Goal: Task Accomplishment & Management: Manage account settings

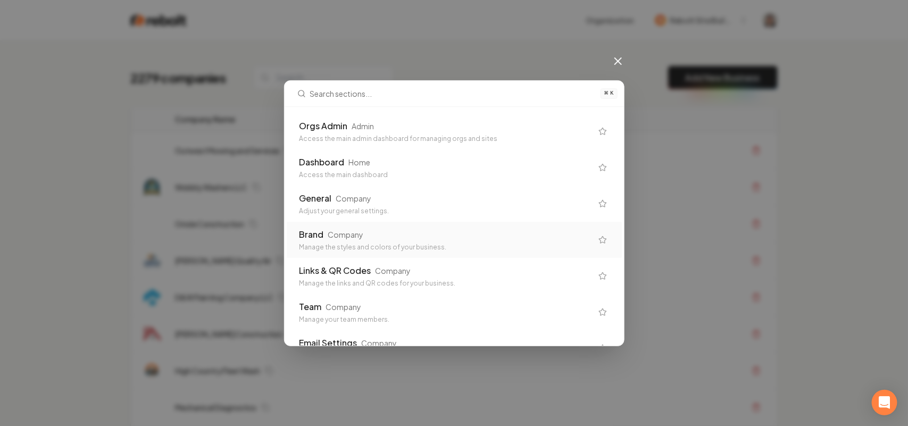
click at [425, 132] on div "Orgs Admin Admin" at bounding box center [445, 126] width 293 height 13
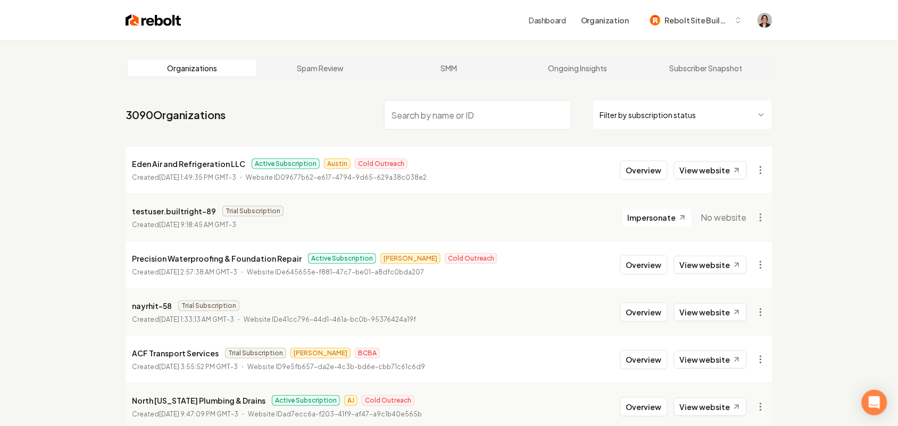
click at [455, 106] on input "search" at bounding box center [477, 115] width 187 height 30
click at [456, 106] on input "search" at bounding box center [477, 115] width 187 height 30
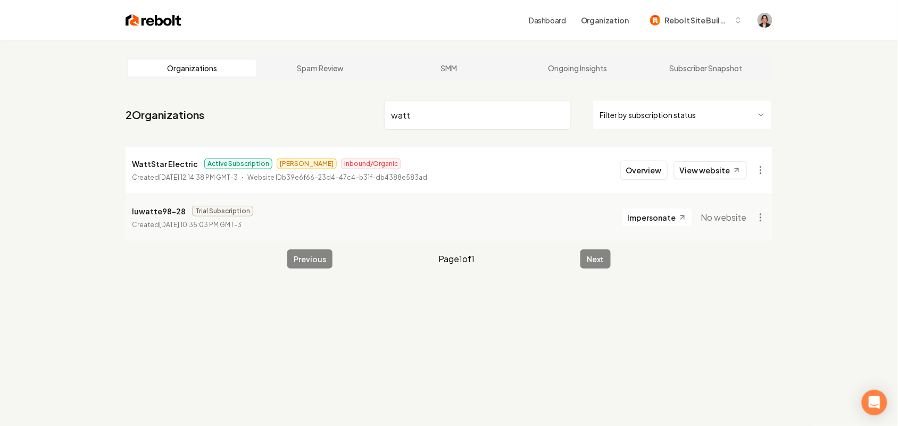
type input "watt"
click at [618, 169] on li "WattStar Electric Active Subscription James Inbound/Organic Created August 1, 2…" at bounding box center [449, 170] width 647 height 47
click at [644, 168] on button "Overview" at bounding box center [643, 170] width 47 height 19
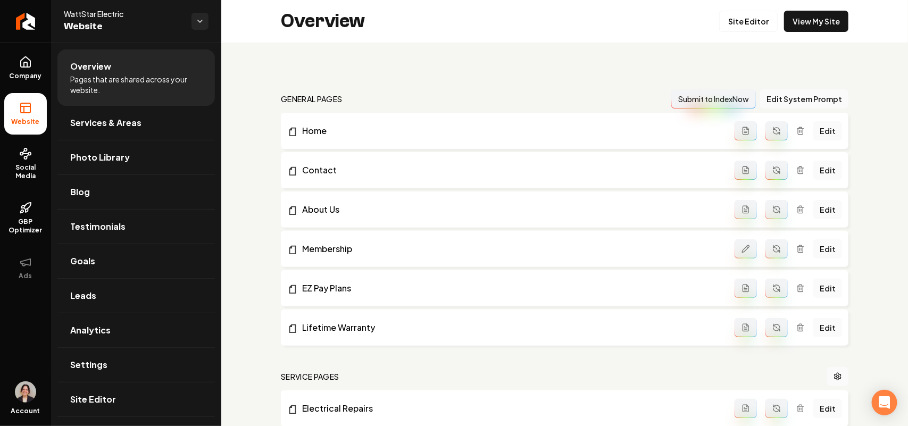
click at [814, 7] on div "Overview Site Editor View My Site" at bounding box center [564, 21] width 687 height 43
click at [809, 20] on link "View My Site" at bounding box center [816, 21] width 64 height 21
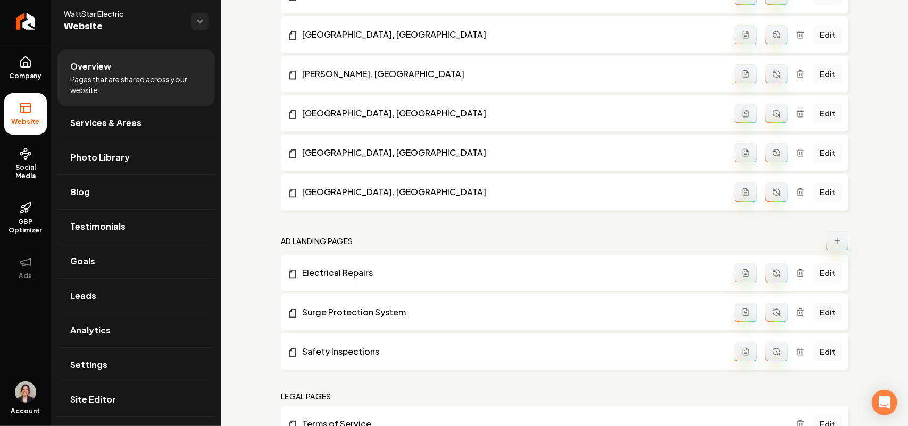
scroll to position [1404, 0]
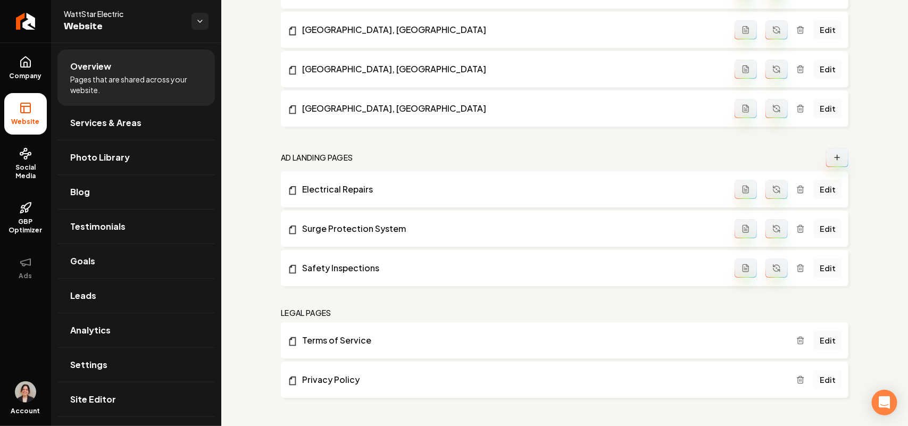
click at [822, 373] on link "Edit" at bounding box center [827, 379] width 29 height 19
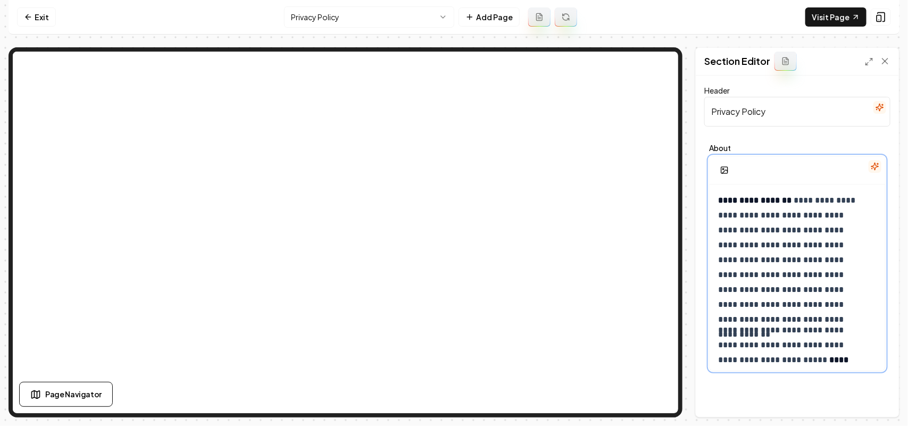
click at [806, 237] on p "**********" at bounding box center [792, 252] width 148 height 119
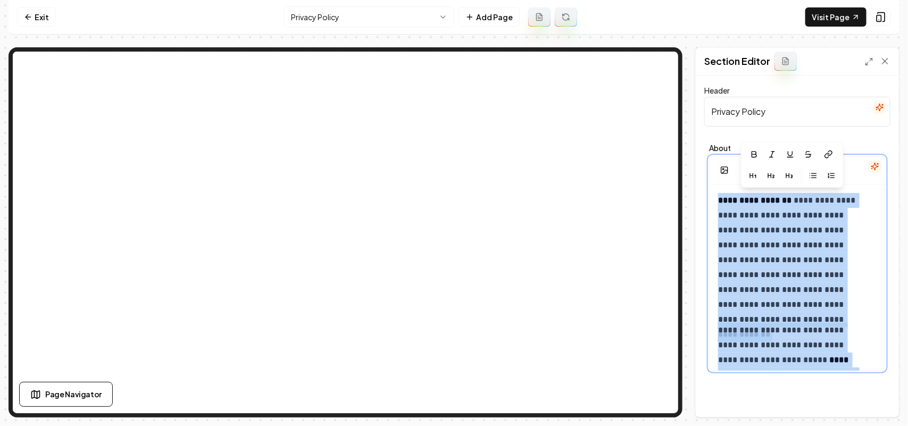
copy div "**********"
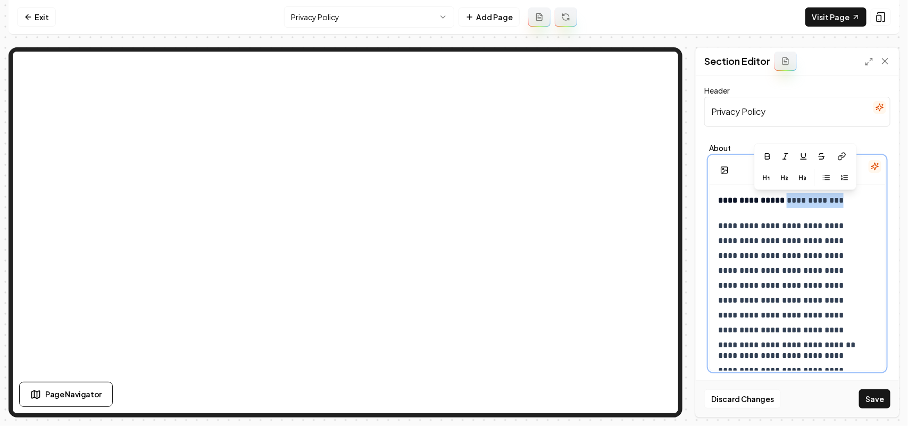
drag, startPoint x: 840, startPoint y: 202, endPoint x: 782, endPoint y: 201, distance: 58.5
click at [782, 201] on p "**********" at bounding box center [792, 200] width 148 height 15
drag, startPoint x: 847, startPoint y: 199, endPoint x: 674, endPoint y: 197, distance: 173.4
click at [631, 146] on div "**********" at bounding box center [454, 232] width 891 height 370
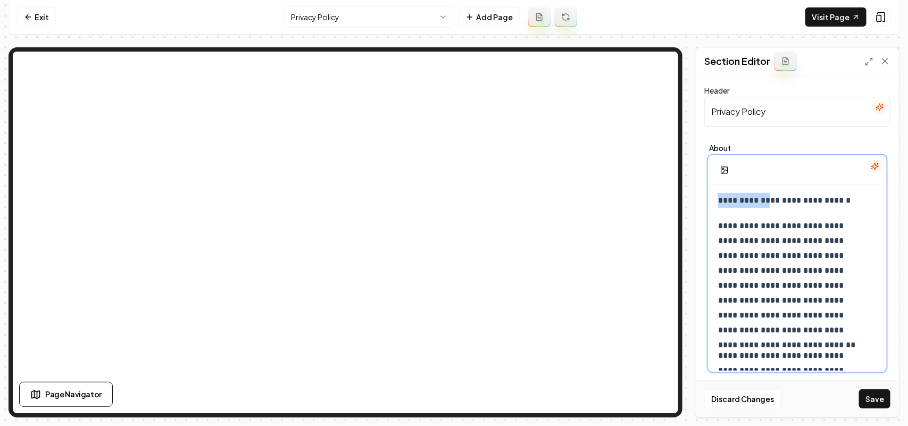
drag, startPoint x: 773, startPoint y: 203, endPoint x: 678, endPoint y: 203, distance: 94.7
click at [654, 151] on div "**********" at bounding box center [454, 232] width 891 height 370
click at [713, 156] on icon "button" at bounding box center [711, 156] width 5 height 6
click at [782, 196] on p "**********" at bounding box center [792, 200] width 148 height 15
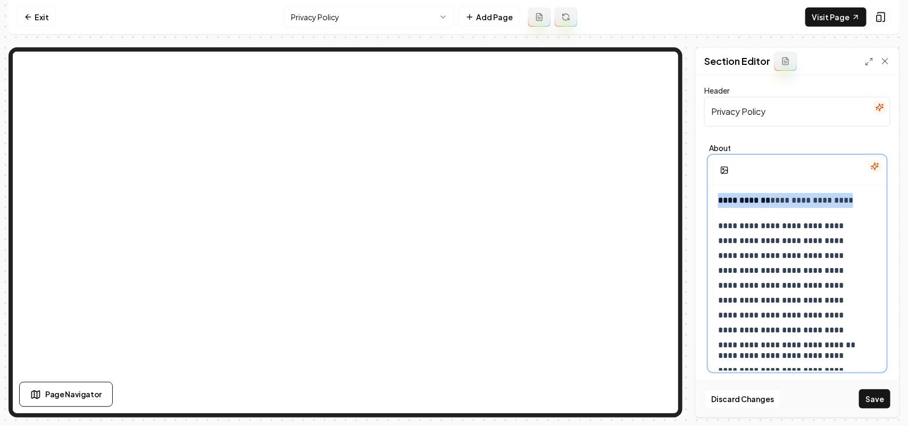
click at [782, 196] on p "**********" at bounding box center [792, 200] width 148 height 15
click at [763, 156] on icon "button" at bounding box center [766, 156] width 9 height 9
click at [754, 162] on button "button" at bounding box center [748, 156] width 17 height 17
click at [751, 157] on icon "button" at bounding box center [749, 156] width 5 height 6
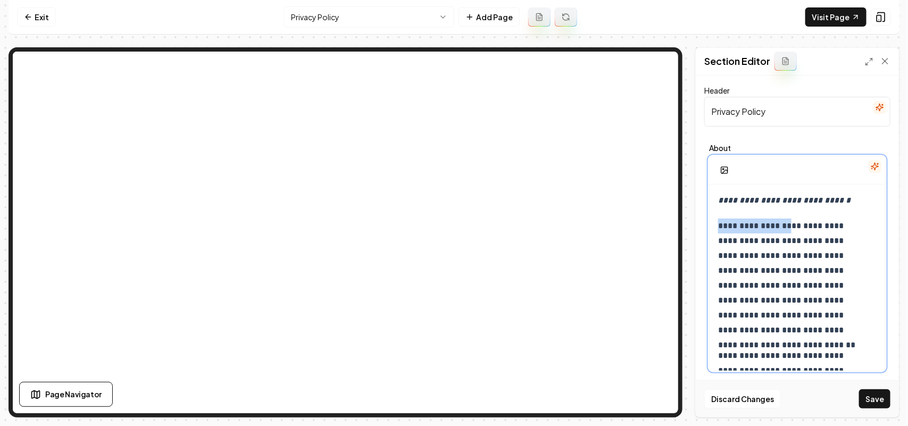
drag, startPoint x: 787, startPoint y: 222, endPoint x: 677, endPoint y: 218, distance: 110.2
click at [659, 165] on div "**********" at bounding box center [454, 232] width 891 height 370
click at [725, 181] on button "button" at bounding box center [731, 181] width 17 height 17
click at [715, 181] on icon "button" at bounding box center [713, 182] width 9 height 9
click at [725, 179] on button "button" at bounding box center [731, 181] width 17 height 17
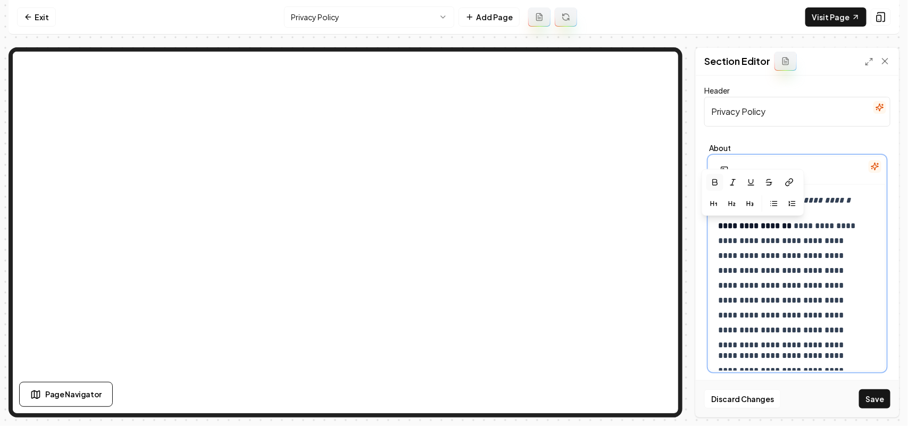
click at [812, 255] on p "**********" at bounding box center [792, 278] width 148 height 119
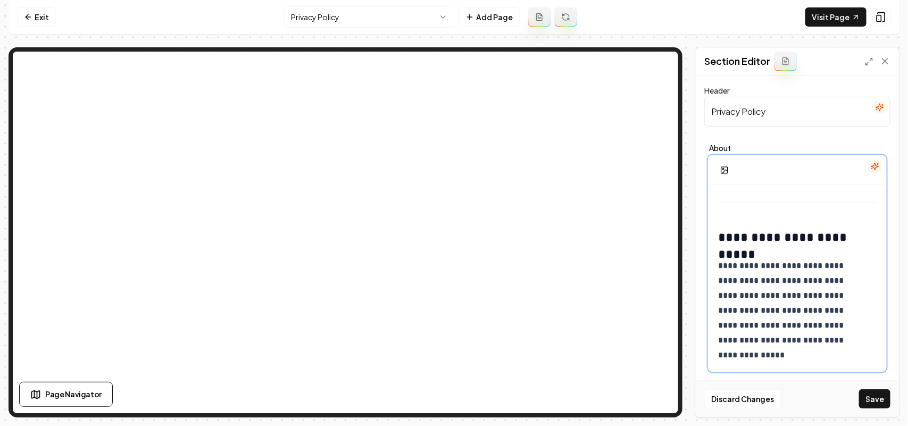
scroll to position [2913, 0]
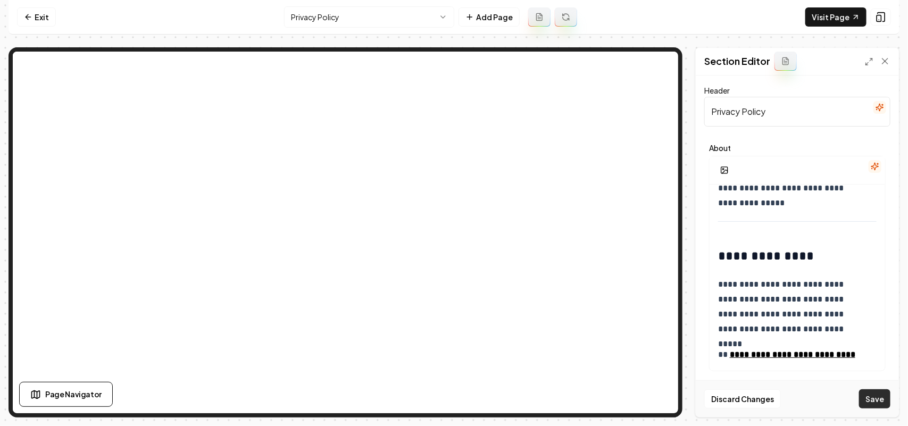
click at [874, 396] on button "Save" at bounding box center [874, 398] width 31 height 19
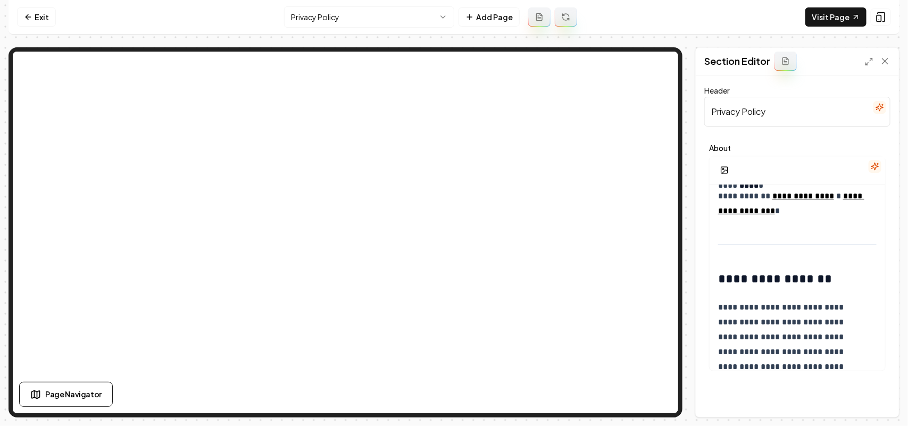
scroll to position [1596, 0]
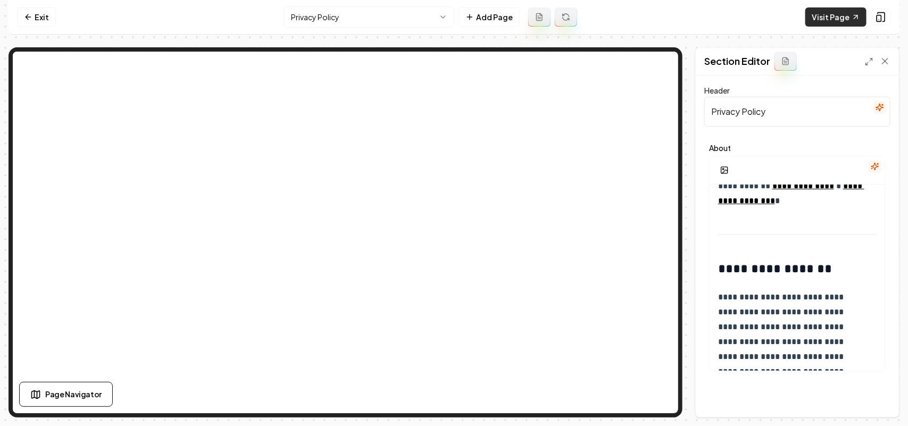
click at [822, 20] on link "Visit Page" at bounding box center [835, 16] width 61 height 19
click at [41, 13] on link "Exit" at bounding box center [36, 16] width 39 height 19
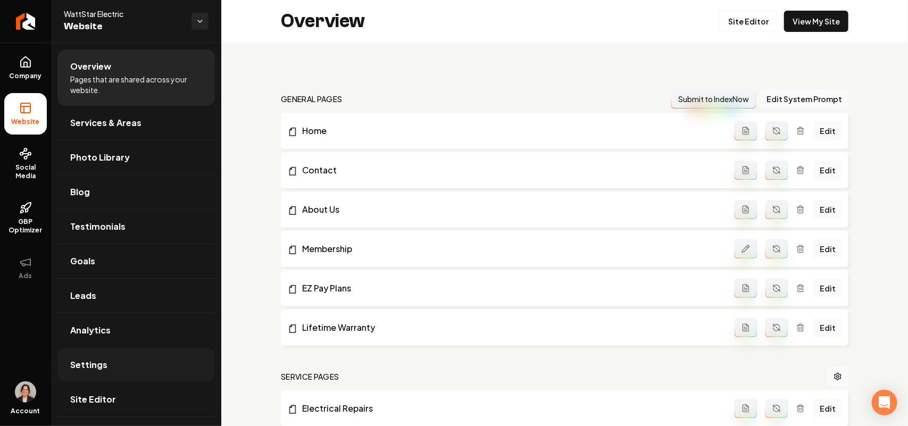
click at [83, 364] on span "Settings" at bounding box center [88, 364] width 37 height 13
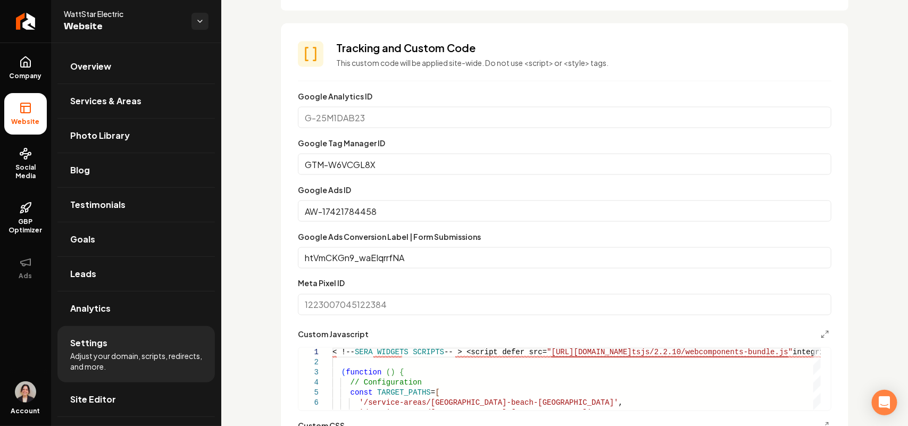
scroll to position [931, 0]
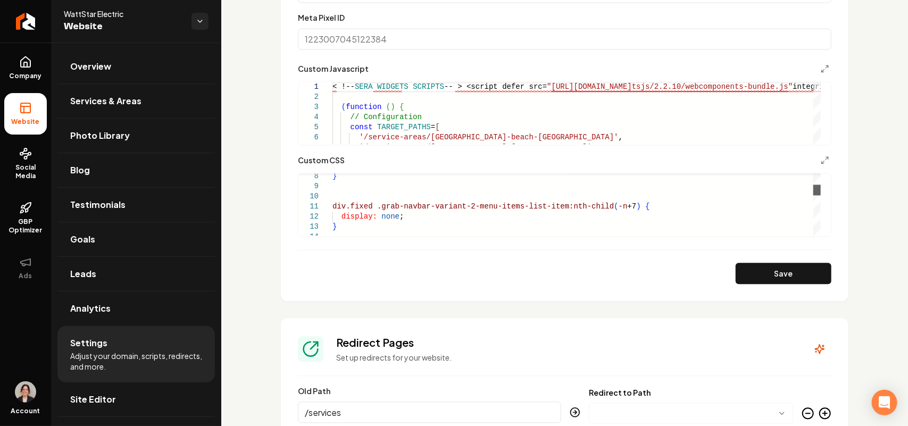
click at [821, 195] on div "Main content area" at bounding box center [816, 190] width 7 height 11
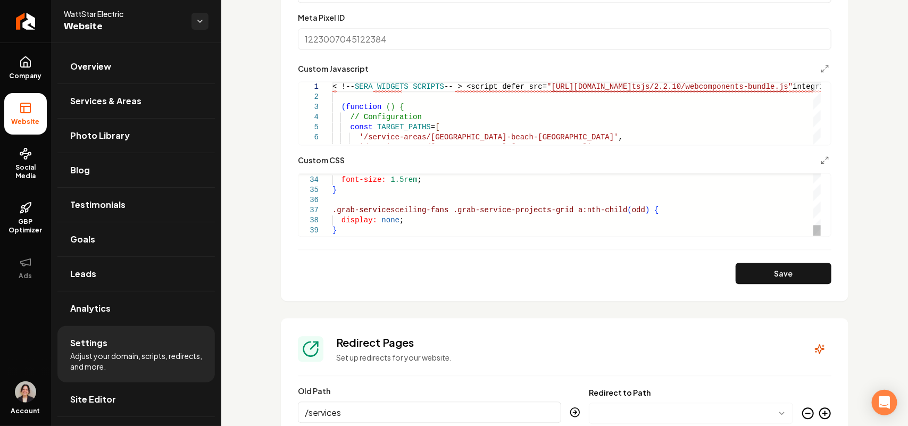
click at [355, 227] on div ".page-membership .grab-hero-subtitle { font-size: 1.5rem ; } .grab-servicesceil…" at bounding box center [576, 39] width 488 height 394
type textarea "**********"
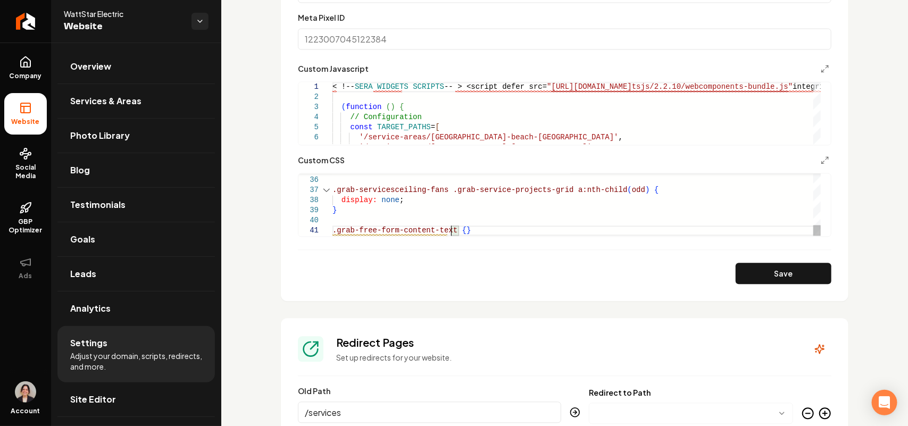
scroll to position [9, 121]
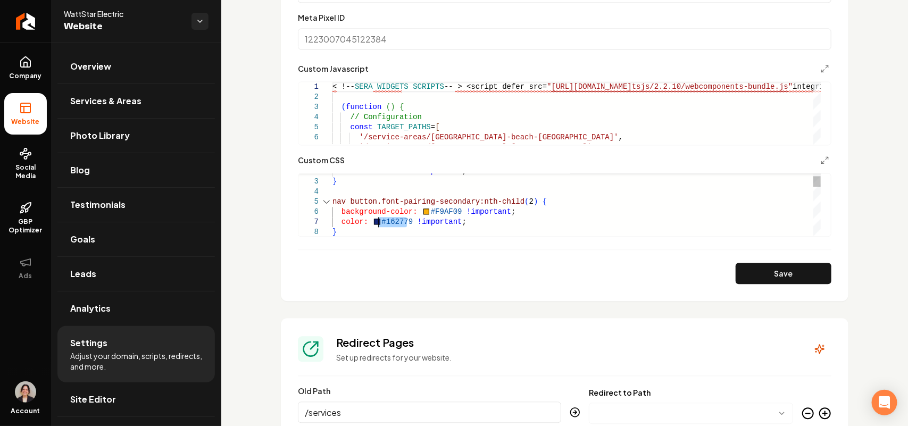
drag, startPoint x: 407, startPoint y: 221, endPoint x: 378, endPoint y: 222, distance: 29.3
click at [378, 222] on div "background-color: #F9AF09 !important ; color: #162779 !important ; } box-shadow…" at bounding box center [576, 363] width 488 height 414
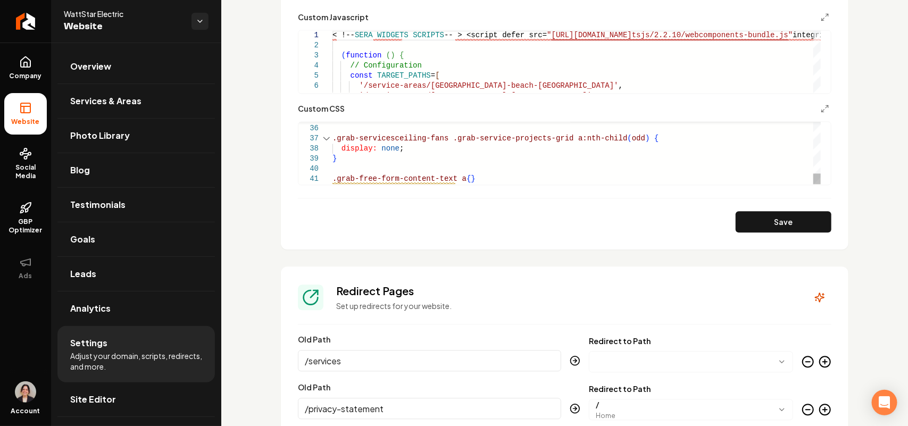
scroll to position [997, 0]
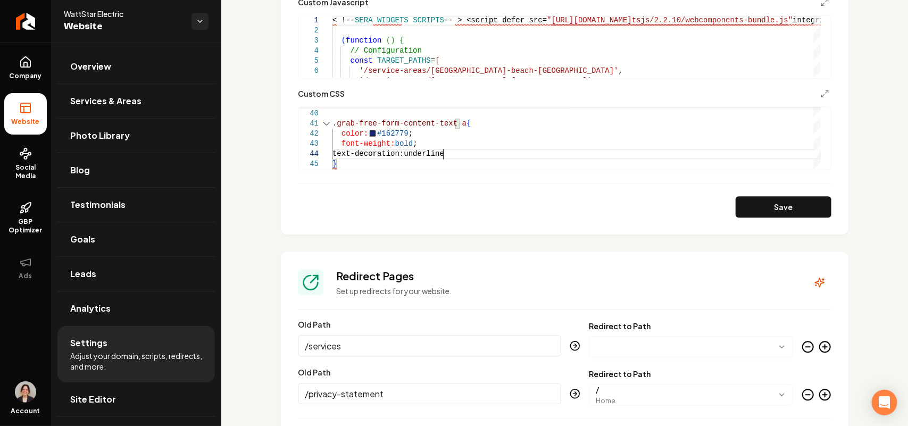
scroll to position [30, 113]
click at [801, 208] on button "Save" at bounding box center [784, 206] width 96 height 21
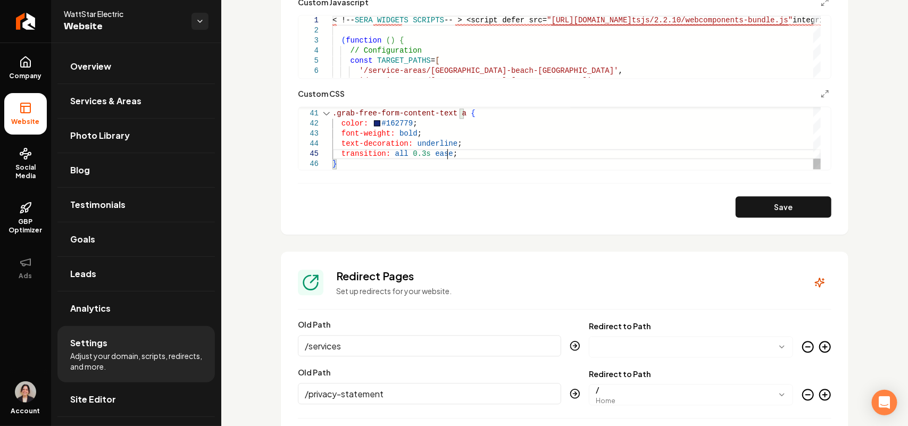
scroll to position [40, 113]
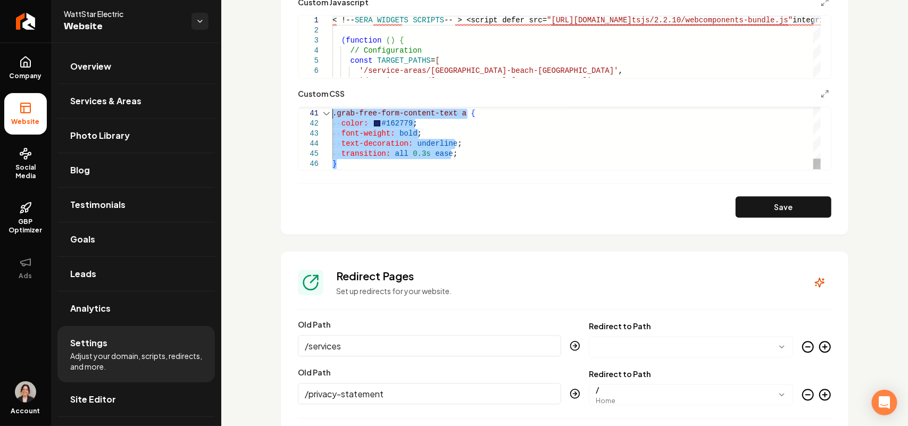
drag, startPoint x: 351, startPoint y: 165, endPoint x: 322, endPoint y: 113, distance: 59.5
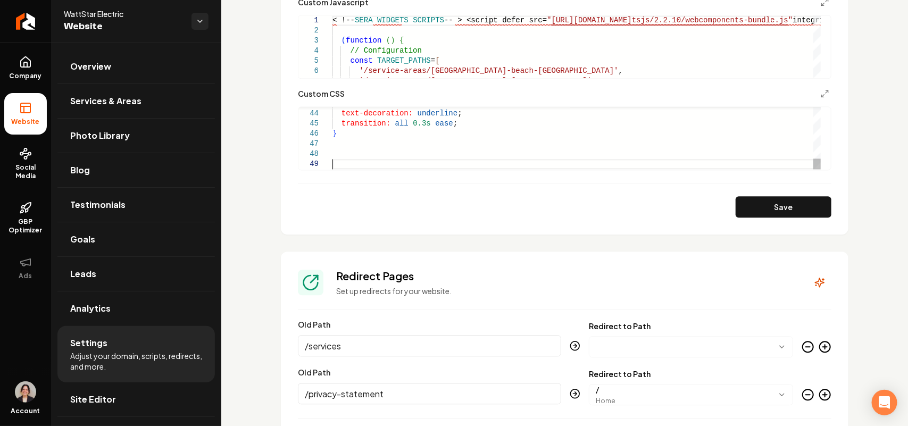
scroll to position [40, 0]
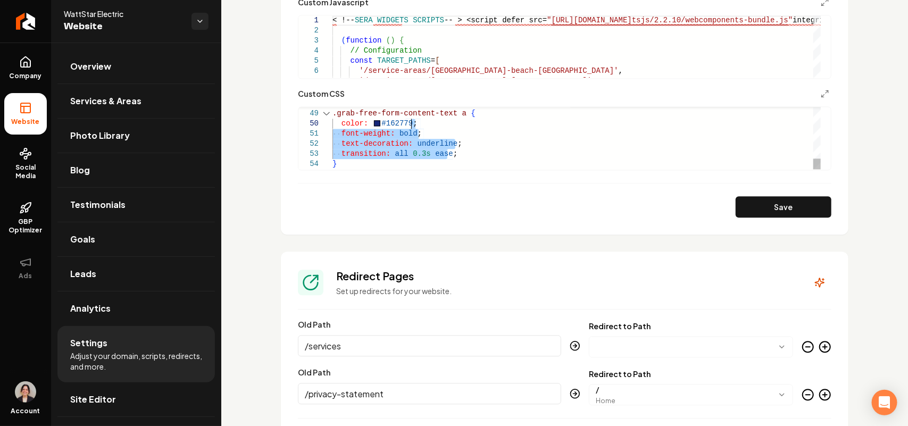
drag, startPoint x: 476, startPoint y: 154, endPoint x: 456, endPoint y: 127, distance: 34.3
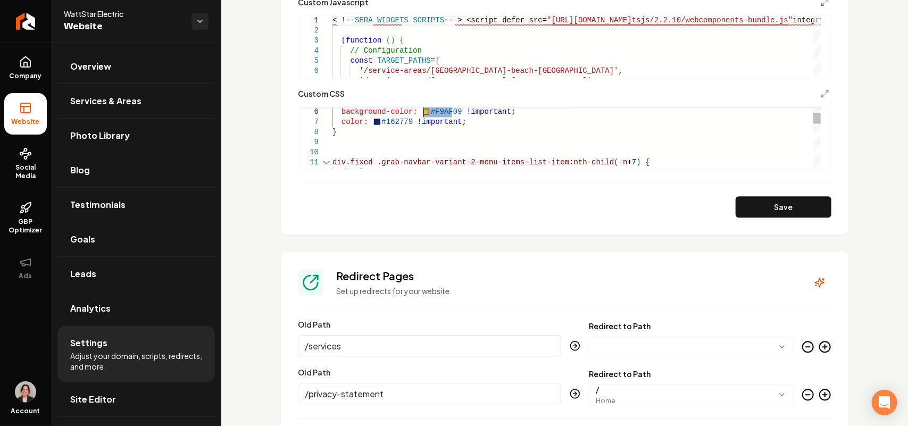
drag, startPoint x: 451, startPoint y: 113, endPoint x: 424, endPoint y: 113, distance: 27.1
click at [424, 113] on div "display: none ; div.fixed .grab-navbar-variant-2-menu-items-list-item:nth-ch il…" at bounding box center [576, 313] width 488 height 515
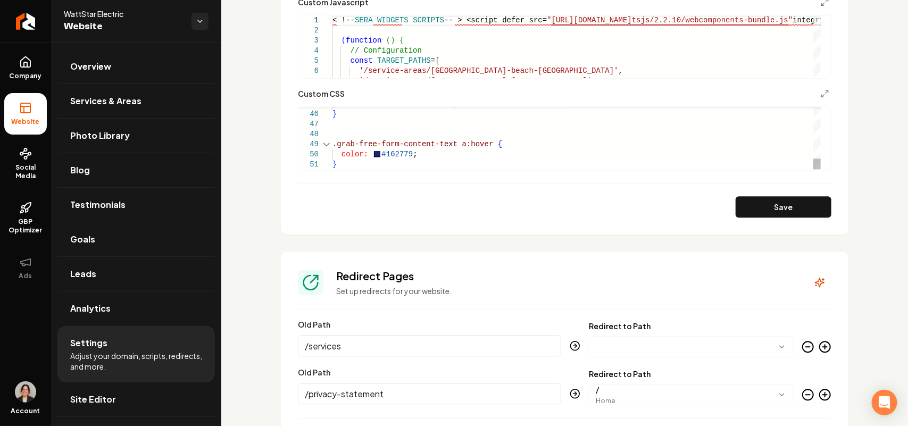
click at [804, 204] on button "Save" at bounding box center [784, 206] width 96 height 21
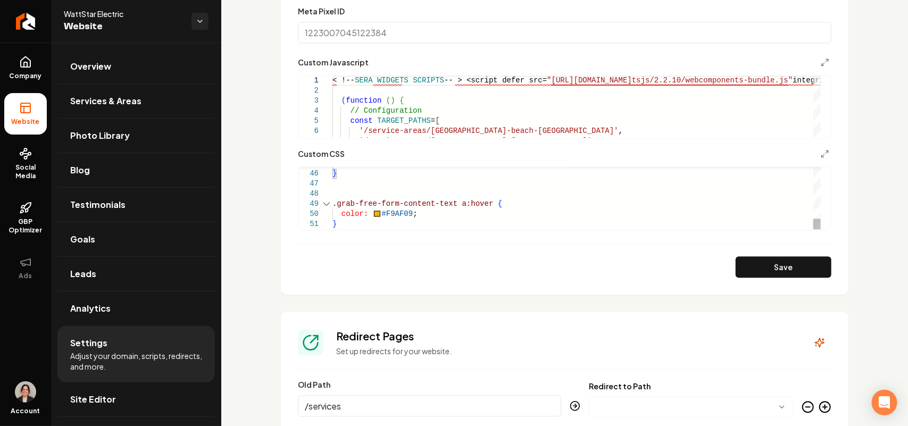
scroll to position [931, 0]
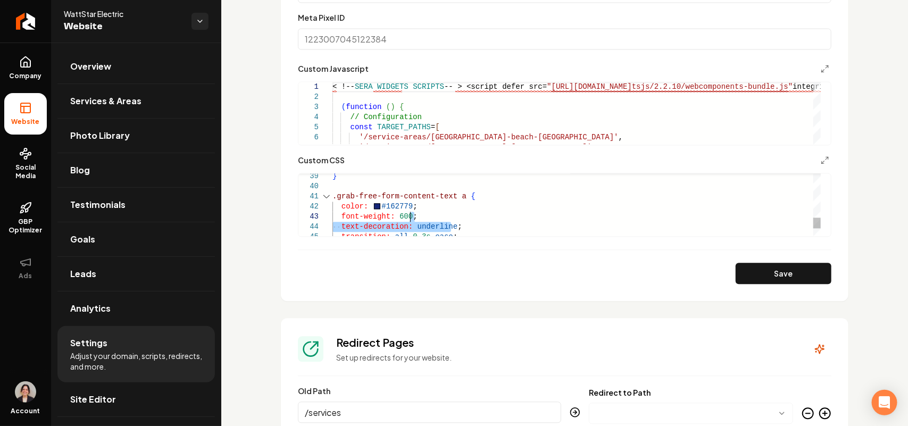
drag, startPoint x: 463, startPoint y: 229, endPoint x: 463, endPoint y: 215, distance: 13.8
click at [463, 215] on div "transition: all 0.3s ease ; color: #162779 ; font-weight: 600 ; text-decoration…" at bounding box center [576, 44] width 488 height 515
type textarea "**********"
click at [750, 272] on button "Save" at bounding box center [784, 273] width 96 height 21
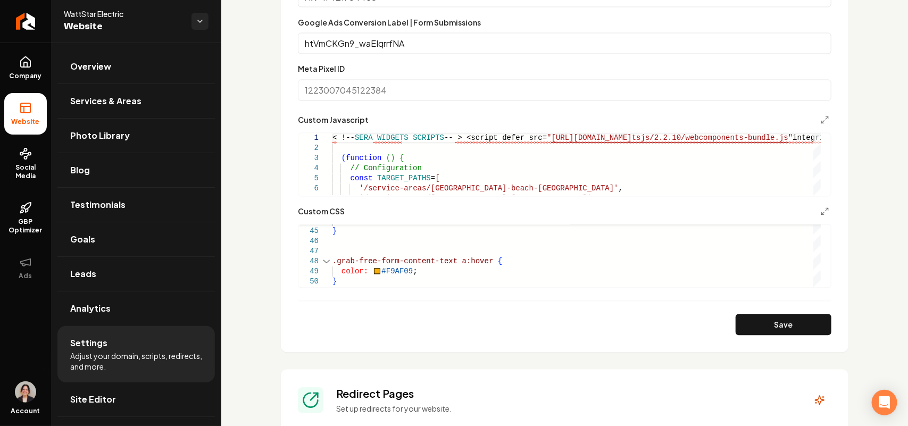
scroll to position [864, 0]
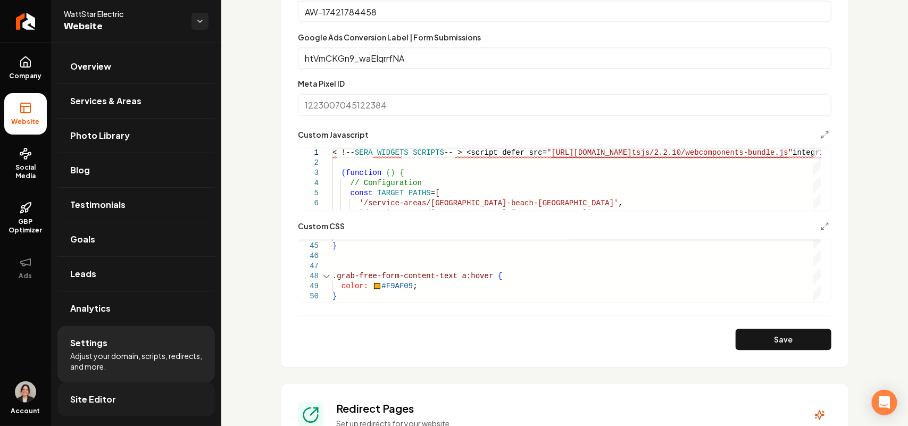
click at [108, 395] on span "Site Editor" at bounding box center [93, 399] width 46 height 13
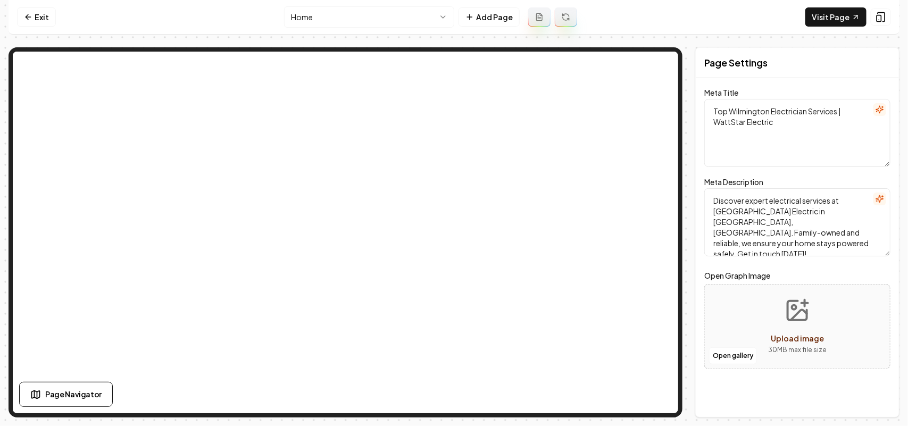
click at [395, 16] on html "Computer Required This feature is only available on a computer. Please switch t…" at bounding box center [454, 213] width 908 height 426
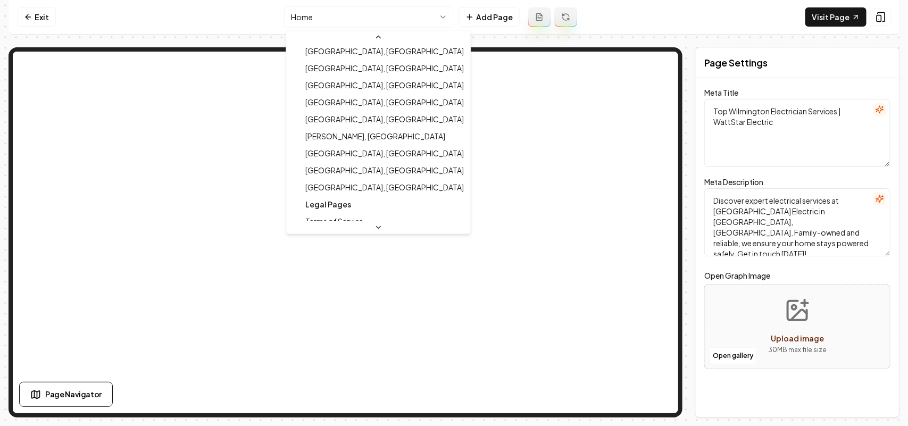
scroll to position [563, 0]
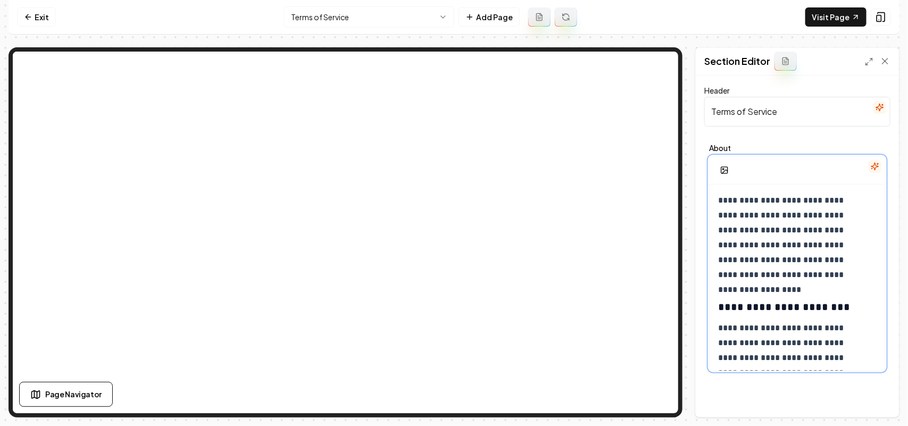
click at [831, 243] on p "**********" at bounding box center [792, 237] width 148 height 89
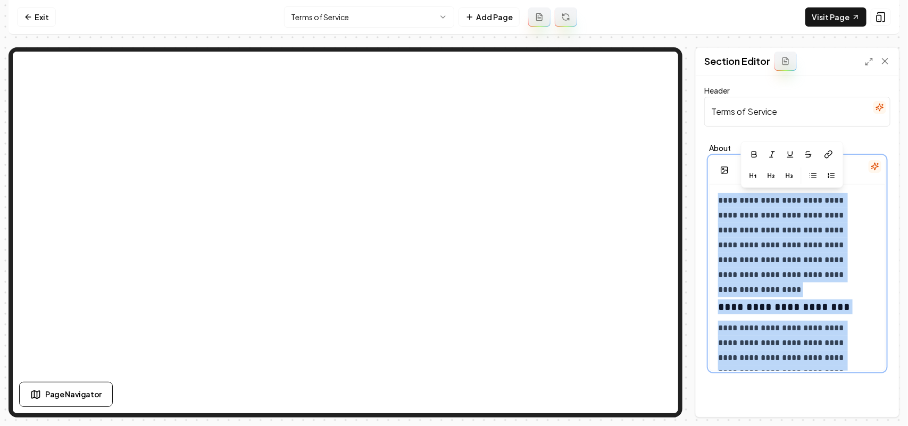
copy div "**********"
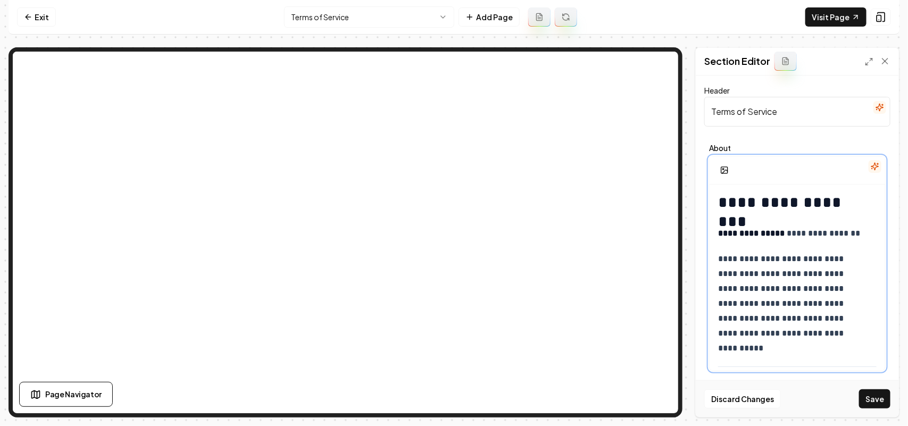
click at [777, 211] on h1 "**********" at bounding box center [792, 202] width 148 height 19
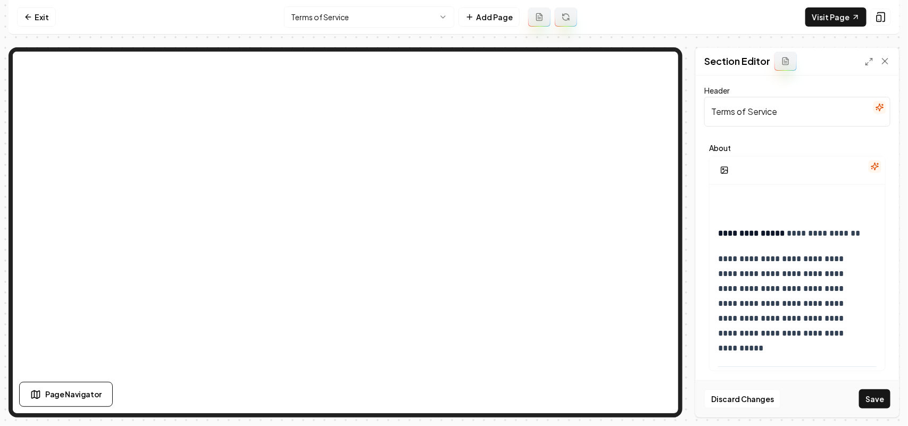
paste input "& Conditions"
type input "Terms & Conditions"
click at [721, 195] on h1 at bounding box center [792, 202] width 148 height 19
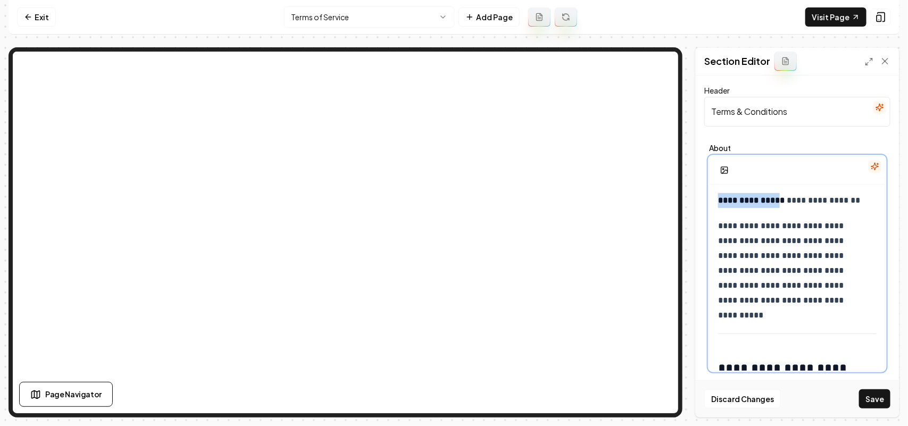
drag, startPoint x: 775, startPoint y: 201, endPoint x: 686, endPoint y: 198, distance: 89.4
click at [686, 198] on div "**********" at bounding box center [454, 232] width 891 height 370
click at [766, 193] on p "**********" at bounding box center [792, 200] width 148 height 15
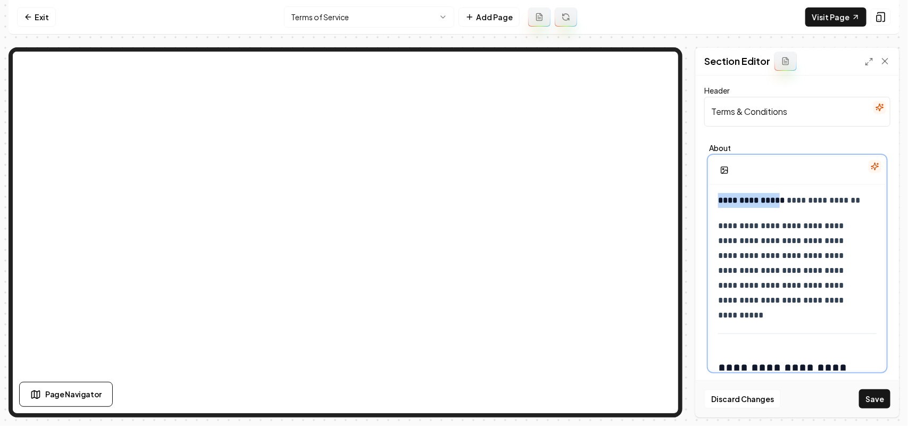
drag, startPoint x: 776, startPoint y: 201, endPoint x: 719, endPoint y: 198, distance: 58.0
click at [719, 198] on strong "**********" at bounding box center [751, 200] width 66 height 8
drag, startPoint x: 773, startPoint y: 201, endPoint x: 676, endPoint y: 205, distance: 96.9
click at [662, 153] on div "**********" at bounding box center [454, 232] width 891 height 370
click at [761, 200] on p "**********" at bounding box center [792, 200] width 148 height 15
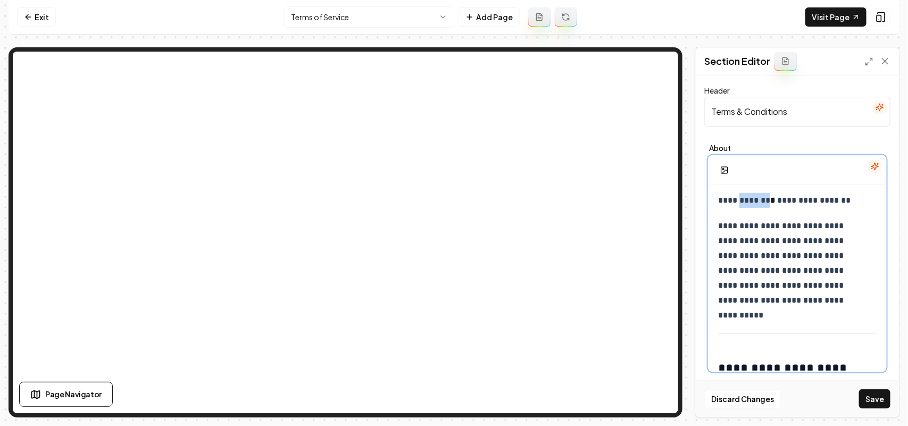
click at [761, 200] on p "**********" at bounding box center [792, 200] width 148 height 15
click at [772, 149] on button "button" at bounding box center [766, 156] width 17 height 17
click at [829, 224] on p "**********" at bounding box center [792, 263] width 148 height 89
click at [875, 397] on button "Save" at bounding box center [874, 398] width 31 height 19
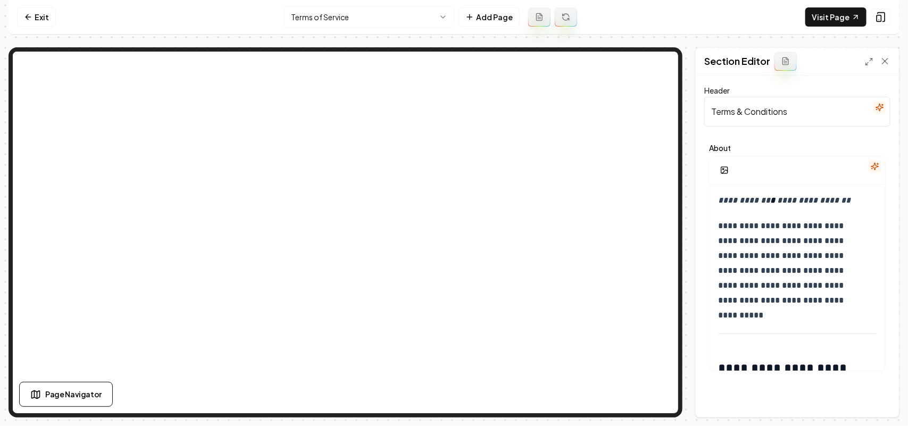
click at [405, 16] on html "**********" at bounding box center [454, 213] width 908 height 426
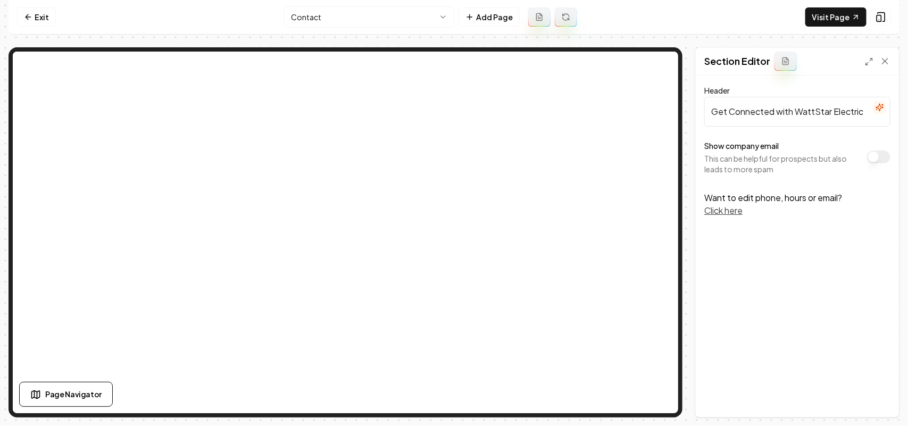
click at [874, 154] on button "Show company email" at bounding box center [878, 157] width 23 height 13
click at [871, 398] on button "Save" at bounding box center [874, 398] width 31 height 19
click at [356, 34] on nav "Exit Contact Add Page Visit Page" at bounding box center [454, 17] width 891 height 35
click at [357, 21] on html "Computer Required This feature is only available on a computer. Please switch t…" at bounding box center [454, 213] width 908 height 426
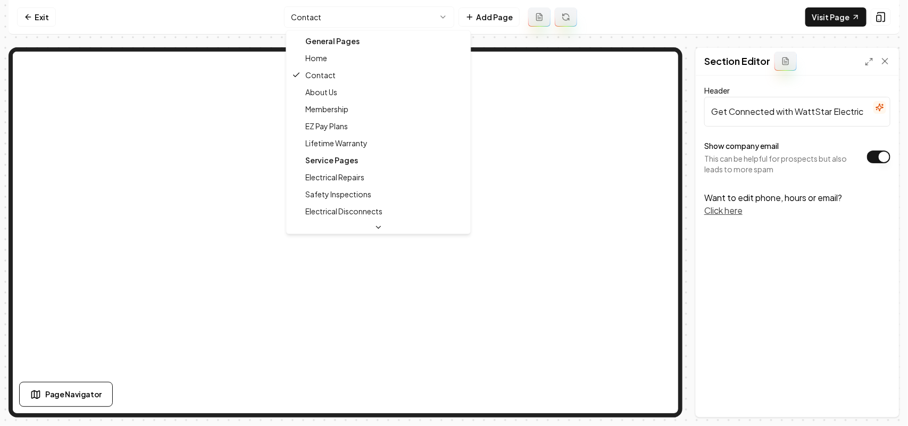
click at [357, 13] on html "Computer Required This feature is only available on a computer. Please switch t…" at bounding box center [454, 213] width 908 height 426
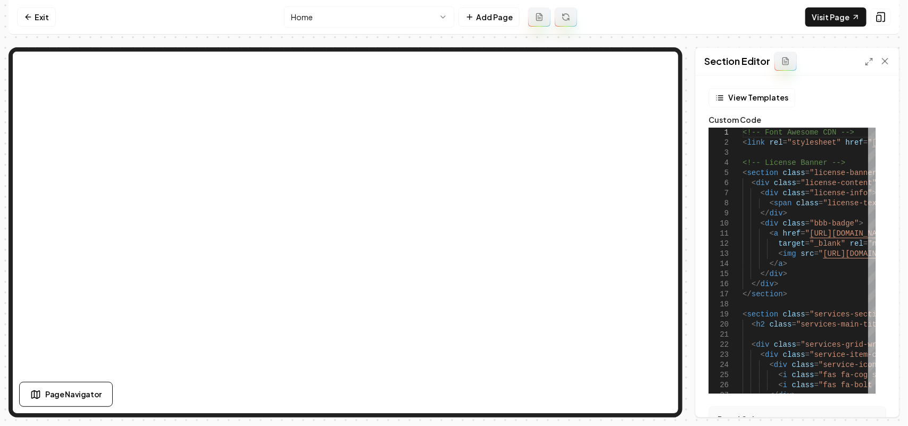
click at [316, 20] on html "Computer Required This feature is only available on a computer. Please switch t…" at bounding box center [454, 213] width 908 height 426
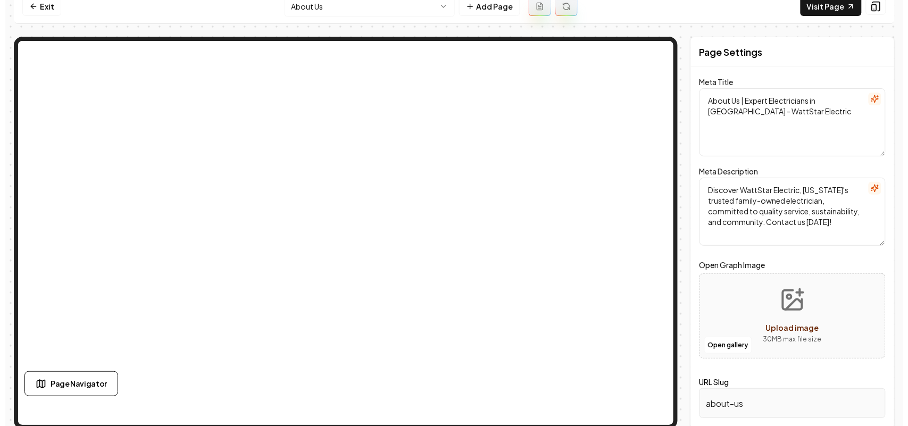
scroll to position [14, 0]
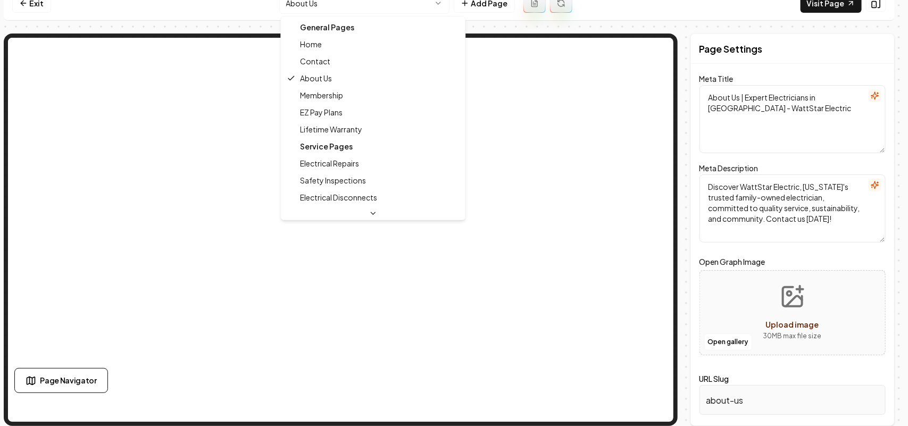
click at [314, 13] on html "Computer Required This feature is only available on a computer. Please switch t…" at bounding box center [454, 199] width 908 height 426
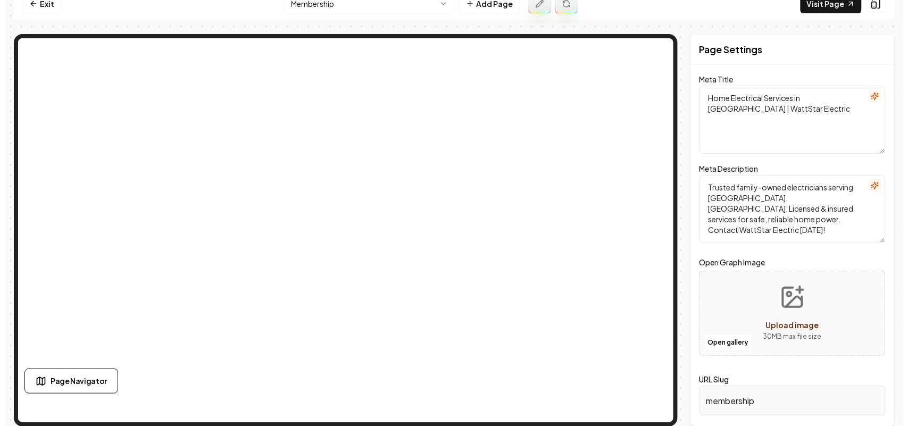
scroll to position [14, 0]
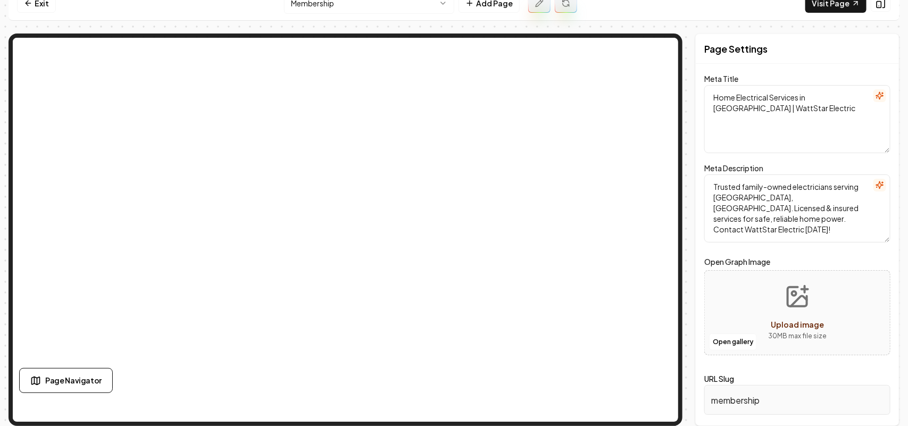
click at [360, 11] on html "Computer Required This feature is only available on a computer. Please switch t…" at bounding box center [454, 199] width 908 height 426
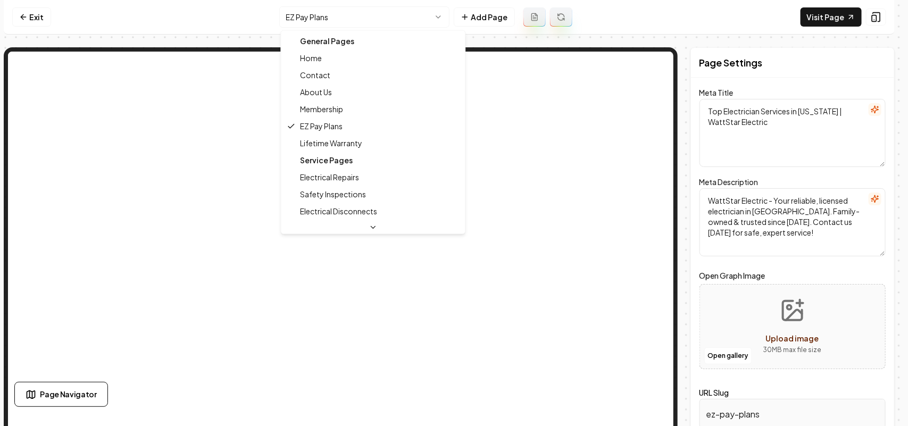
click at [368, 12] on html "Computer Required This feature is only available on a computer. Please switch t…" at bounding box center [454, 213] width 908 height 426
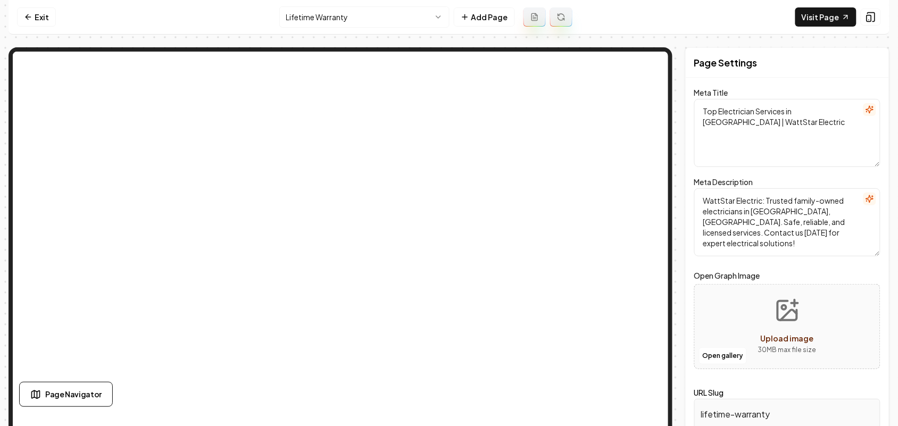
click at [408, 27] on html "Computer Required This feature is only available on a computer. Please switch t…" at bounding box center [449, 213] width 898 height 426
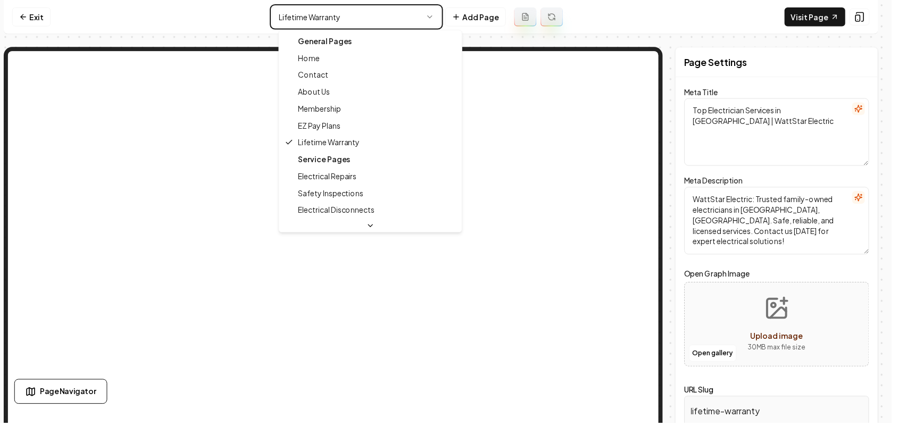
type textarea "Top Wilmington Electrician Services | WattStar Electric"
type textarea "Discover expert electrical services at WattStar Electric in Wilmington, NC. Fam…"
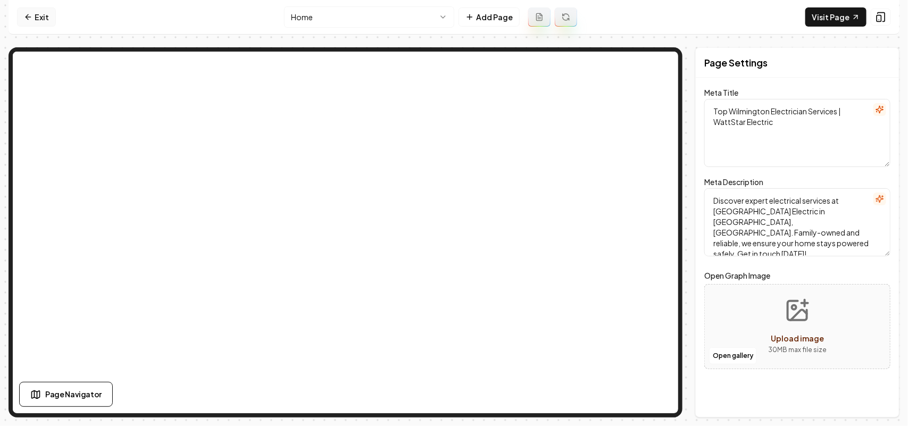
click at [34, 11] on link "Exit" at bounding box center [36, 16] width 39 height 19
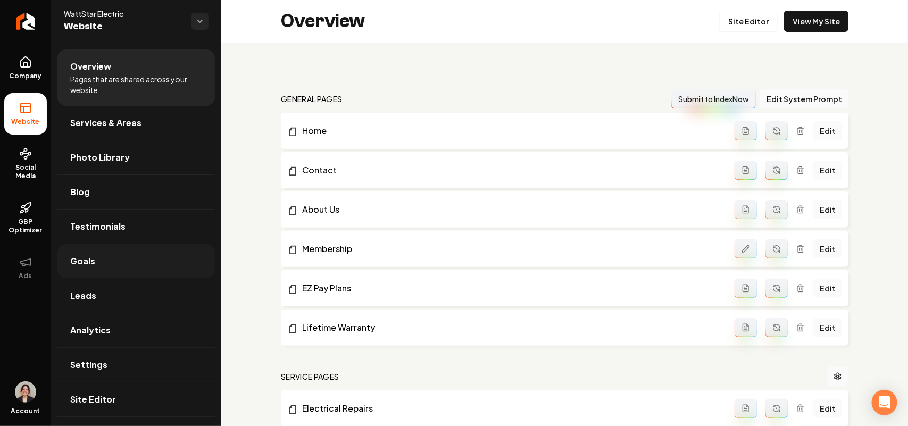
click at [95, 275] on link "Goals" at bounding box center [135, 261] width 157 height 34
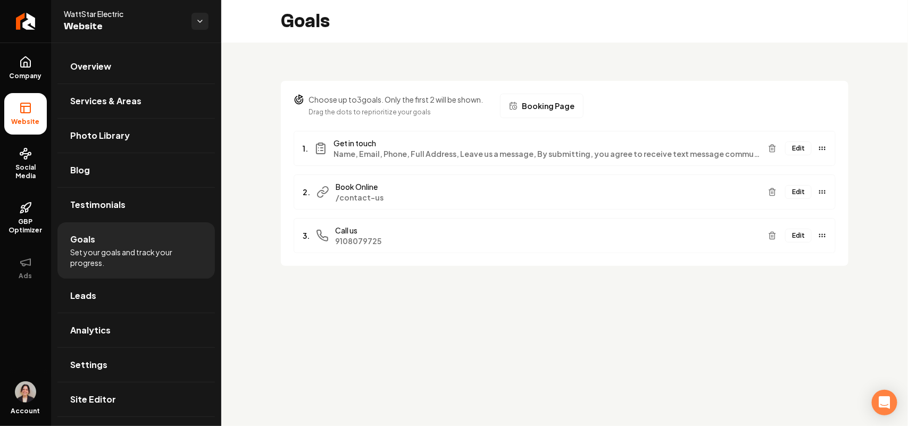
click at [804, 147] on button "Edit" at bounding box center [798, 148] width 27 height 14
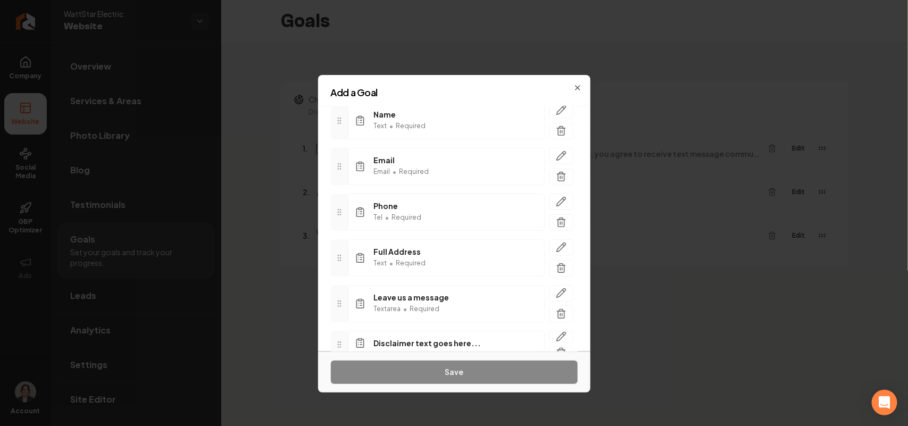
scroll to position [133, 0]
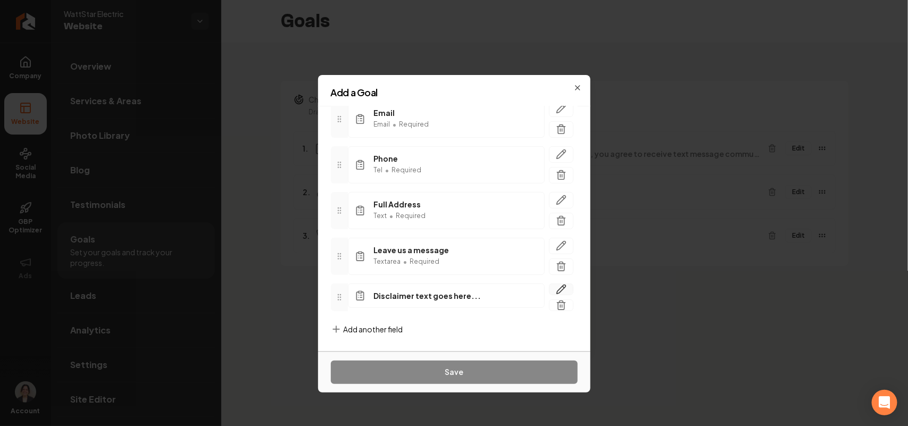
click at [556, 291] on icon "button" at bounding box center [561, 289] width 11 height 11
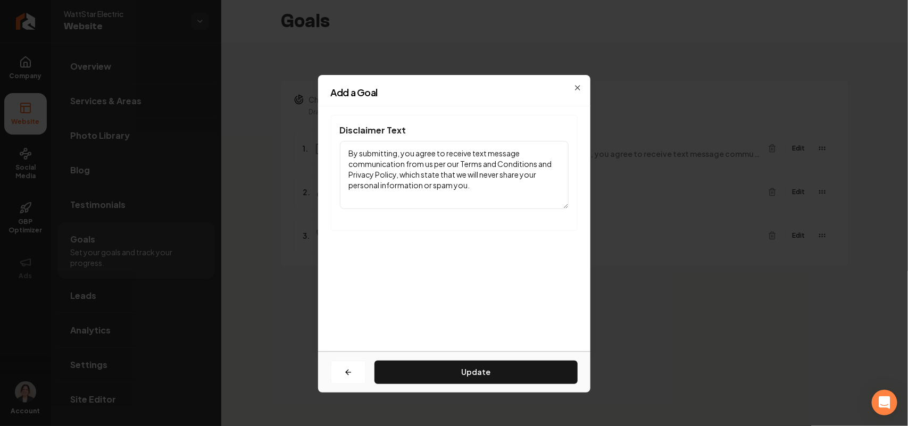
scroll to position [0, 0]
drag, startPoint x: 513, startPoint y: 199, endPoint x: 200, endPoint y: 86, distance: 333.3
click at [201, 86] on body "Company Website Social Media GBP Optimizer Ads Account WattStar Electric Websit…" at bounding box center [454, 213] width 908 height 426
paste textarea "this form and signing up for texts, you consent to receive messages from WattSt…"
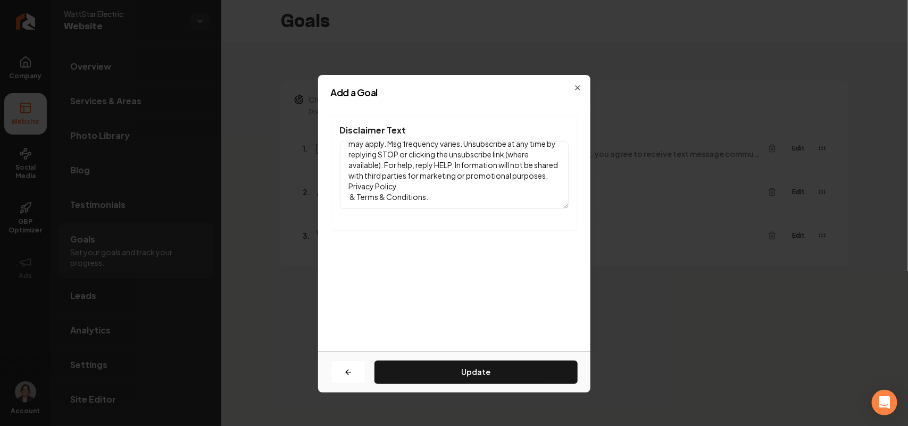
scroll to position [52, 0]
click at [464, 195] on textarea "By submitting this form and signing up for texts, you consent to receive messag…" at bounding box center [454, 175] width 229 height 68
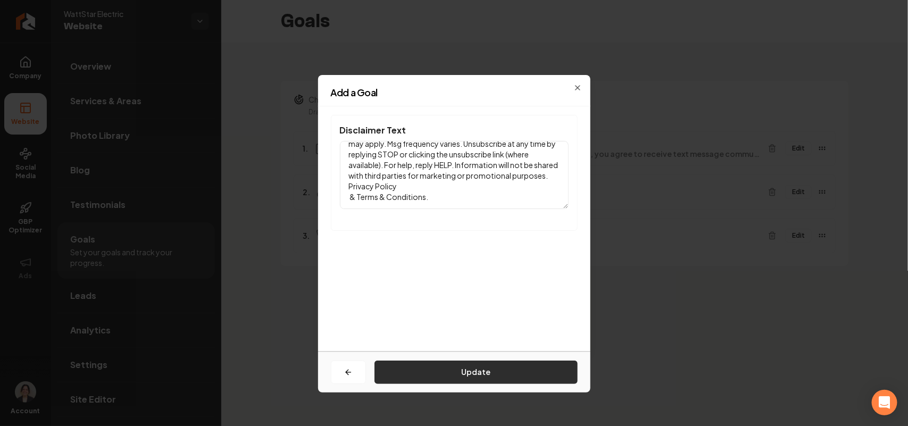
type textarea "By submitting this form and signing up for texts, you consent to receive messag…"
click at [432, 373] on button "Update" at bounding box center [475, 372] width 203 height 23
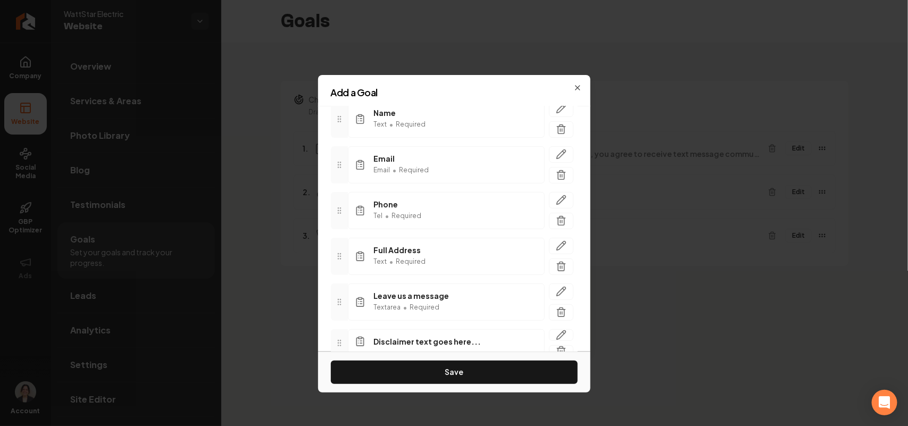
scroll to position [133, 0]
click at [581, 86] on div "Add a Goal Call to Action Get in touch Fields Name Text • Required Email Email …" at bounding box center [454, 213] width 272 height 277
click at [579, 81] on div "Add a Goal Call to Action Get in touch Fields Name Text • Required Email Email …" at bounding box center [454, 213] width 272 height 277
click at [578, 83] on icon "button" at bounding box center [577, 87] width 9 height 9
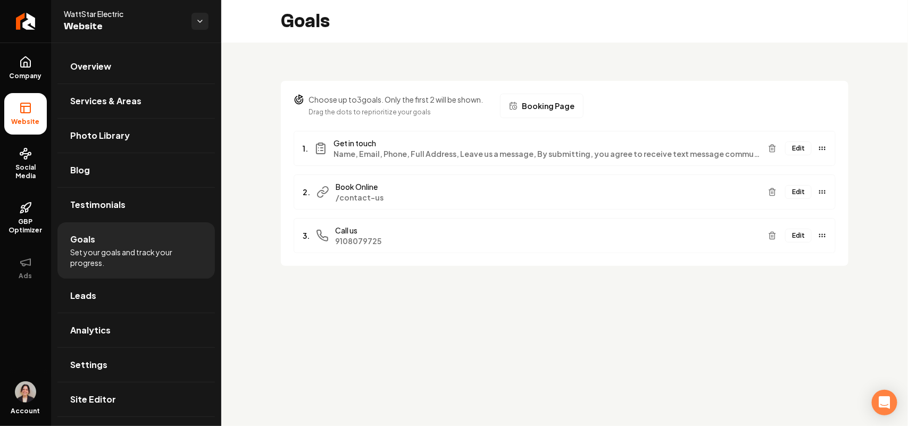
click at [790, 146] on button "Edit" at bounding box center [798, 148] width 27 height 14
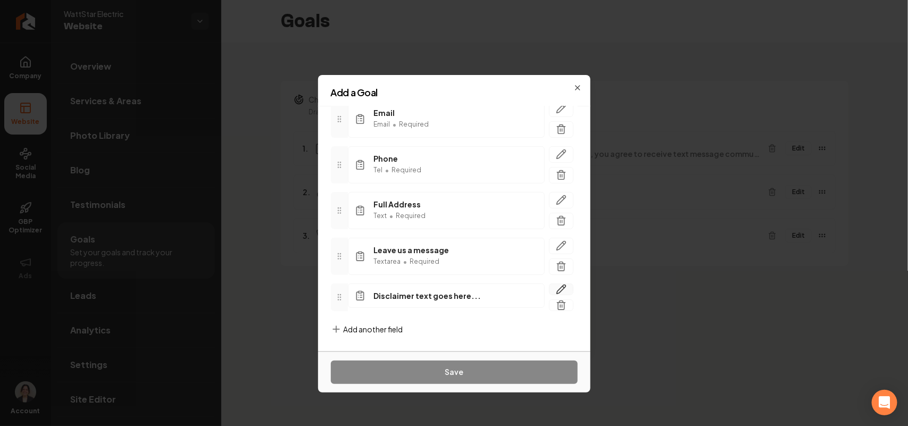
click at [556, 284] on icon "button" at bounding box center [561, 289] width 11 height 11
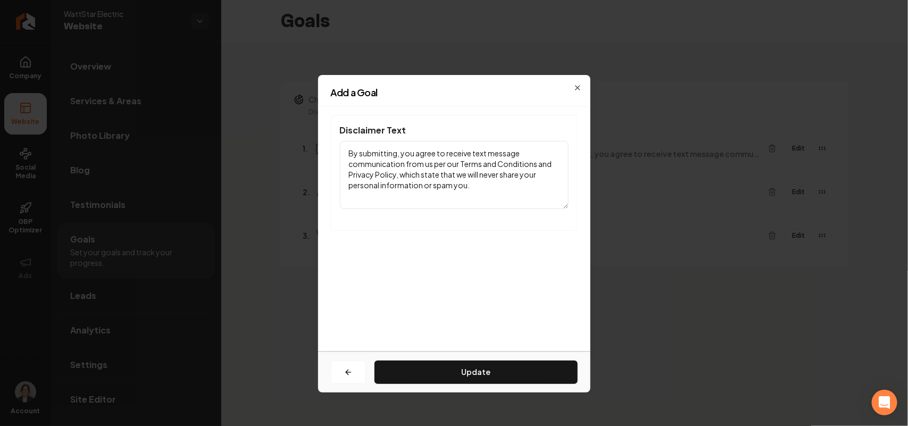
drag, startPoint x: 506, startPoint y: 184, endPoint x: 189, endPoint y: 105, distance: 326.6
click at [189, 105] on body "Company Website Social Media GBP Optimizer Ads Account WattStar Electric Websit…" at bounding box center [454, 213] width 908 height 426
paste textarea "this form and signing up for texts, you consent to receive messages from WattSt…"
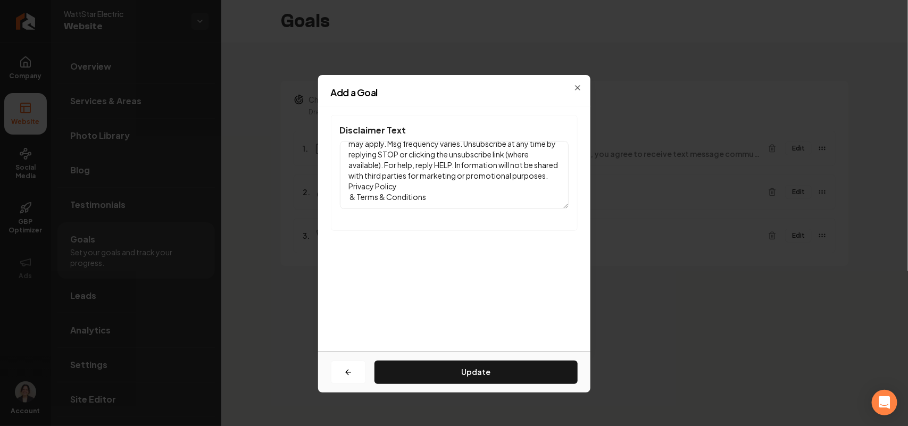
scroll to position [52, 0]
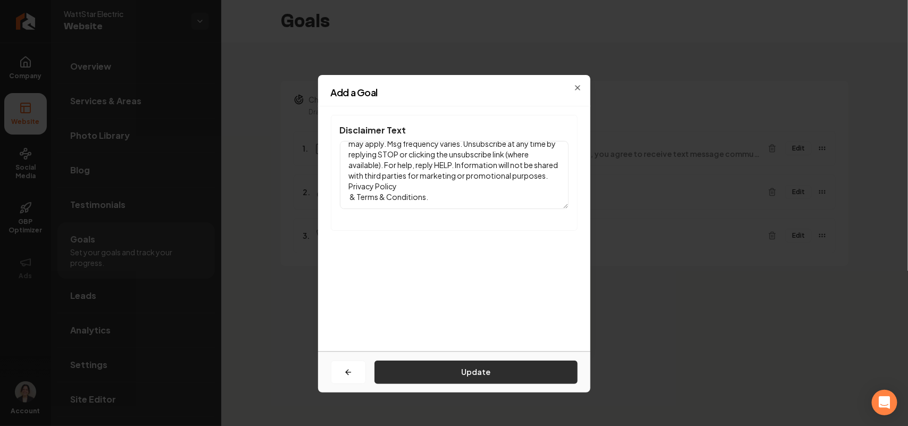
type textarea "By submitting this form and signing up for texts, you consent to receive messag…"
click at [462, 377] on button "Update" at bounding box center [475, 372] width 203 height 23
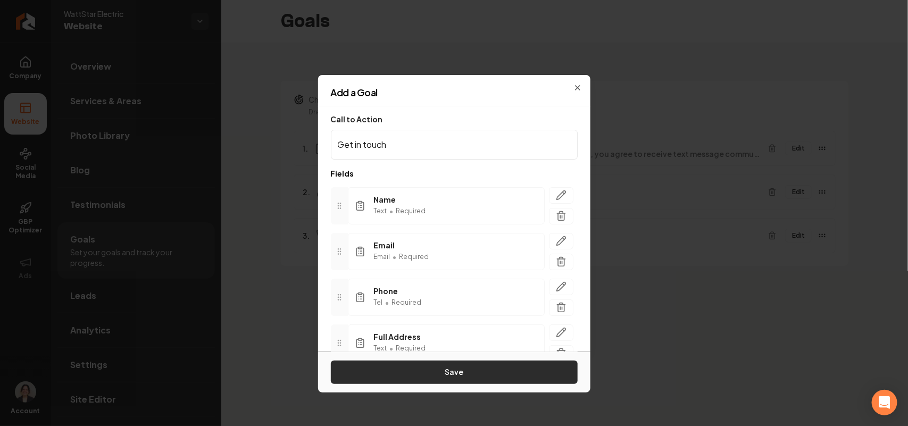
click at [447, 370] on button "Save" at bounding box center [454, 372] width 247 height 23
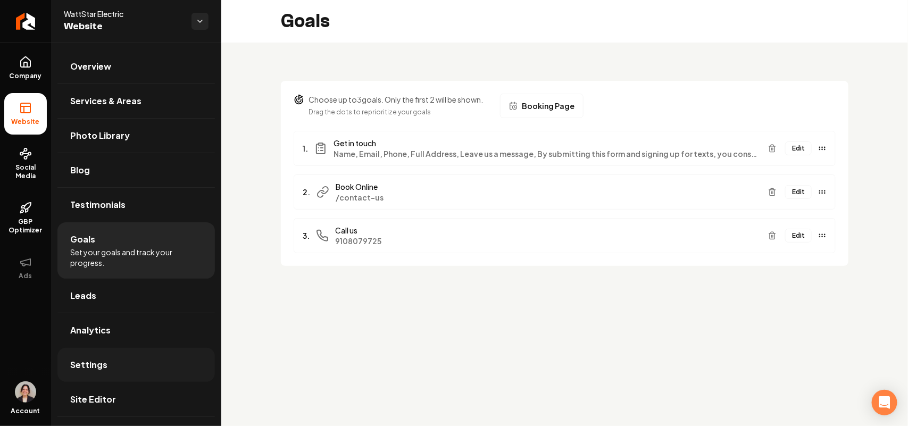
click at [105, 363] on span "Settings" at bounding box center [88, 364] width 37 height 13
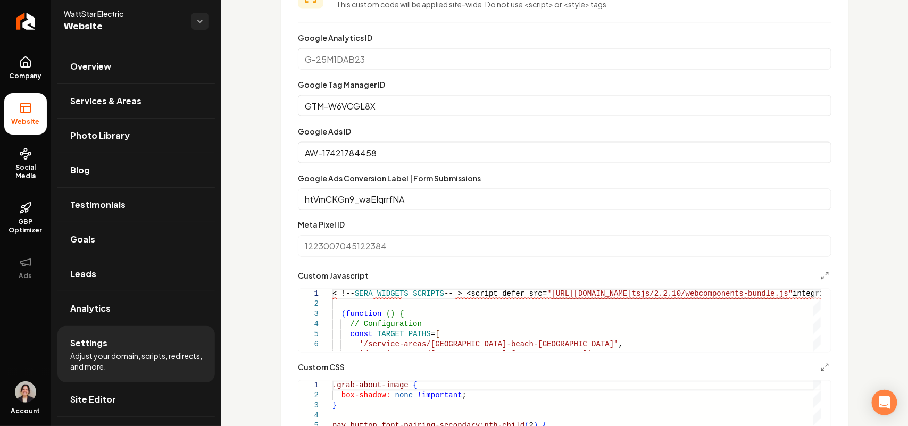
scroll to position [798, 0]
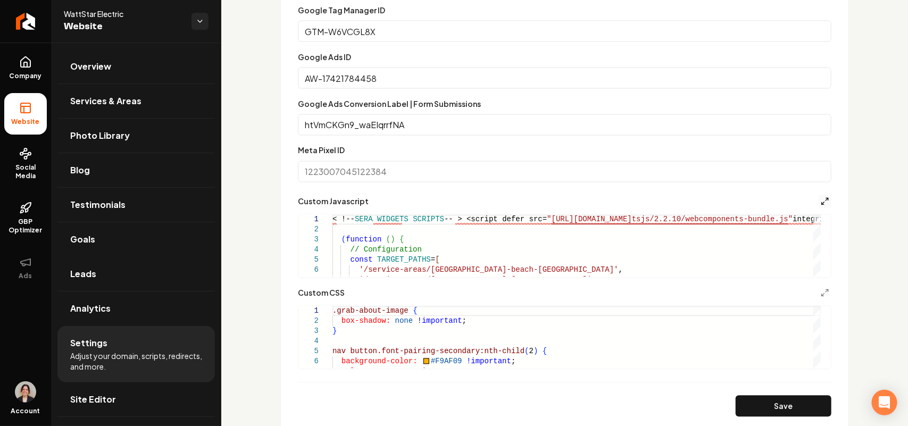
click at [821, 202] on icon "Main content area" at bounding box center [825, 201] width 9 height 9
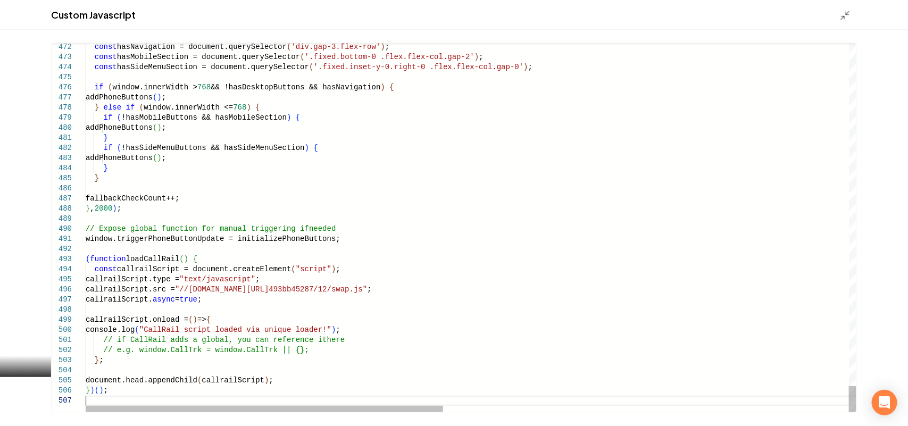
type textarea "**********"
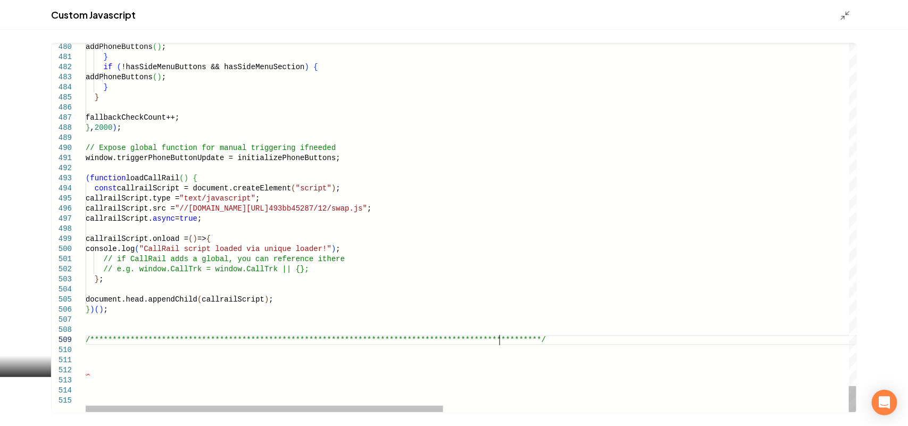
scroll to position [81, 445]
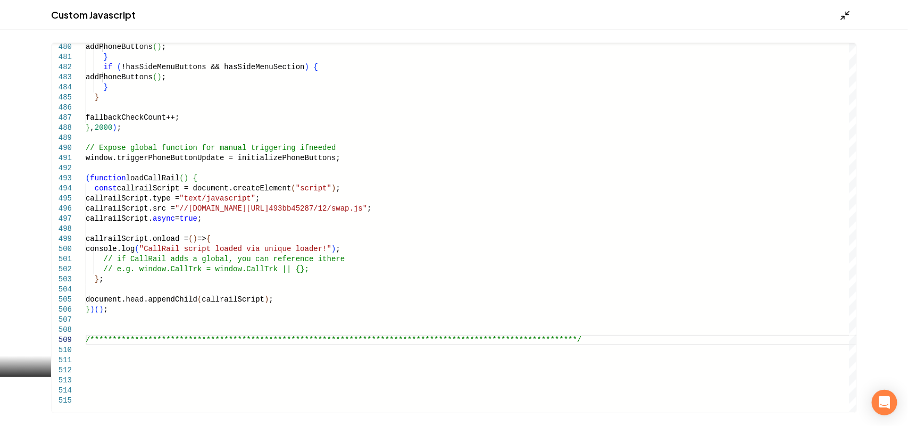
type textarea "**********"
click at [849, 19] on icon "Main content area" at bounding box center [845, 15] width 11 height 11
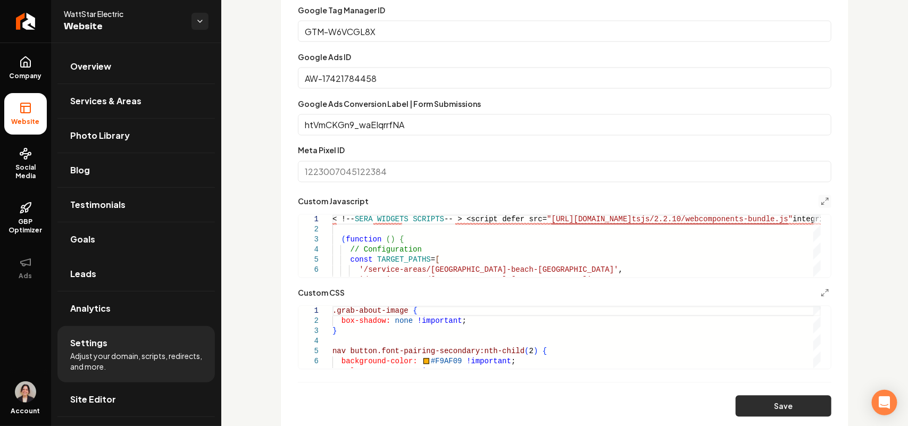
click at [754, 403] on button "Save" at bounding box center [784, 406] width 96 height 21
click at [96, 406] on span "Site Editor" at bounding box center [93, 399] width 46 height 13
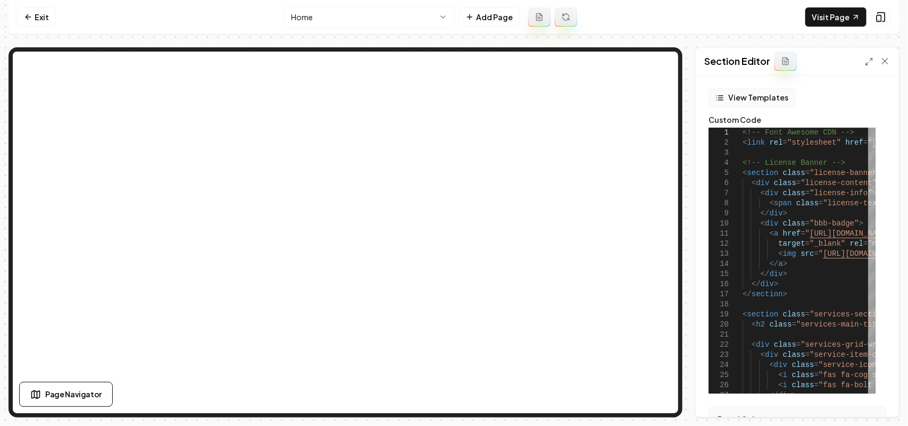
click at [751, 98] on button "View Templates" at bounding box center [751, 97] width 87 height 19
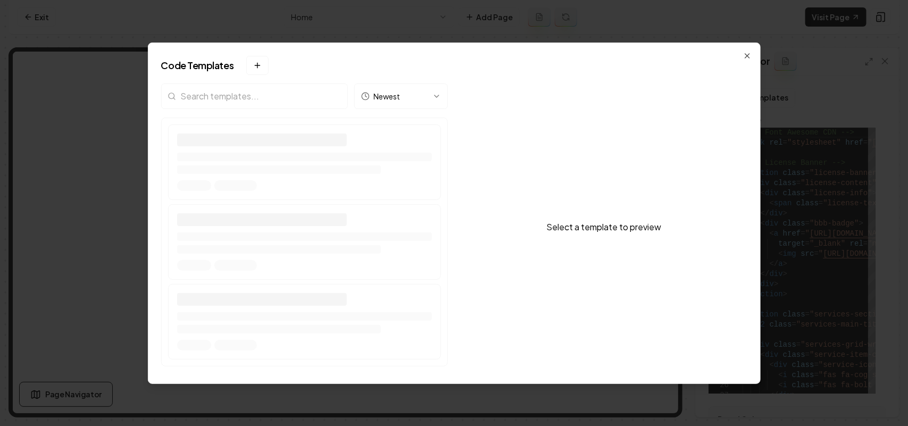
click at [282, 98] on input "search" at bounding box center [254, 96] width 187 height 26
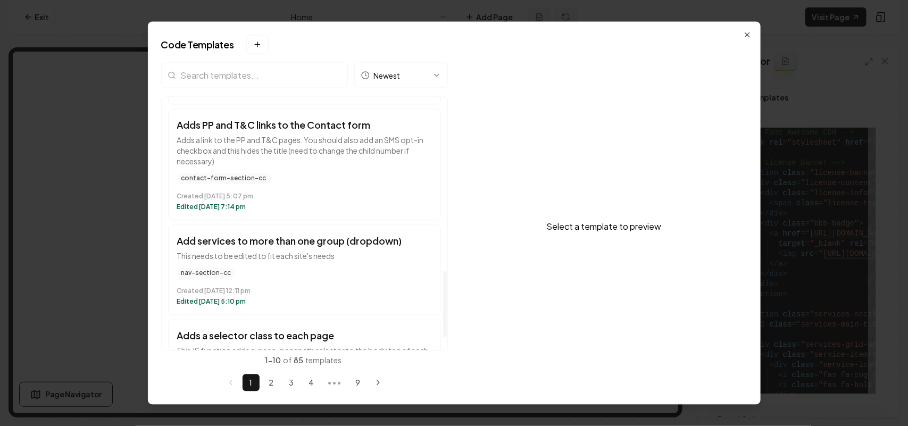
scroll to position [665, 0]
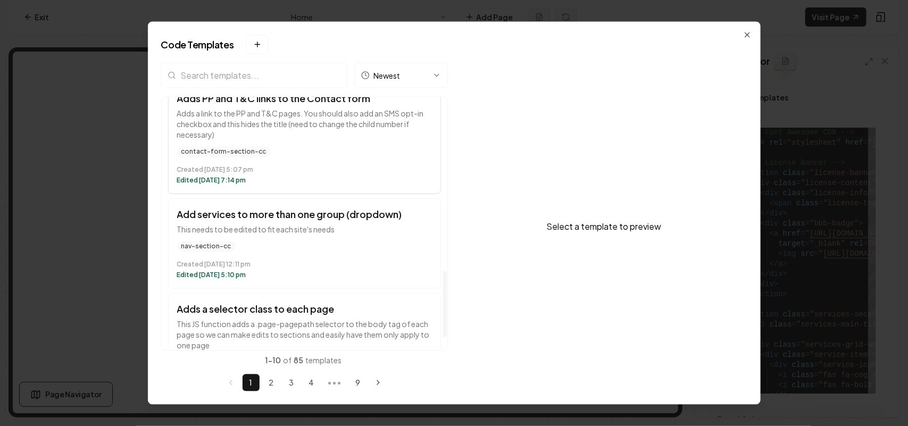
click at [358, 140] on p "Adds a link to the PP and T&C pages. You should also add an SMS opt-in checkbox…" at bounding box center [304, 124] width 255 height 32
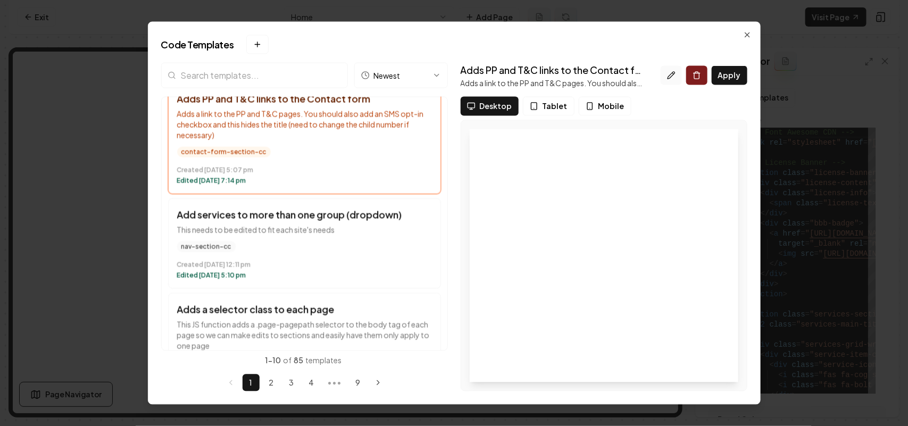
click at [672, 76] on icon at bounding box center [671, 75] width 9 height 9
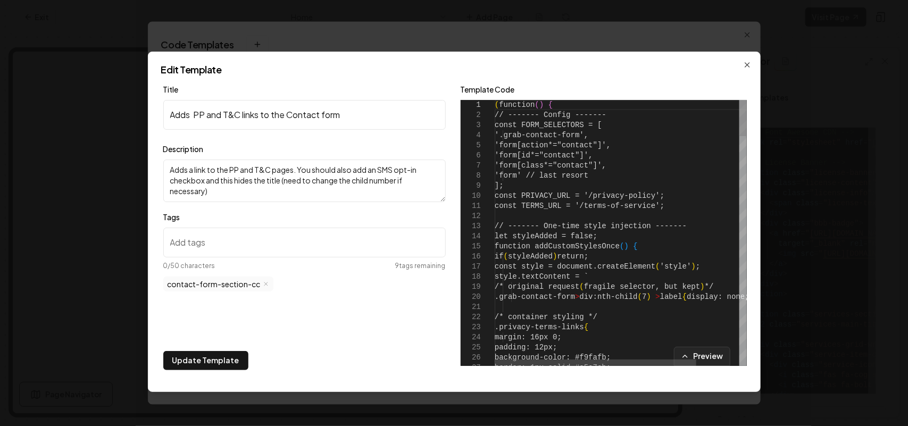
type textarea "**********"
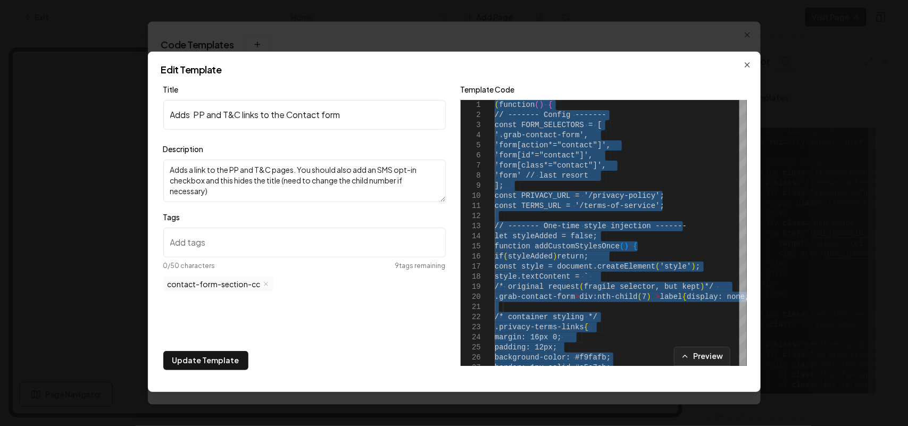
click at [742, 62] on div "Edit Template Title Adds PP and T&C links to the Contact form Description Adds …" at bounding box center [454, 222] width 613 height 340
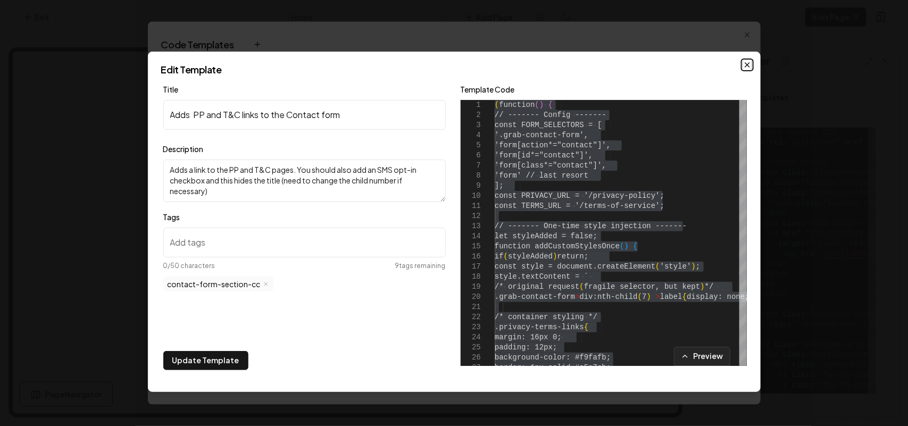
click at [743, 62] on icon "button" at bounding box center [747, 65] width 9 height 9
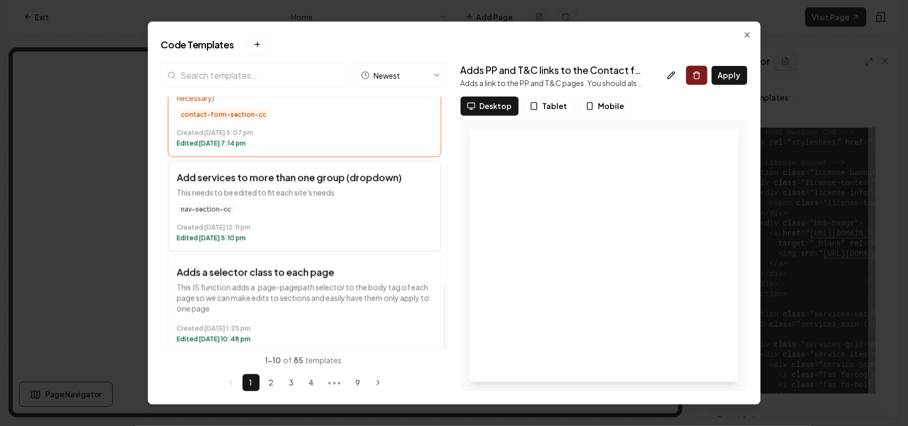
scroll to position [713, 0]
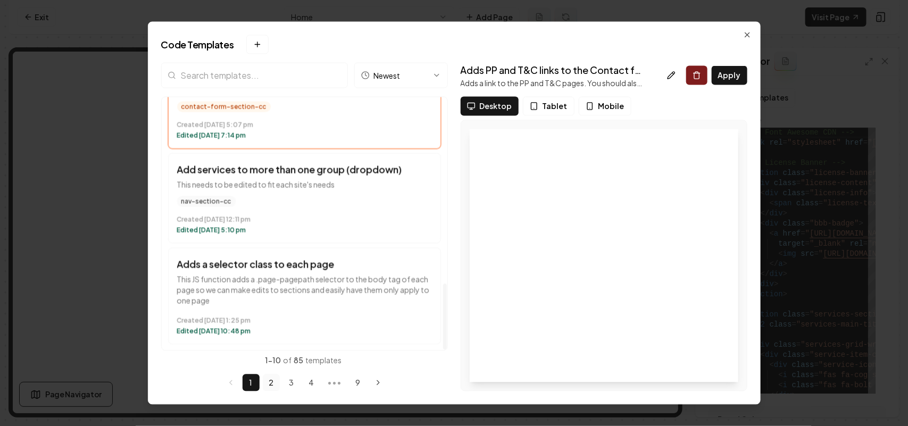
click at [270, 390] on button "2" at bounding box center [271, 382] width 17 height 17
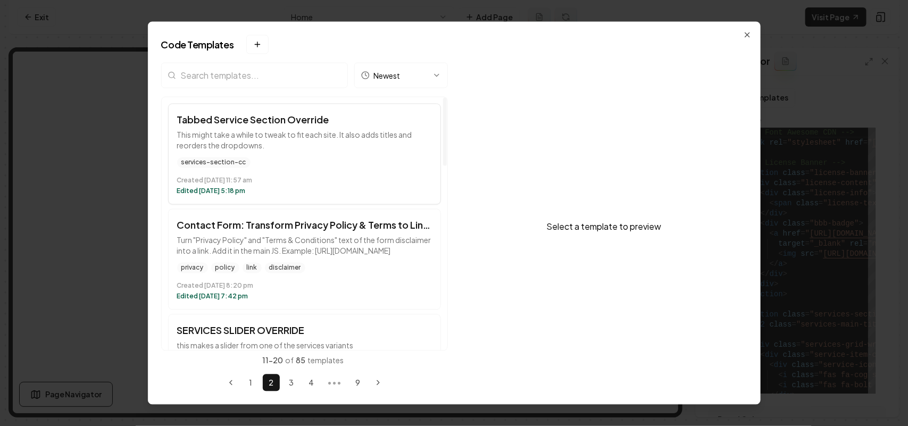
scroll to position [66, 0]
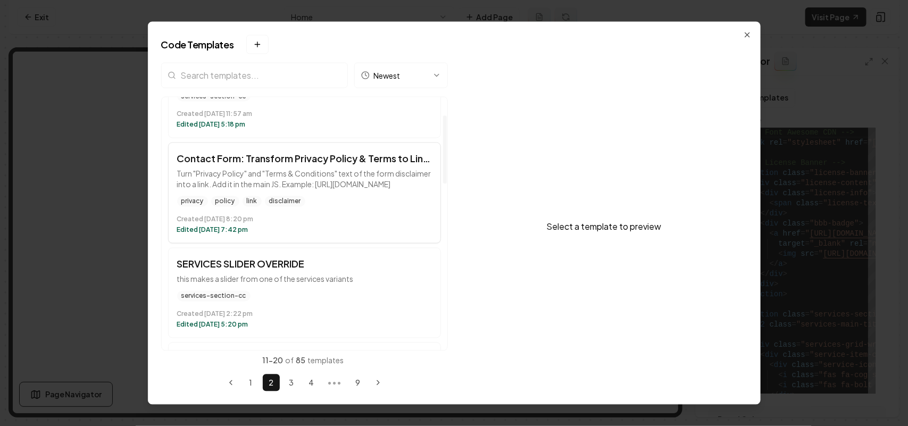
click at [322, 189] on p "Turn "Privacy Policy" and "Terms & Conditions" text of the form disclaimer into…" at bounding box center [304, 178] width 255 height 21
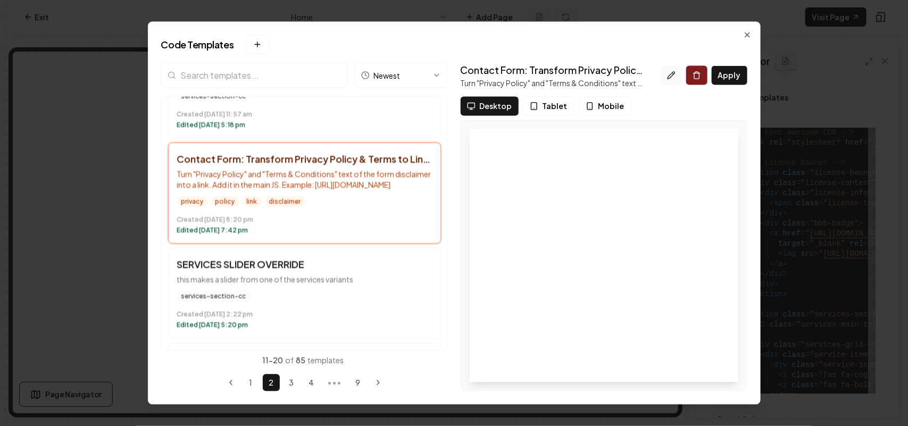
click at [679, 70] on button at bounding box center [671, 74] width 21 height 19
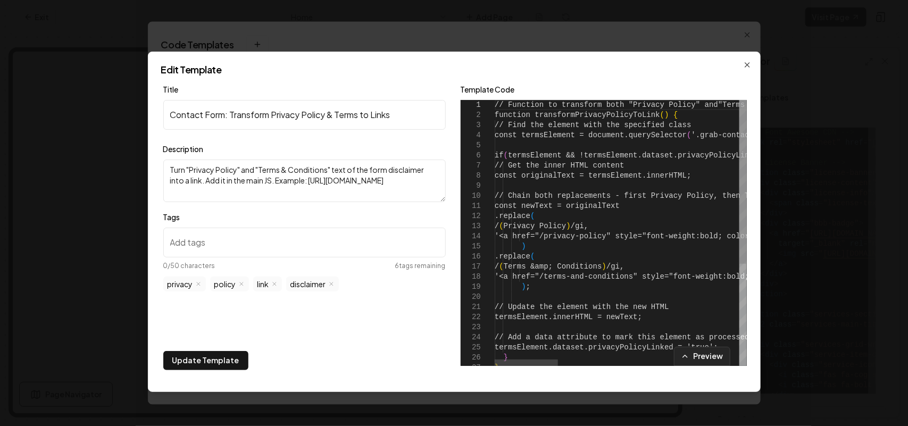
type textarea "**********"
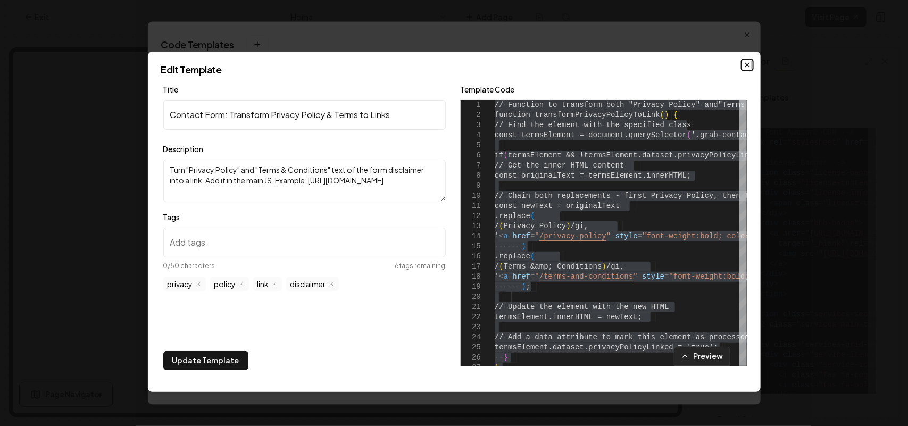
click at [743, 64] on icon "button" at bounding box center [747, 65] width 9 height 9
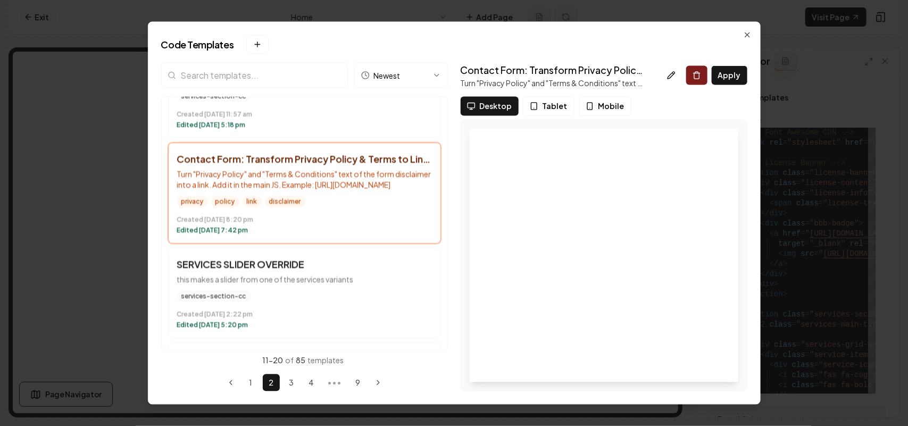
click at [742, 34] on div "Code Templates New template → Desktop or Tablet Required The template manager n…" at bounding box center [454, 212] width 613 height 383
click at [746, 33] on icon "button" at bounding box center [747, 34] width 9 height 9
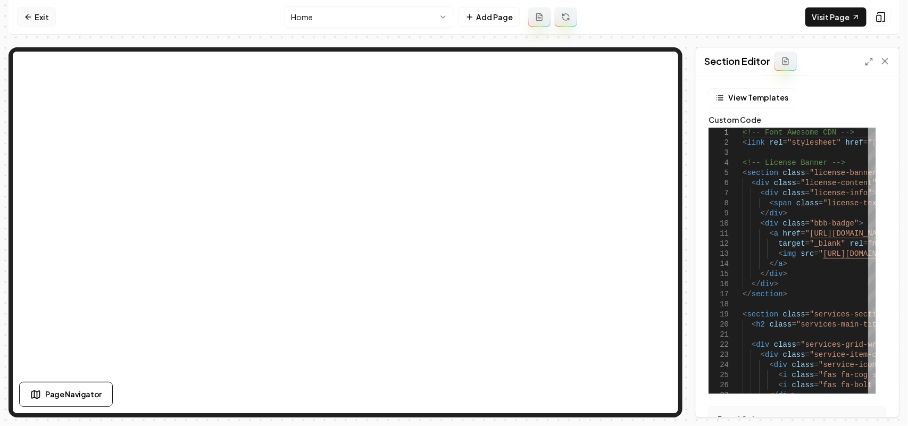
click at [40, 19] on link "Exit" at bounding box center [36, 16] width 39 height 19
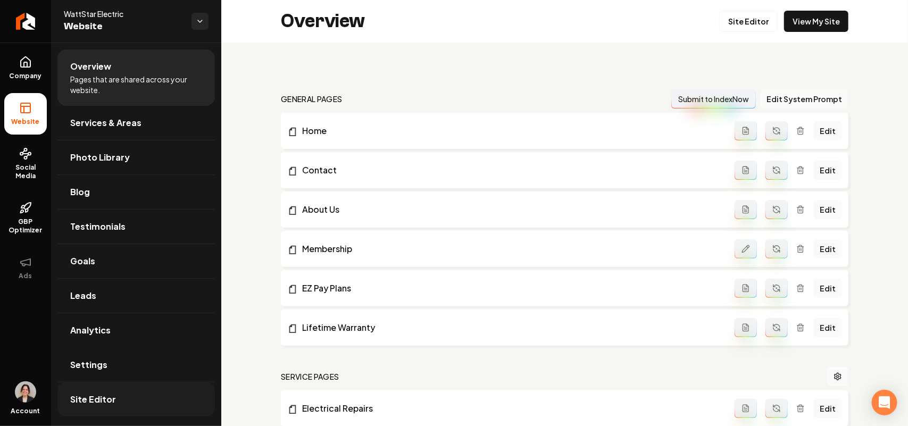
click at [79, 385] on link "Site Editor" at bounding box center [135, 399] width 157 height 34
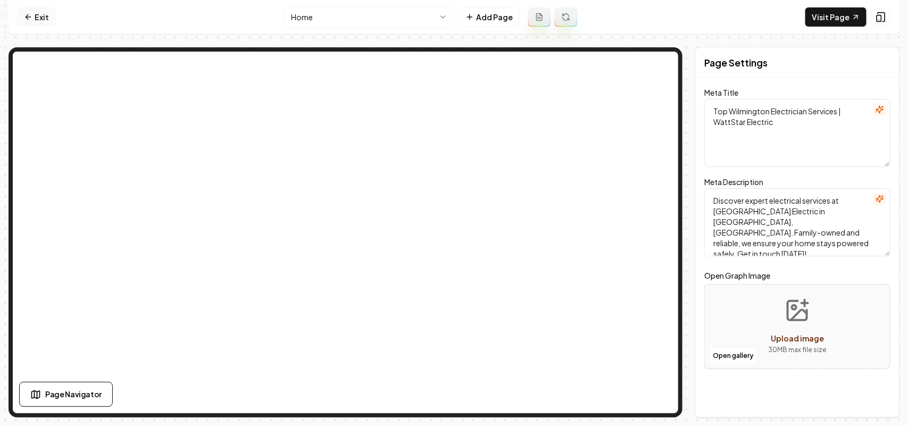
click at [38, 11] on link "Exit" at bounding box center [36, 16] width 39 height 19
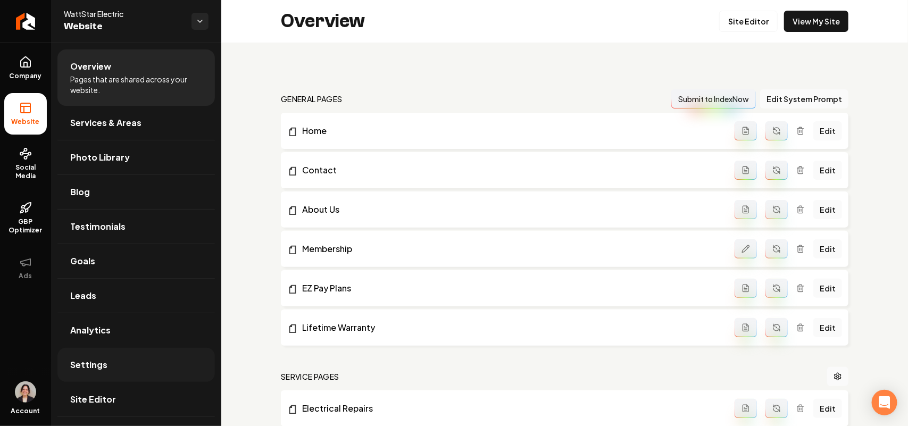
click at [81, 360] on span "Settings" at bounding box center [88, 364] width 37 height 13
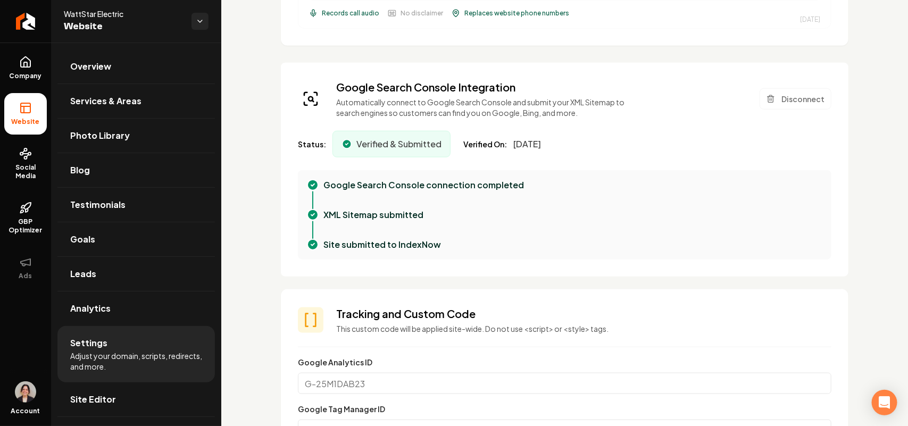
scroll to position [731, 0]
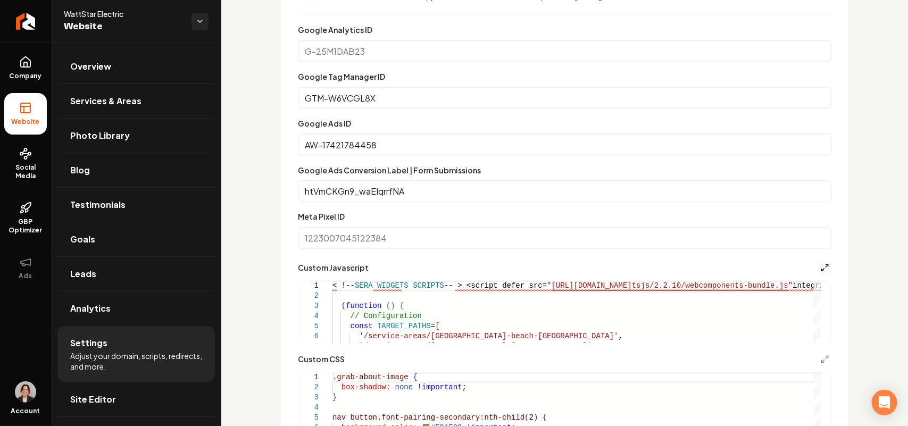
click at [821, 268] on icon "Main content area" at bounding box center [825, 268] width 9 height 9
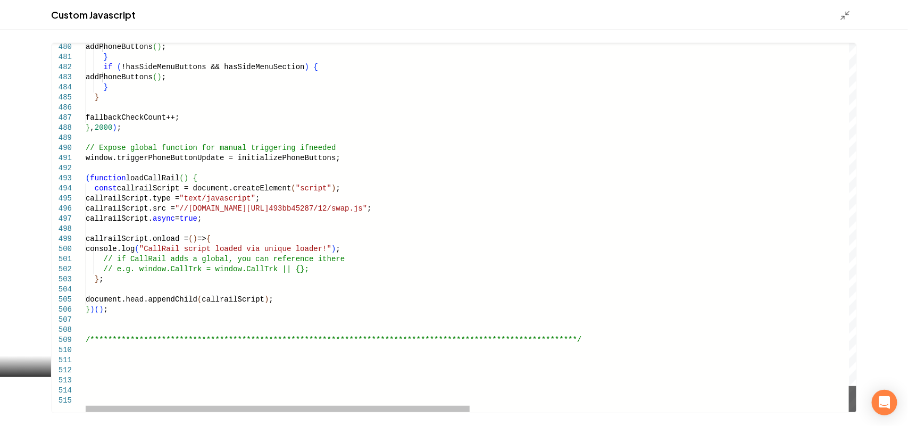
click at [849, 412] on div "Main content area" at bounding box center [852, 399] width 7 height 26
type textarea "**********"
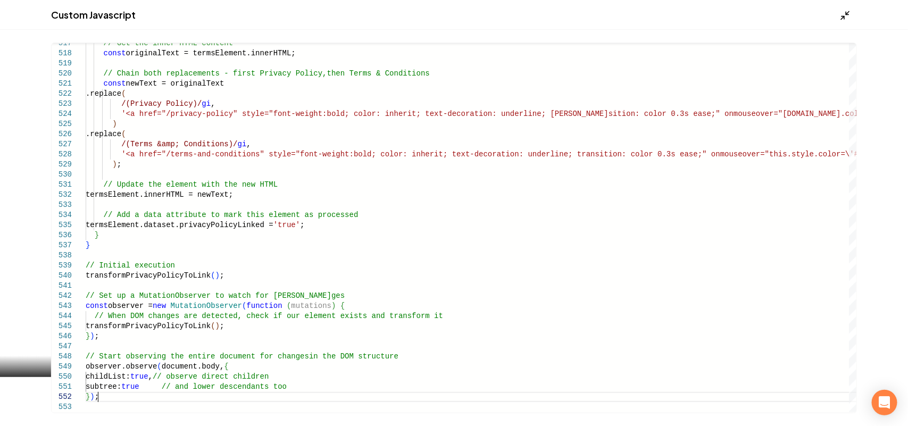
type textarea "**********"
click at [847, 15] on icon "Main content area" at bounding box center [845, 15] width 11 height 11
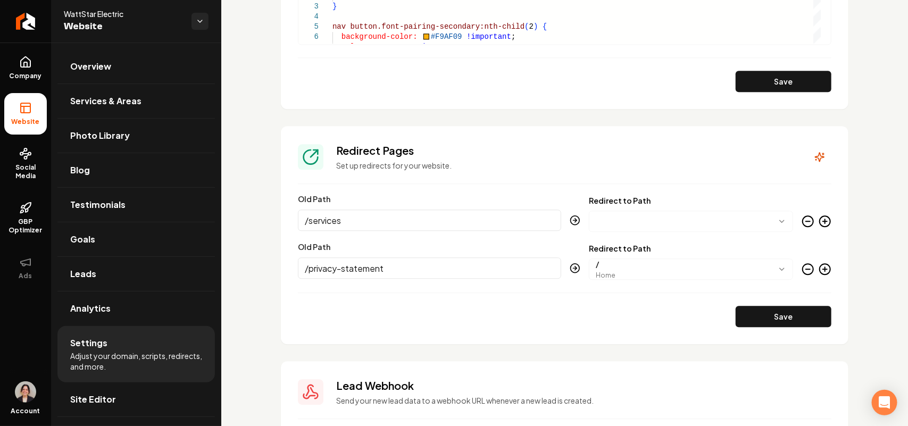
scroll to position [1130, 0]
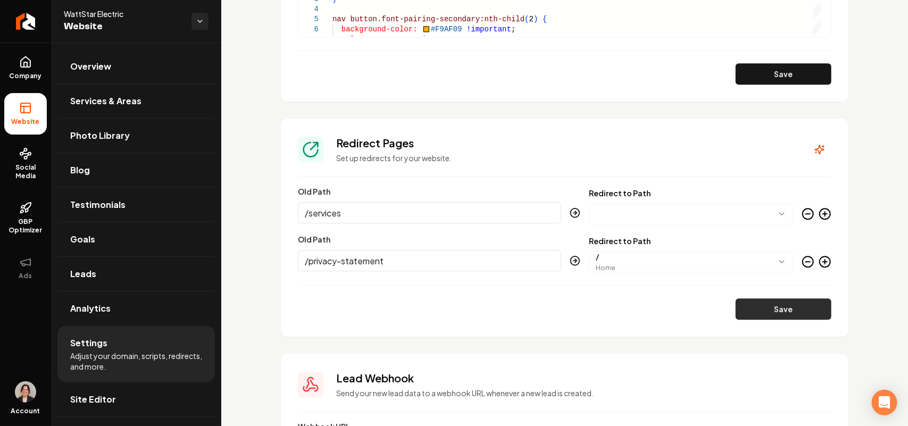
click at [790, 312] on button "Save" at bounding box center [784, 308] width 96 height 21
click at [790, 312] on div "Save" at bounding box center [564, 308] width 533 height 21
click at [771, 76] on button "Save" at bounding box center [784, 73] width 96 height 21
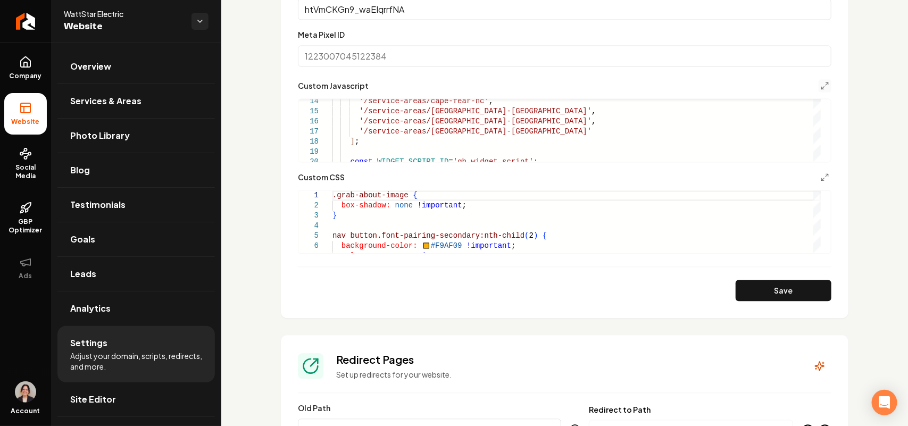
scroll to position [731, 0]
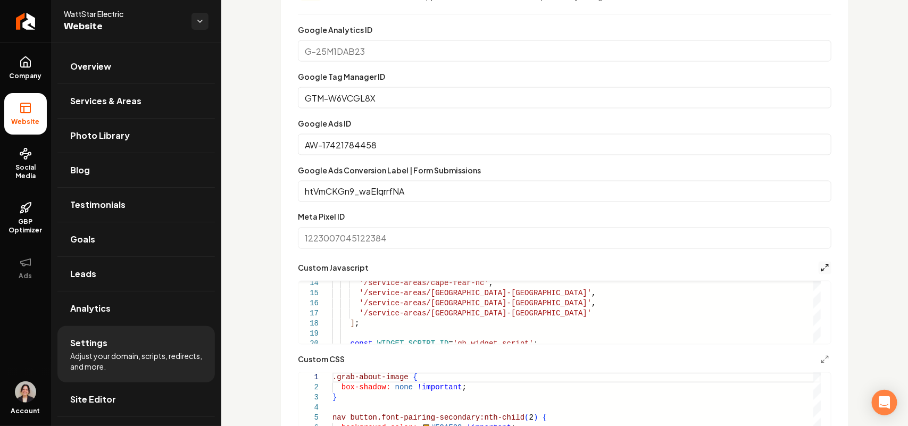
click at [821, 268] on icon "Main content area" at bounding box center [825, 268] width 9 height 9
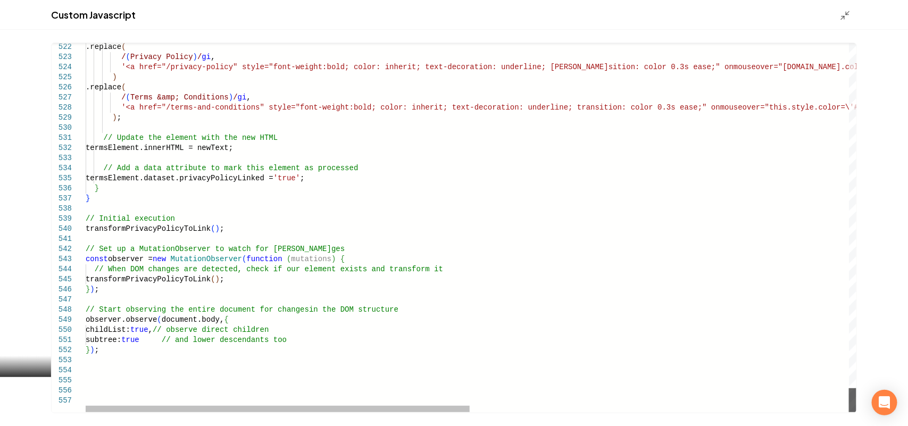
click at [849, 412] on div "Main content area" at bounding box center [852, 400] width 7 height 24
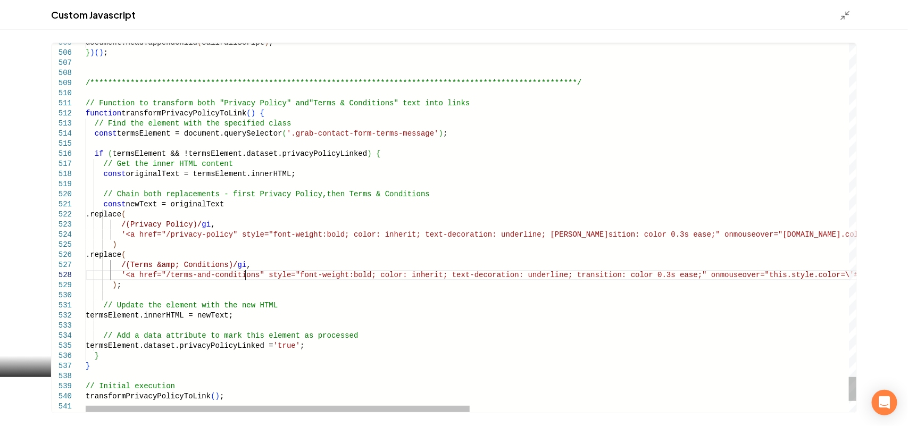
scroll to position [0, 52]
drag, startPoint x: 245, startPoint y: 277, endPoint x: 190, endPoint y: 278, distance: 55.3
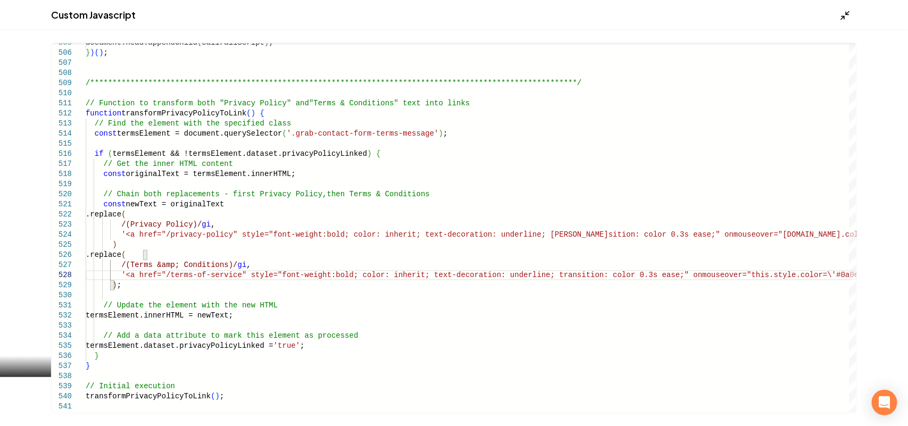
type textarea "**********"
click at [843, 16] on polyline "Main content area" at bounding box center [842, 17] width 3 height 3
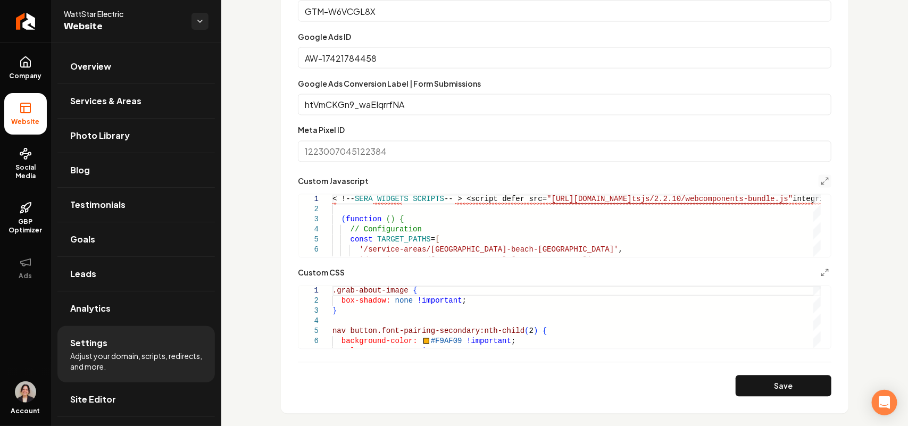
scroll to position [997, 0]
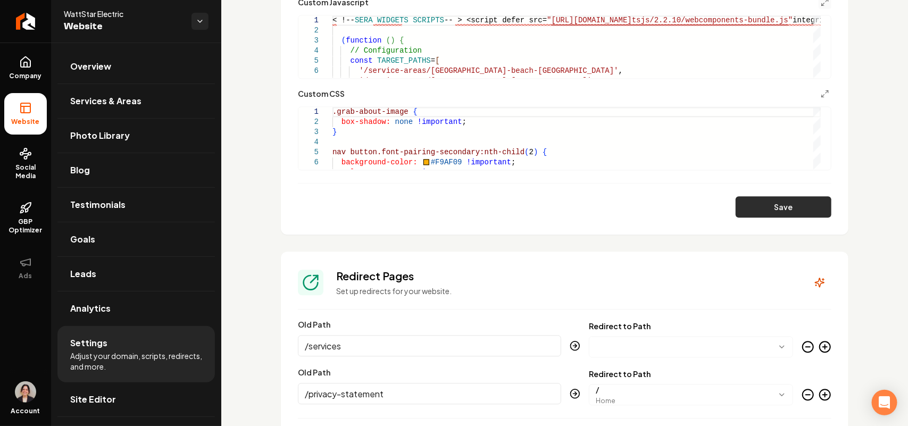
click at [788, 208] on button "Save" at bounding box center [784, 206] width 96 height 21
click at [813, 118] on div "Main content area" at bounding box center [816, 112] width 7 height 11
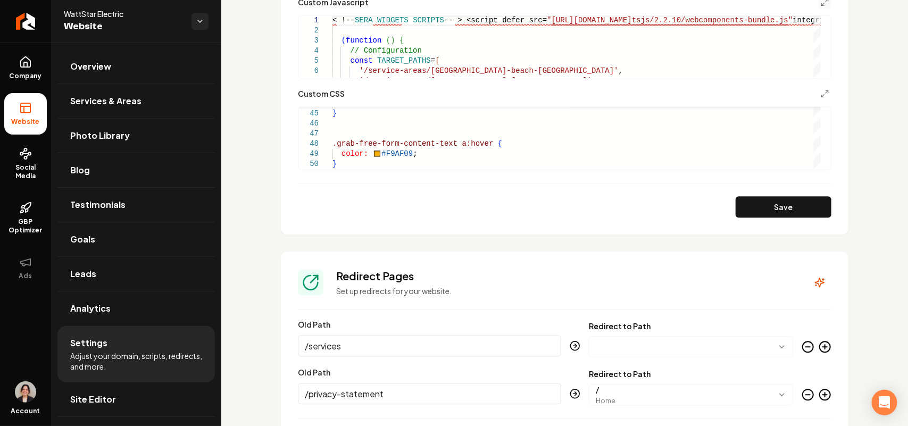
type textarea "**********"
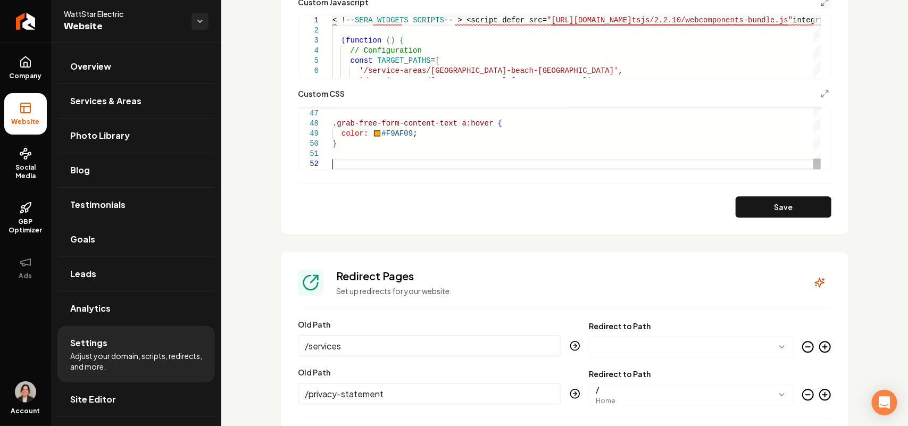
scroll to position [20, 0]
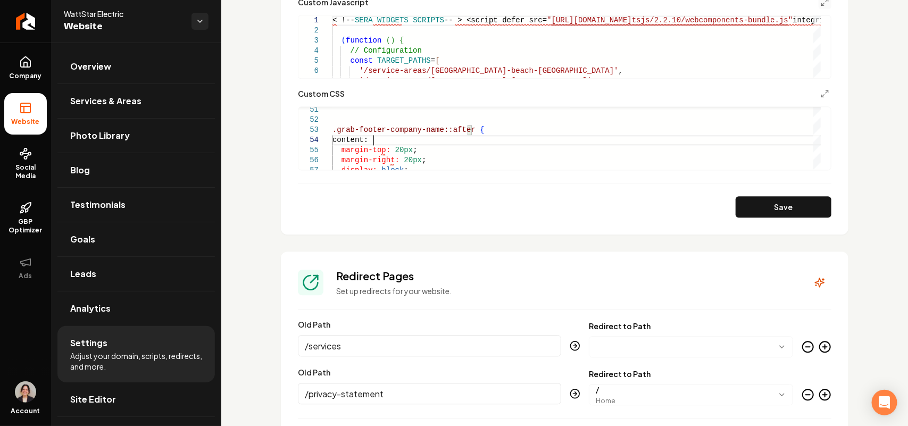
scroll to position [39, 44]
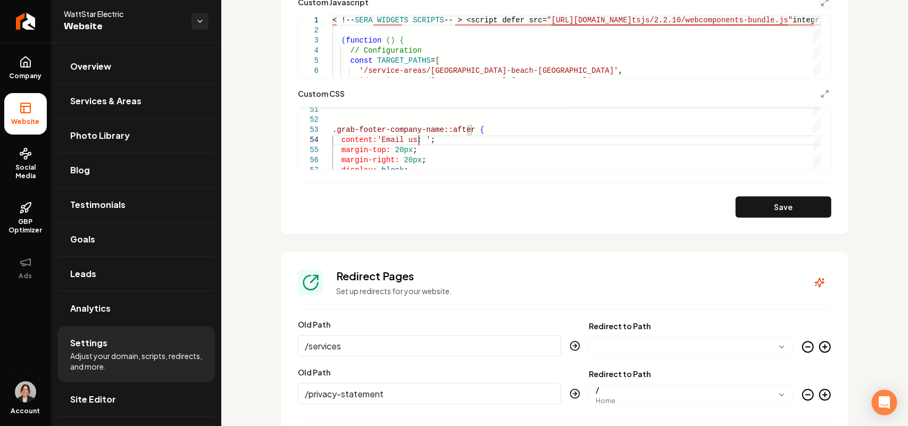
scroll to position [39, 86]
click at [765, 208] on button "Save" at bounding box center [784, 206] width 96 height 21
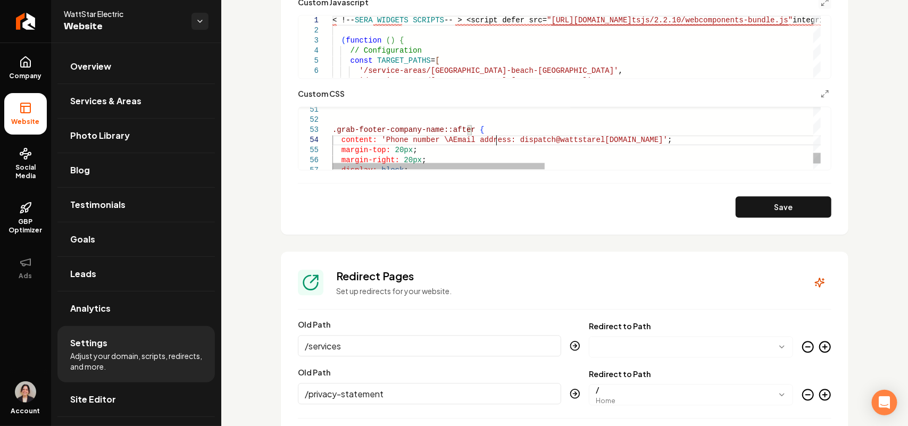
type textarea "**********"
click at [754, 197] on button "Save" at bounding box center [784, 206] width 96 height 21
click at [26, 68] on icon at bounding box center [25, 62] width 13 height 13
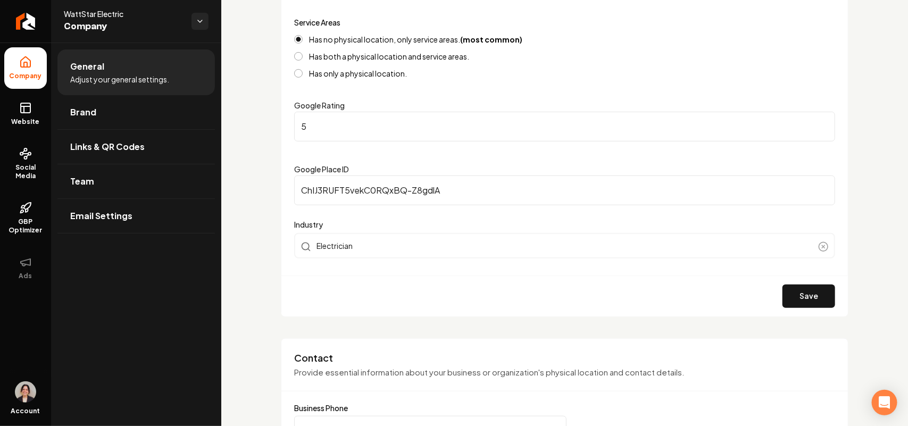
scroll to position [465, 0]
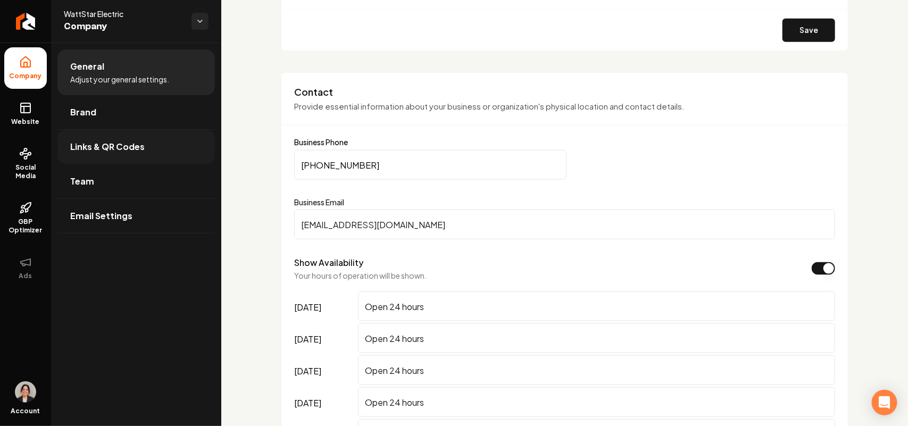
drag, startPoint x: 399, startPoint y: 158, endPoint x: 139, endPoint y: 152, distance: 260.2
click at [139, 152] on div "Company Website Social Media GBP Optimizer Ads Account WattStar Electric Compan…" at bounding box center [454, 213] width 908 height 426
click at [35, 113] on link "Website" at bounding box center [25, 113] width 43 height 41
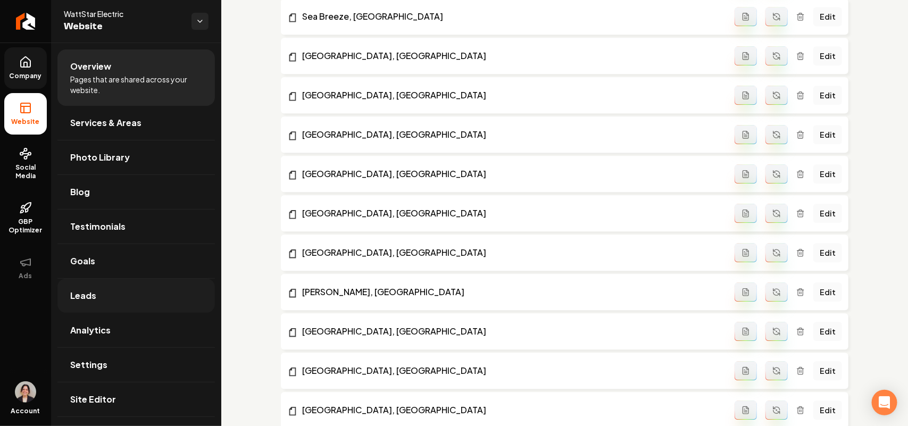
scroll to position [1130, 0]
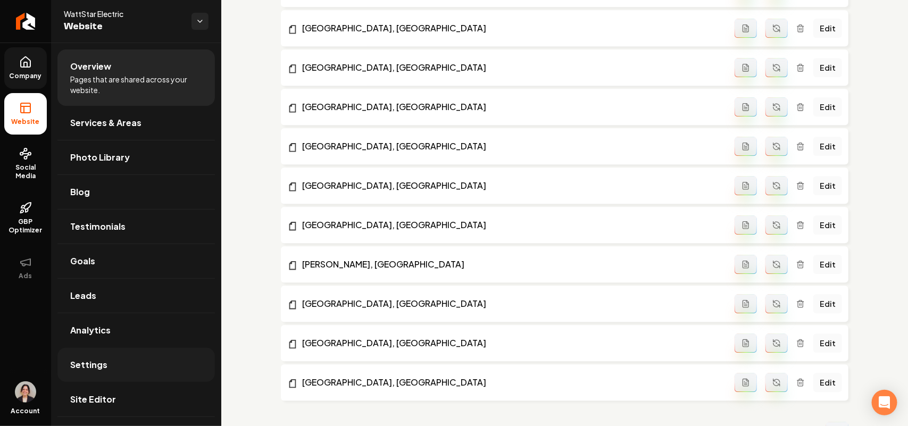
click at [105, 360] on span "Settings" at bounding box center [88, 364] width 37 height 13
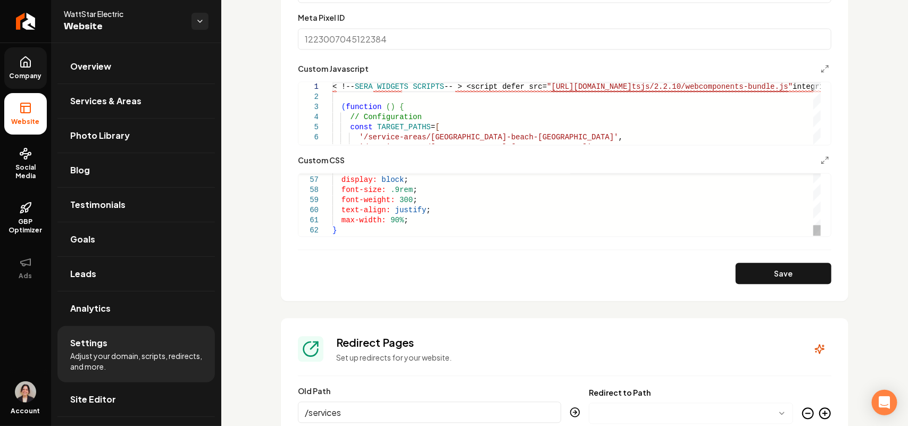
scroll to position [997, 0]
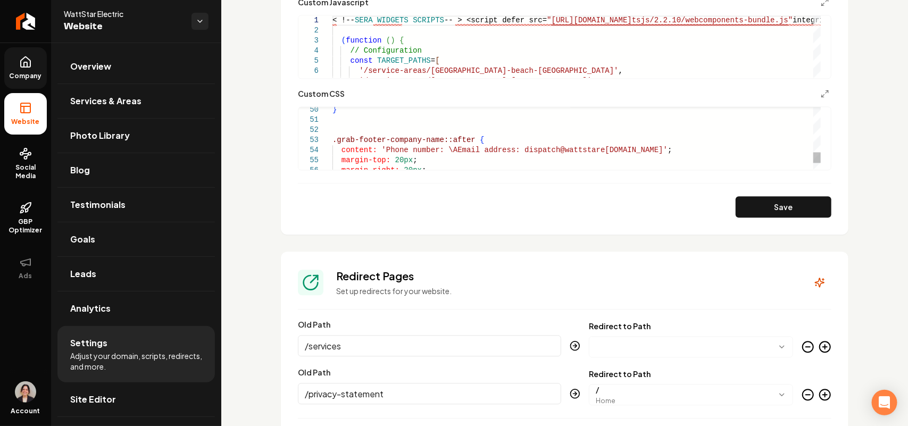
drag, startPoint x: 435, startPoint y: 140, endPoint x: 288, endPoint y: 131, distance: 147.6
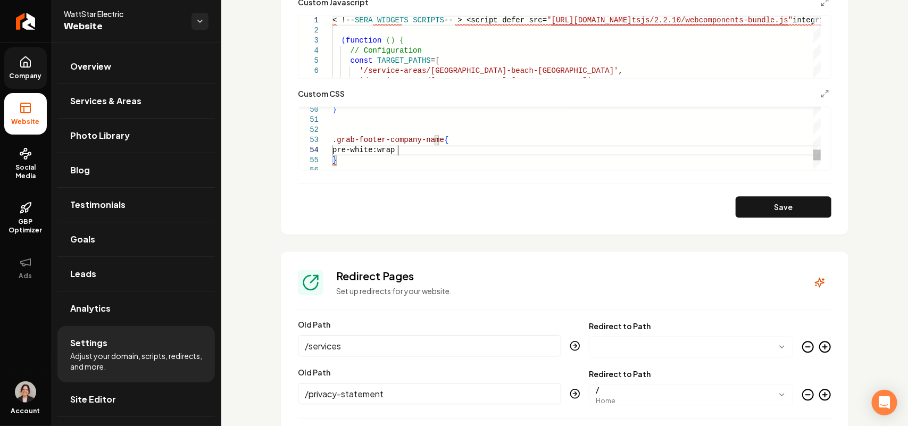
scroll to position [30, 68]
drag, startPoint x: 378, startPoint y: 155, endPoint x: 357, endPoint y: 155, distance: 20.2
drag, startPoint x: 415, startPoint y: 148, endPoint x: 341, endPoint y: 149, distance: 73.4
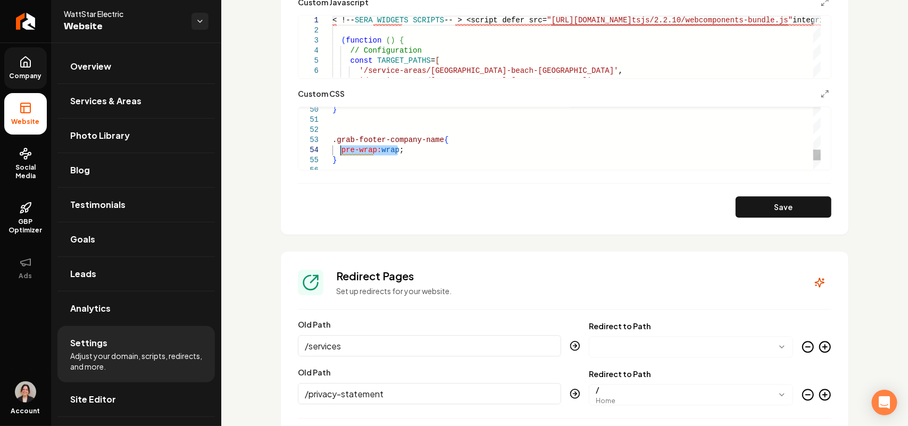
click at [796, 205] on button "Save" at bounding box center [784, 206] width 96 height 21
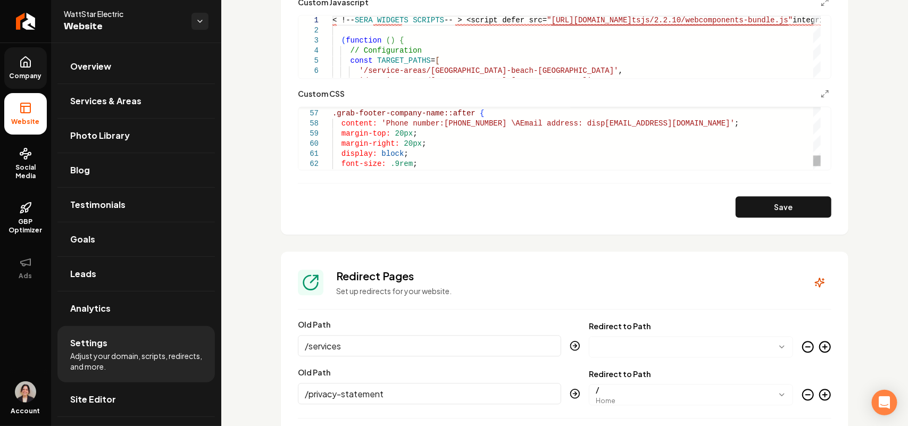
drag, startPoint x: 738, startPoint y: 203, endPoint x: 723, endPoint y: 181, distance: 26.6
click at [738, 205] on button "Save" at bounding box center [784, 206] width 96 height 21
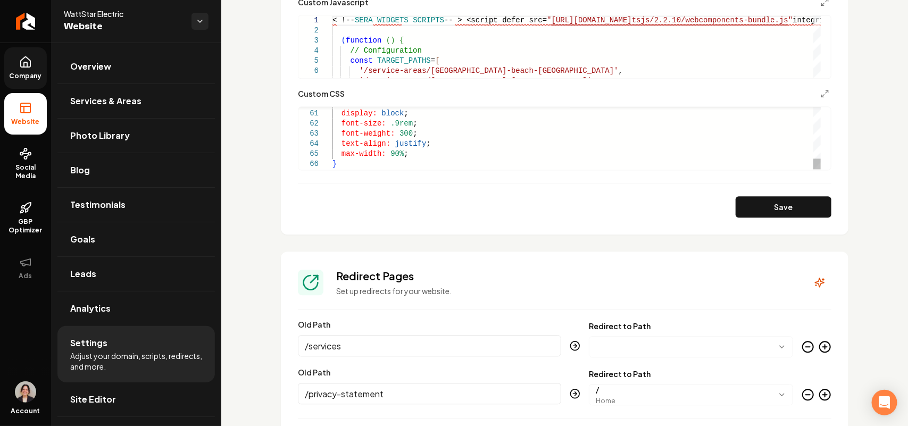
scroll to position [60, 89]
drag, startPoint x: 433, startPoint y: 142, endPoint x: 433, endPoint y: 133, distance: 8.5
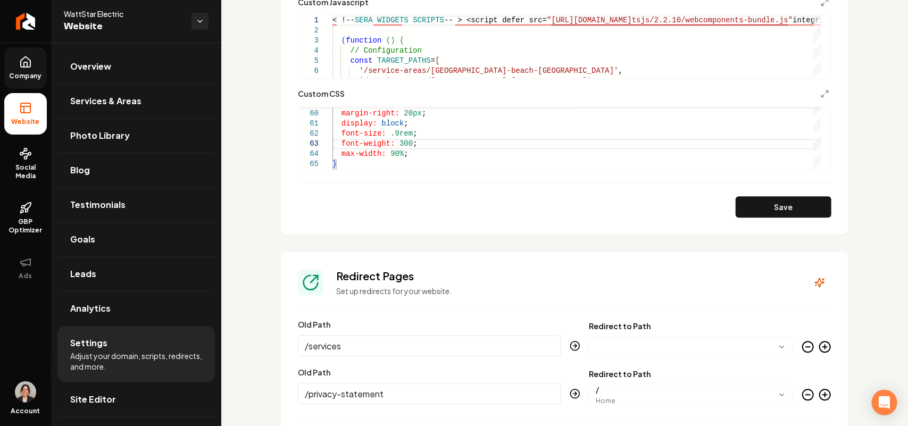
click at [736, 206] on button "Save" at bounding box center [784, 206] width 96 height 21
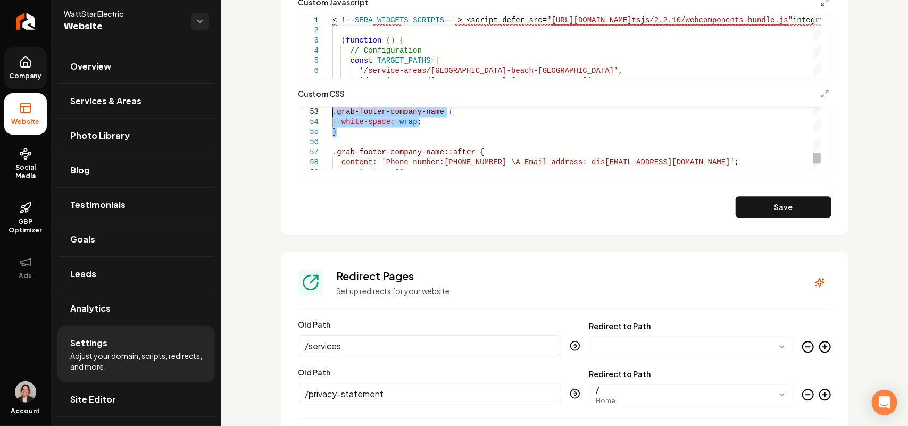
drag, startPoint x: 375, startPoint y: 131, endPoint x: 323, endPoint y: 113, distance: 55.0
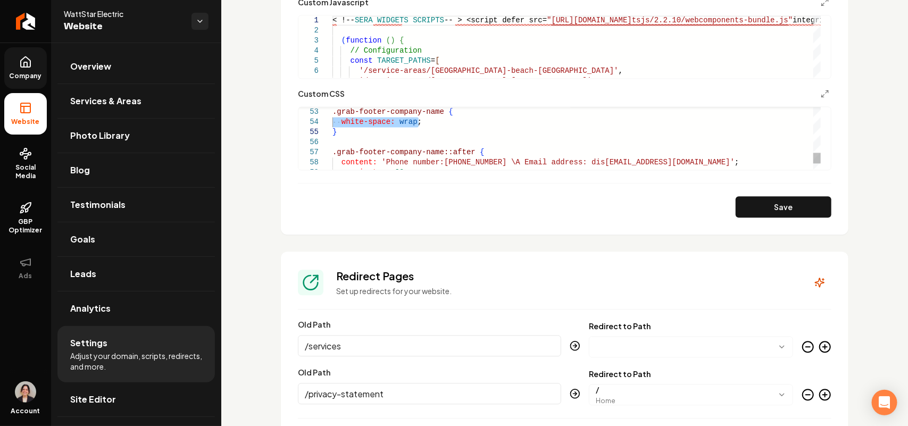
drag, startPoint x: 764, startPoint y: 204, endPoint x: 763, endPoint y: 193, distance: 10.7
click at [764, 205] on button "Save" at bounding box center [784, 206] width 96 height 21
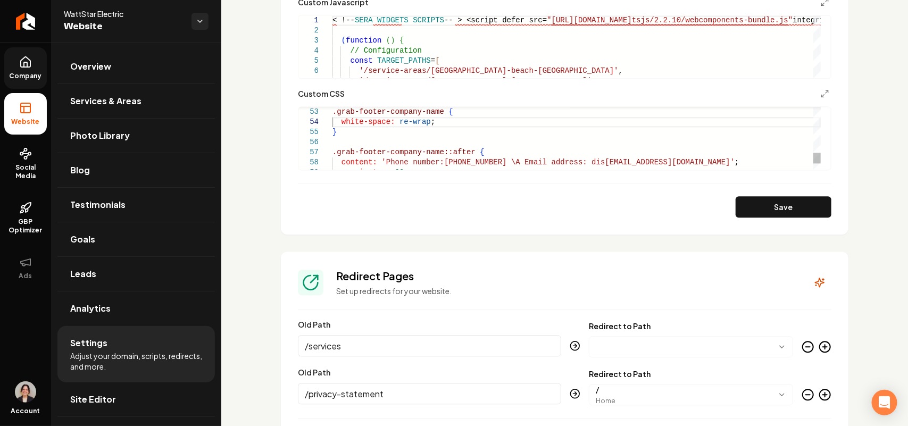
click at [782, 207] on button "Save" at bounding box center [784, 206] width 96 height 21
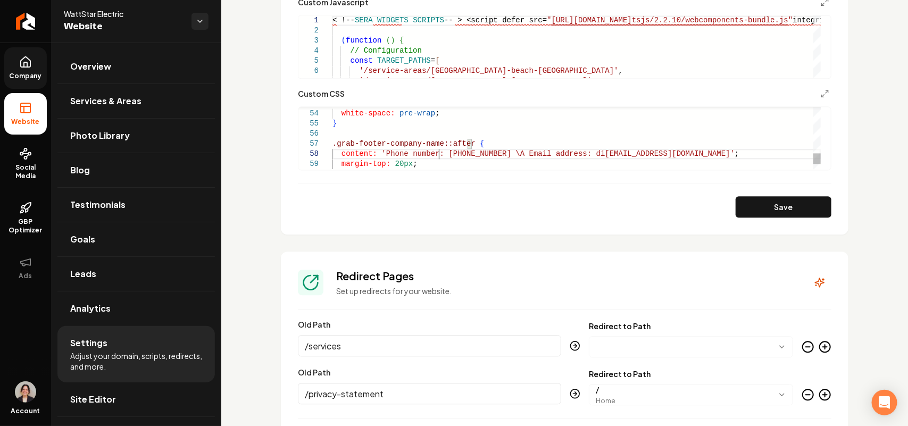
scroll to position [71, 105]
type textarea "**********"
click at [738, 208] on button "Save" at bounding box center [784, 206] width 96 height 21
click at [135, 396] on link "Site Editor" at bounding box center [135, 399] width 157 height 34
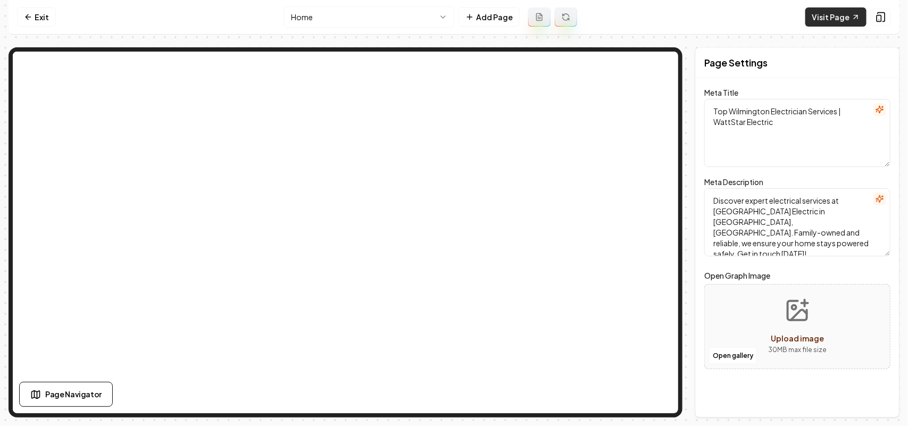
click at [839, 20] on link "Visit Page" at bounding box center [835, 16] width 61 height 19
click at [375, 16] on html "Computer Required This feature is only available on a computer. Please switch t…" at bounding box center [454, 213] width 908 height 426
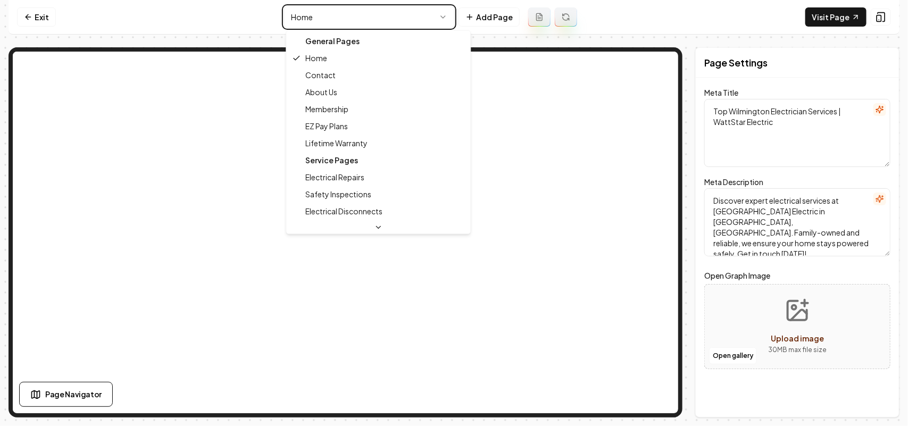
type textarea "Contact Us - Expert Electricians in Wilmington | WattStar Electric"
type textarea "Reach out to WattStar Electric, your trusted North Carolina electricians. We'd …"
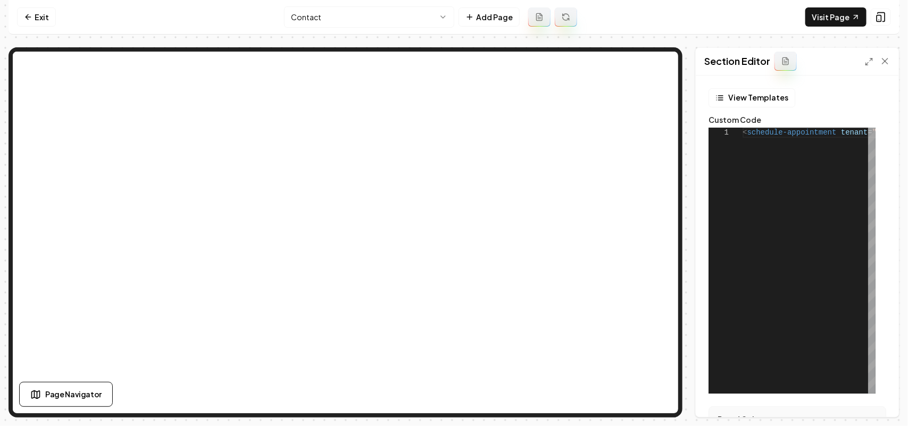
click at [35, 16] on link "Exit" at bounding box center [36, 16] width 39 height 19
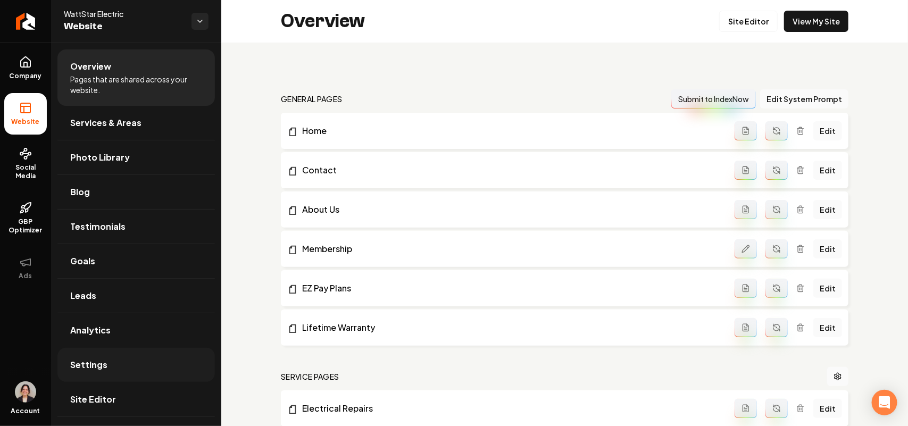
click at [104, 370] on span "Settings" at bounding box center [88, 364] width 37 height 13
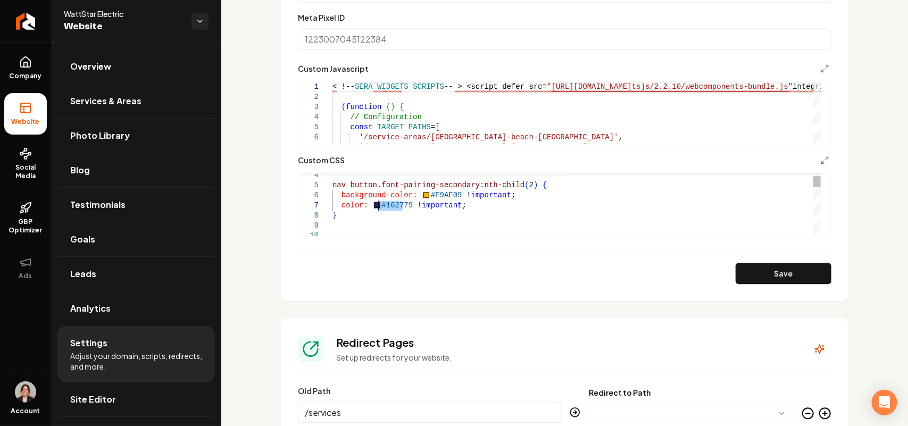
drag, startPoint x: 405, startPoint y: 207, endPoint x: 379, endPoint y: 206, distance: 26.1
drag, startPoint x: 412, startPoint y: 206, endPoint x: 371, endPoint y: 206, distance: 41.5
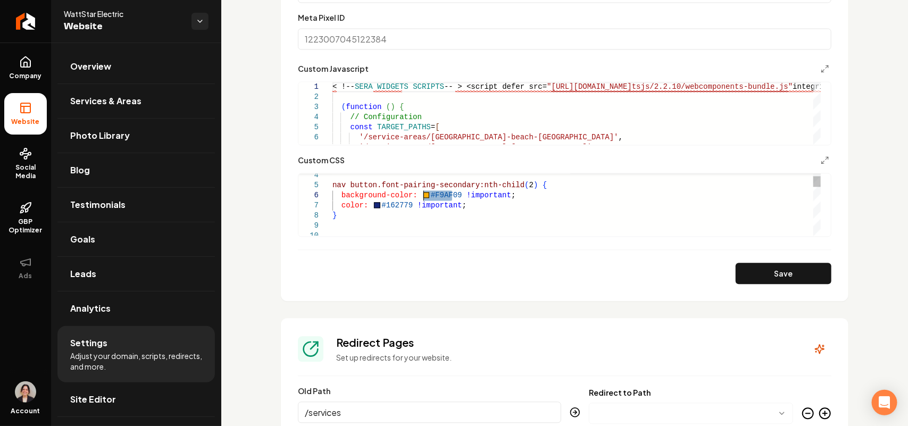
drag, startPoint x: 451, startPoint y: 193, endPoint x: 421, endPoint y: 198, distance: 30.2
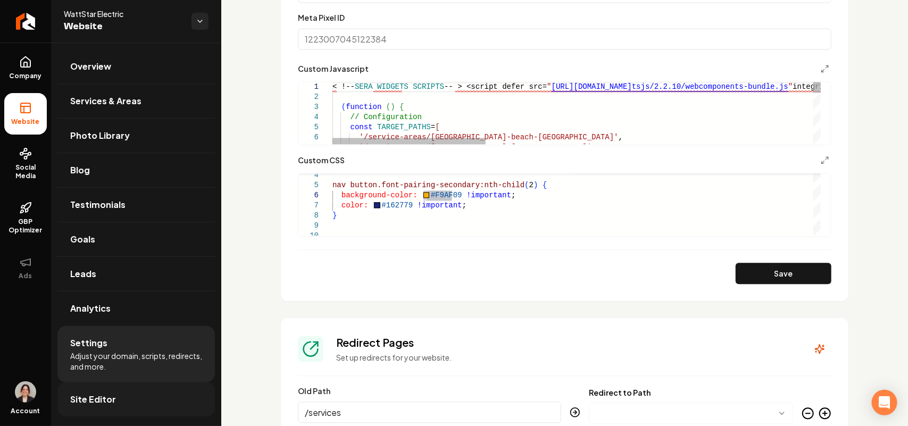
click at [115, 394] on link "Site Editor" at bounding box center [135, 399] width 157 height 34
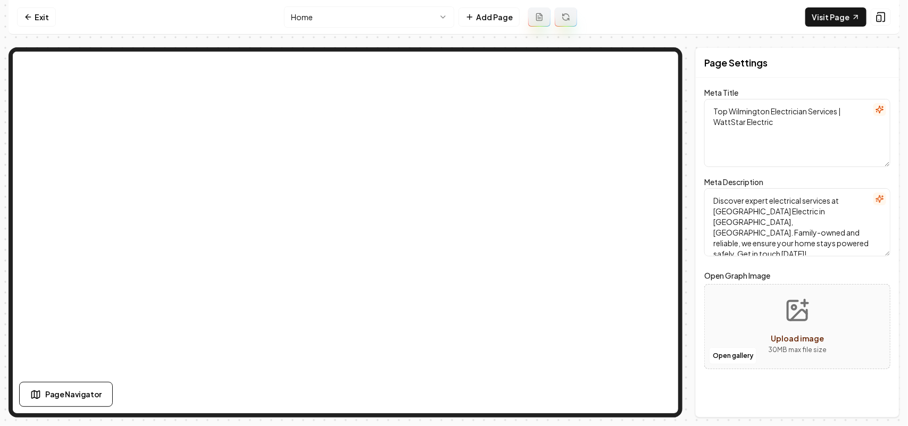
click at [381, 32] on nav "Exit Home Add Page Visit Page" at bounding box center [454, 17] width 891 height 35
click at [381, 24] on html "Computer Required This feature is only available on a computer. Please switch t…" at bounding box center [454, 213] width 908 height 426
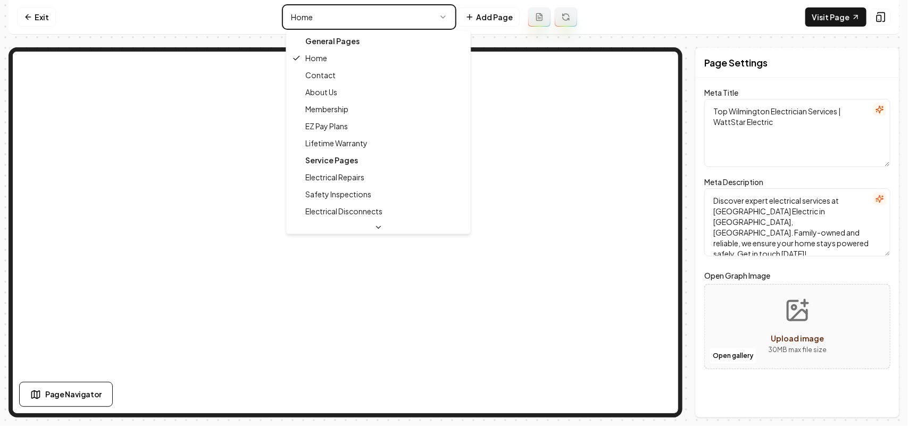
type textarea "Contact Us - Expert Electricians in Wilmington | WattStar Electric"
type textarea "Reach out to WattStar Electric, your trusted North Carolina electricians. We'd …"
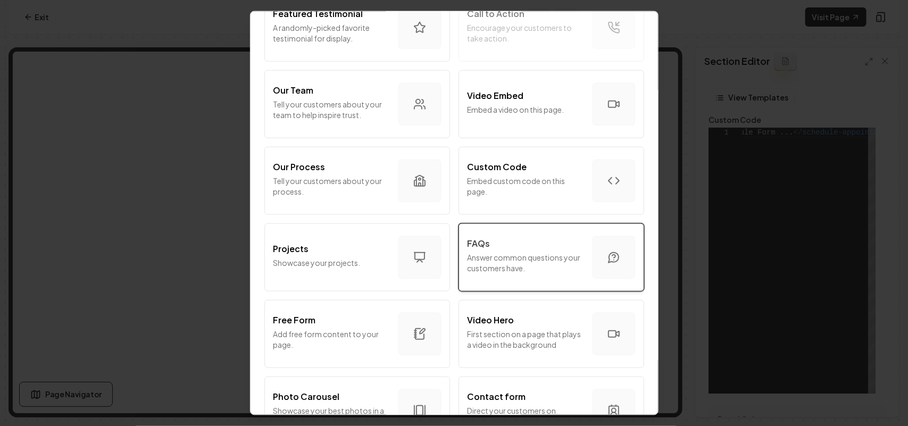
scroll to position [332, 0]
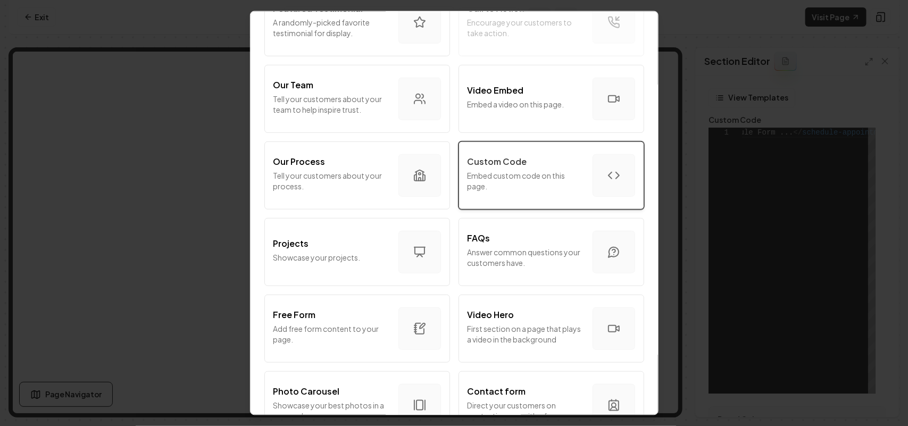
click at [585, 199] on button "Custom Code Embed custom code on this page." at bounding box center [551, 175] width 186 height 68
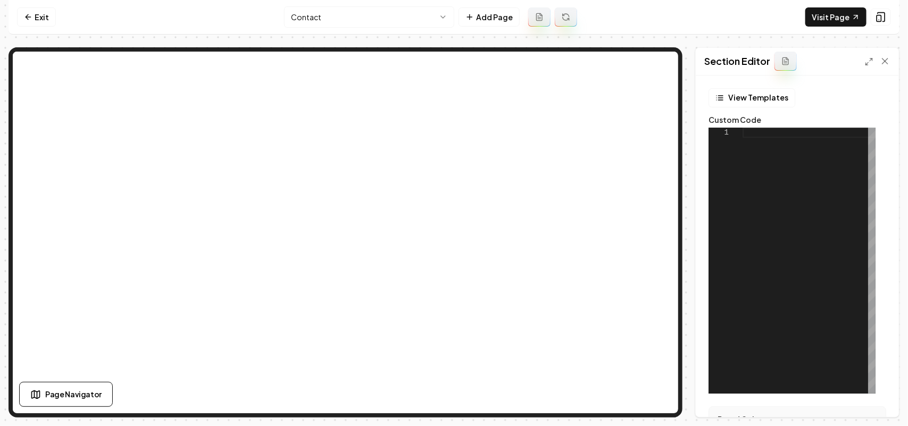
click at [809, 172] on div at bounding box center [808, 261] width 133 height 266
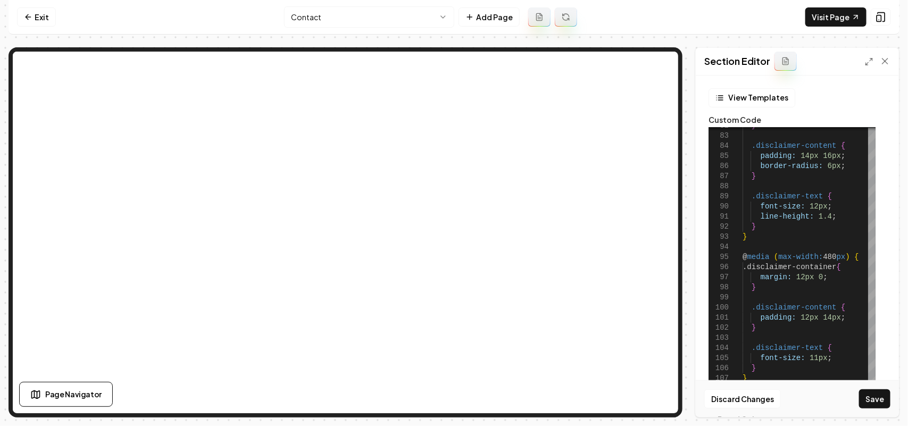
click at [867, 397] on button "Save" at bounding box center [874, 398] width 31 height 19
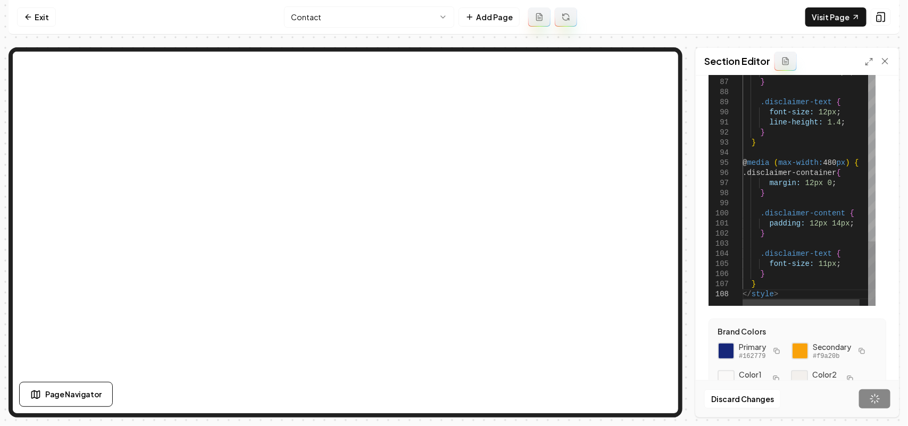
scroll to position [133, 0]
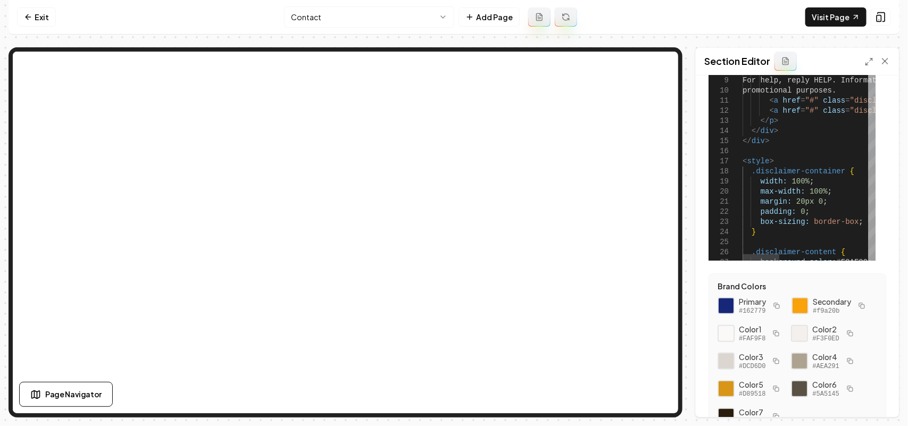
click at [875, 28] on div at bounding box center [871, 27] width 7 height 64
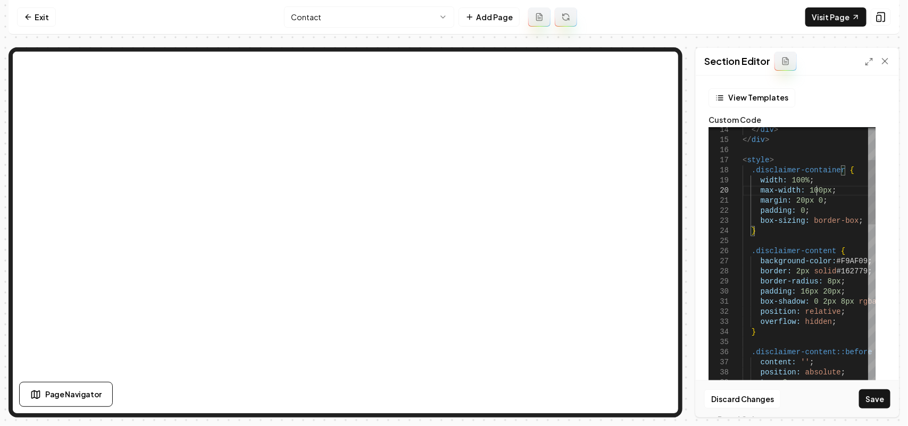
scroll to position [91, 78]
click at [875, 400] on button "Save" at bounding box center [874, 398] width 31 height 19
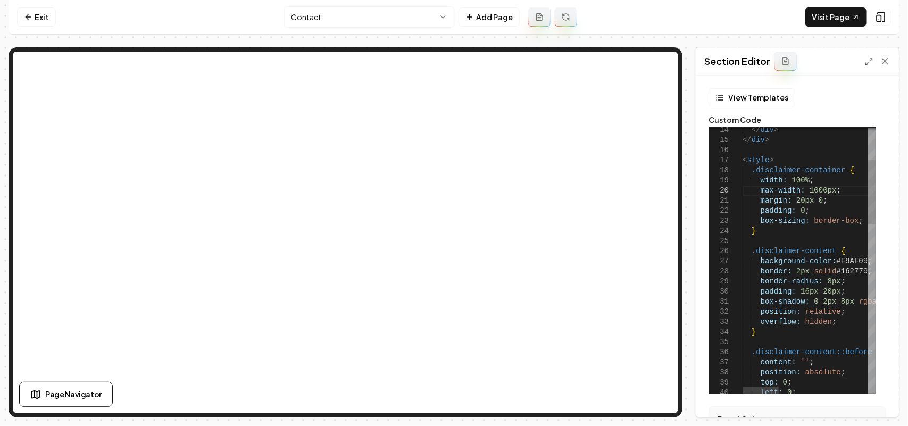
type textarea "**********"
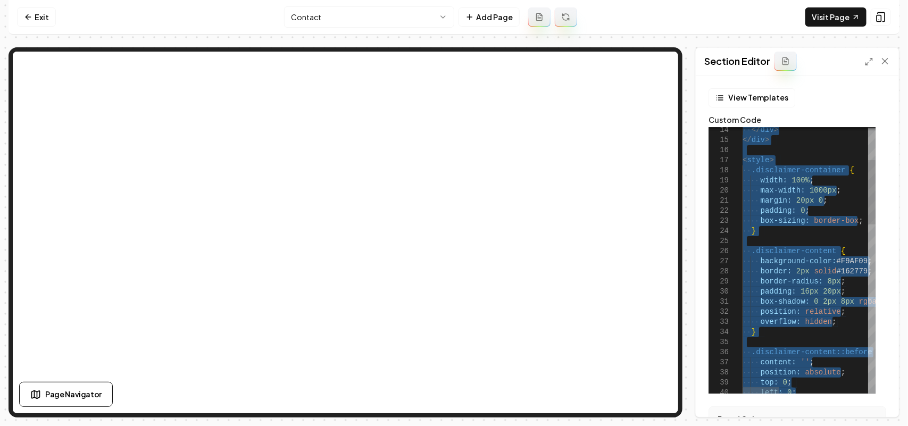
scroll to position [9, 0]
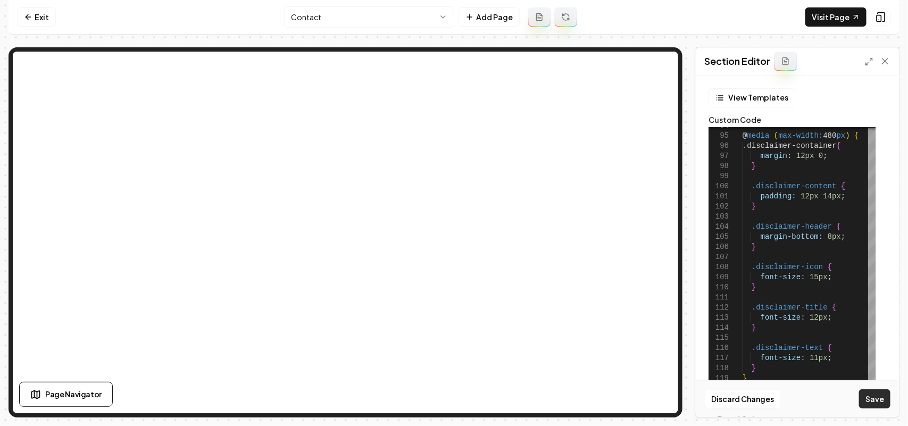
click at [878, 404] on button "Save" at bounding box center [874, 398] width 31 height 19
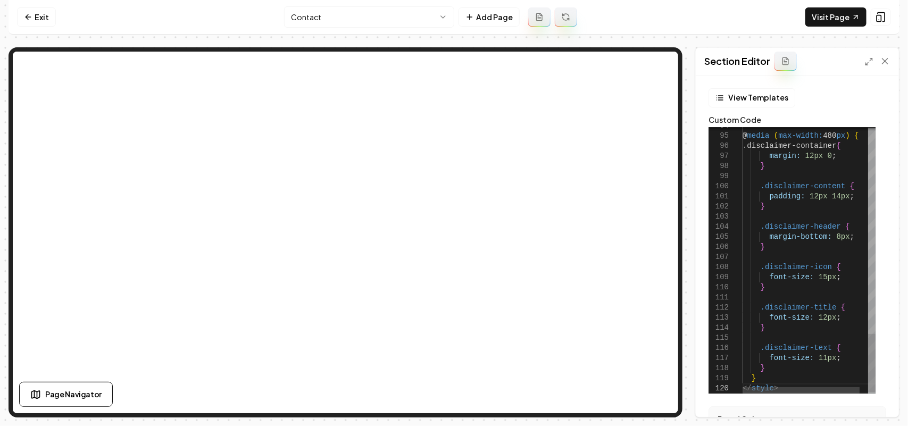
scroll to position [9, 32]
type textarea "**********"
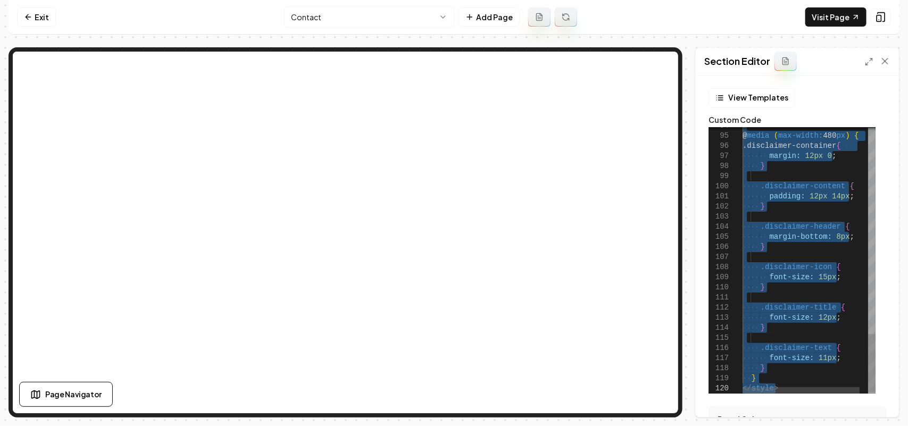
scroll to position [9, 0]
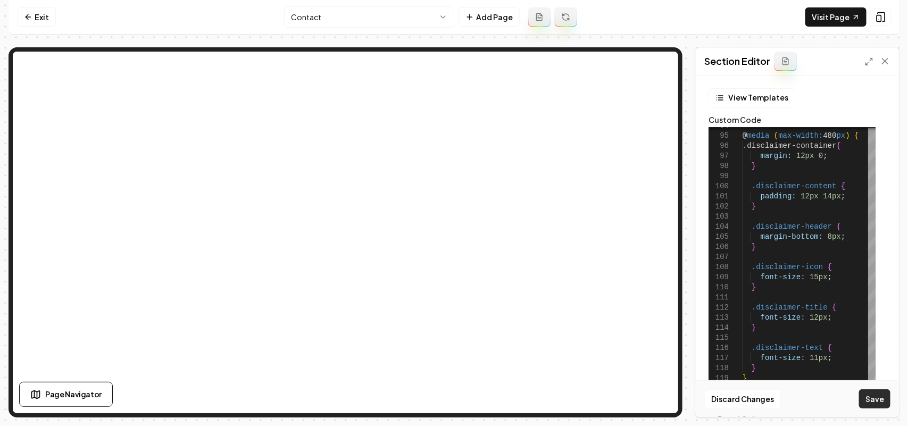
click at [865, 395] on button "Save" at bounding box center [874, 398] width 31 height 19
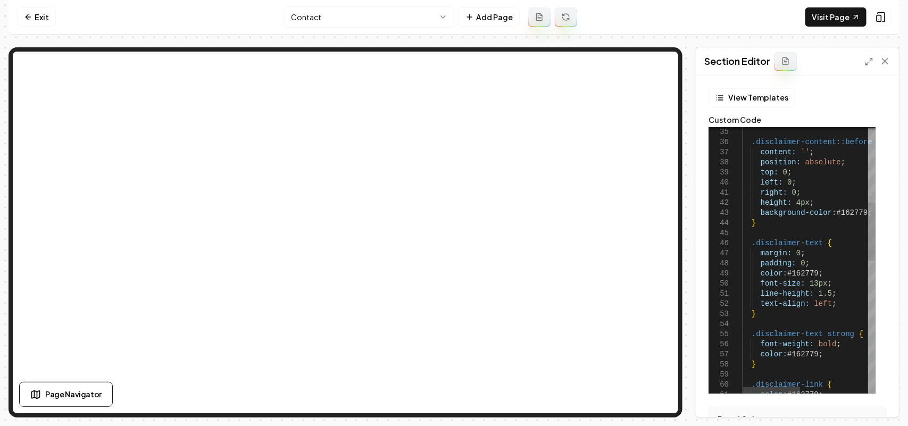
scroll to position [9, 32]
click at [806, 238] on div "position: absolute ; .disclaimer-content::before { content: '' ; top: 0 ; left:…" at bounding box center [886, 393] width 289 height 1219
type textarea "**********"
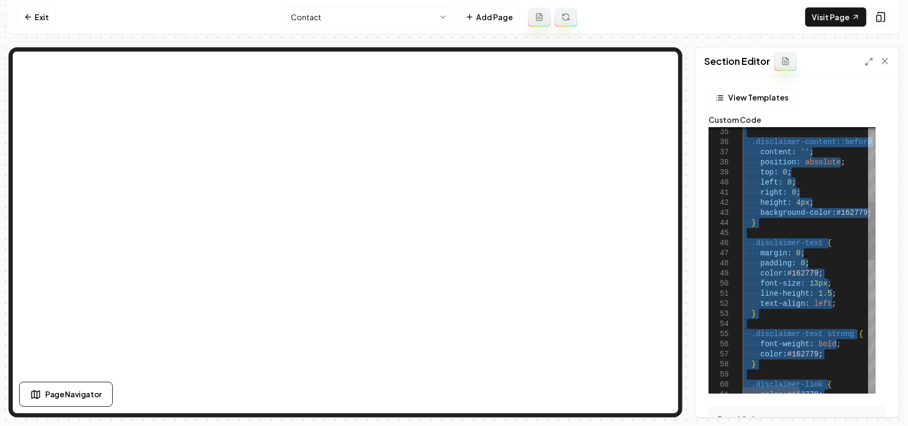
scroll to position [9, 0]
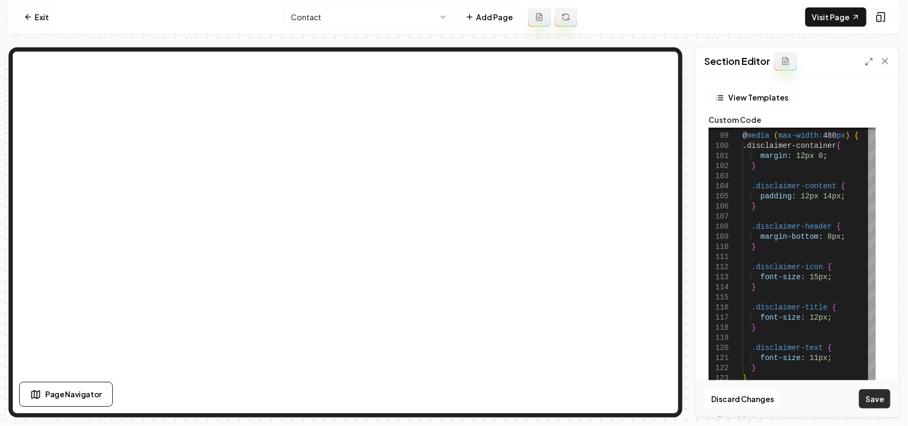
click at [874, 403] on button "Save" at bounding box center [874, 398] width 31 height 19
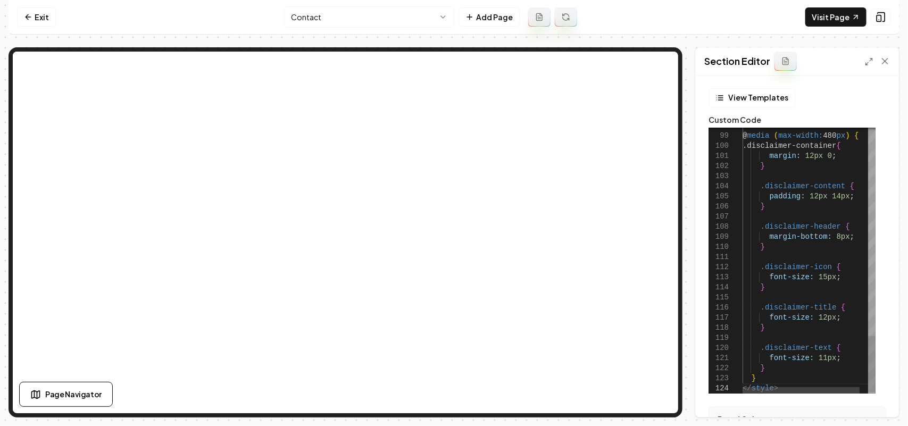
type textarea "**********"
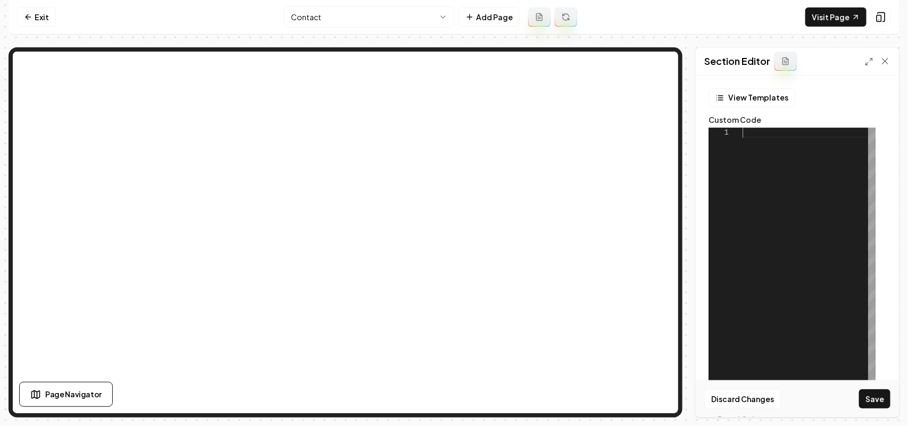
scroll to position [9, 0]
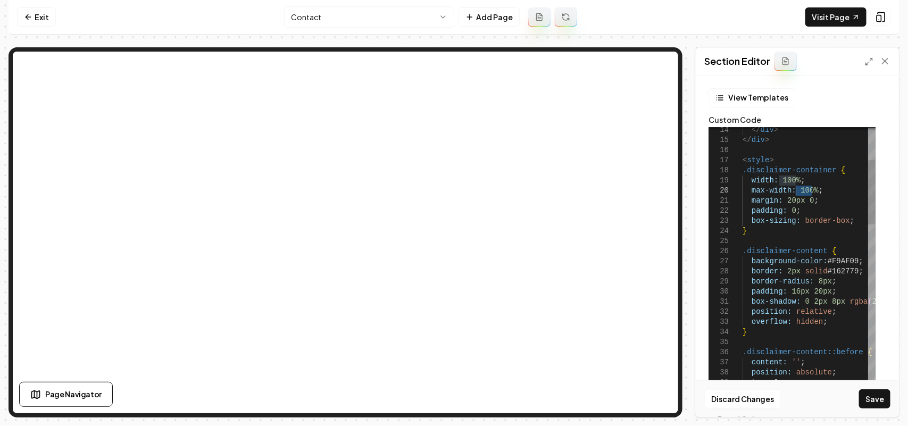
drag, startPoint x: 812, startPoint y: 187, endPoint x: 796, endPoint y: 187, distance: 15.4
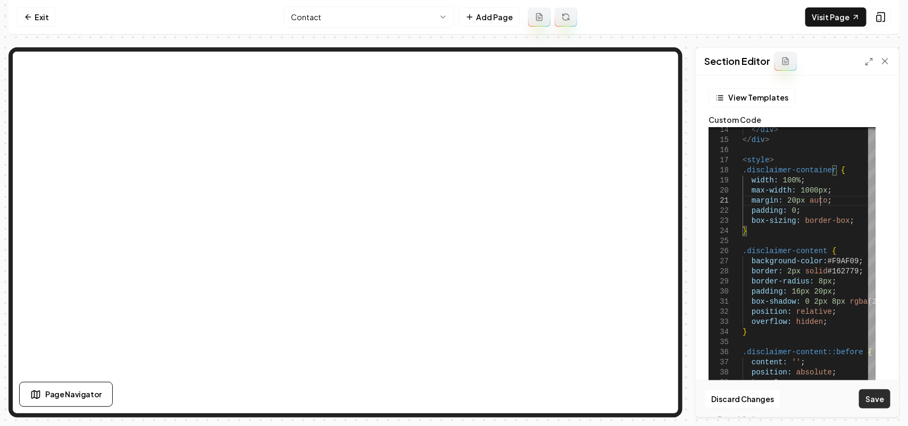
click at [867, 402] on button "Save" at bounding box center [874, 398] width 31 height 19
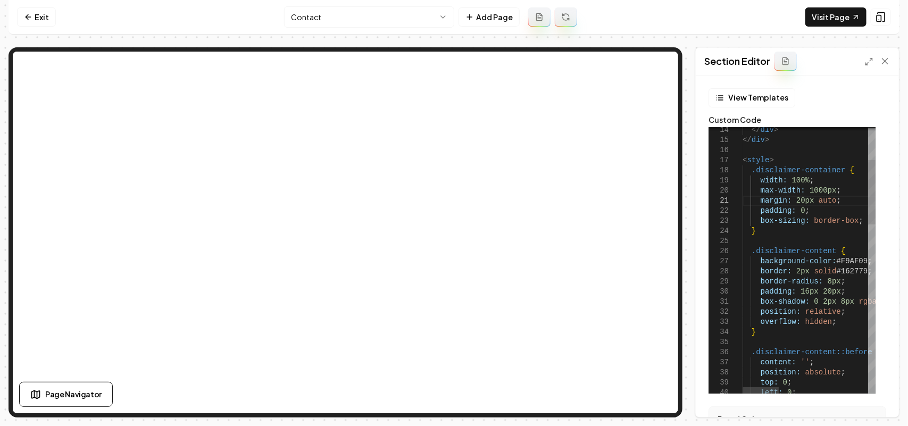
scroll to position [9, 0]
drag, startPoint x: 812, startPoint y: 190, endPoint x: 803, endPoint y: 187, distance: 9.1
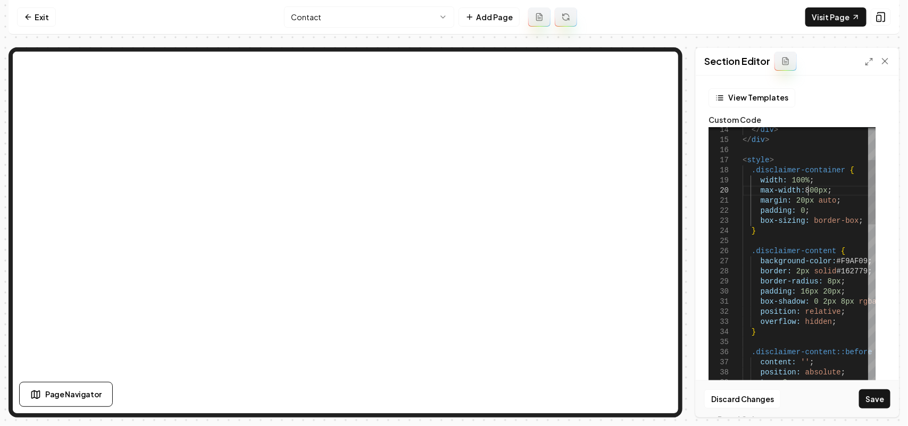
scroll to position [91, 65]
click at [855, 403] on div "Discard Changes Save" at bounding box center [797, 398] width 203 height 37
click at [871, 403] on button "Save" at bounding box center [874, 398] width 31 height 19
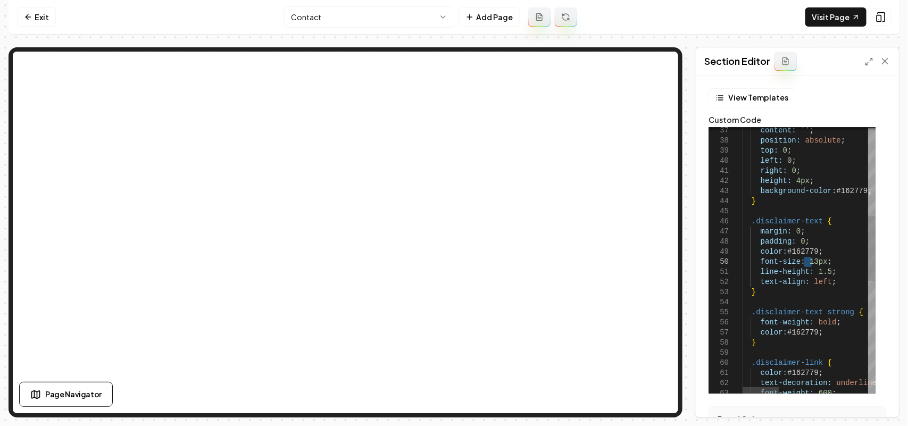
drag, startPoint x: 803, startPoint y: 263, endPoint x: 812, endPoint y: 264, distance: 9.1
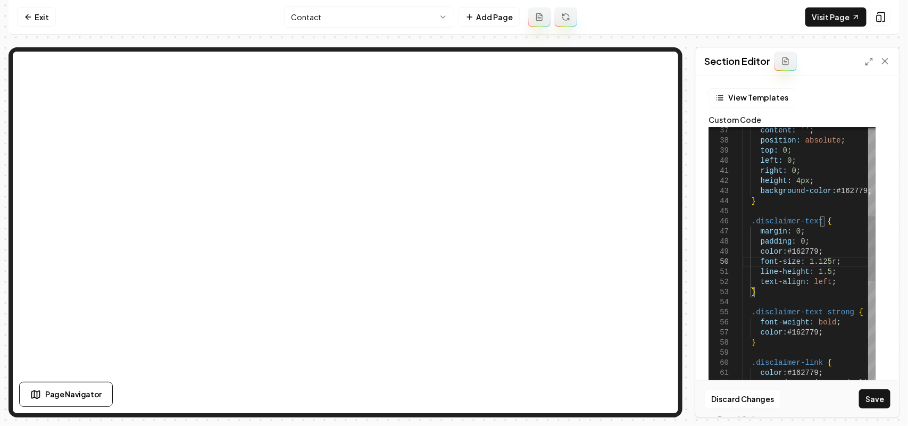
scroll to position [91, 93]
click at [873, 407] on button "Save" at bounding box center [874, 398] width 31 height 19
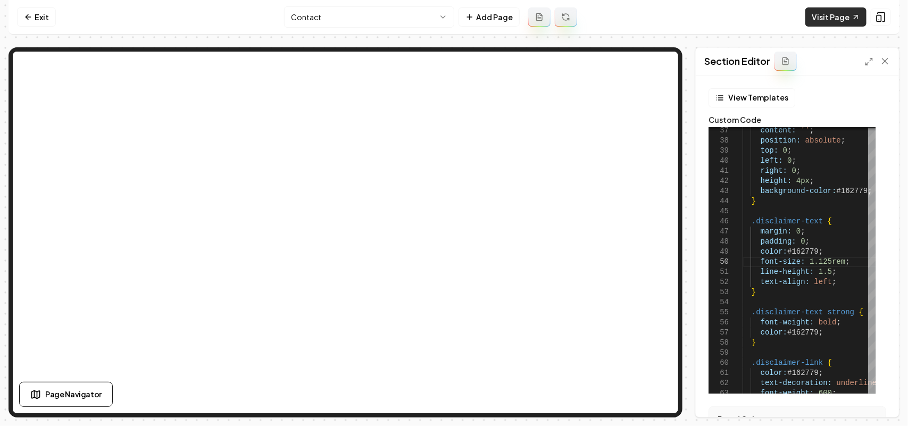
click at [830, 22] on link "Visit Page" at bounding box center [835, 16] width 61 height 19
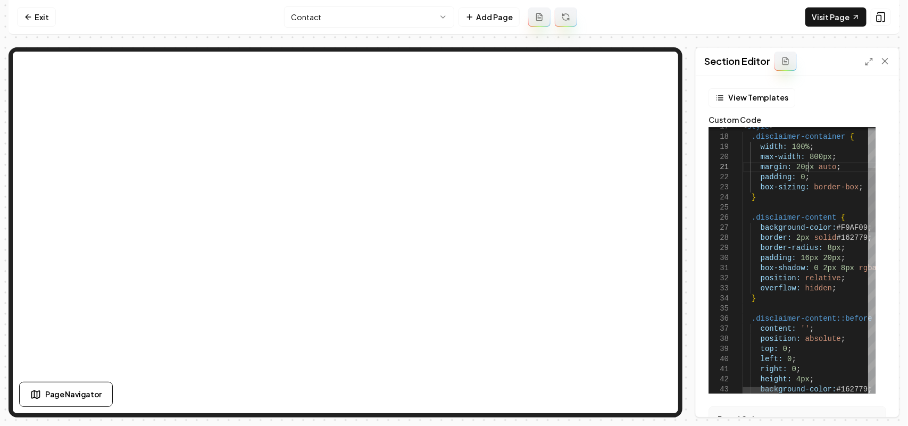
scroll to position [91, 94]
drag, startPoint x: 807, startPoint y: 166, endPoint x: 793, endPoint y: 168, distance: 14.4
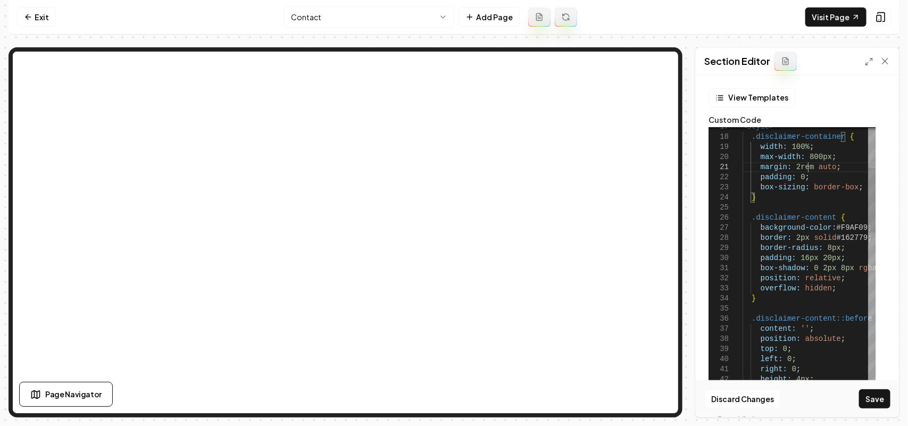
scroll to position [9, 65]
click at [882, 399] on button "Save" at bounding box center [874, 398] width 31 height 19
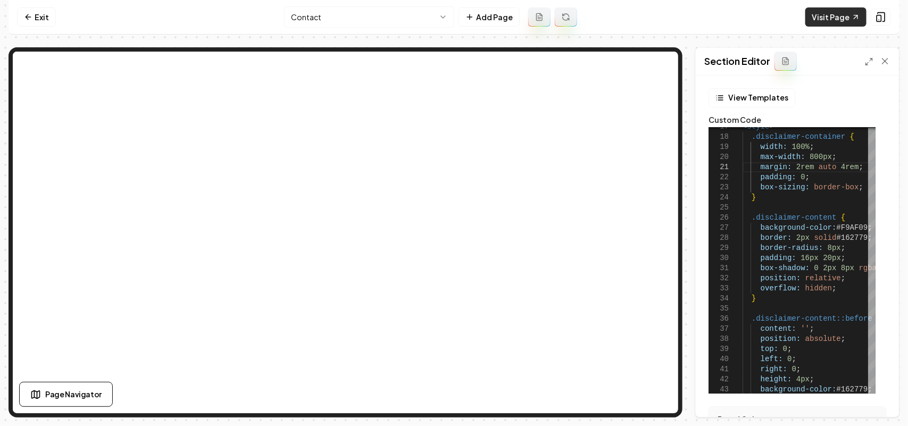
click at [815, 12] on link "Visit Page" at bounding box center [835, 16] width 61 height 19
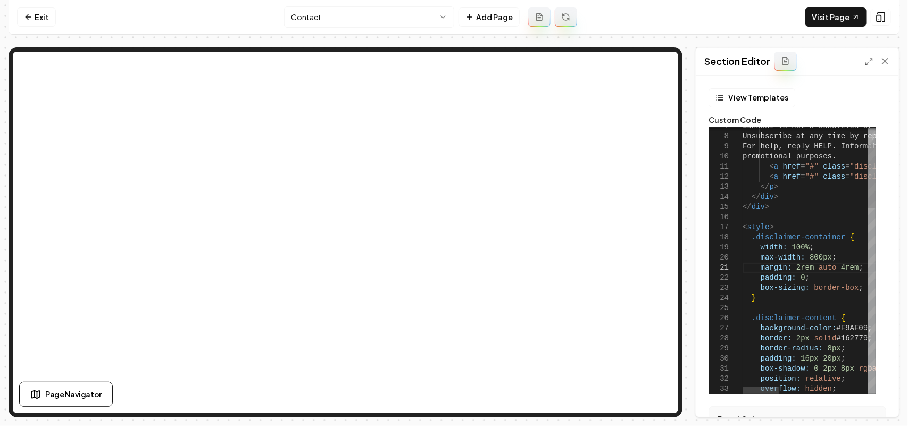
scroll to position [9, 106]
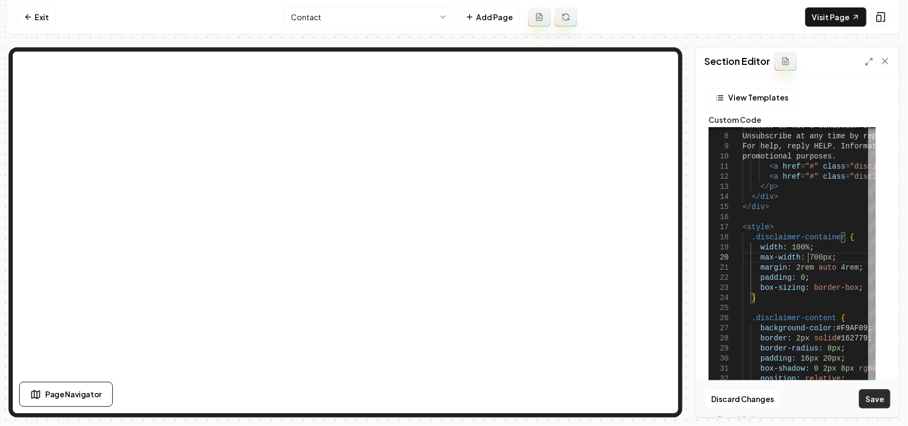
click at [881, 400] on button "Save" at bounding box center [874, 398] width 31 height 19
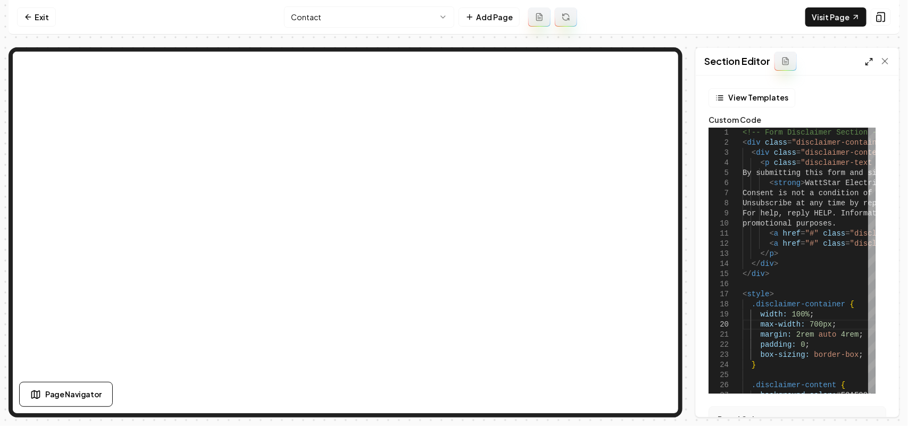
click at [866, 65] on icon at bounding box center [869, 61] width 9 height 9
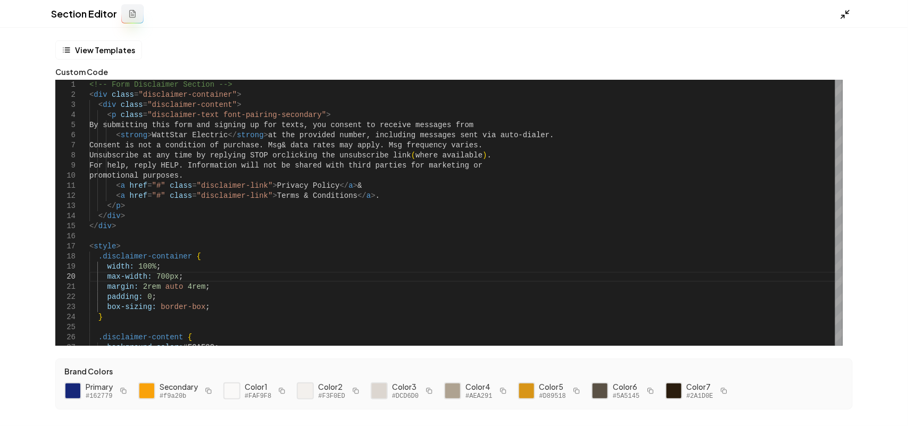
click at [847, 12] on line at bounding box center [847, 11] width 3 height 3
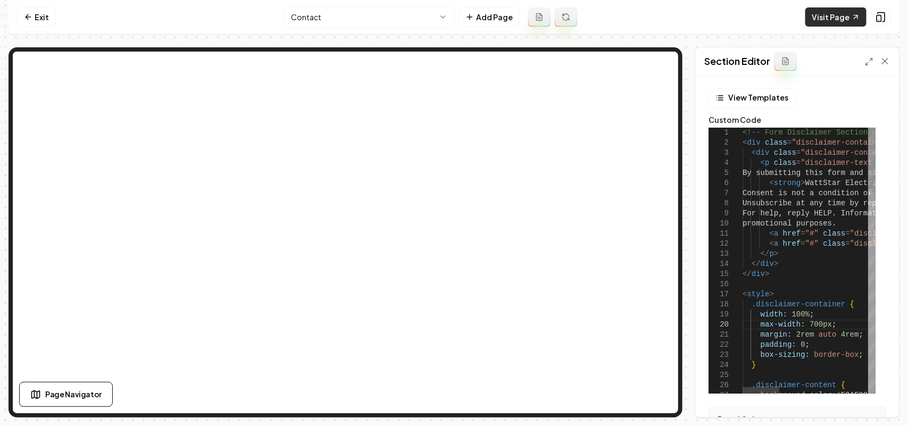
click at [843, 16] on link "Visit Page" at bounding box center [835, 16] width 61 height 19
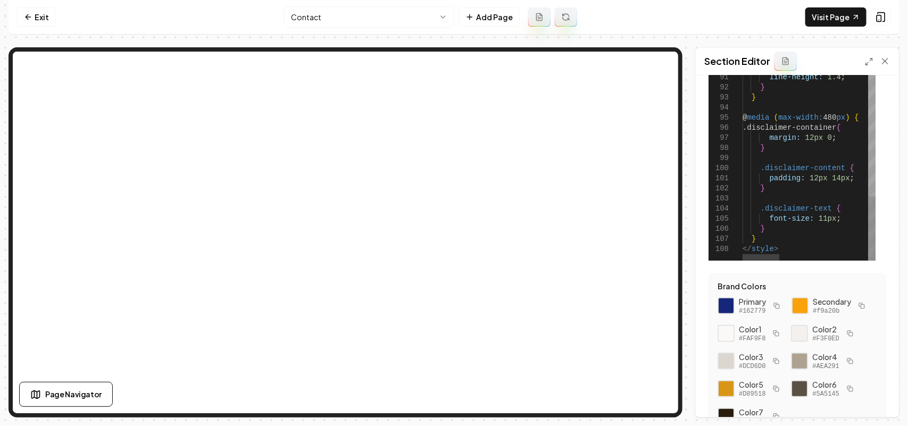
scroll to position [133, 0]
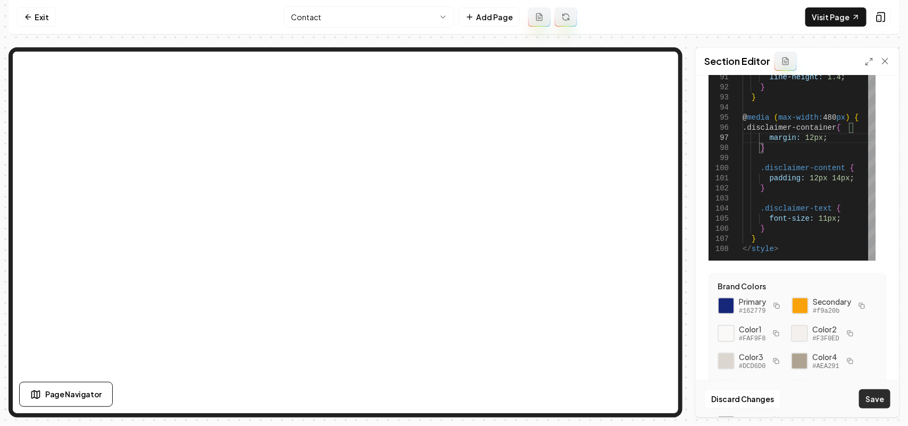
click at [881, 394] on button "Save" at bounding box center [874, 398] width 31 height 19
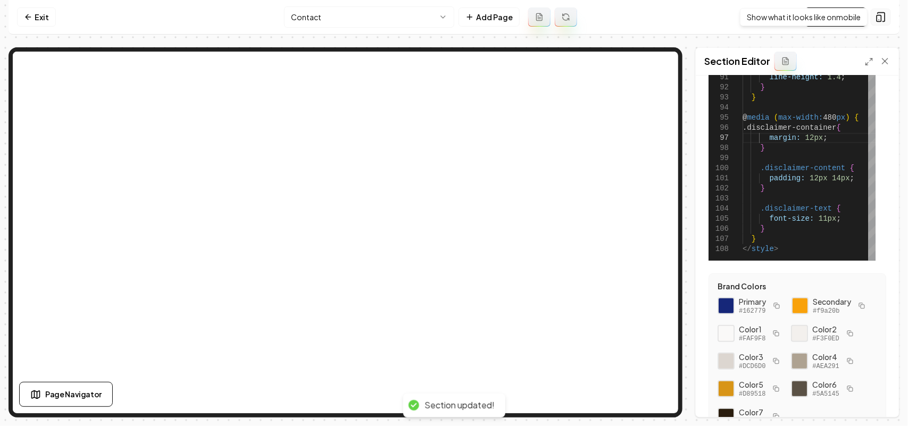
click at [886, 16] on button at bounding box center [881, 17] width 20 height 17
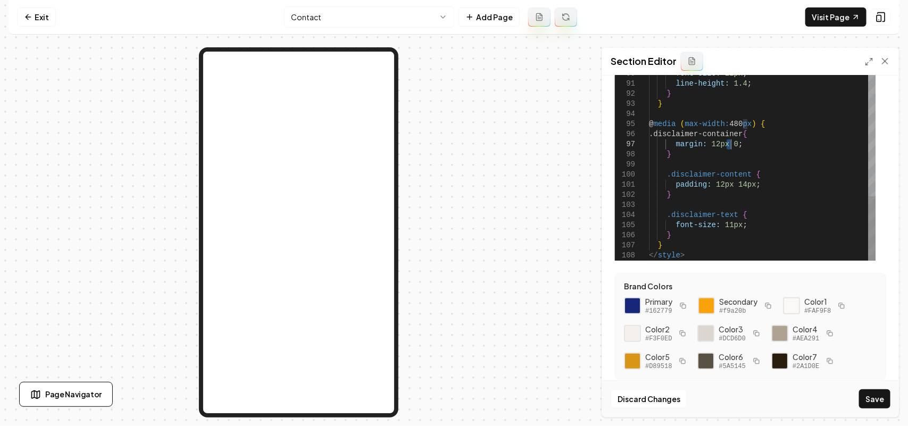
click at [881, 405] on button "Save" at bounding box center [874, 398] width 31 height 19
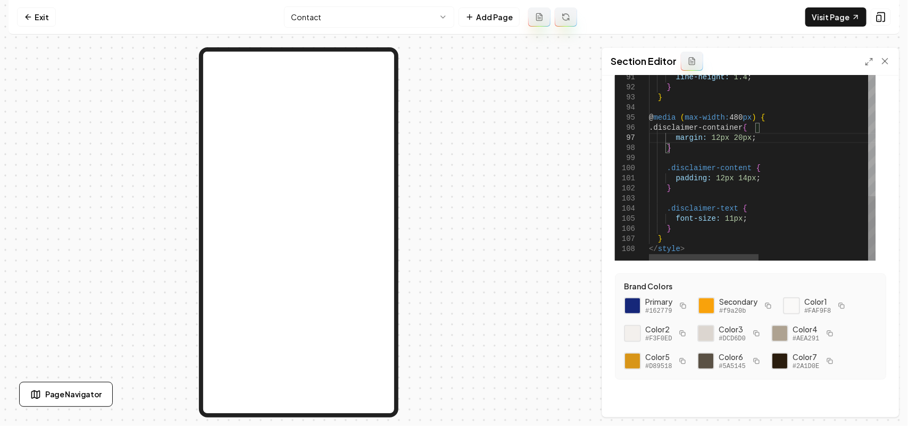
scroll to position [134, 0]
drag, startPoint x: 744, startPoint y: 137, endPoint x: 728, endPoint y: 137, distance: 16.0
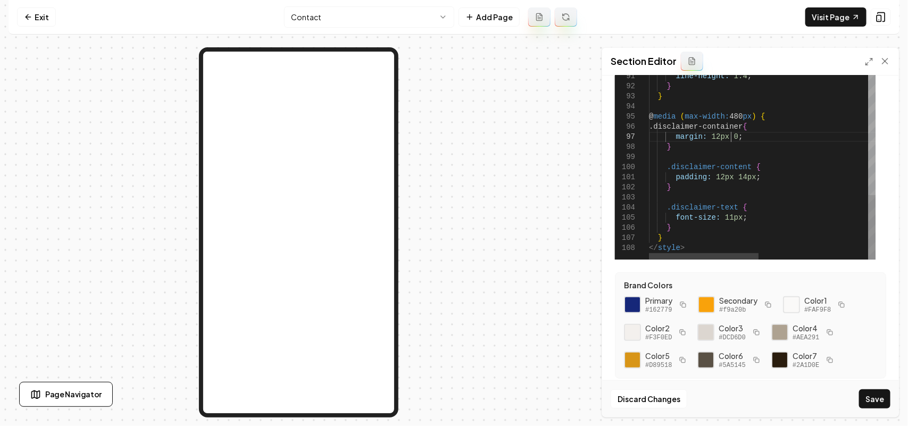
scroll to position [70, 82]
click at [875, 394] on button "Save" at bounding box center [874, 398] width 31 height 19
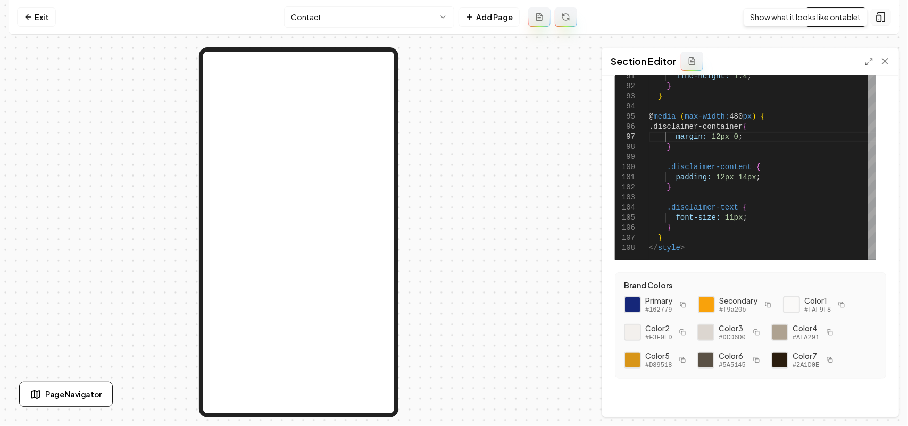
click at [879, 14] on icon at bounding box center [880, 17] width 11 height 11
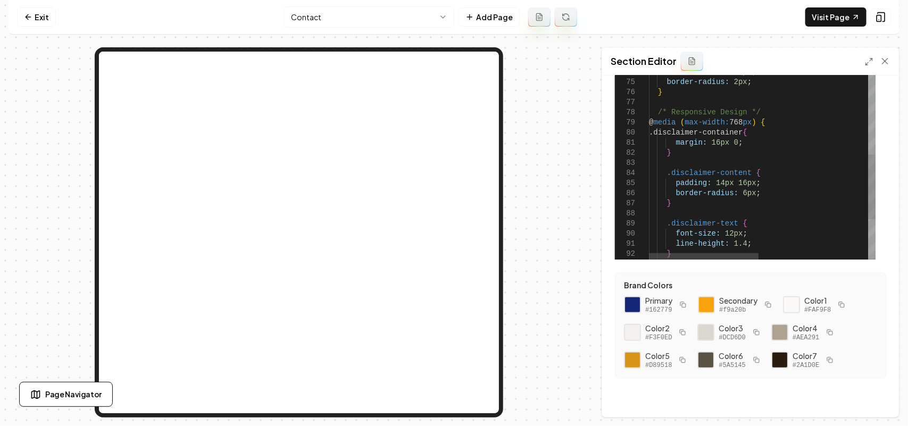
scroll to position [134, 0]
drag, startPoint x: 730, startPoint y: 144, endPoint x: 727, endPoint y: 137, distance: 7.1
click at [865, 402] on button "Save" at bounding box center [874, 398] width 31 height 19
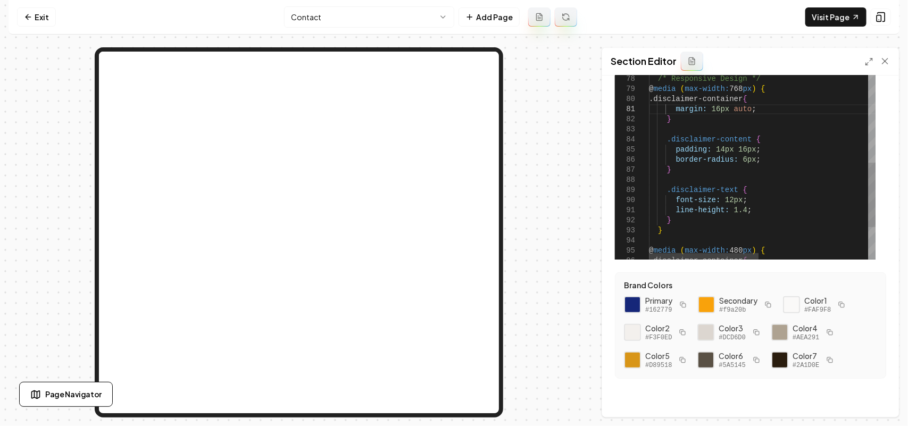
scroll to position [9, 94]
drag, startPoint x: 727, startPoint y: 204, endPoint x: 720, endPoint y: 203, distance: 7.0
click at [871, 400] on button "Save" at bounding box center [874, 398] width 31 height 19
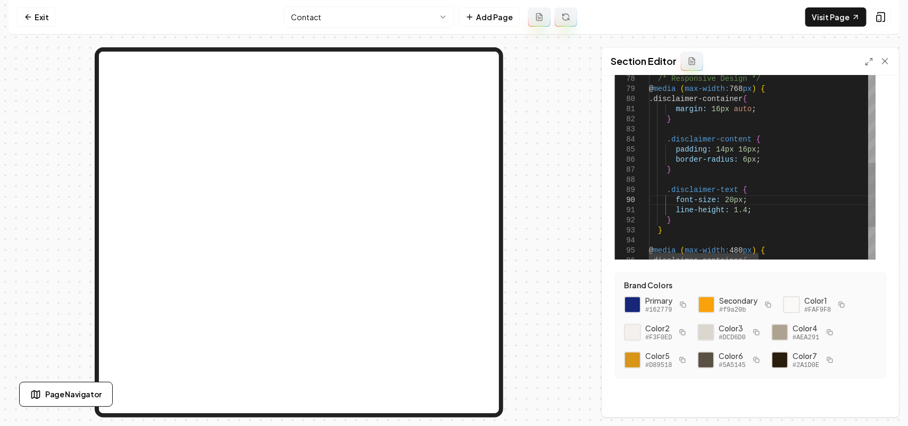
scroll to position [91, 78]
drag, startPoint x: 727, startPoint y: 198, endPoint x: 720, endPoint y: 198, distance: 7.5
drag, startPoint x: 871, startPoint y: 397, endPoint x: 846, endPoint y: 391, distance: 26.2
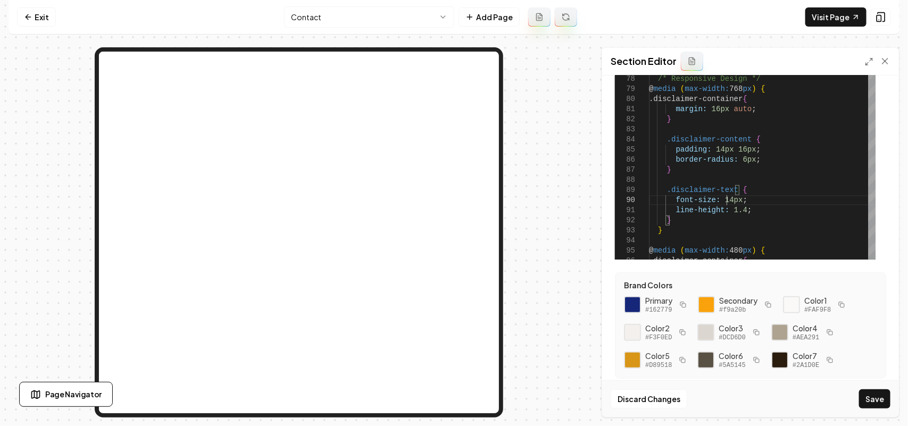
click at [872, 398] on button "Save" at bounding box center [874, 398] width 31 height 19
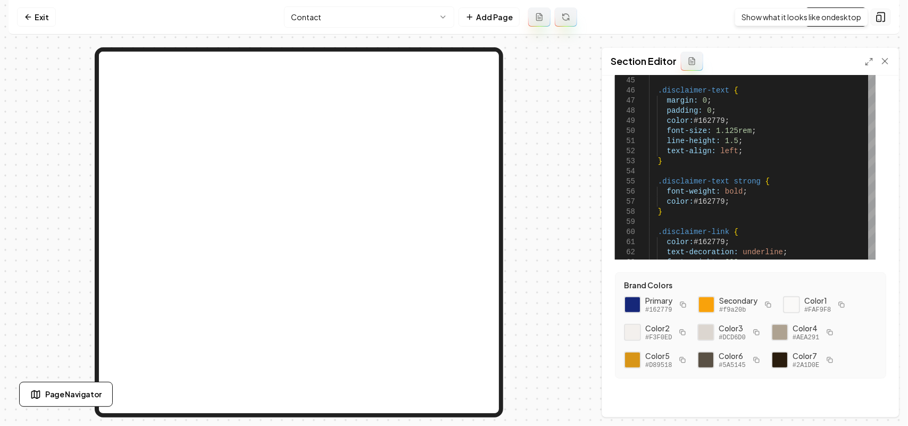
click at [884, 20] on icon at bounding box center [881, 17] width 7 height 9
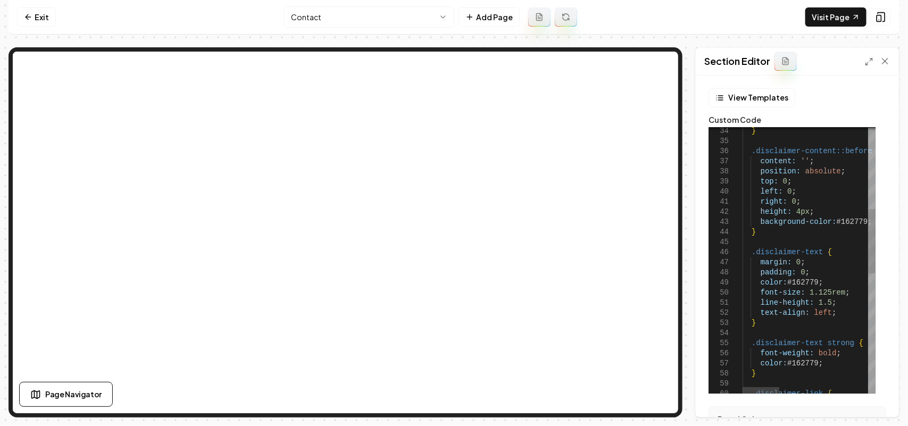
scroll to position [91, 78]
drag, startPoint x: 825, startPoint y: 295, endPoint x: 800, endPoint y: 291, distance: 24.7
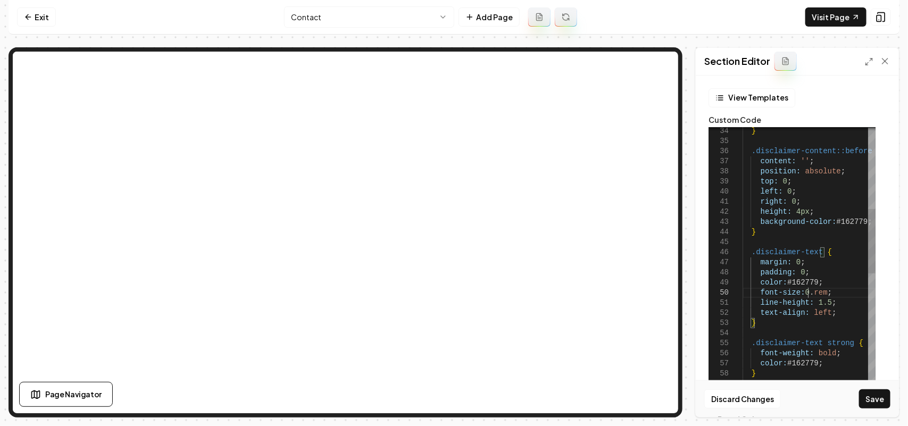
scroll to position [91, 68]
click at [874, 402] on button "Save" at bounding box center [874, 398] width 31 height 19
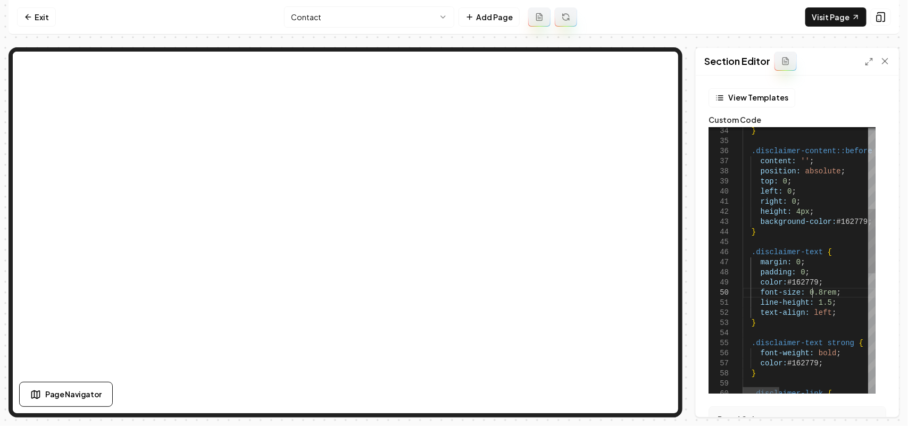
scroll to position [91, 0]
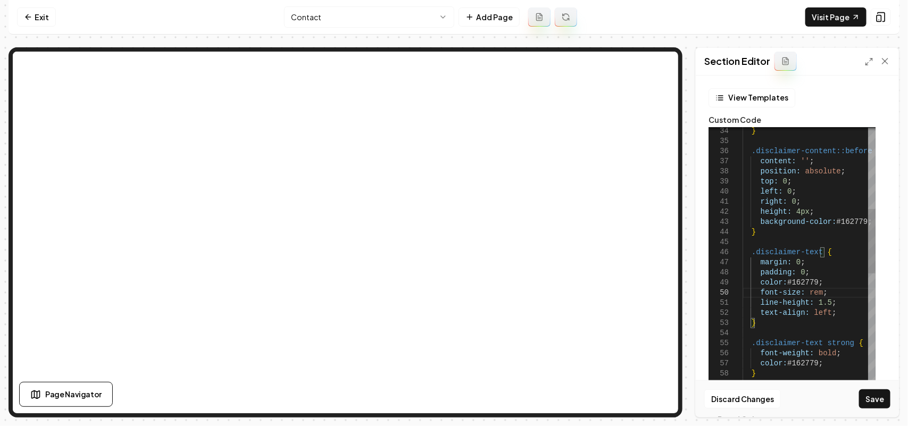
scroll to position [91, 65]
type textarea "**********"
click at [884, 404] on button "Save" at bounding box center [874, 398] width 31 height 19
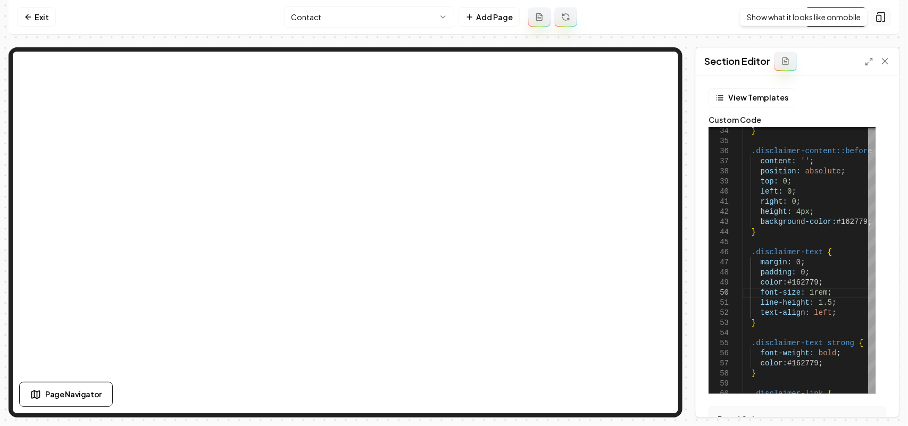
click at [873, 12] on button at bounding box center [881, 17] width 20 height 17
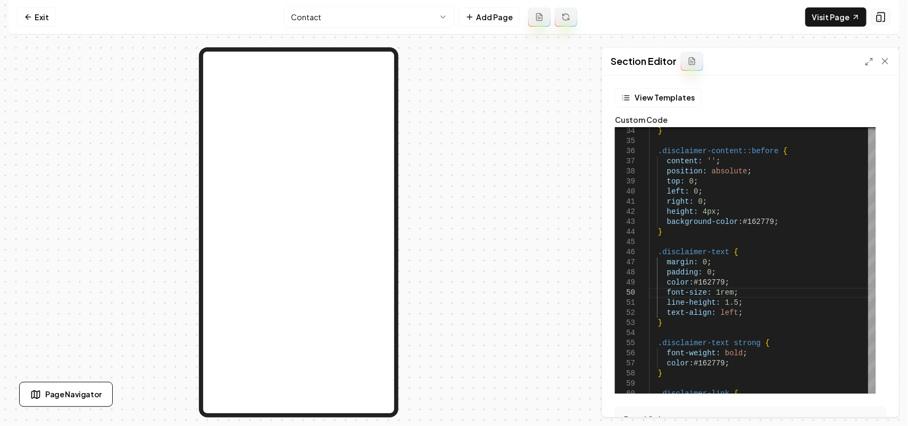
click at [883, 16] on icon at bounding box center [880, 17] width 11 height 11
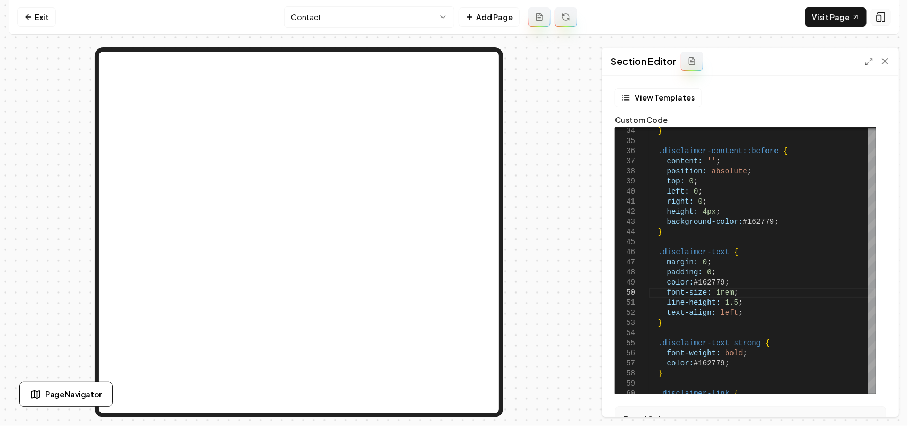
click at [883, 16] on icon at bounding box center [880, 17] width 11 height 11
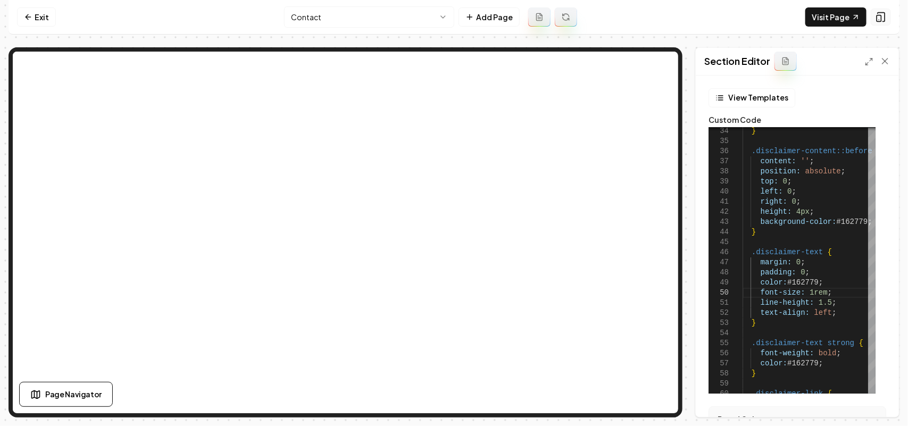
click at [883, 16] on icon at bounding box center [880, 17] width 11 height 11
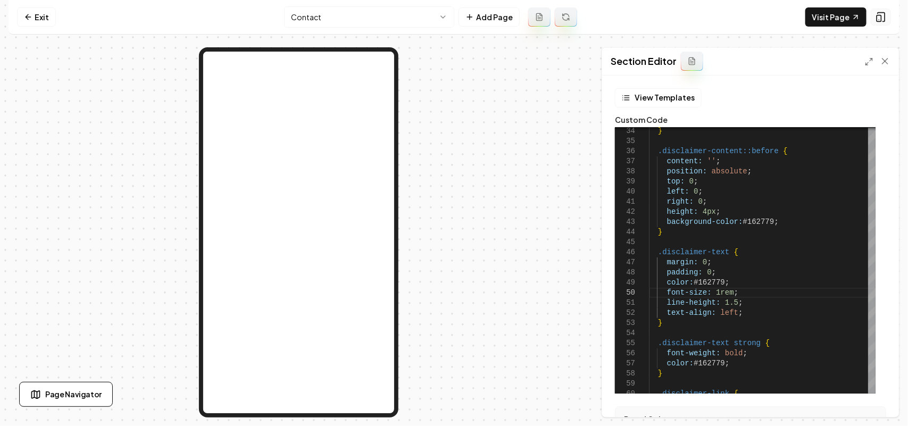
click at [883, 16] on icon at bounding box center [880, 17] width 11 height 11
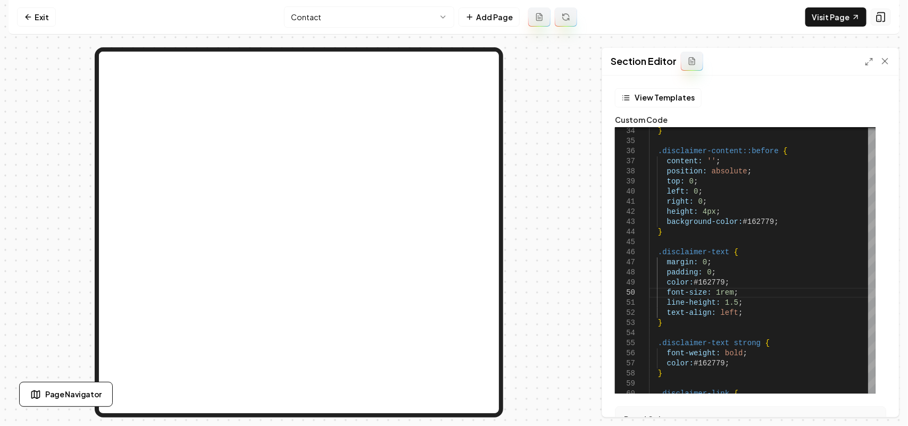
click at [883, 16] on icon at bounding box center [880, 17] width 11 height 11
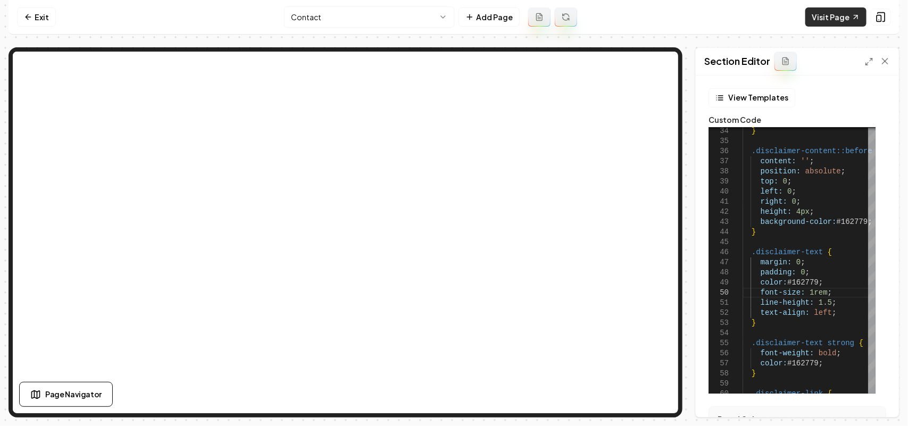
click at [814, 12] on link "Visit Page" at bounding box center [835, 16] width 61 height 19
click at [29, 26] on link "Exit" at bounding box center [36, 16] width 39 height 19
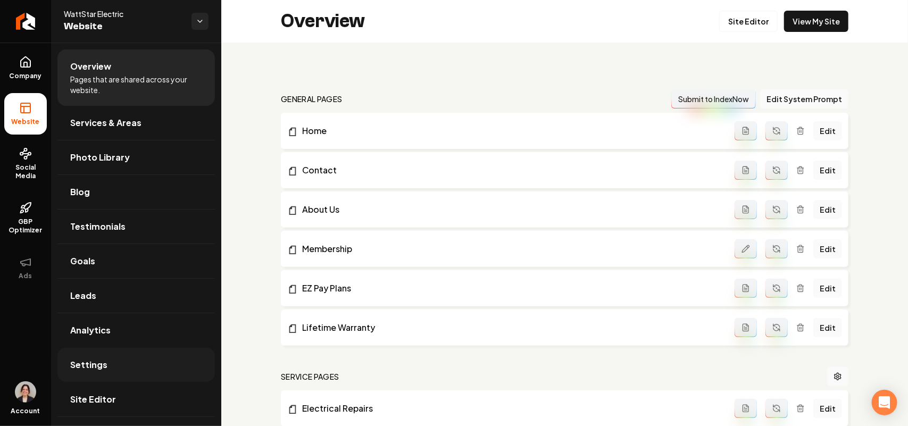
click at [108, 371] on link "Settings" at bounding box center [135, 365] width 157 height 34
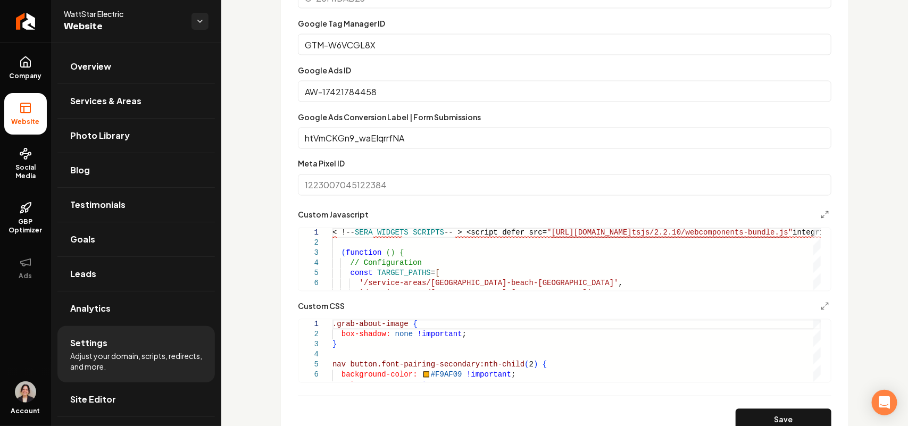
scroll to position [931, 0]
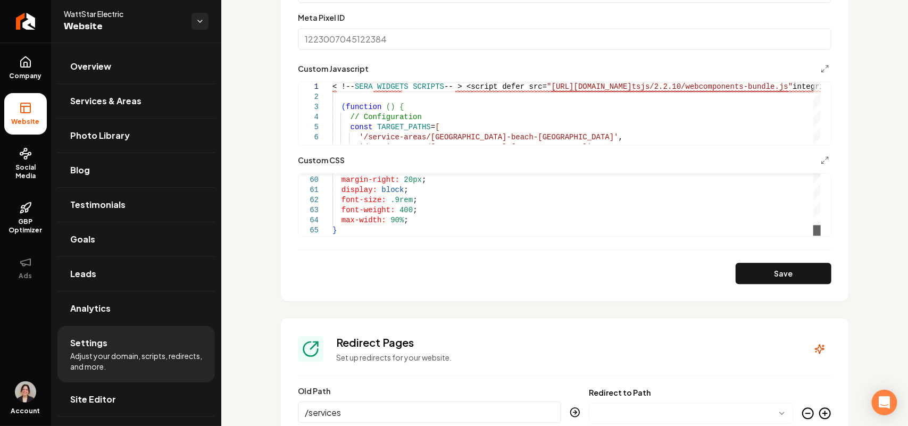
click at [819, 236] on div "Main content area" at bounding box center [816, 230] width 7 height 11
drag, startPoint x: 415, startPoint y: 221, endPoint x: 424, endPoint y: 211, distance: 13.6
type textarea "**********"
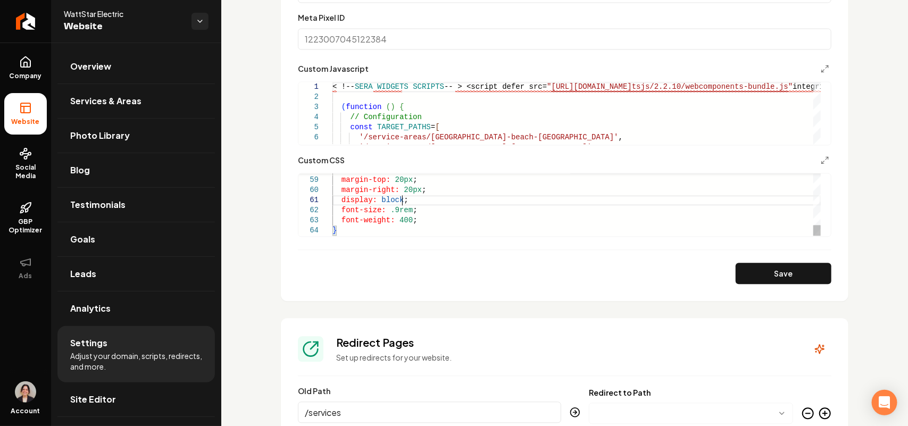
drag, startPoint x: 420, startPoint y: 199, endPoint x: 429, endPoint y: 197, distance: 8.8
click at [757, 272] on button "Save" at bounding box center [784, 273] width 96 height 21
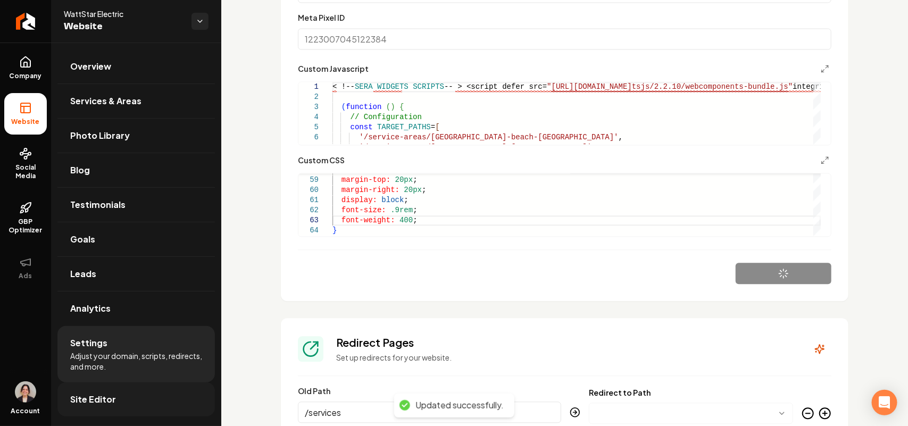
click at [145, 395] on link "Site Editor" at bounding box center [135, 399] width 157 height 34
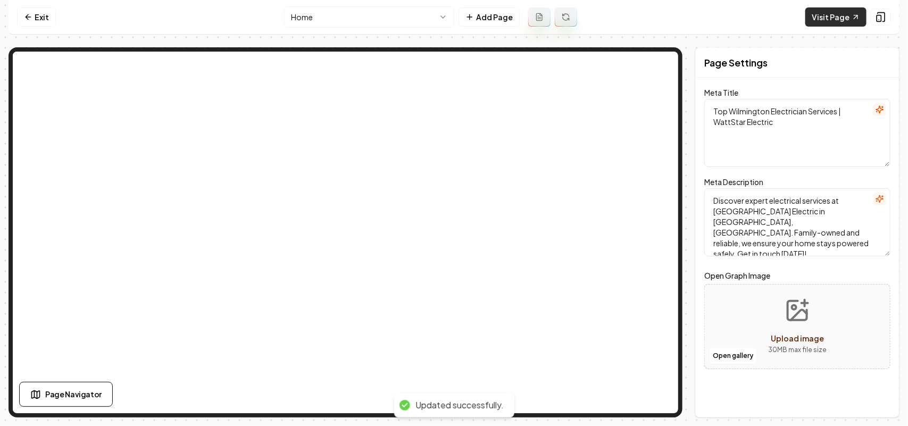
click at [849, 17] on link "Visit Page" at bounding box center [835, 16] width 61 height 19
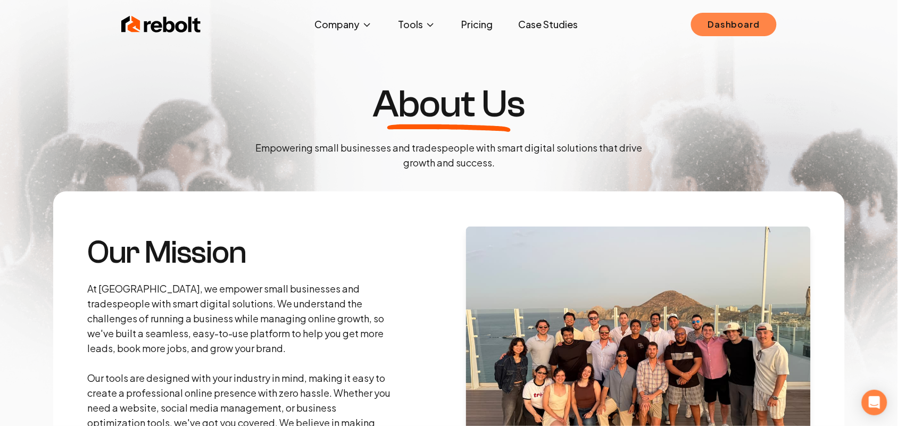
click at [718, 26] on link "Dashboard" at bounding box center [734, 24] width 86 height 23
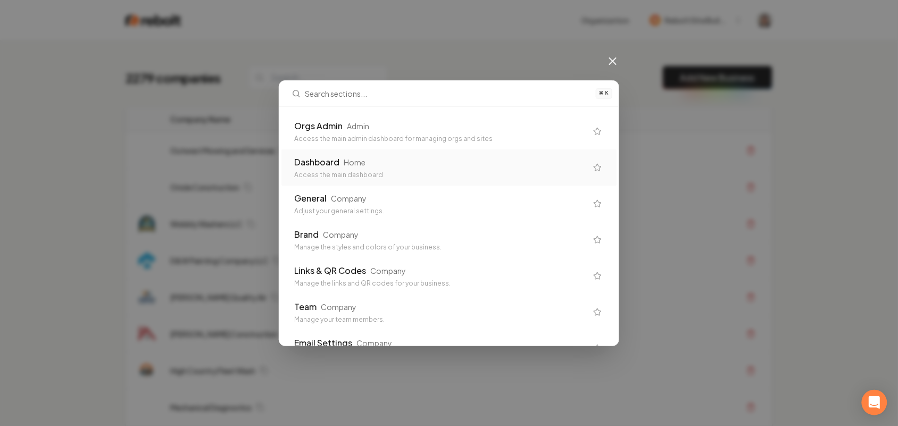
click at [378, 136] on div "Access the main admin dashboard for managing orgs and sites" at bounding box center [440, 139] width 293 height 9
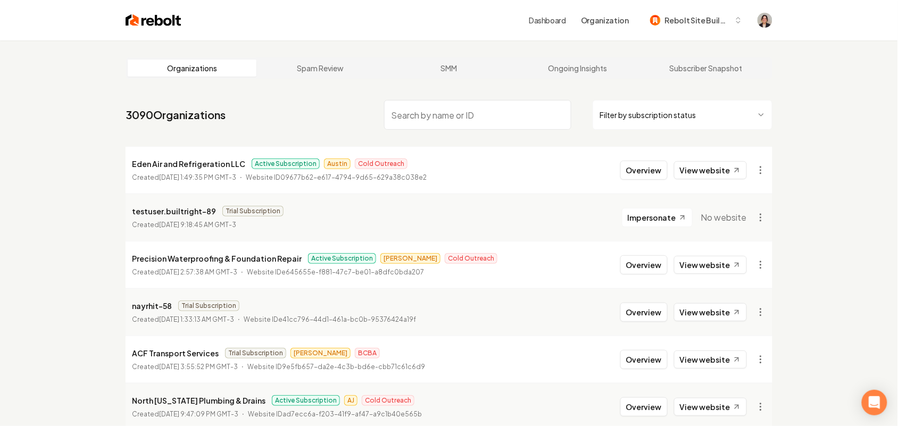
paste input "A&A Outdoor Services"
type input "A&A Outdoor Services"
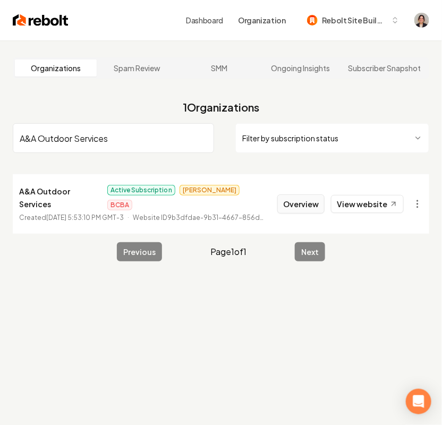
click at [294, 195] on button "Overview" at bounding box center [301, 204] width 47 height 19
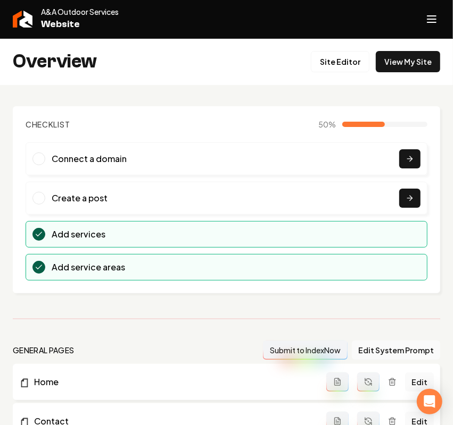
click at [439, 15] on button "Open navigation menu" at bounding box center [432, 19] width 26 height 26
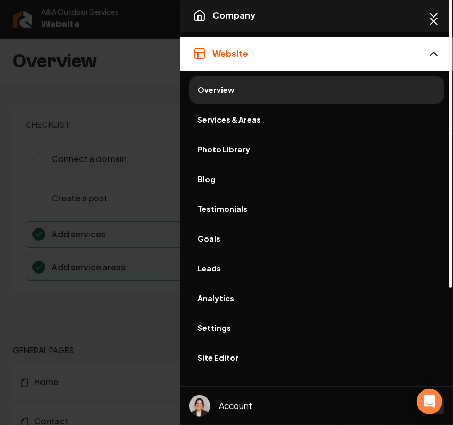
click at [290, 9] on button "Company" at bounding box center [316, 15] width 272 height 34
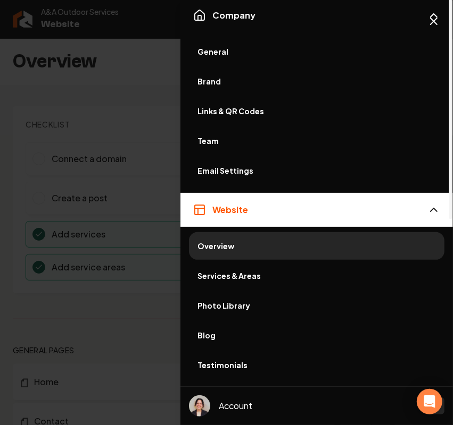
click at [217, 57] on link "General" at bounding box center [316, 52] width 255 height 28
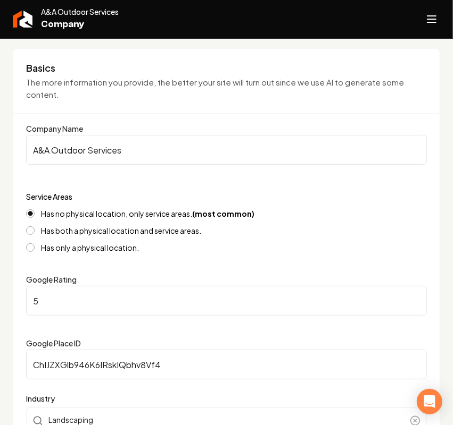
scroll to position [133, 0]
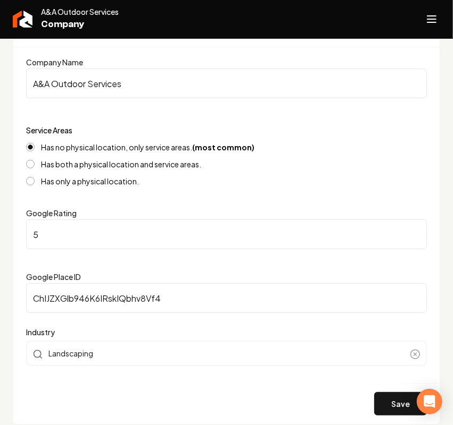
click at [439, 16] on button "Open navigation menu" at bounding box center [432, 19] width 26 height 26
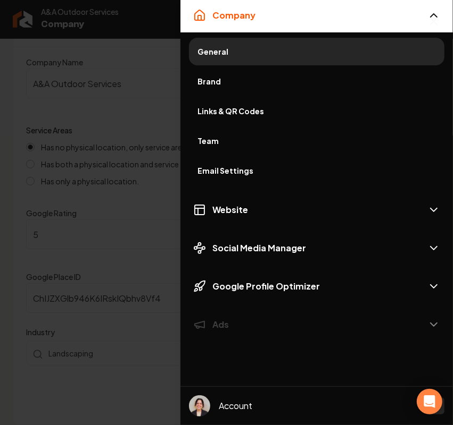
click at [213, 190] on div "Company General Brand Links & QR Codes Team Email Settings Website Social Media…" at bounding box center [316, 170] width 272 height 344
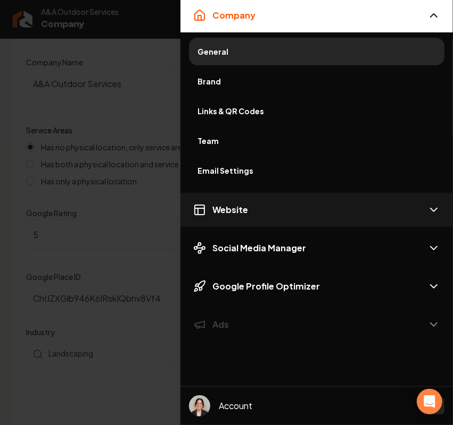
drag, startPoint x: 213, startPoint y: 203, endPoint x: 224, endPoint y: 206, distance: 11.6
click at [213, 204] on span "Website" at bounding box center [230, 210] width 36 height 13
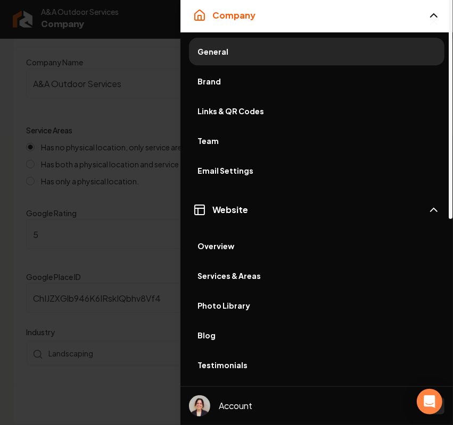
click at [226, 277] on span "Services & Areas" at bounding box center [316, 276] width 238 height 11
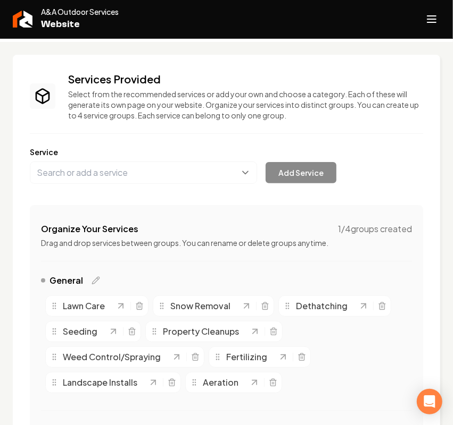
scroll to position [66, 0]
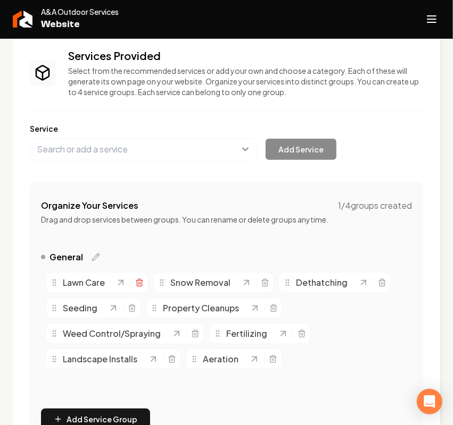
click at [139, 282] on icon "Main content area" at bounding box center [139, 283] width 9 height 9
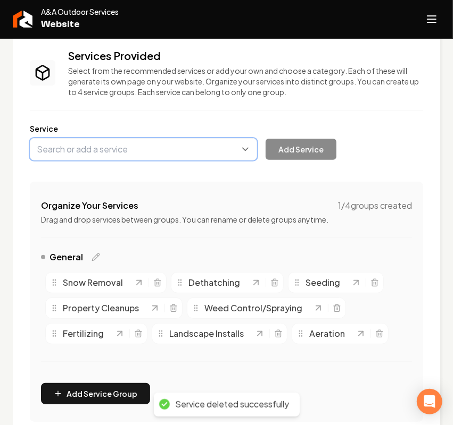
click at [86, 148] on button "Main content area" at bounding box center [143, 149] width 227 height 22
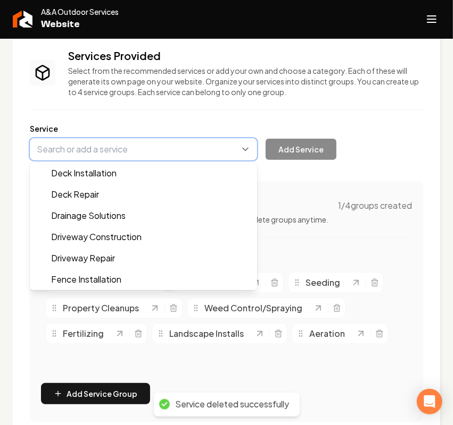
paste input "Weekly Lawn Maintenance"
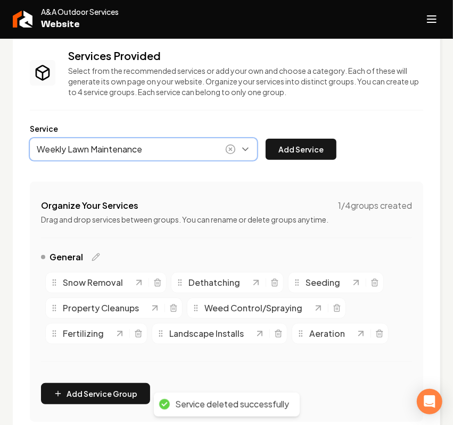
type input "Weekly Lawn Maintenance"
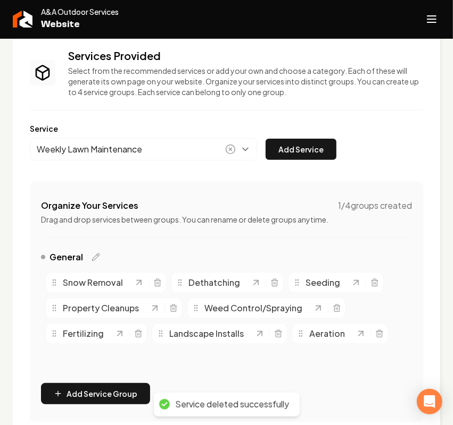
click at [298, 153] on button "Add Service" at bounding box center [300, 149] width 71 height 21
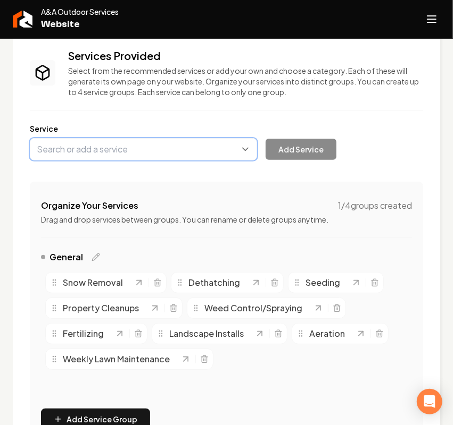
click at [105, 147] on button "Main content area" at bounding box center [143, 149] width 227 height 22
paste input "Aeration and Over-seeding"
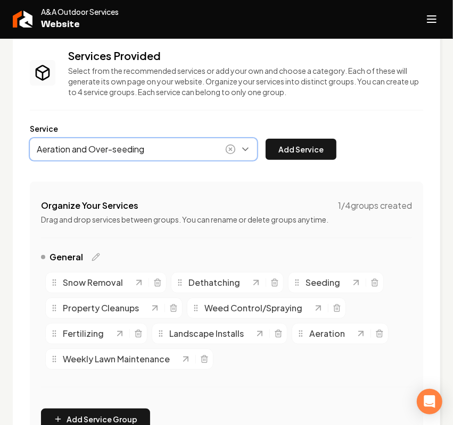
click at [80, 150] on button "Main content area" at bounding box center [143, 149] width 227 height 22
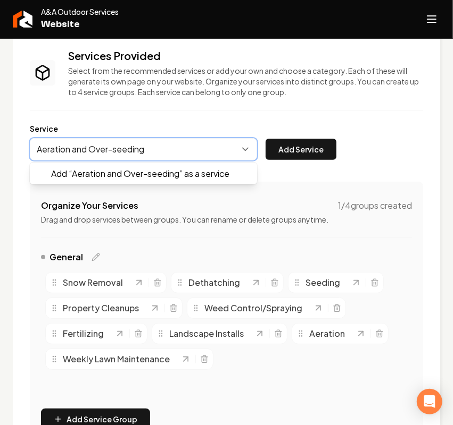
click at [80, 150] on button "Main content area" at bounding box center [143, 149] width 227 height 22
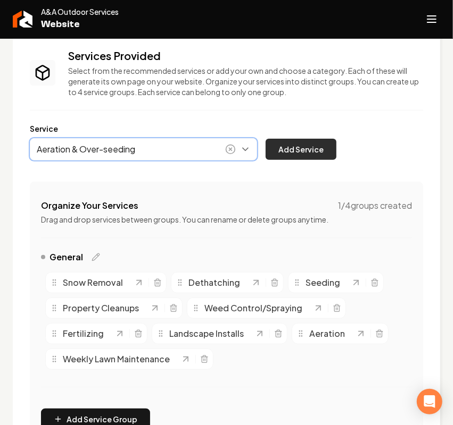
type input "Aeration & Over-seeding"
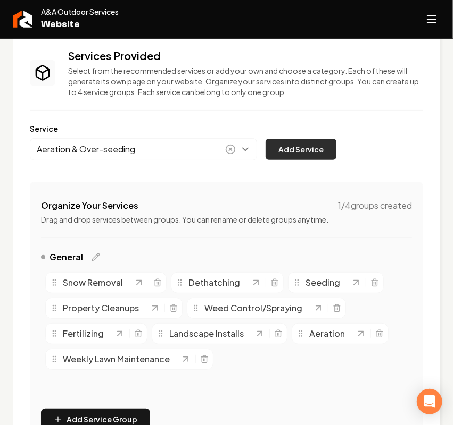
click at [296, 156] on button "Add Service" at bounding box center [300, 149] width 71 height 21
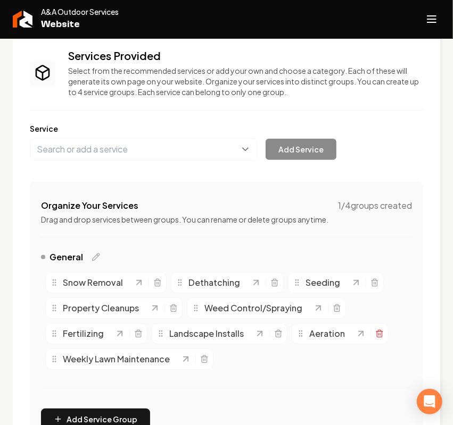
click at [377, 322] on icon "Main content area" at bounding box center [379, 335] width 5 height 6
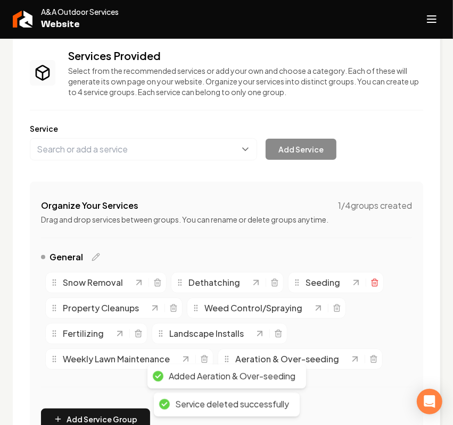
click at [370, 283] on icon "Main content area" at bounding box center [374, 283] width 9 height 9
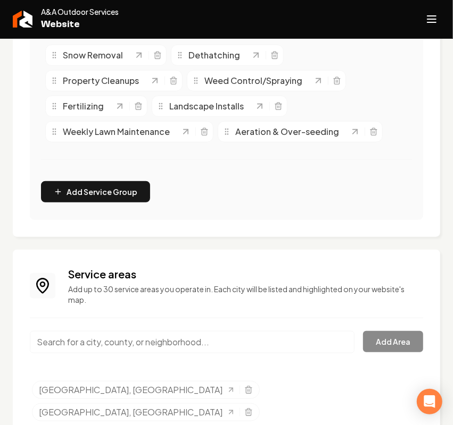
scroll to position [347, 0]
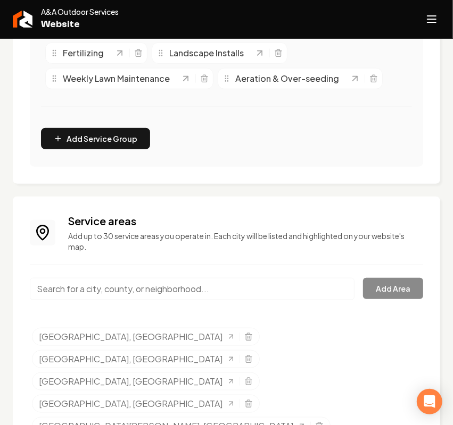
click at [155, 283] on input "Main content area" at bounding box center [192, 289] width 324 height 22
paste input "Delano"
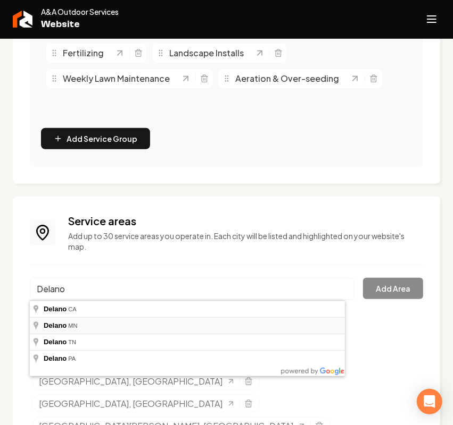
type input "Delano, MN"
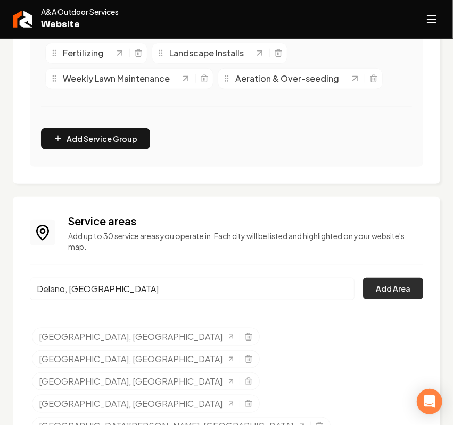
click at [363, 290] on button "Add Area" at bounding box center [393, 288] width 60 height 21
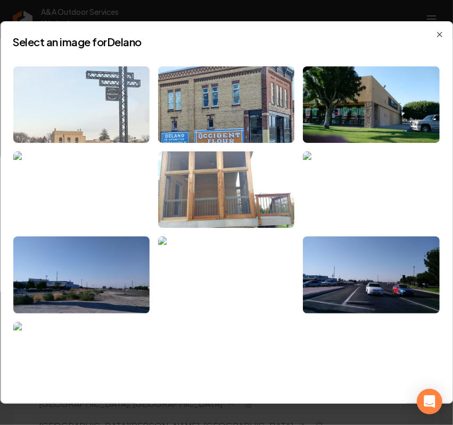
click at [96, 100] on img at bounding box center [81, 104] width 136 height 77
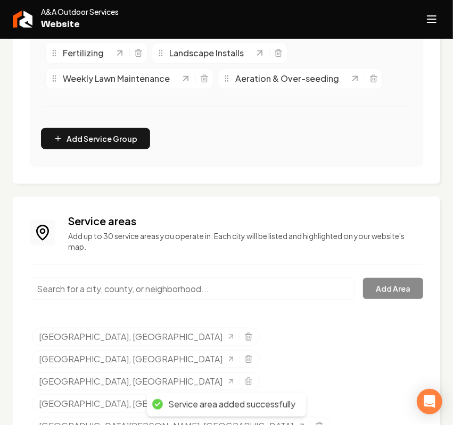
click at [126, 293] on input "Main content area" at bounding box center [192, 289] width 324 height 22
paste input "Rockford"
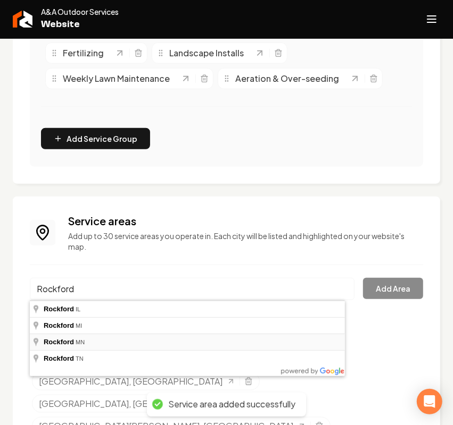
type input "Rockford, MN"
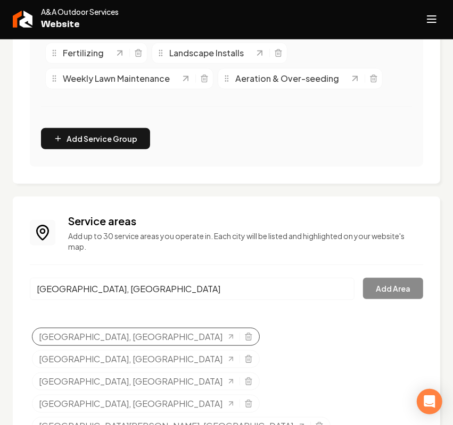
drag, startPoint x: 76, startPoint y: 341, endPoint x: 104, endPoint y: 328, distance: 30.5
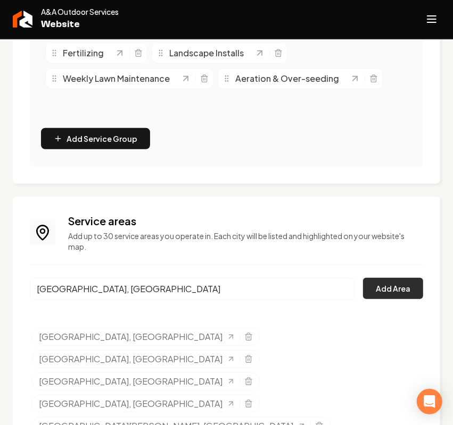
click at [377, 287] on button "Add Area" at bounding box center [393, 288] width 60 height 21
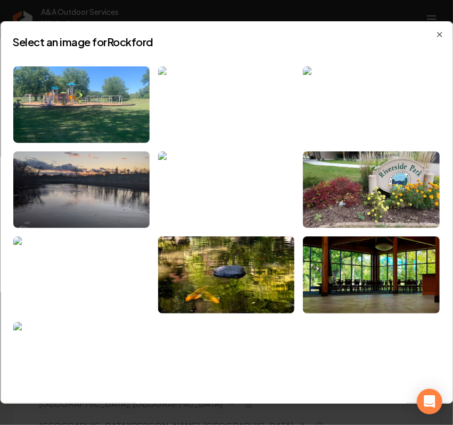
click at [224, 110] on img at bounding box center [226, 104] width 136 height 77
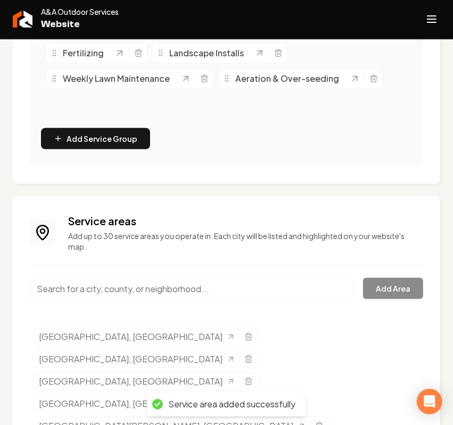
click at [432, 12] on icon "Open navigation menu" at bounding box center [431, 19] width 13 height 17
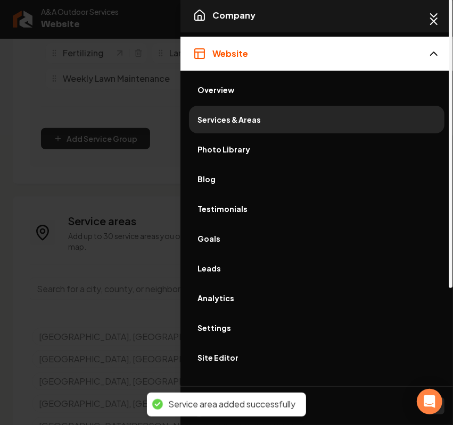
click at [296, 20] on button "Company" at bounding box center [316, 15] width 272 height 34
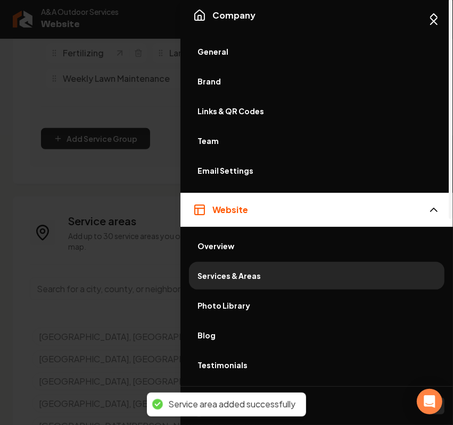
click at [221, 52] on span "General" at bounding box center [316, 51] width 238 height 11
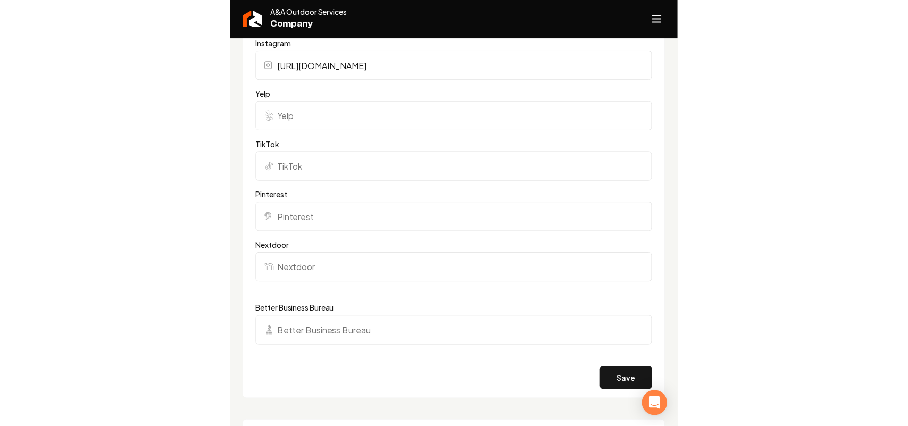
scroll to position [1067, 0]
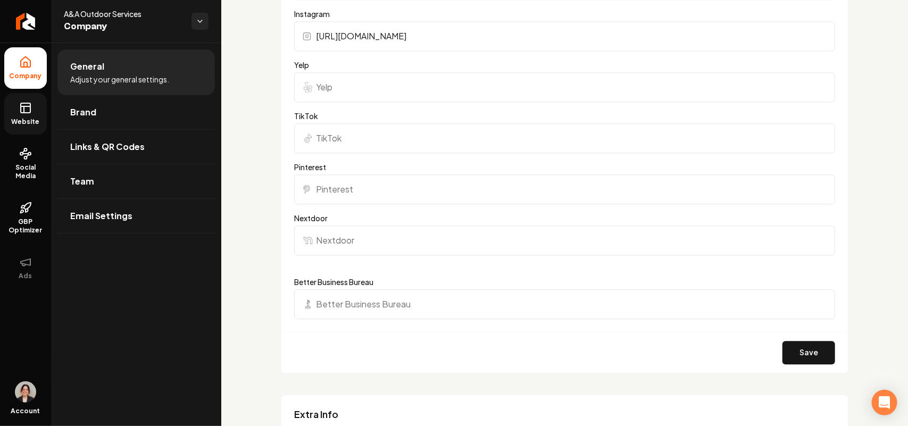
click at [14, 107] on link "Website" at bounding box center [25, 113] width 43 height 41
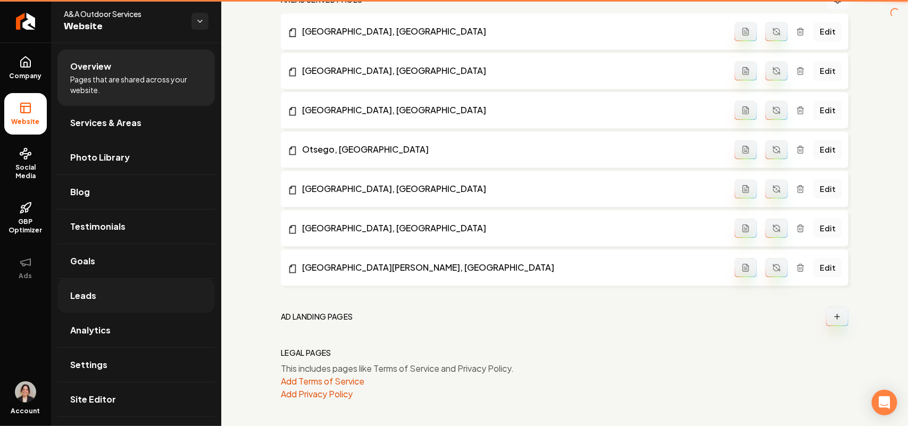
scroll to position [938, 0]
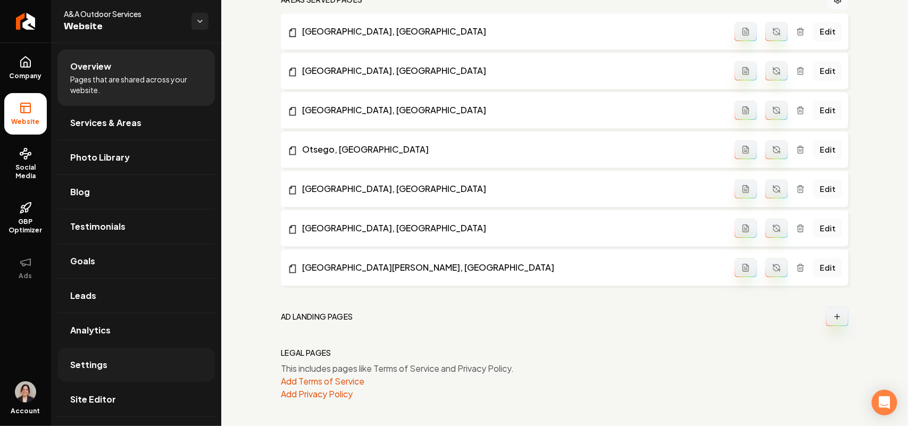
click at [135, 322] on link "Settings" at bounding box center [135, 365] width 157 height 34
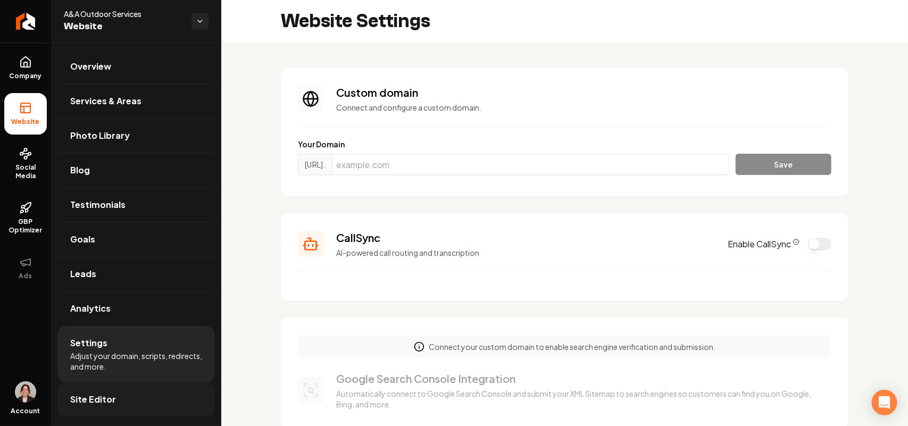
click at [114, 322] on link "Site Editor" at bounding box center [135, 399] width 157 height 34
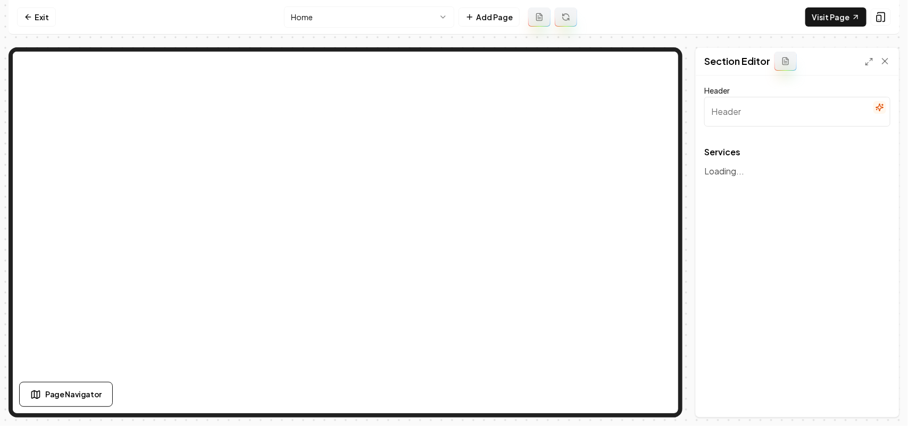
type input "Our Comprehensive Landscaping Services"
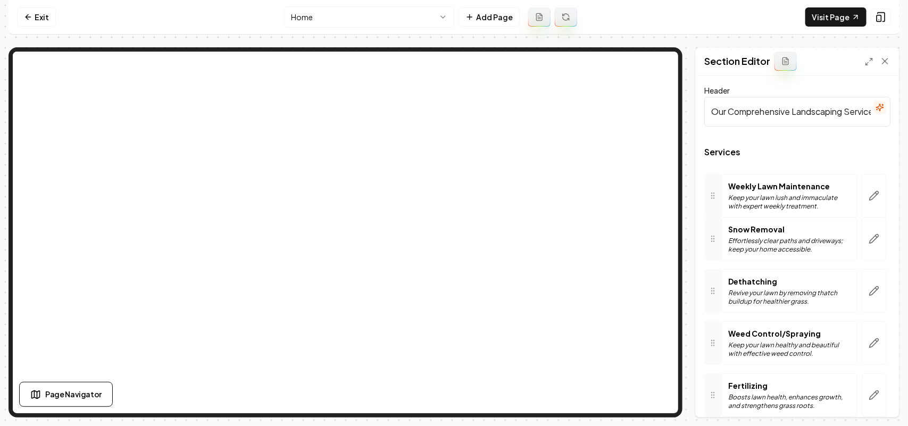
drag, startPoint x: 709, startPoint y: 298, endPoint x: 709, endPoint y: 197, distance: 101.6
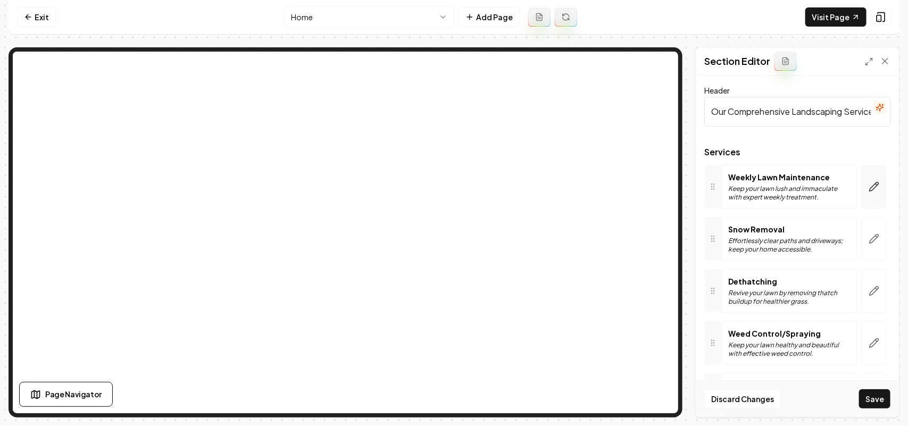
click at [718, 195] on button "button" at bounding box center [874, 187] width 24 height 44
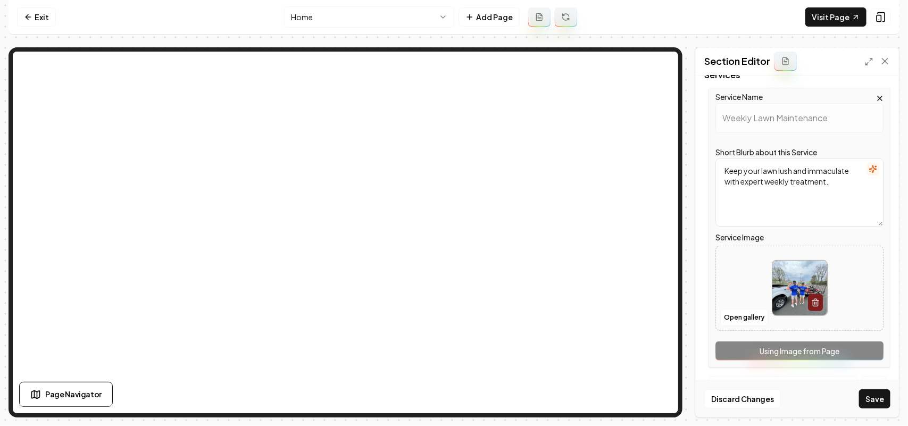
scroll to position [199, 0]
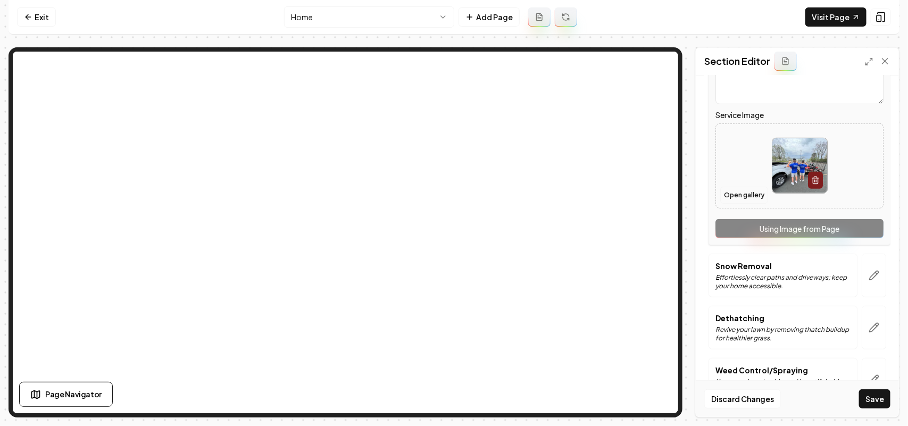
click at [718, 197] on button "Open gallery" at bounding box center [744, 195] width 48 height 17
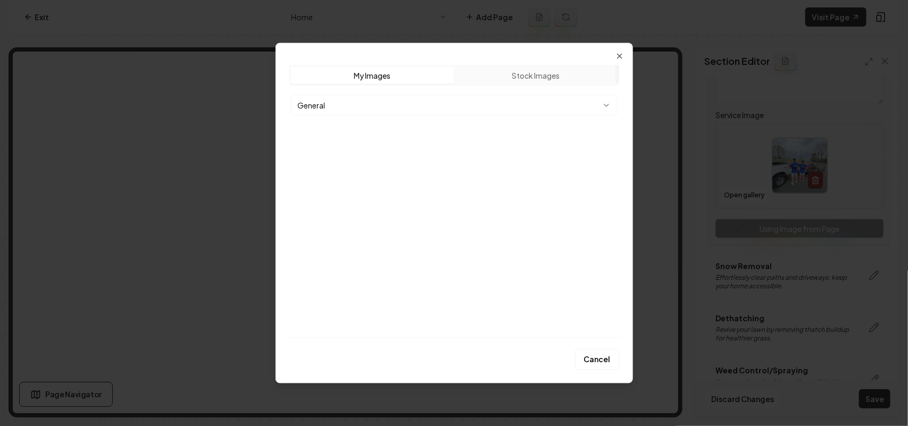
click at [310, 99] on body "Computer Required This feature is only available on a computer. Please switch t…" at bounding box center [454, 213] width 908 height 426
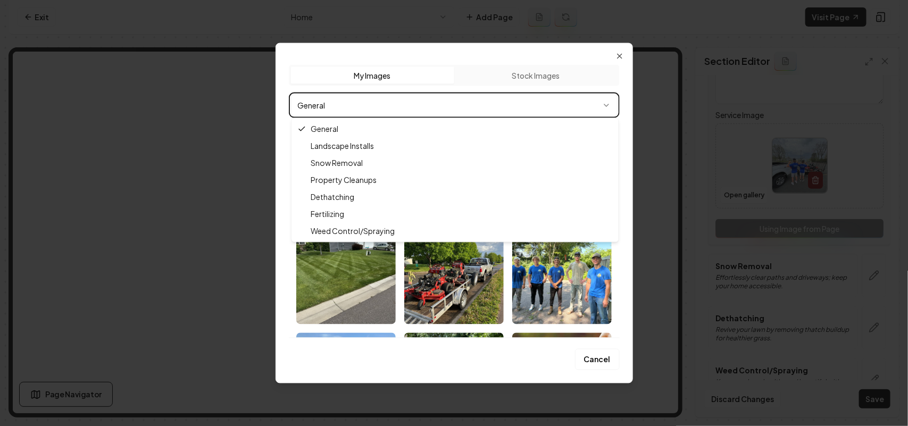
click at [224, 185] on div at bounding box center [454, 213] width 908 height 426
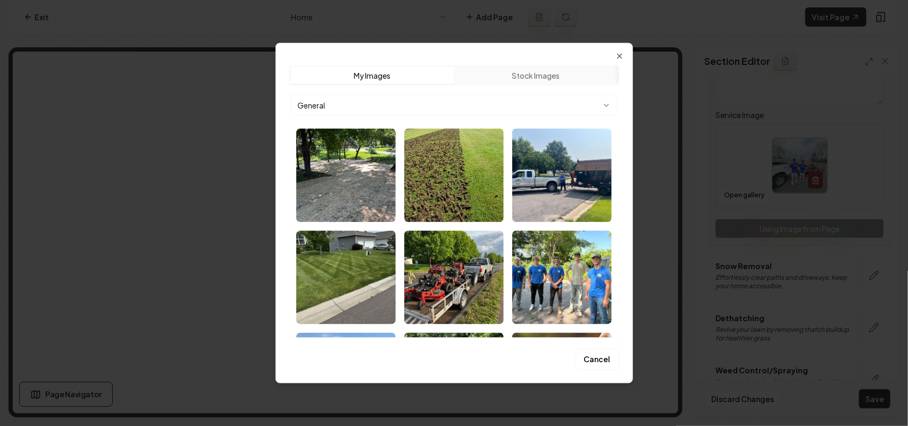
click at [623, 56] on div "Upload My Images Stock Images General Cancel Close" at bounding box center [453, 213] width 357 height 341
click at [622, 54] on icon "button" at bounding box center [619, 56] width 9 height 9
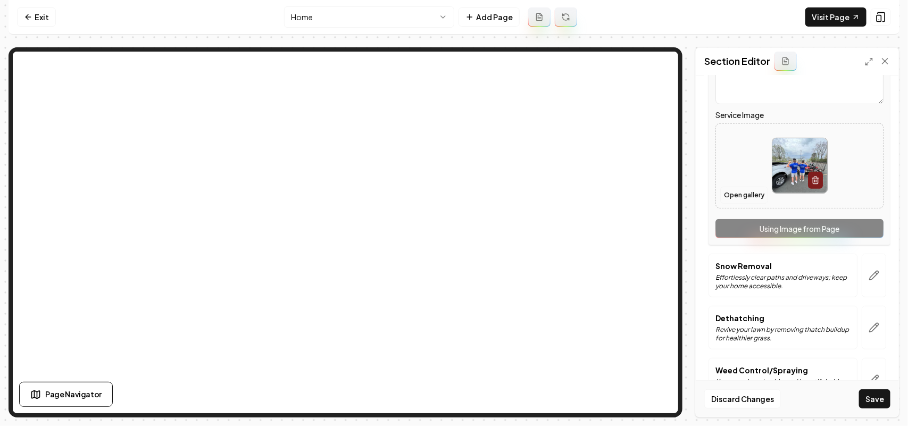
click at [718, 193] on button "Open gallery" at bounding box center [744, 195] width 48 height 17
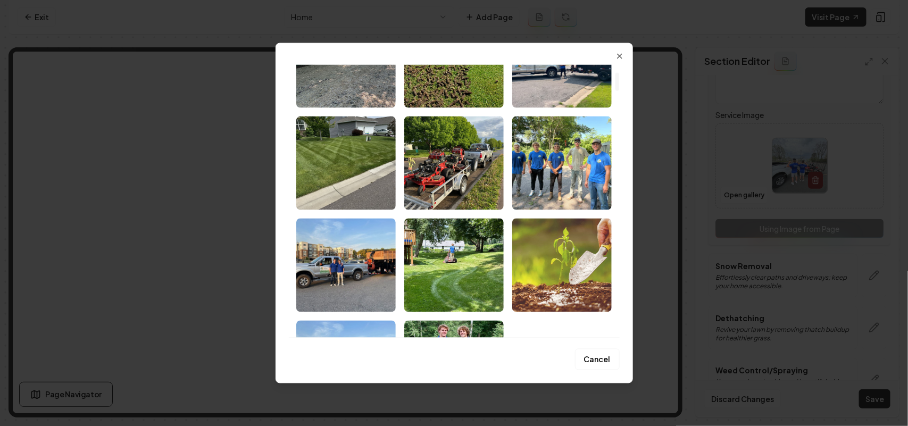
scroll to position [112, 0]
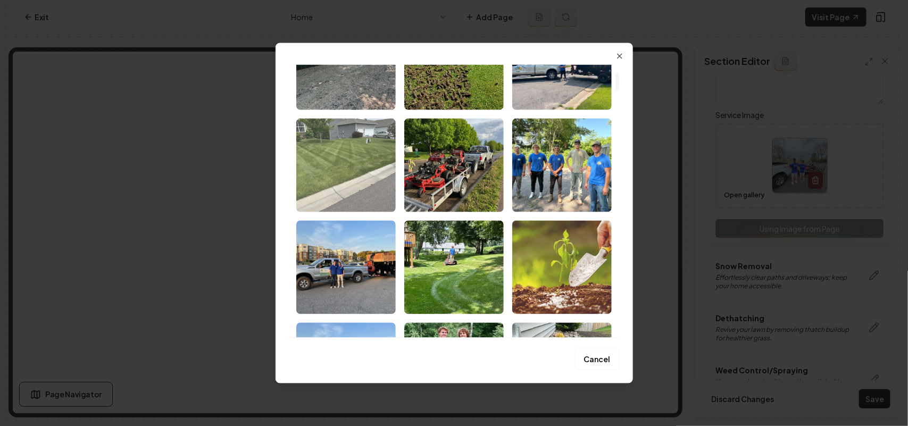
click at [309, 155] on img "Select image image_68bb5a5f5c7cd75eb879d831.webp" at bounding box center [345, 165] width 99 height 94
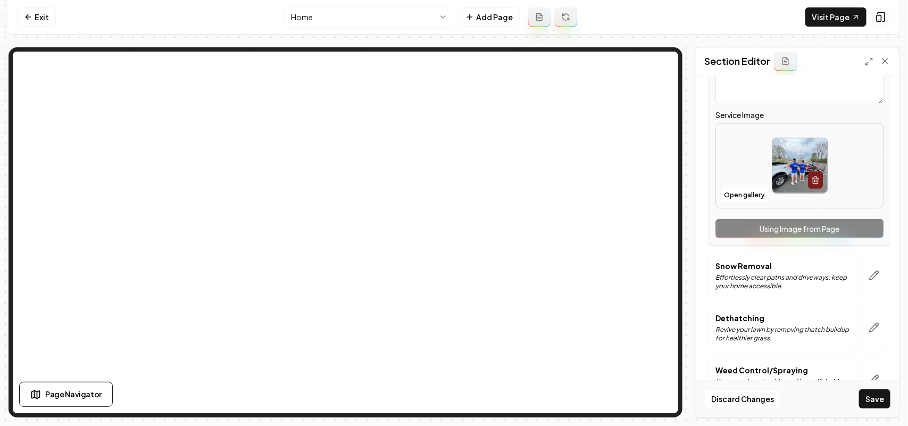
click at [321, 18] on html "Computer Required This feature is only available on a computer. Please switch t…" at bounding box center [454, 213] width 908 height 426
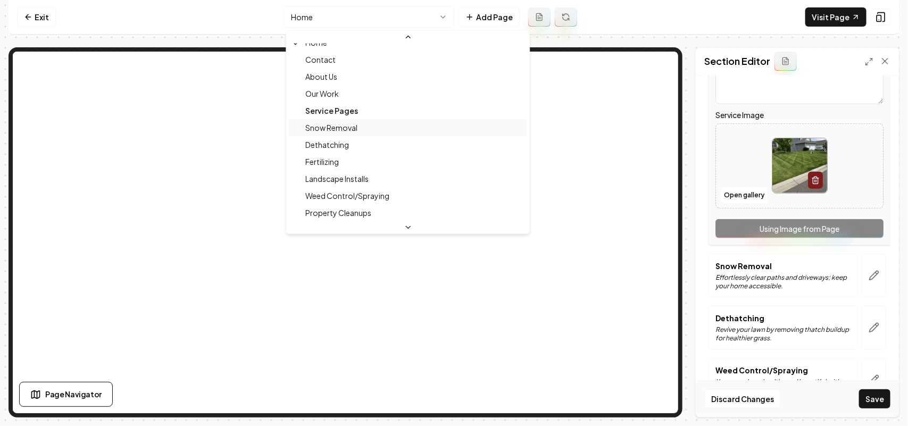
scroll to position [66, 0]
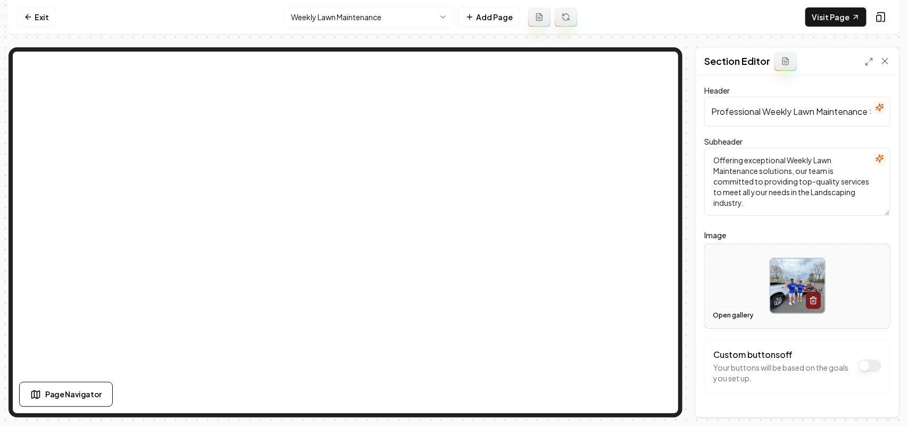
click at [718, 316] on button "Open gallery" at bounding box center [733, 315] width 48 height 17
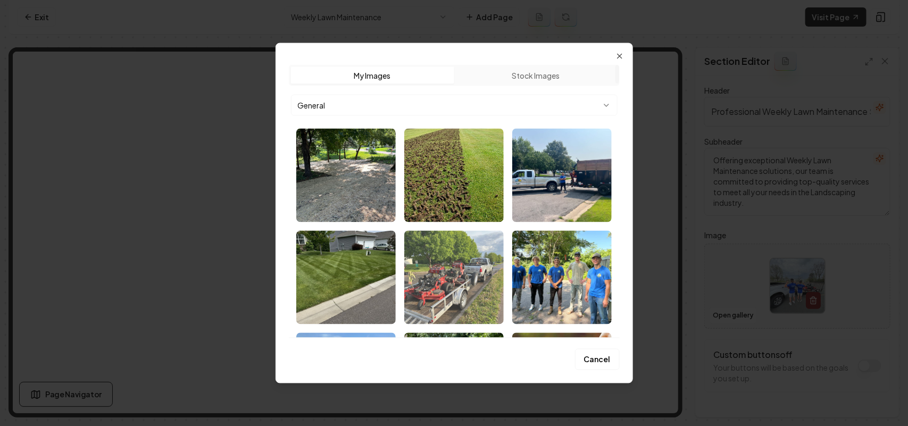
scroll to position [66, 0]
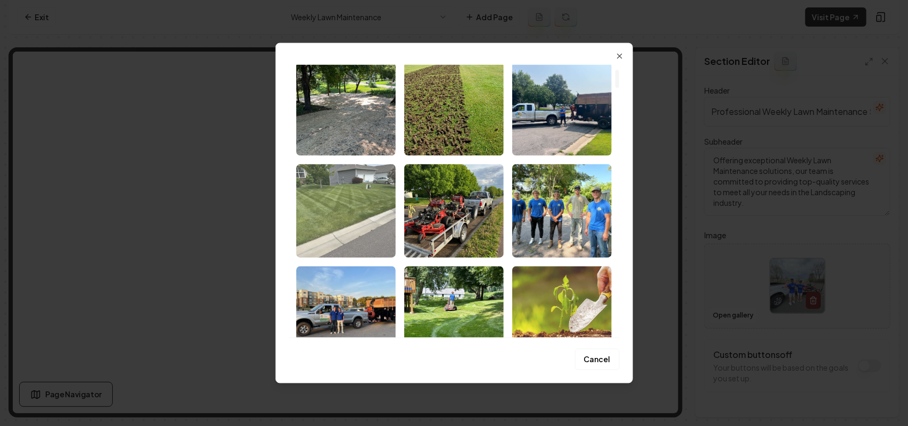
click at [366, 206] on img "Select image image_68bb5a5f5c7cd75eb879d831.webp" at bounding box center [345, 211] width 99 height 94
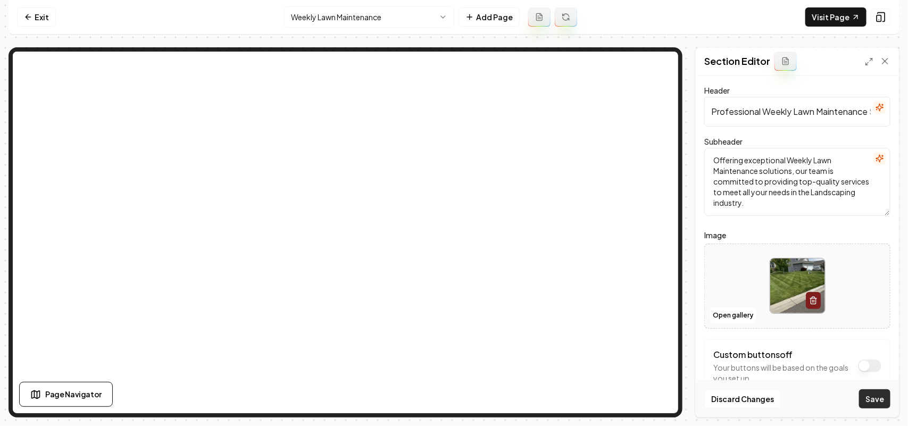
click at [718, 322] on button "Save" at bounding box center [874, 398] width 31 height 19
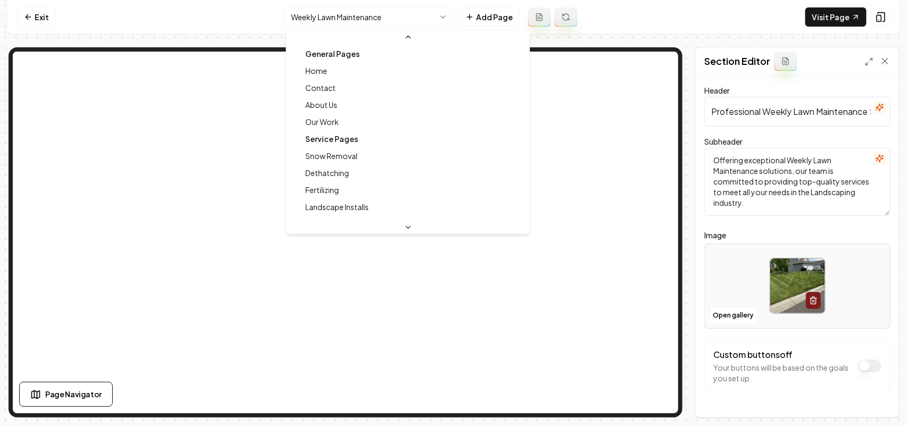
click at [366, 26] on html "Computer Required This feature is only available on a computer. Please switch t…" at bounding box center [454, 213] width 908 height 426
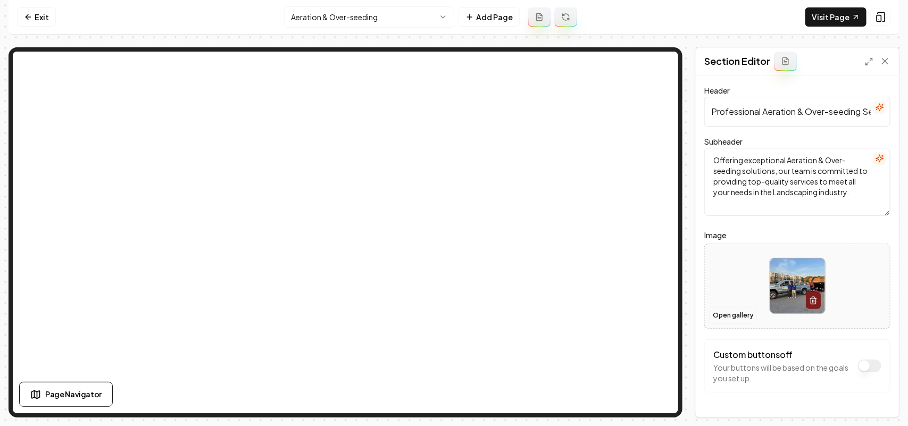
click at [718, 314] on button "Open gallery" at bounding box center [733, 315] width 48 height 17
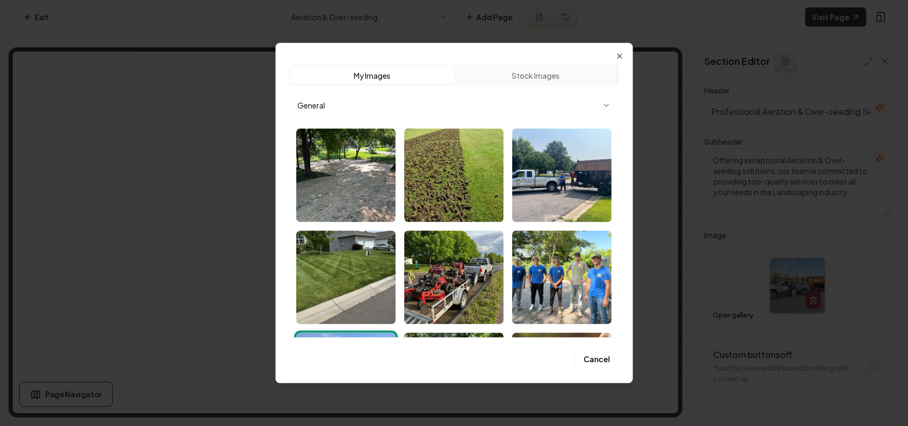
click at [375, 94] on div "General" at bounding box center [454, 104] width 331 height 21
click at [357, 104] on body "Computer Required This feature is only available on a computer. Please switch t…" at bounding box center [454, 213] width 908 height 426
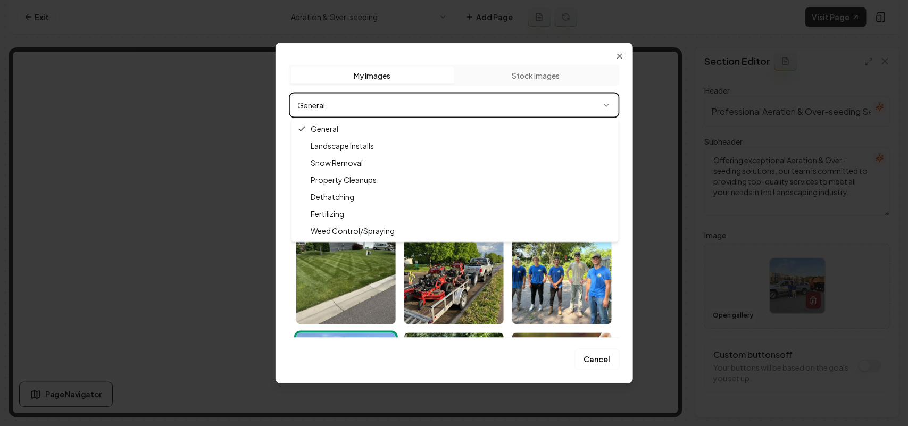
click at [342, 102] on body "Computer Required This feature is only available on a computer. Please switch t…" at bounding box center [454, 213] width 908 height 426
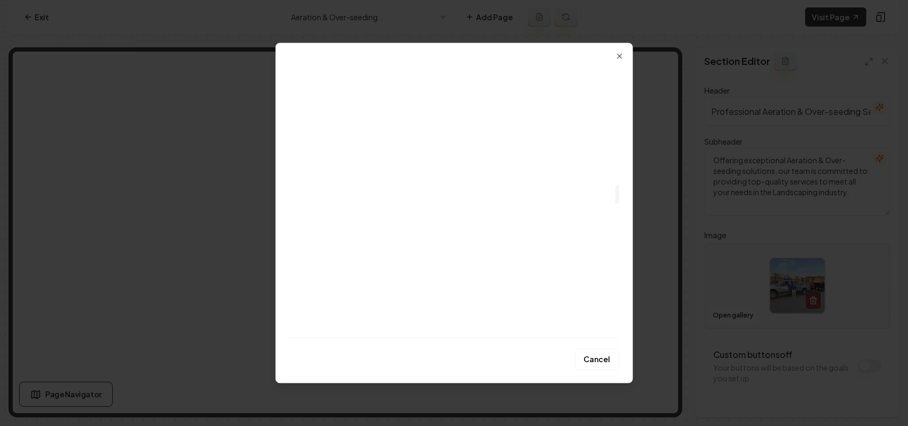
scroll to position [1708, 0]
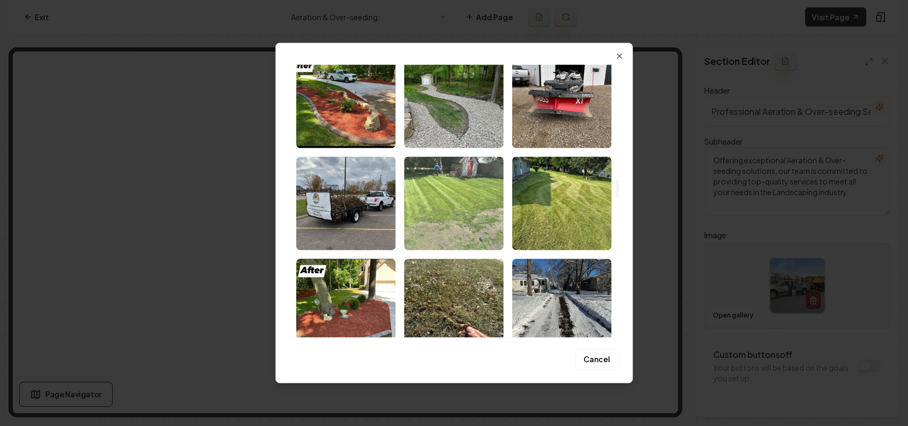
click at [455, 202] on img "Select image image_68b9ec615c7cd75eb81404c1.jpeg" at bounding box center [453, 203] width 99 height 94
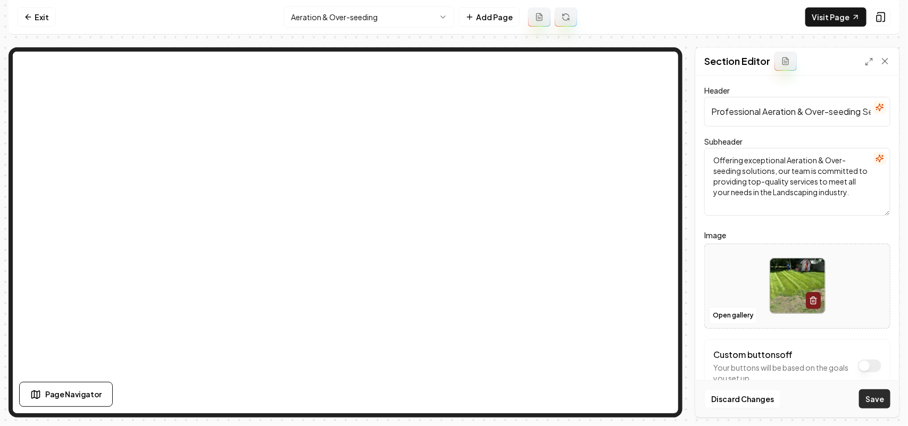
click at [718, 322] on button "Save" at bounding box center [874, 398] width 31 height 19
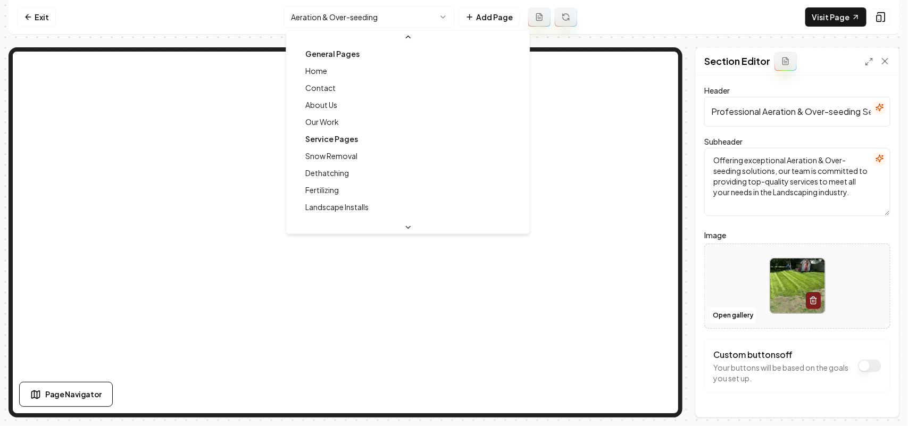
click at [367, 13] on html "Computer Required This feature is only available on a computer. Please switch t…" at bounding box center [454, 213] width 908 height 426
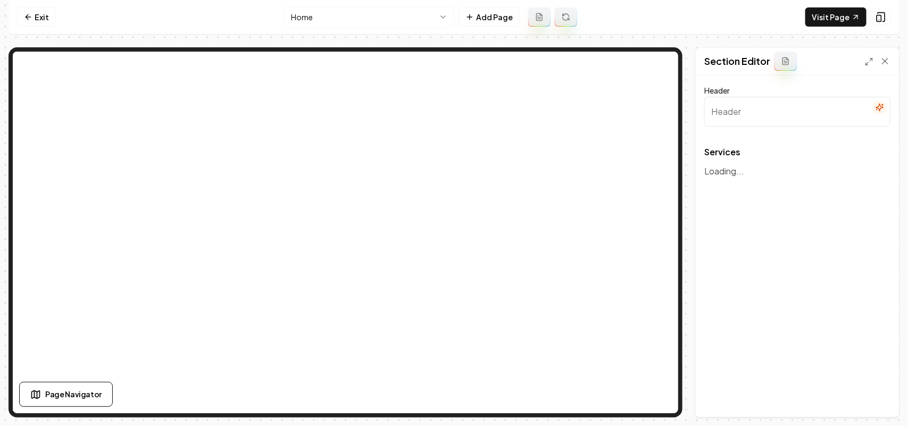
type input "Our Comprehensive Landscaping Services"
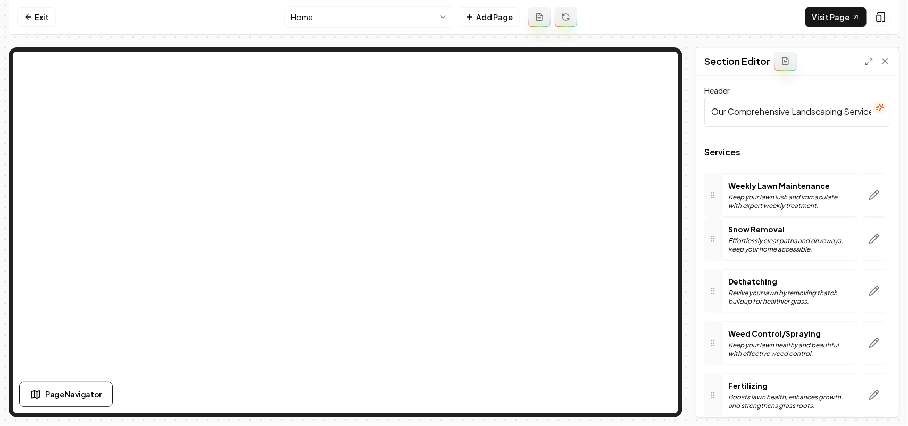
drag, startPoint x: 716, startPoint y: 298, endPoint x: 727, endPoint y: 200, distance: 98.5
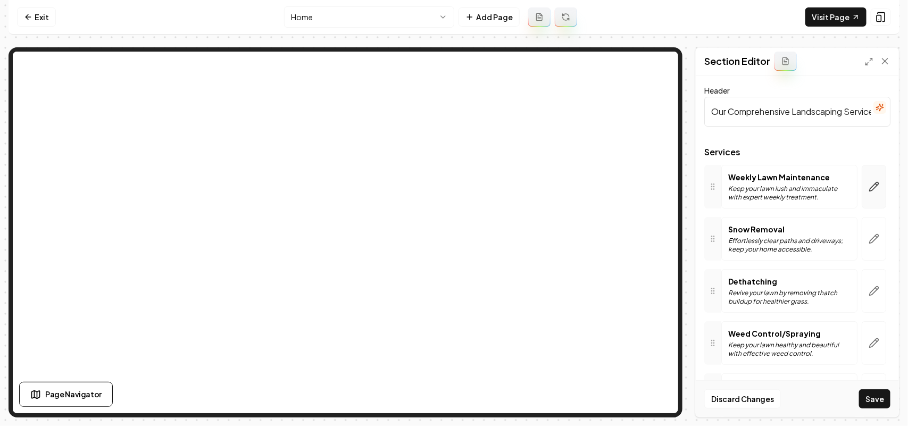
click at [718, 199] on button "button" at bounding box center [874, 187] width 24 height 44
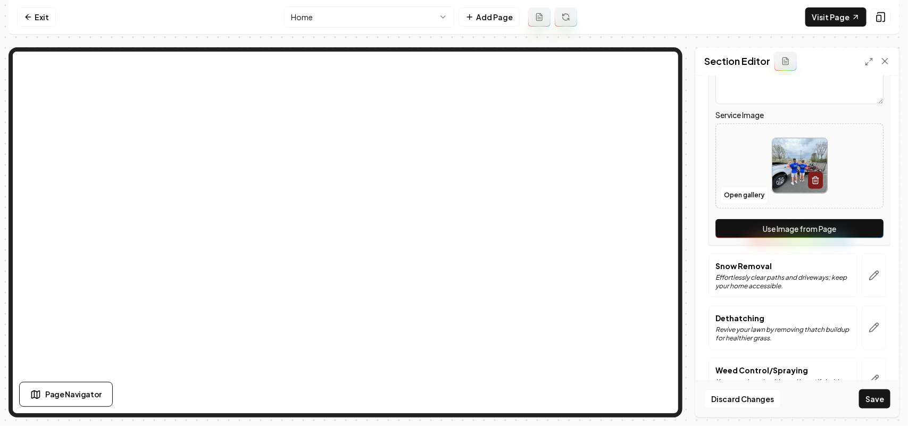
click at [718, 224] on button "Use Image from Page" at bounding box center [799, 228] width 168 height 19
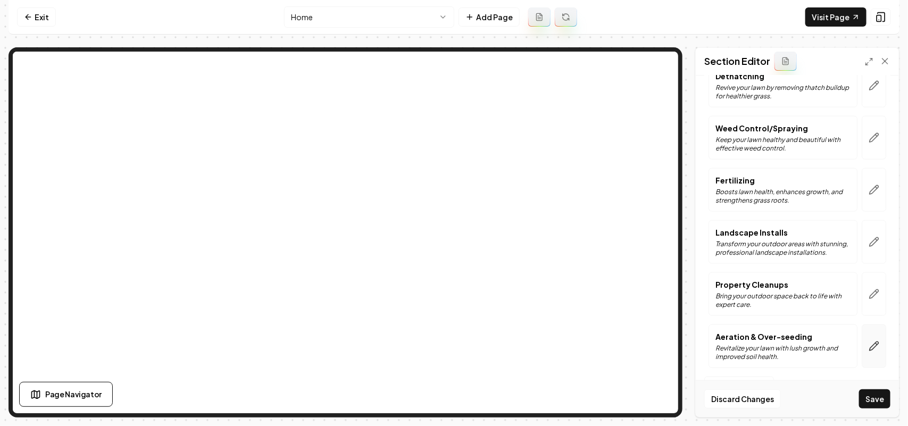
click at [718, 322] on button "button" at bounding box center [874, 346] width 24 height 44
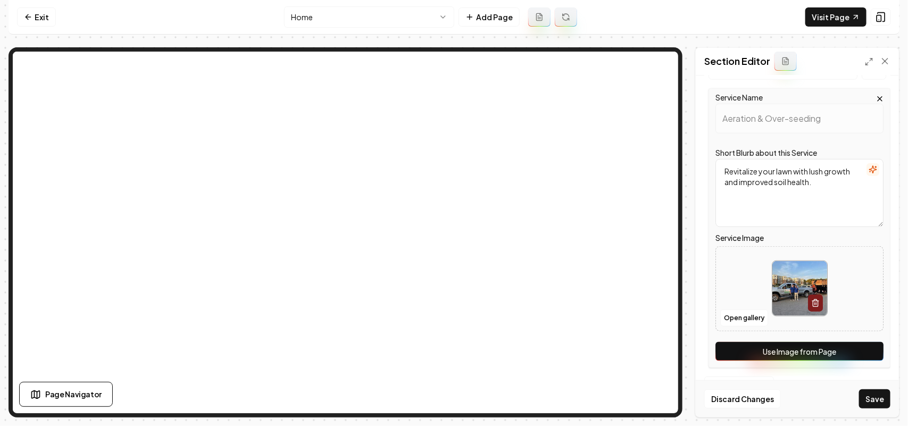
click at [718, 322] on button "Use Image from Page" at bounding box center [799, 351] width 168 height 19
click at [718, 322] on button "Save" at bounding box center [874, 398] width 31 height 19
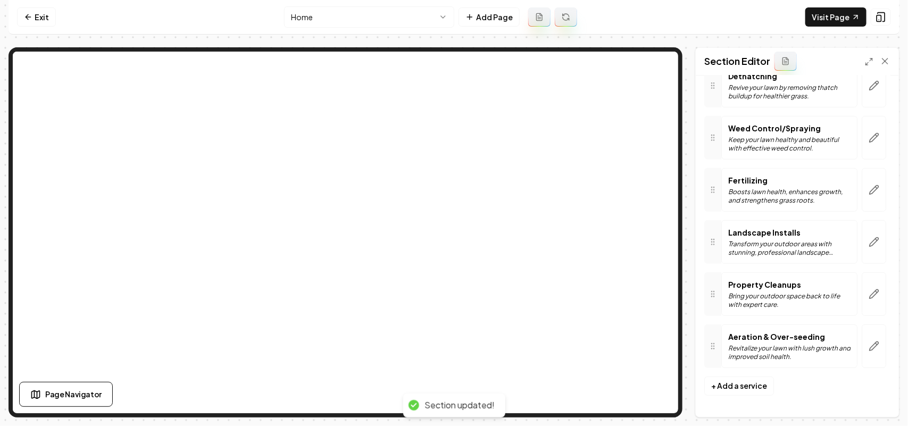
scroll to position [206, 0]
click at [362, 16] on html "Computer Required This feature is only available on a computer. Please switch t…" at bounding box center [454, 213] width 908 height 426
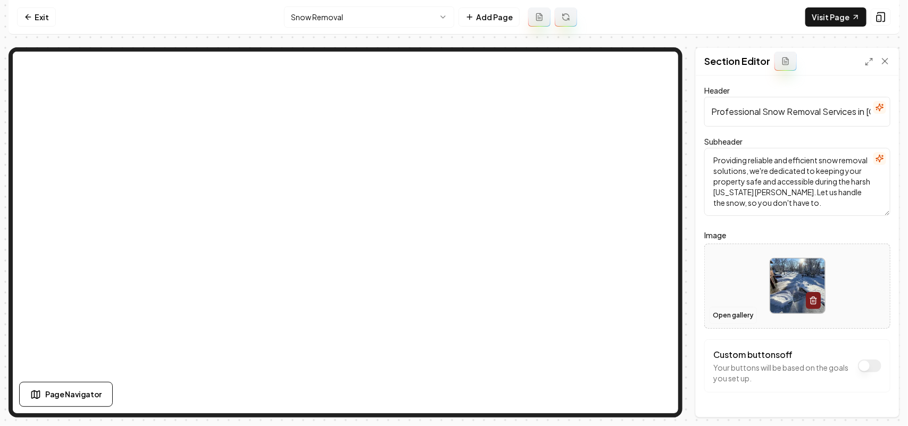
click at [718, 310] on button "Open gallery" at bounding box center [733, 315] width 48 height 17
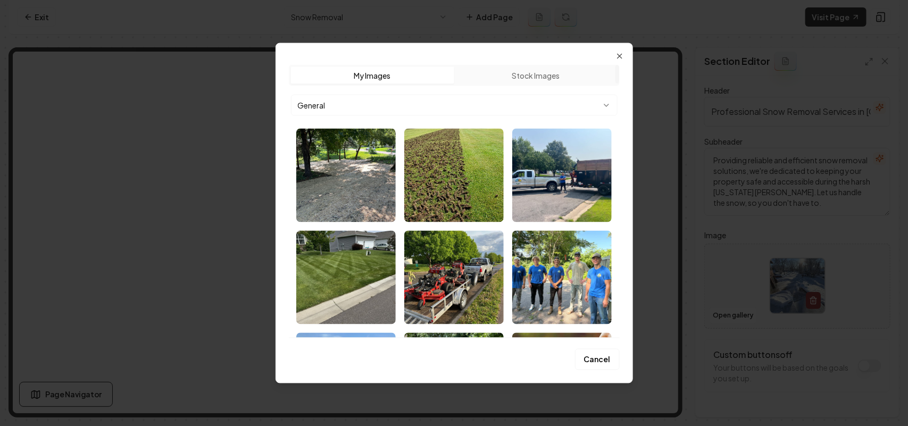
click at [449, 114] on body "Computer Required This feature is only available on a computer. Please switch t…" at bounding box center [454, 213] width 908 height 426
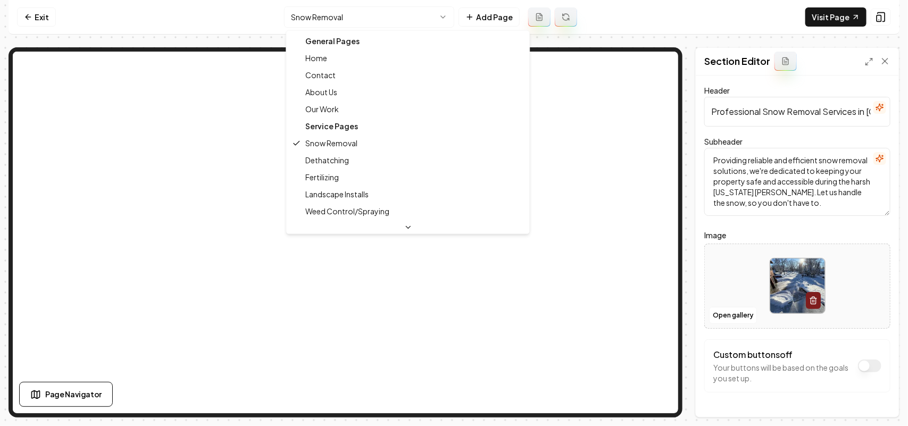
click at [357, 19] on html "Computer Required This feature is only available on a computer. Please switch t…" at bounding box center [454, 213] width 908 height 426
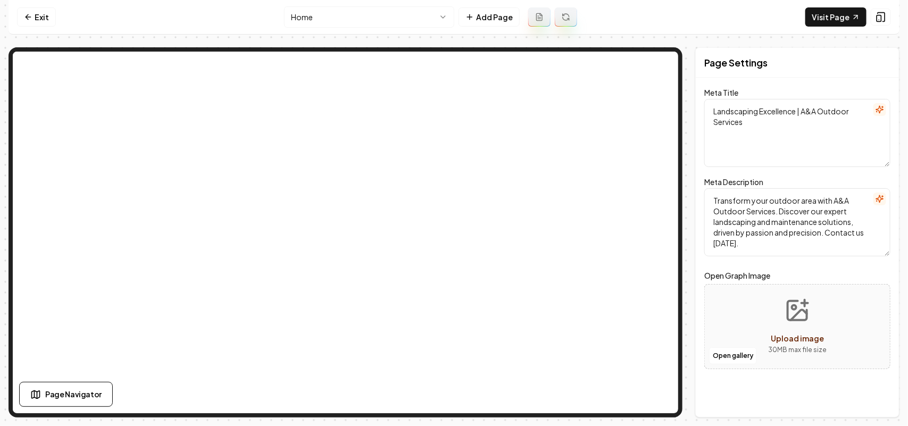
click at [419, 17] on html "Computer Required This feature is only available on a computer. Please switch t…" at bounding box center [454, 213] width 908 height 426
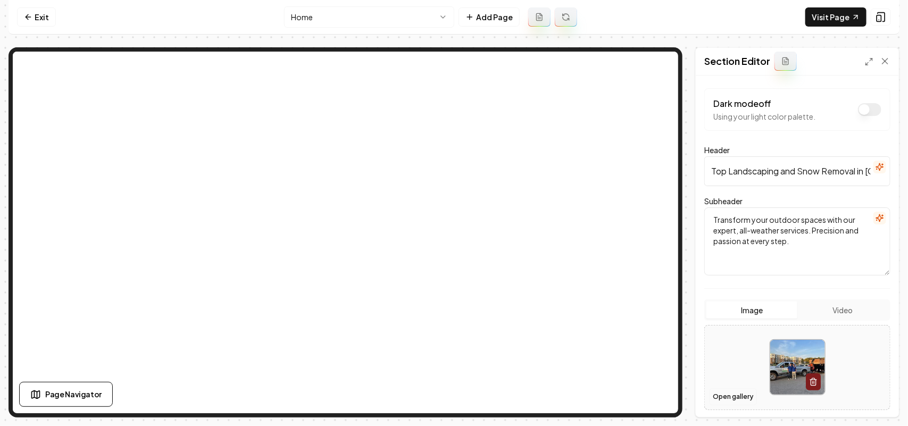
click at [718, 322] on button "Open gallery" at bounding box center [733, 396] width 48 height 17
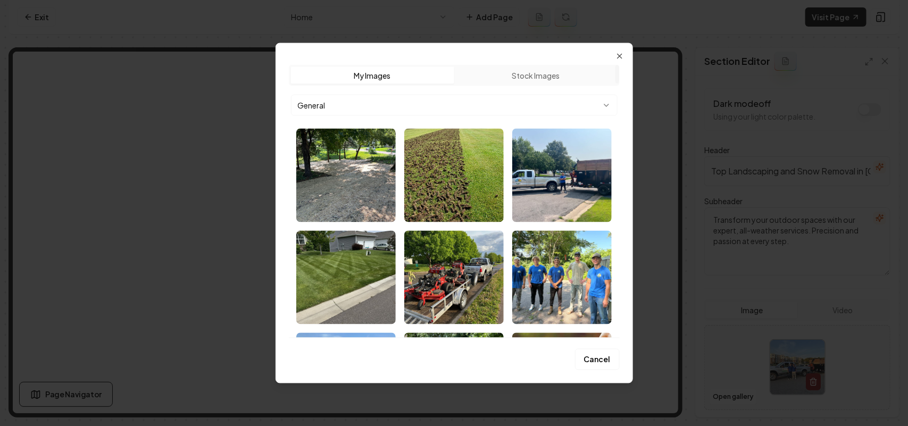
click at [392, 112] on body "Computer Required This feature is only available on a computer. Please switch t…" at bounding box center [454, 213] width 908 height 426
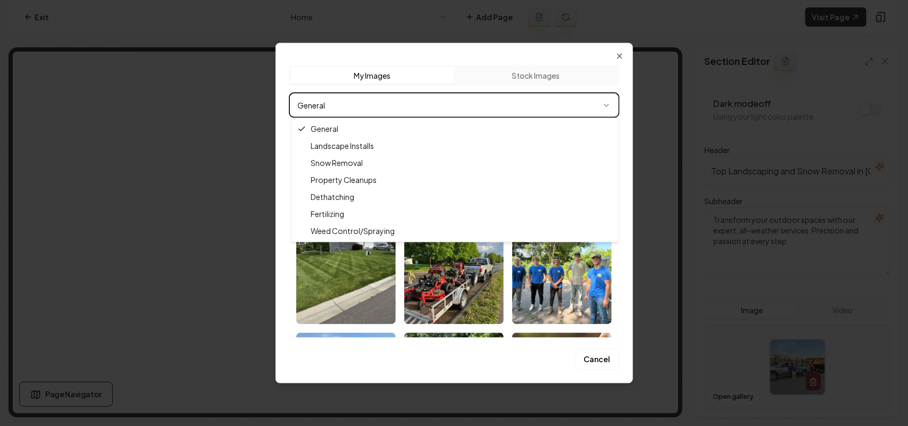
click at [392, 104] on body "Computer Required This feature is only available on a computer. Please switch t…" at bounding box center [454, 213] width 908 height 426
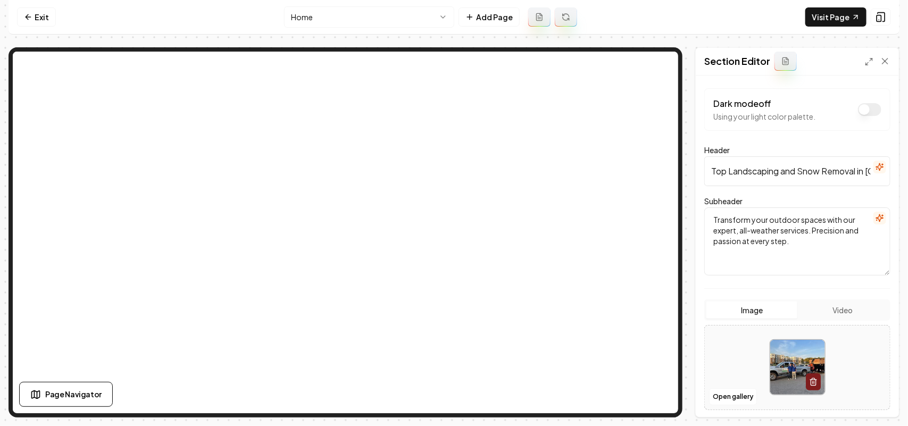
click at [319, 14] on html "Computer Required This feature is only available on a computer. Please switch t…" at bounding box center [454, 213] width 908 height 426
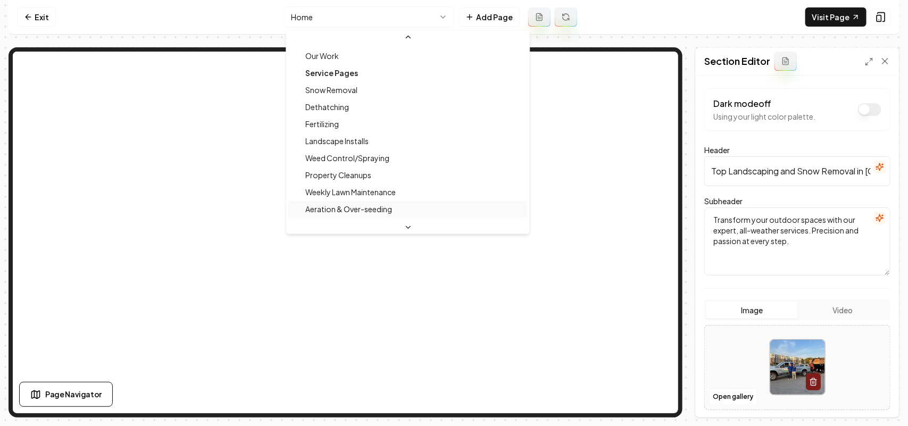
scroll to position [133, 0]
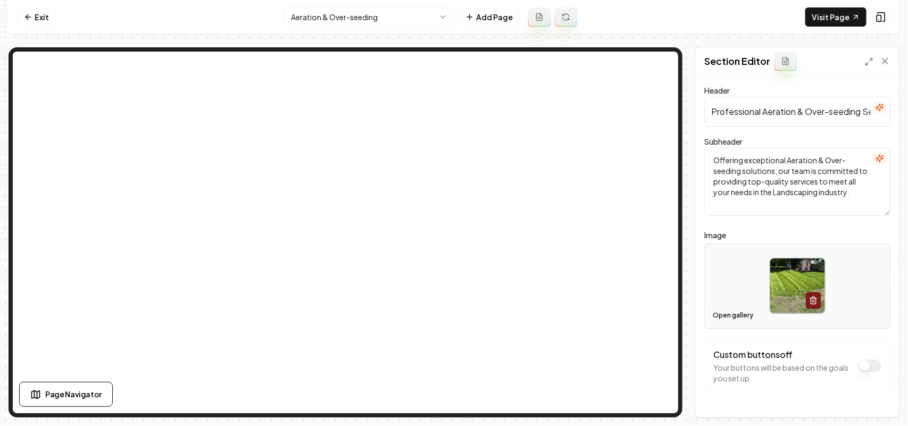
click at [718, 314] on button "Open gallery" at bounding box center [733, 315] width 48 height 17
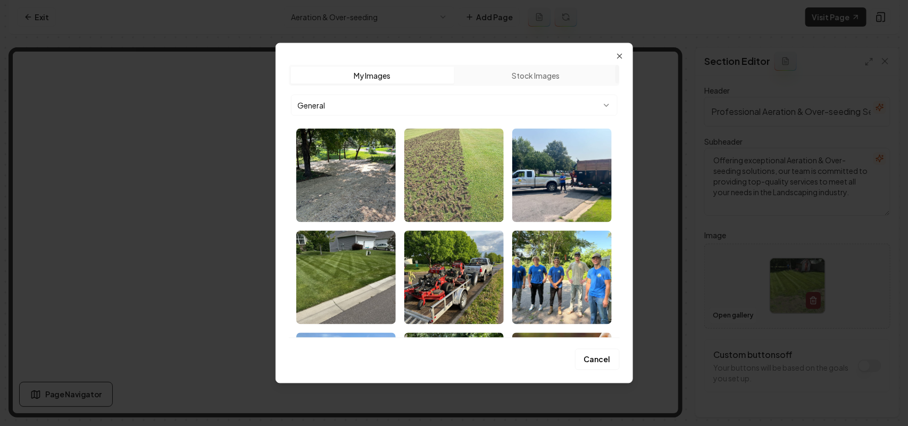
click at [431, 179] on img "Select image image_68bb5b1b5c7cd75eb87d7a3c.webp" at bounding box center [453, 175] width 99 height 94
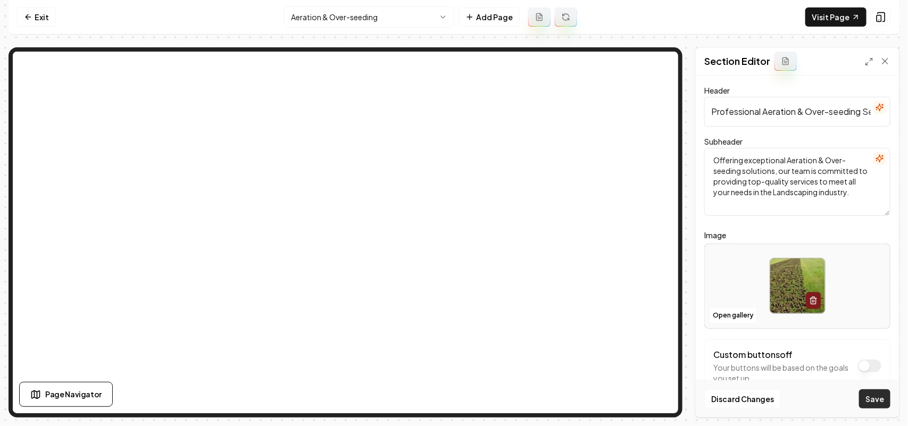
click at [718, 322] on button "Save" at bounding box center [874, 398] width 31 height 19
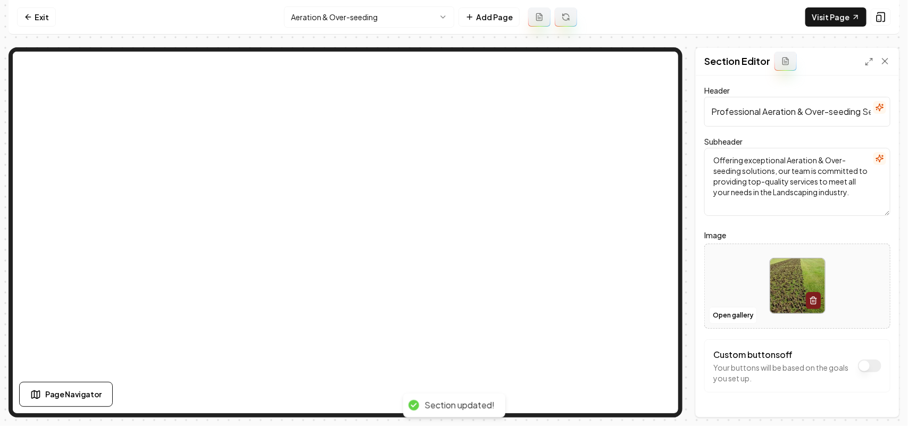
click at [352, 14] on html "Computer Required This feature is only available on a computer. Please switch t…" at bounding box center [454, 213] width 908 height 426
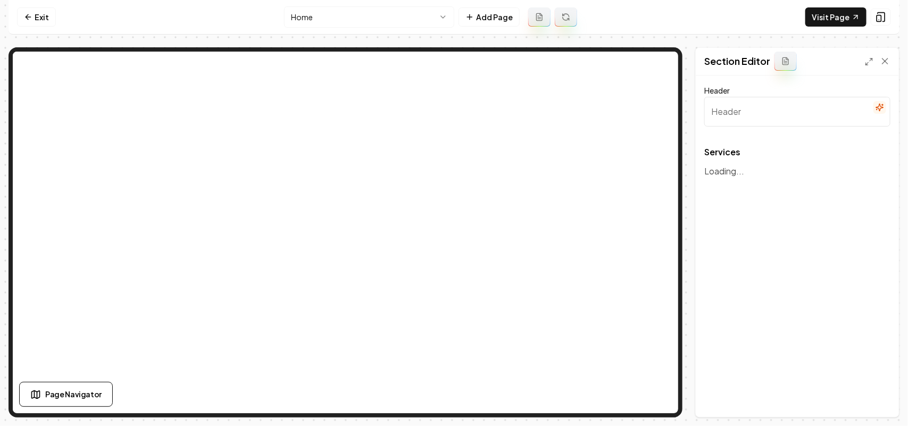
type input "Our Comprehensive Landscaping Services"
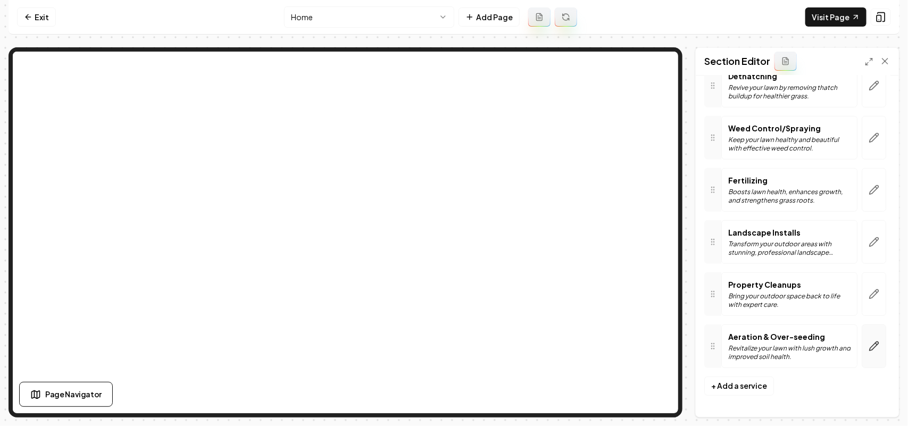
click at [718, 322] on button "button" at bounding box center [874, 346] width 24 height 44
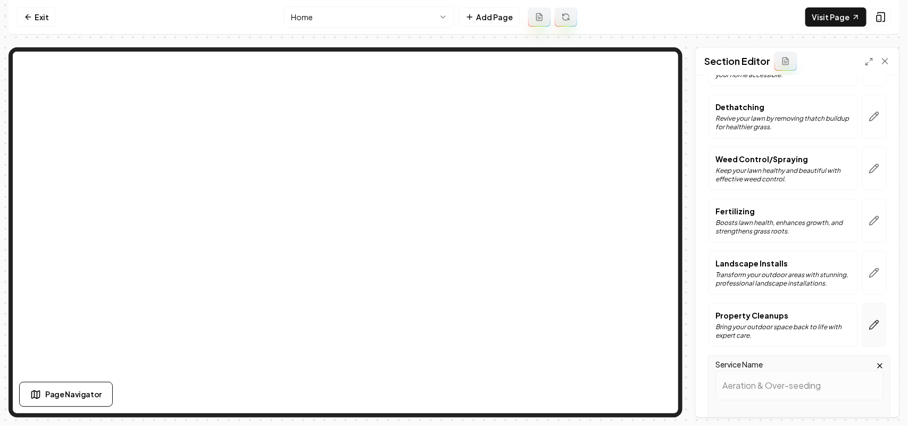
scroll to position [442, 0]
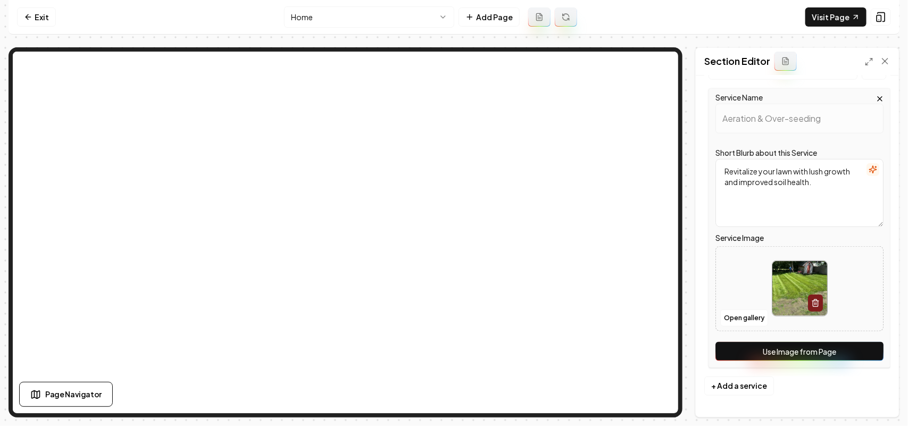
click at [718, 322] on button "Use Image from Page" at bounding box center [799, 351] width 168 height 19
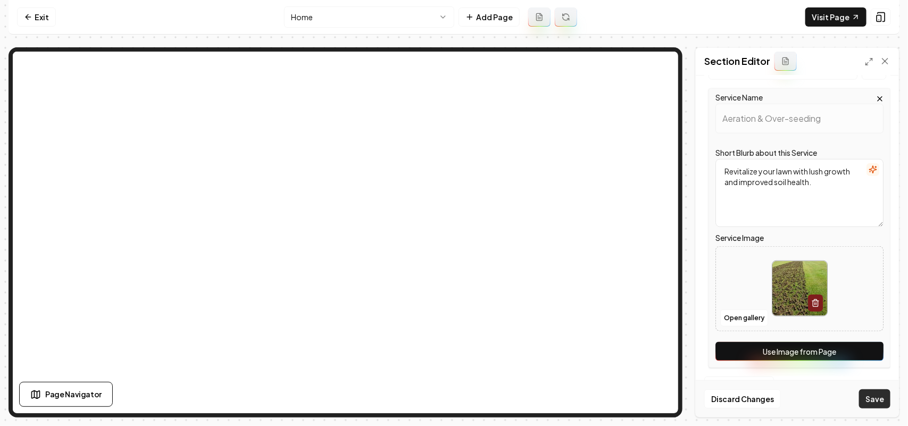
click at [718, 322] on button "Save" at bounding box center [874, 398] width 31 height 19
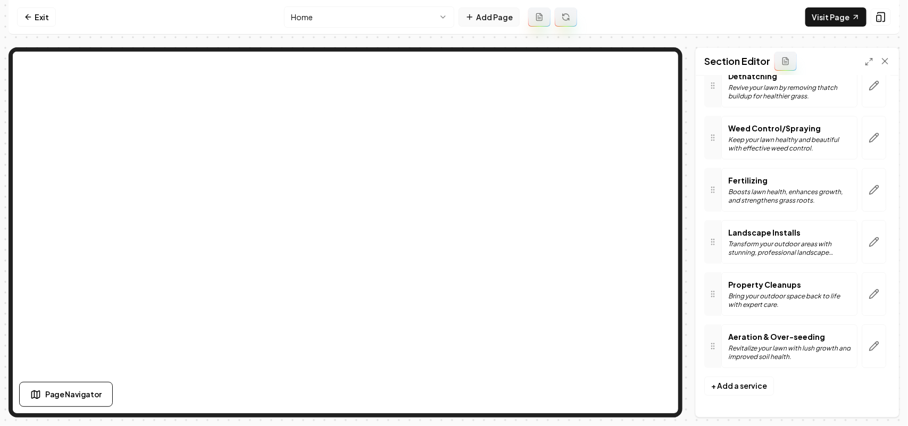
scroll to position [206, 0]
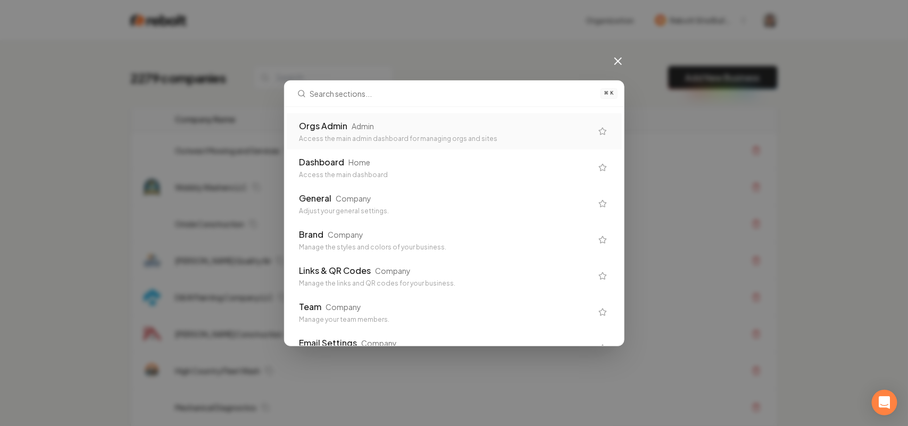
click at [389, 126] on div "Orgs Admin Admin" at bounding box center [445, 126] width 293 height 13
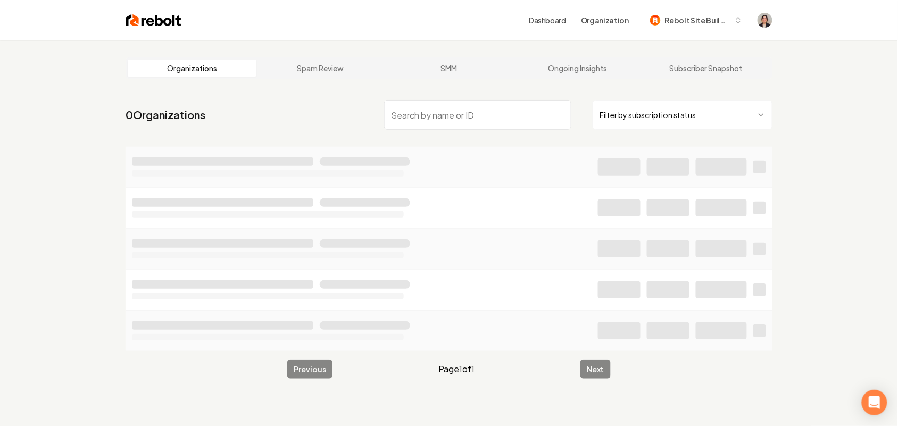
click at [458, 118] on input "search" at bounding box center [477, 115] width 187 height 30
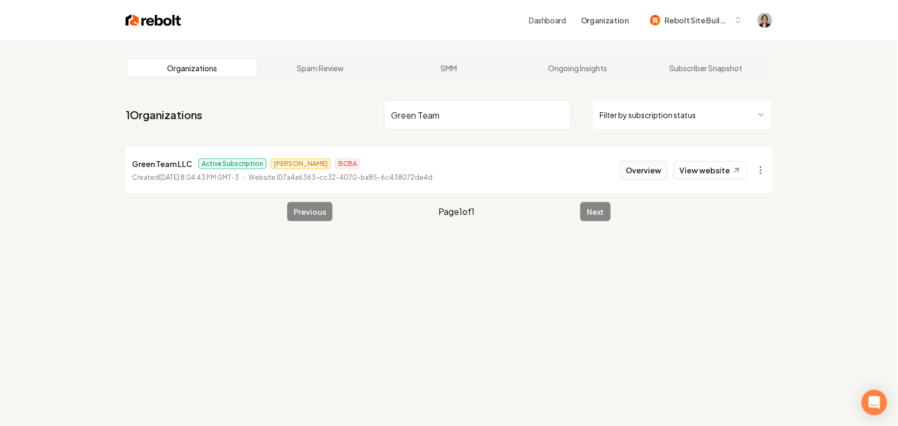
type input "Green Team"
click at [650, 171] on button "Overview" at bounding box center [643, 170] width 47 height 19
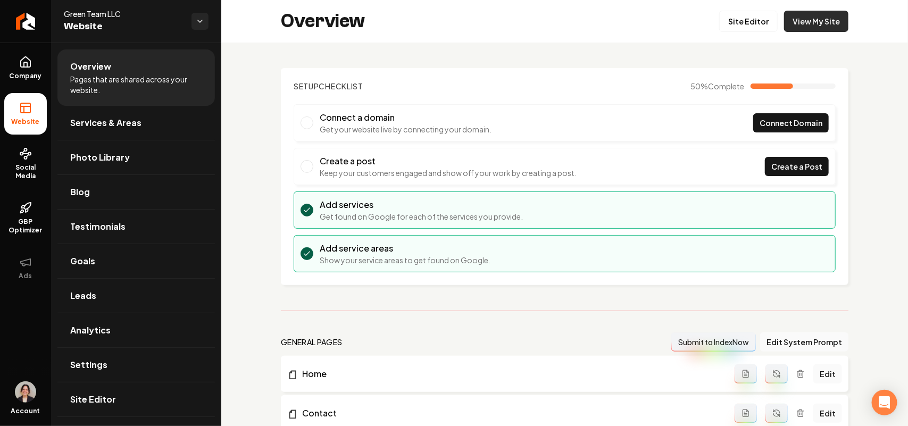
click at [815, 23] on link "View My Site" at bounding box center [816, 21] width 64 height 21
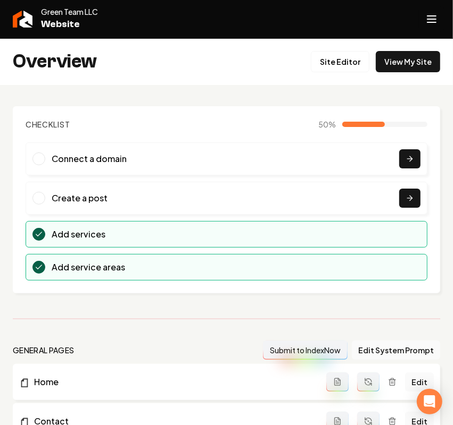
click at [433, 19] on line "Open navigation menu" at bounding box center [431, 19] width 9 height 0
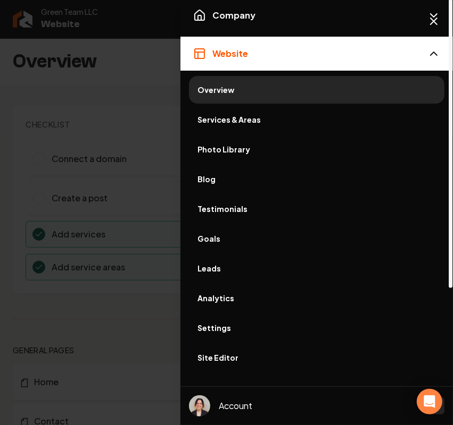
click at [288, 38] on button "Website" at bounding box center [316, 54] width 272 height 34
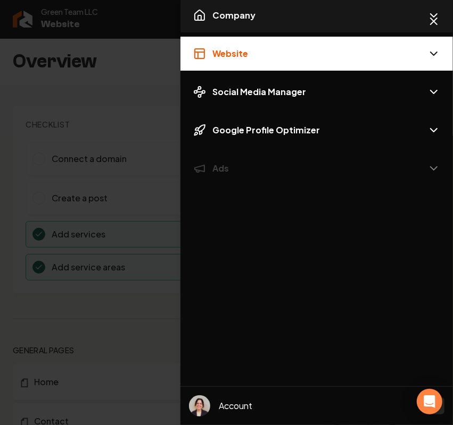
click at [272, 19] on button "Company" at bounding box center [316, 15] width 272 height 34
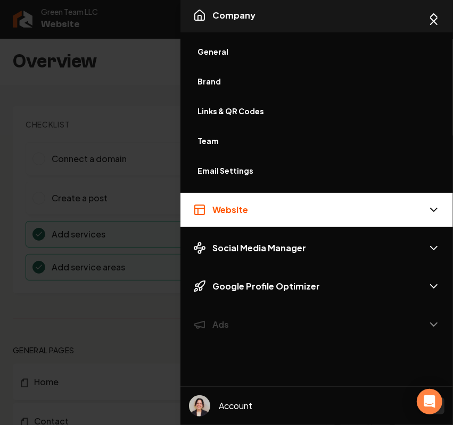
click at [267, 14] on button "Company" at bounding box center [316, 15] width 272 height 34
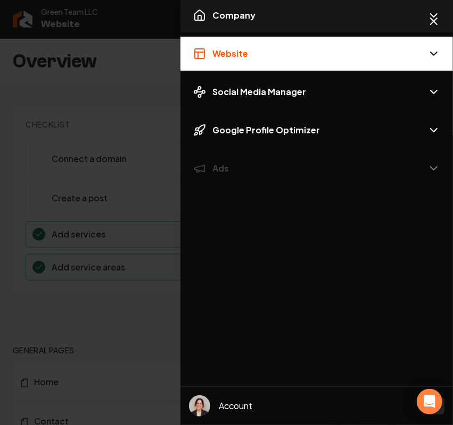
click at [267, 14] on button "Company" at bounding box center [316, 15] width 272 height 34
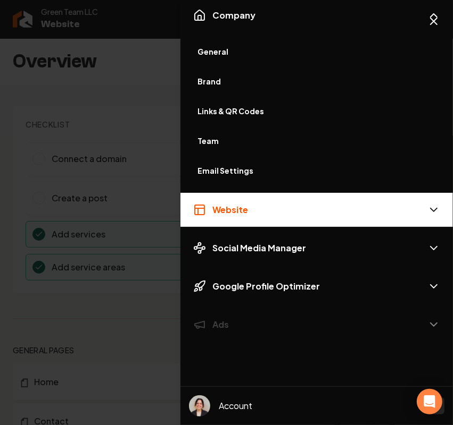
click at [262, 216] on button "Website" at bounding box center [316, 210] width 272 height 34
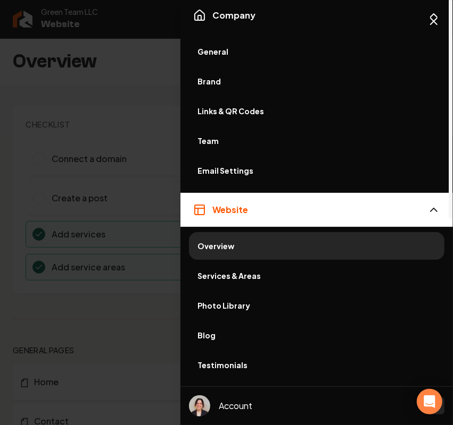
click at [235, 272] on span "Services & Areas" at bounding box center [316, 276] width 238 height 11
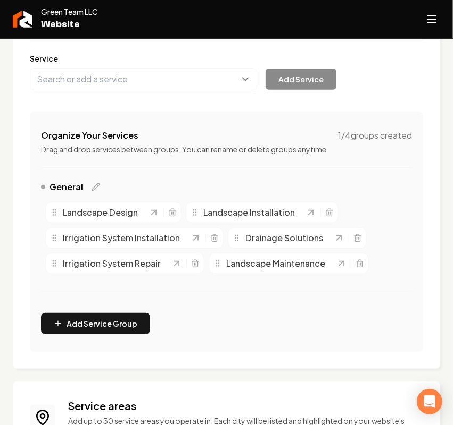
scroll to position [133, 0]
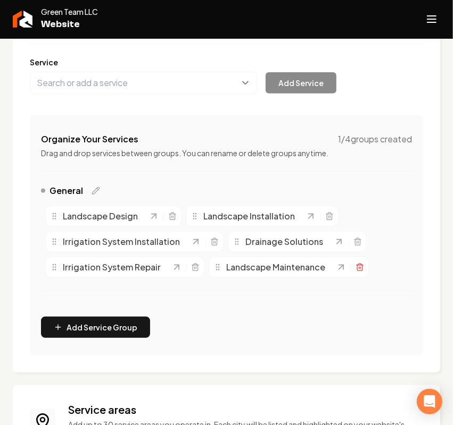
click at [357, 266] on icon "Main content area" at bounding box center [359, 267] width 9 height 9
click at [113, 102] on div "Services Provided Select from the recommended services or add your own and choo…" at bounding box center [226, 169] width 393 height 374
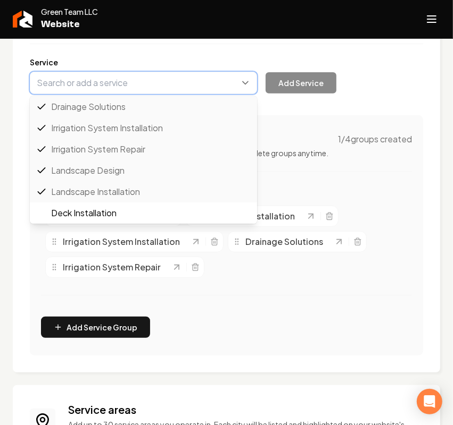
click at [113, 88] on button "Main content area" at bounding box center [143, 83] width 227 height 22
paste input "Sod Installation"
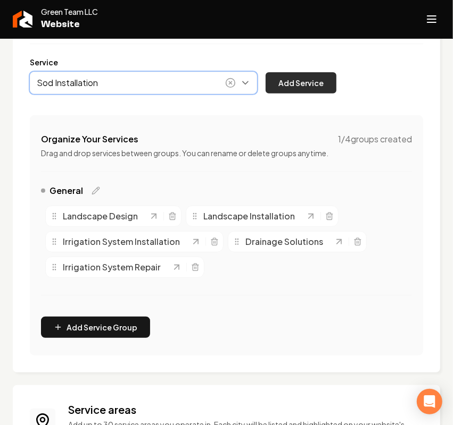
type input "Sod Installation"
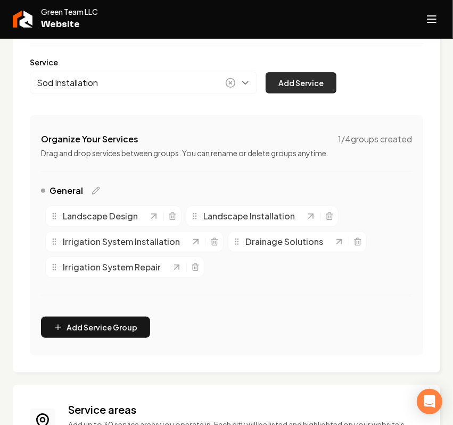
click at [301, 79] on button "Add Service" at bounding box center [300, 82] width 71 height 21
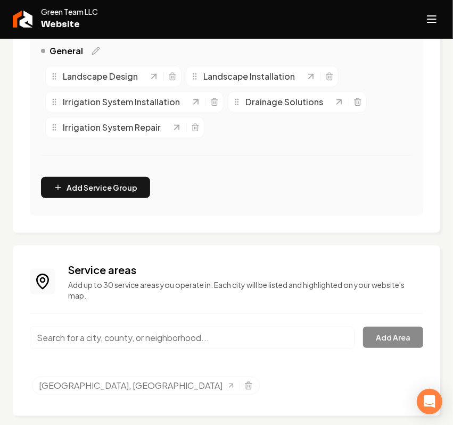
scroll to position [277, 0]
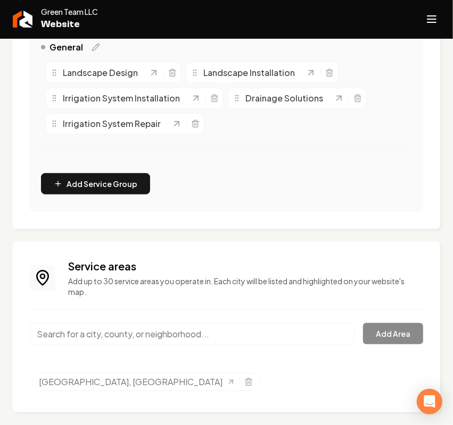
click at [102, 330] on input "Main content area" at bounding box center [192, 334] width 324 height 22
paste input "Sartell, MN"
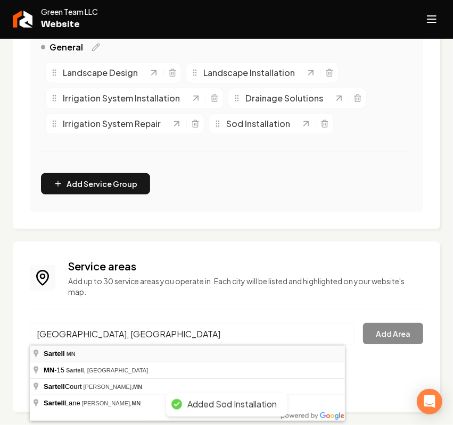
type input "Sartell, MN"
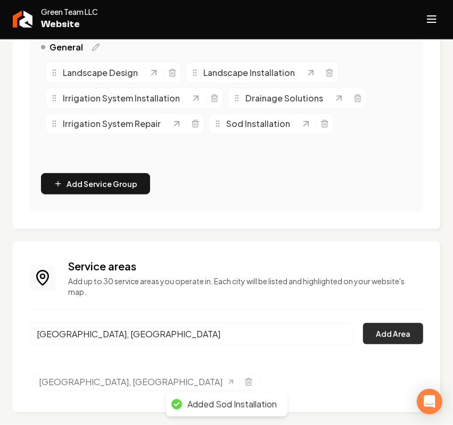
click at [381, 335] on button "Add Area" at bounding box center [393, 333] width 60 height 21
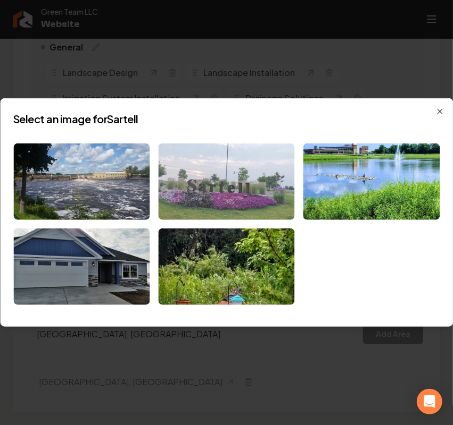
click at [246, 174] on img at bounding box center [226, 182] width 136 height 77
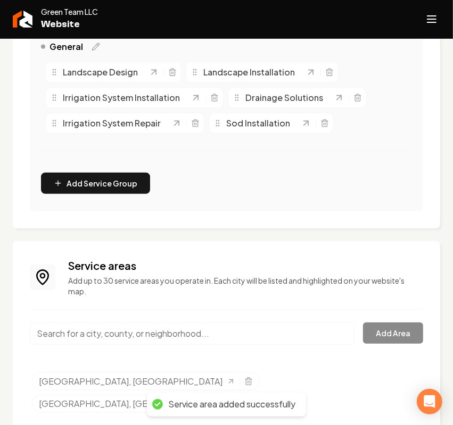
click at [89, 331] on input "Main content area" at bounding box center [192, 334] width 324 height 22
paste input "Brainerd, MN"
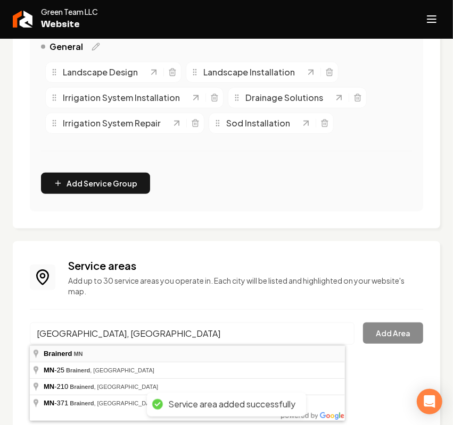
type input "Brainerd, MN"
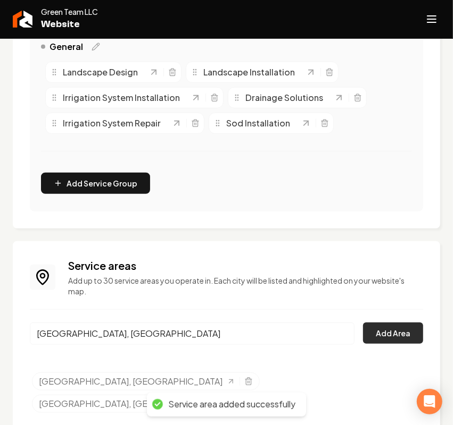
click at [405, 332] on button "Add Area" at bounding box center [393, 333] width 60 height 21
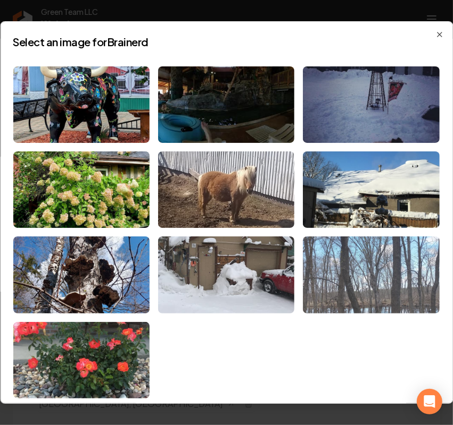
click at [373, 272] on img at bounding box center [371, 275] width 136 height 77
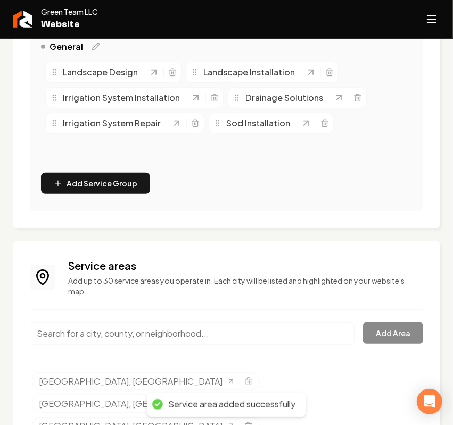
click at [80, 335] on input "Main content area" at bounding box center [192, 334] width 324 height 22
paste input "Baxter, MN"
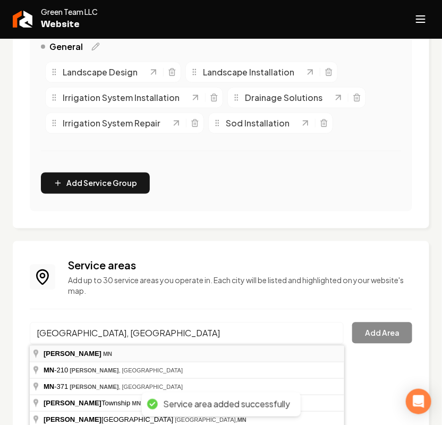
type input "Baxter, MN"
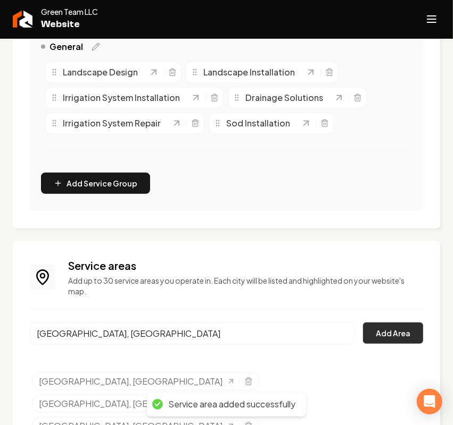
click at [375, 335] on button "Add Area" at bounding box center [393, 333] width 60 height 21
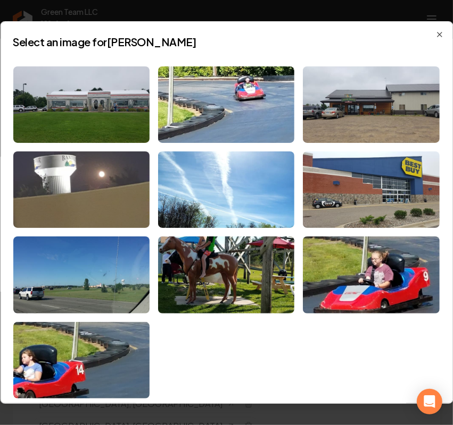
click at [105, 189] on img at bounding box center [81, 190] width 136 height 77
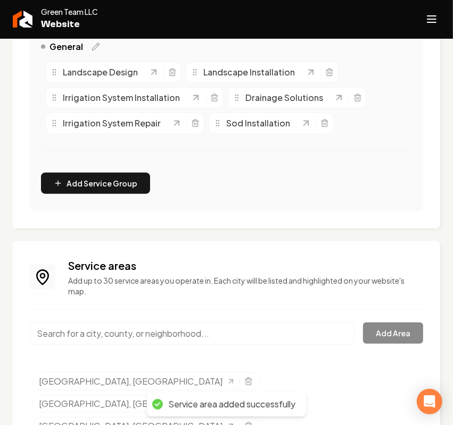
click at [91, 334] on input "Main content area" at bounding box center [192, 334] width 324 height 22
paste input "Becker, MN"
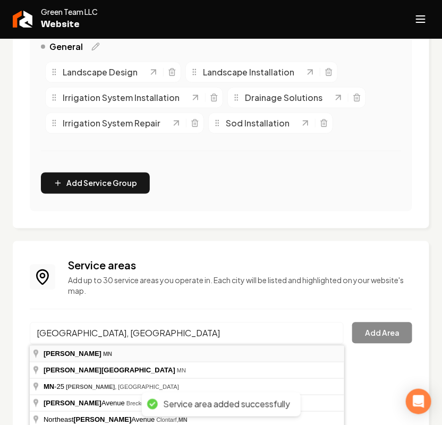
type input "Becker, MN"
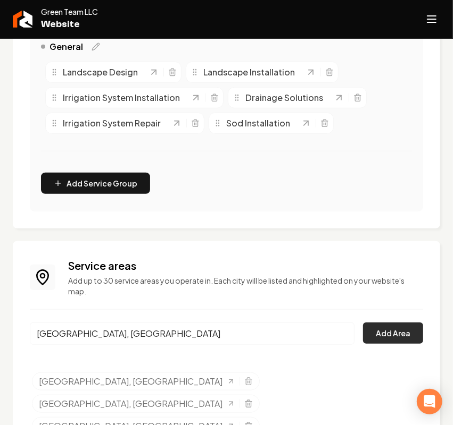
click at [378, 339] on button "Add Area" at bounding box center [393, 333] width 60 height 21
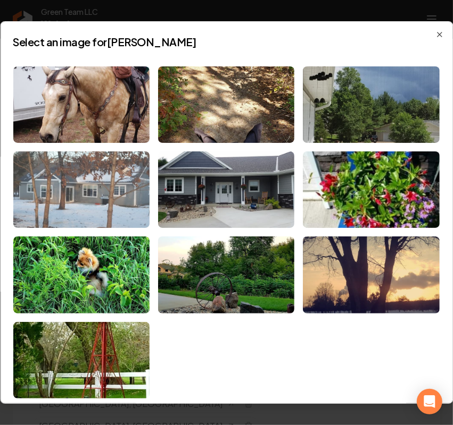
click at [84, 185] on img at bounding box center [81, 190] width 136 height 77
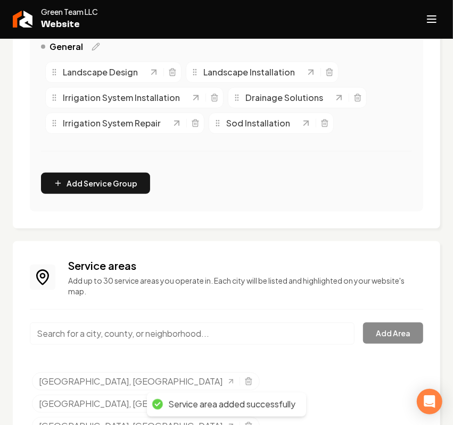
click at [91, 336] on input "Main content area" at bounding box center [192, 334] width 324 height 22
paste input "Little Falls, MN"
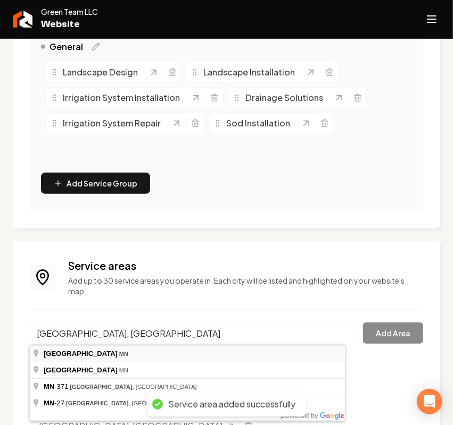
type input "Little Falls, MN"
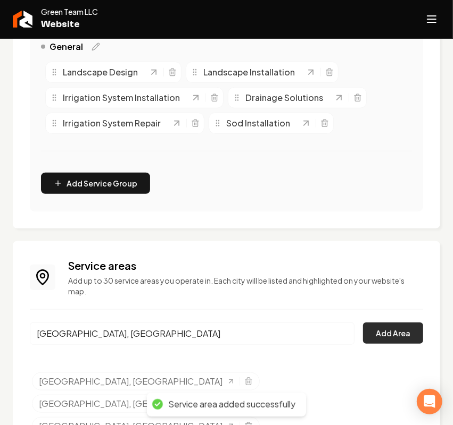
click at [370, 337] on button "Add Area" at bounding box center [393, 333] width 60 height 21
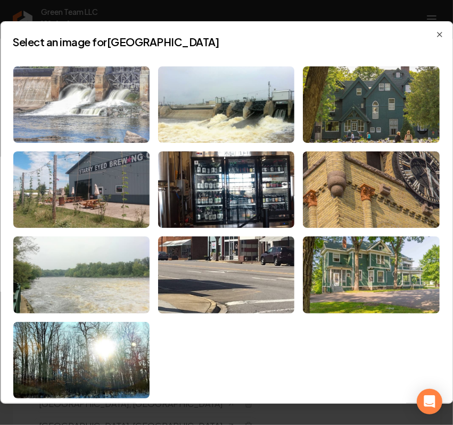
click at [104, 101] on img at bounding box center [81, 104] width 136 height 77
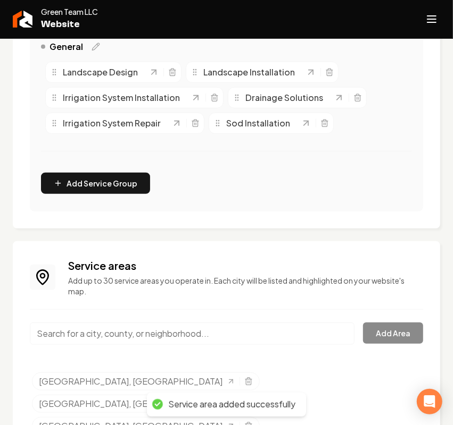
click at [101, 333] on input "Main content area" at bounding box center [192, 334] width 324 height 22
paste input "Sauk Rapids, MN"
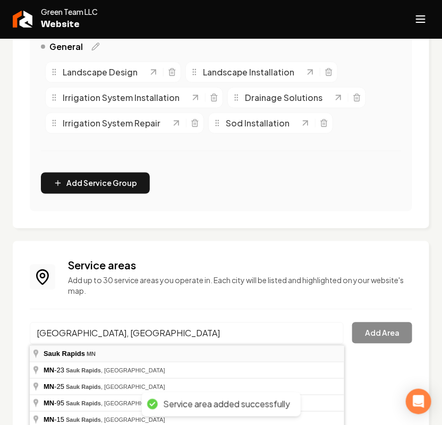
type input "Sauk Rapids, MN"
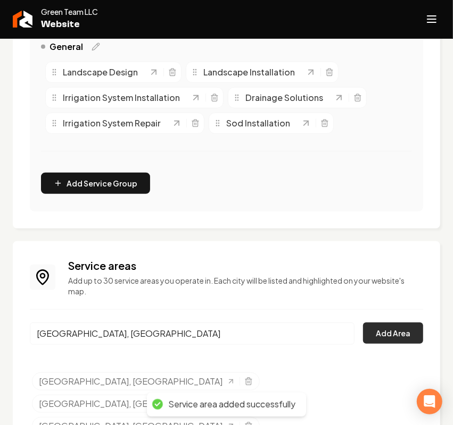
click at [375, 339] on button "Add Area" at bounding box center [393, 333] width 60 height 21
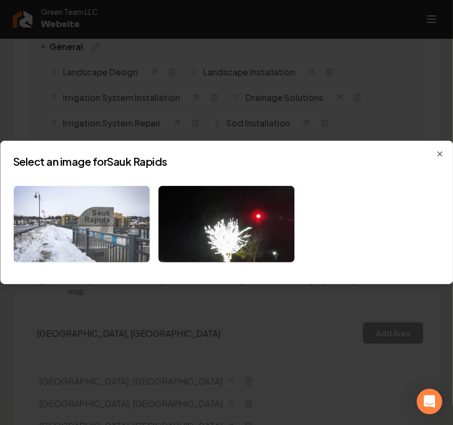
click at [108, 235] on img at bounding box center [81, 224] width 136 height 77
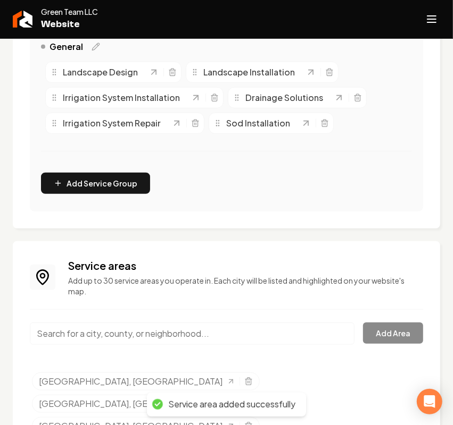
click at [120, 331] on input "Main content area" at bounding box center [192, 334] width 324 height 22
paste input "Big Lake, MN"
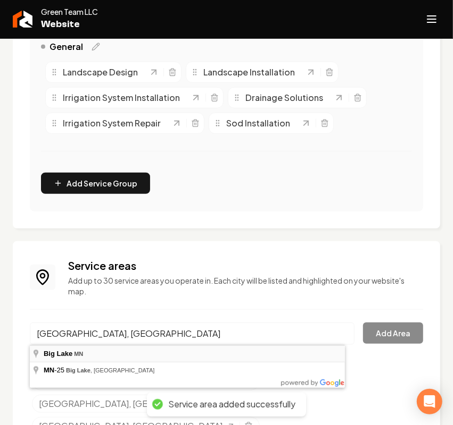
type input "Big Lake, MN"
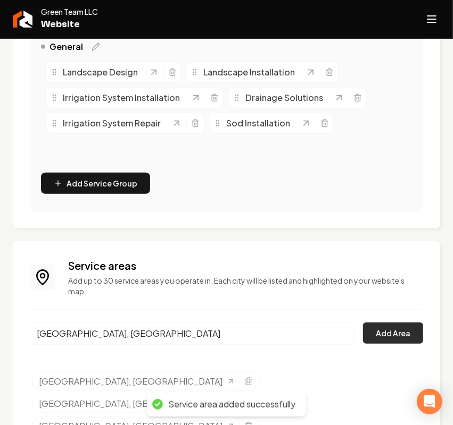
click at [396, 339] on button "Add Area" at bounding box center [393, 333] width 60 height 21
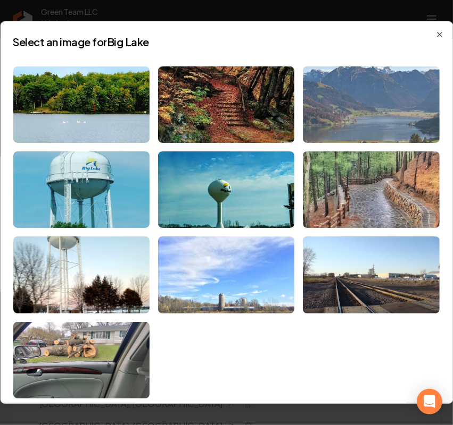
click at [344, 113] on img at bounding box center [371, 104] width 136 height 77
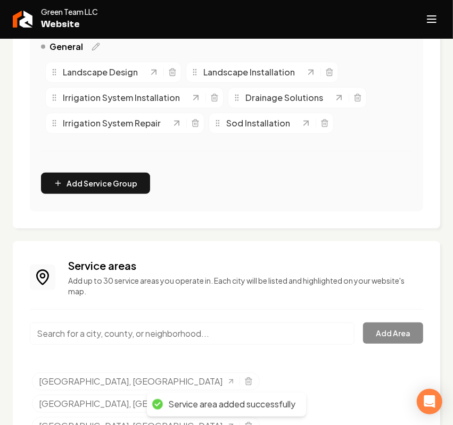
click at [95, 331] on input "Main content area" at bounding box center [192, 334] width 324 height 22
paste input "Monticello, MN"
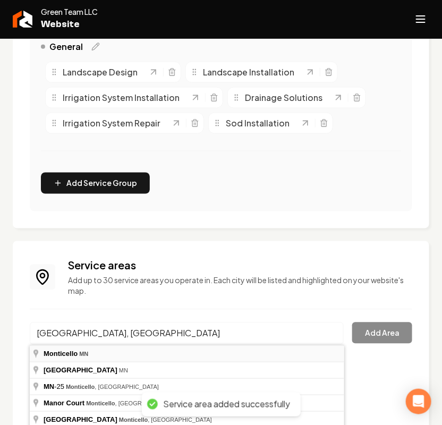
type input "Monticello, MN"
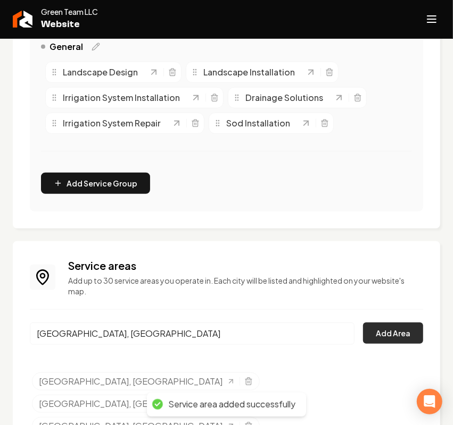
click at [363, 336] on button "Add Area" at bounding box center [393, 333] width 60 height 21
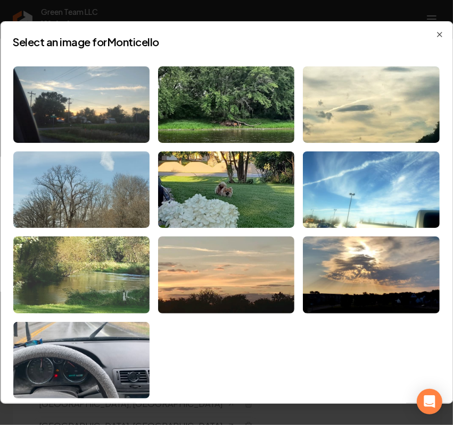
click at [82, 259] on img at bounding box center [81, 275] width 136 height 77
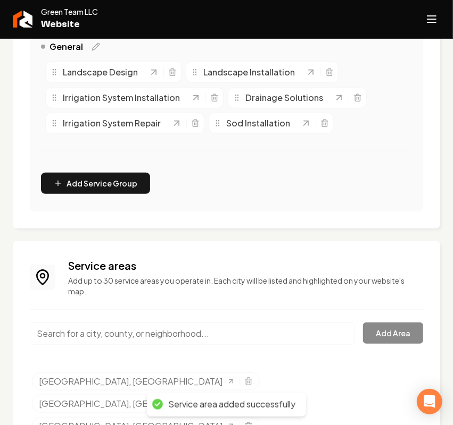
click at [106, 333] on input "Main content area" at bounding box center [192, 334] width 324 height 22
paste input "Elk River, MN"
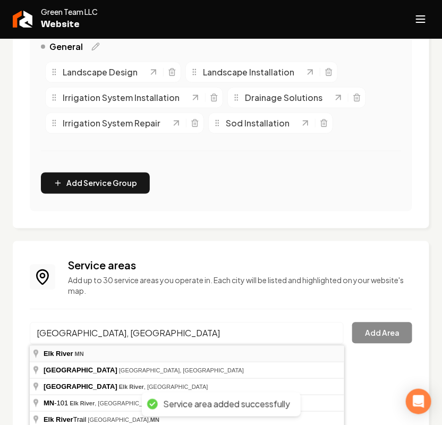
type input "Elk River, MN"
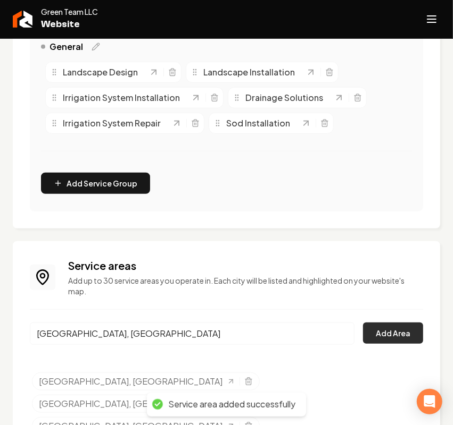
click at [375, 338] on button "Add Area" at bounding box center [393, 333] width 60 height 21
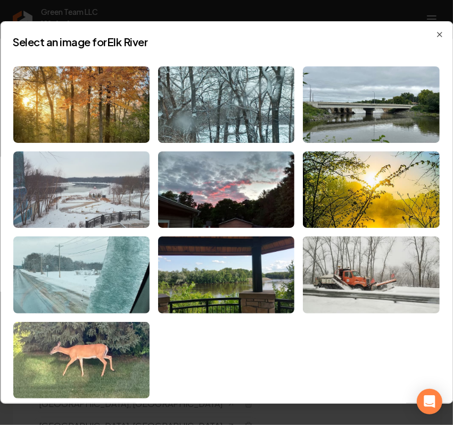
click at [121, 201] on img at bounding box center [81, 190] width 136 height 77
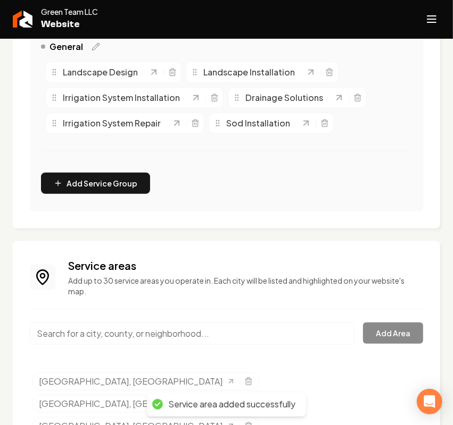
click at [95, 331] on input "Main content area" at bounding box center [192, 334] width 324 height 22
paste input "Zimmerman, MN"
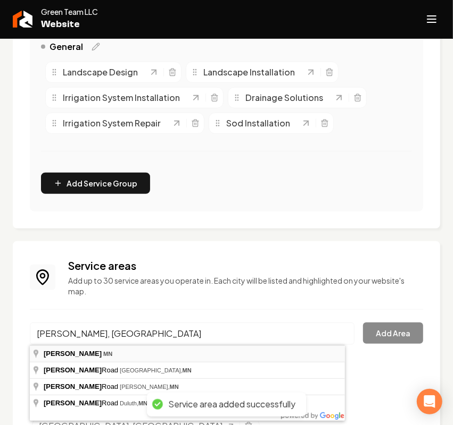
type input "Zimmerman, MN"
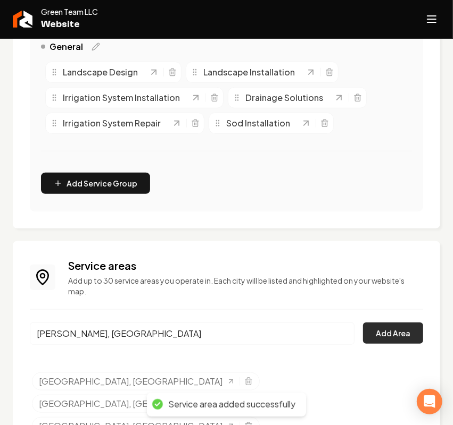
click at [378, 330] on button "Add Area" at bounding box center [393, 333] width 60 height 21
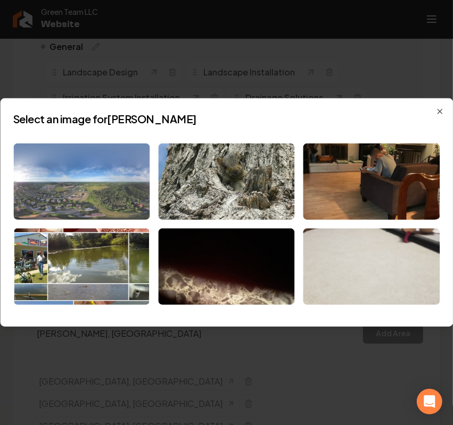
click at [88, 188] on img at bounding box center [81, 182] width 136 height 77
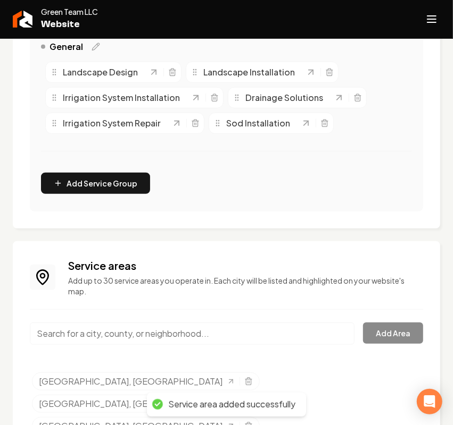
click at [78, 339] on input "Main content area" at bounding box center [192, 334] width 324 height 22
paste input "Princeton, MN"
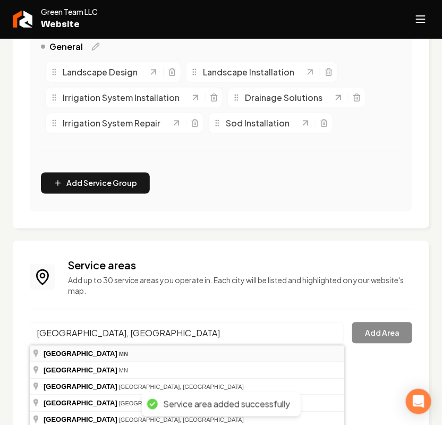
type input "Princeton, MN"
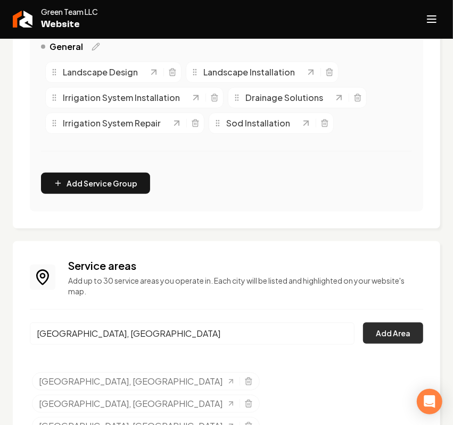
click at [369, 339] on button "Add Area" at bounding box center [393, 333] width 60 height 21
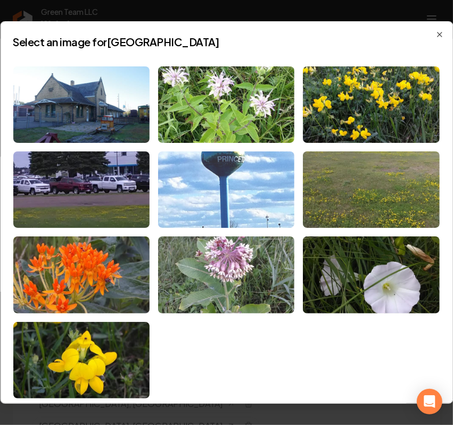
click at [237, 176] on img at bounding box center [226, 190] width 136 height 77
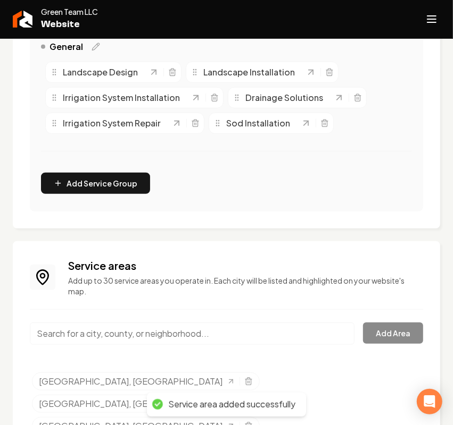
click at [95, 335] on input "Main content area" at bounding box center [192, 334] width 324 height 22
paste input "St. Michael, MN"
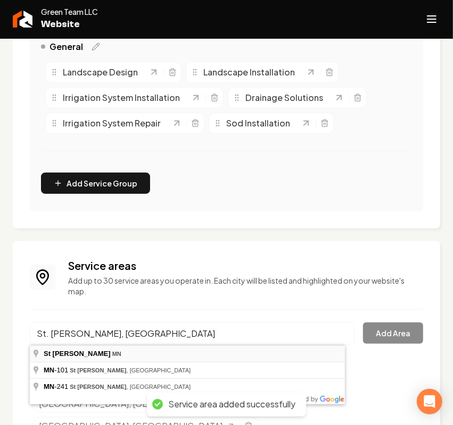
type input "St Michael, MN"
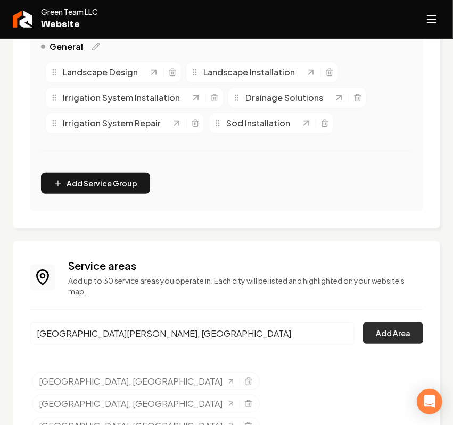
click at [395, 339] on button "Add Area" at bounding box center [393, 333] width 60 height 21
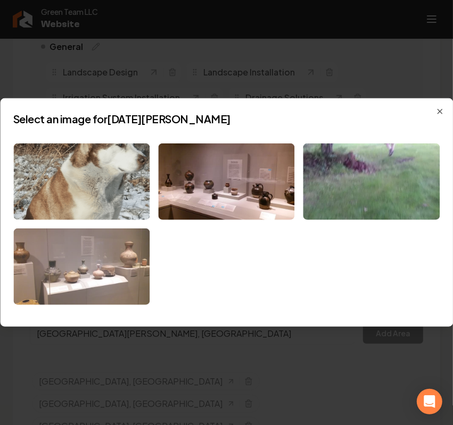
click at [80, 273] on img at bounding box center [81, 267] width 136 height 77
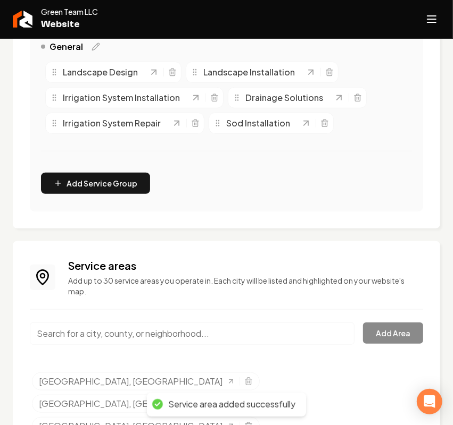
click at [104, 336] on input "Main content area" at bounding box center [192, 334] width 324 height 22
paste input "Clearwater, MN"
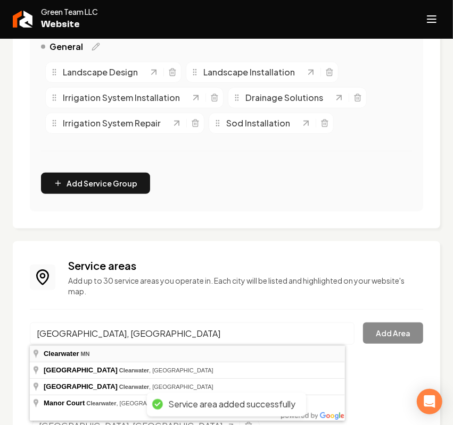
type input "Clearwater, MN"
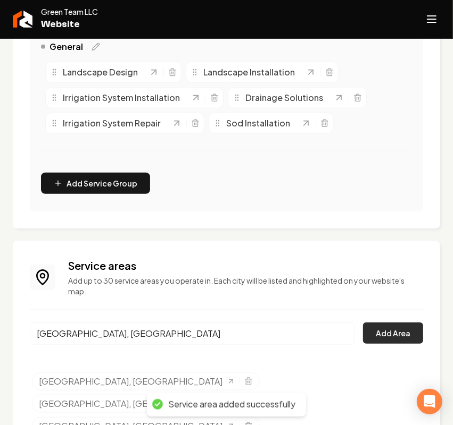
click at [363, 335] on button "Add Area" at bounding box center [393, 333] width 60 height 21
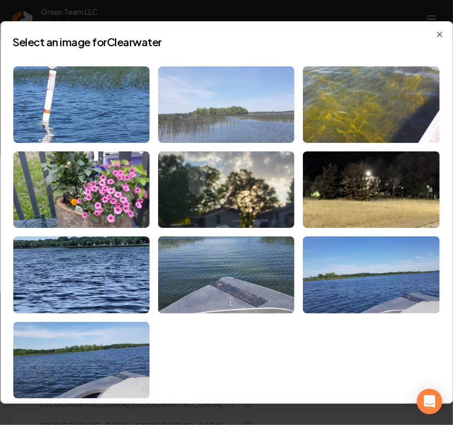
click at [217, 115] on img at bounding box center [226, 104] width 136 height 77
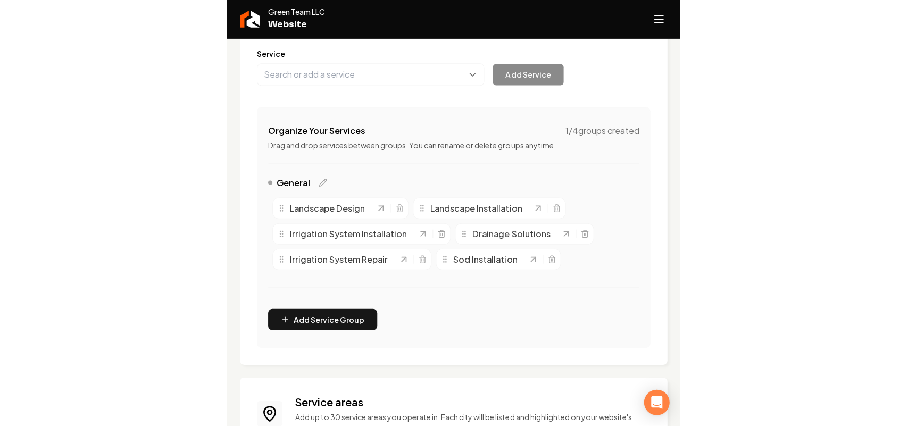
scroll to position [0, 0]
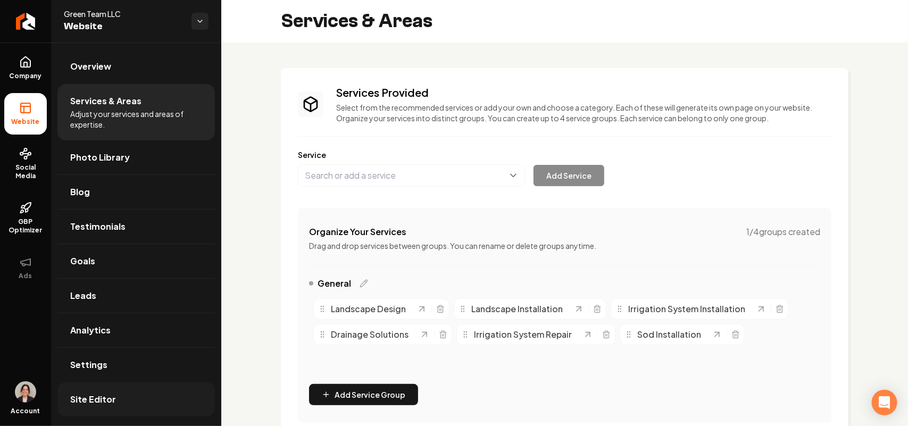
click at [104, 393] on link "Site Editor" at bounding box center [135, 399] width 157 height 34
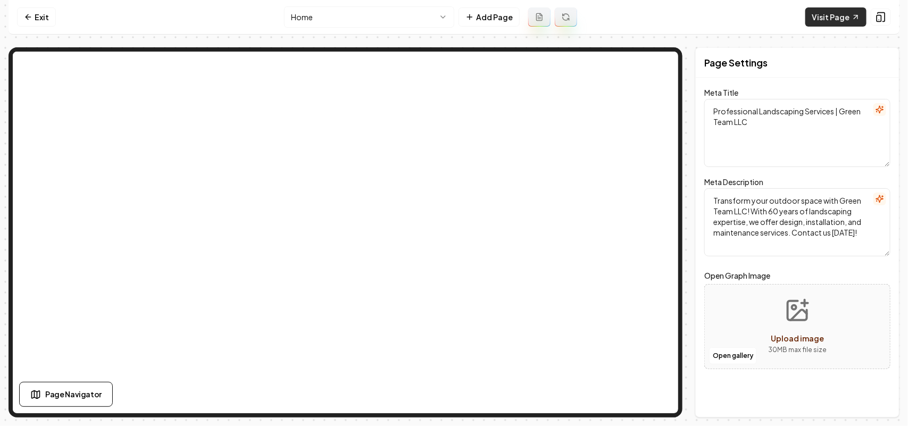
click at [817, 13] on link "Visit Page" at bounding box center [835, 16] width 61 height 19
click at [329, 16] on html "Computer Required This feature is only available on a computer. Please switch t…" at bounding box center [454, 213] width 908 height 426
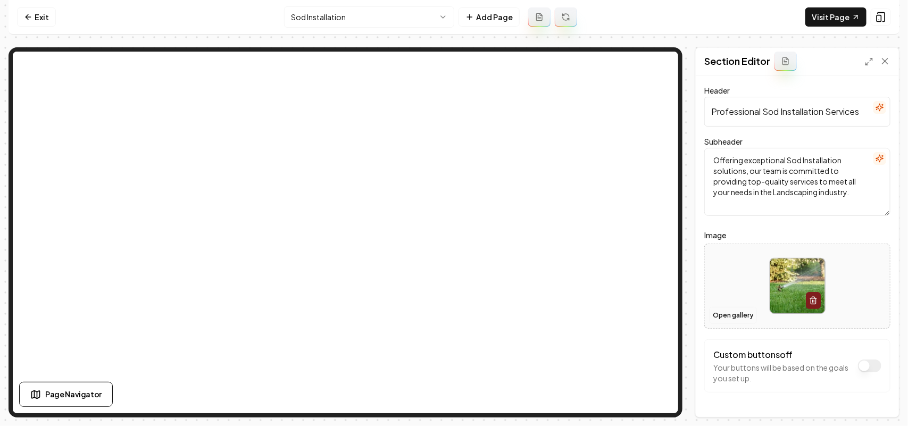
click at [720, 312] on button "Open gallery" at bounding box center [733, 315] width 48 height 17
click at [737, 274] on div at bounding box center [797, 285] width 185 height 73
type input "**********"
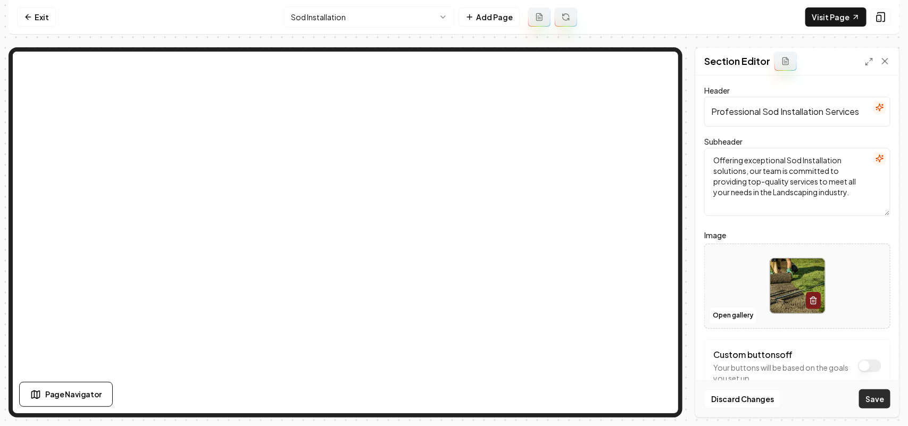
click at [876, 396] on button "Save" at bounding box center [874, 398] width 31 height 19
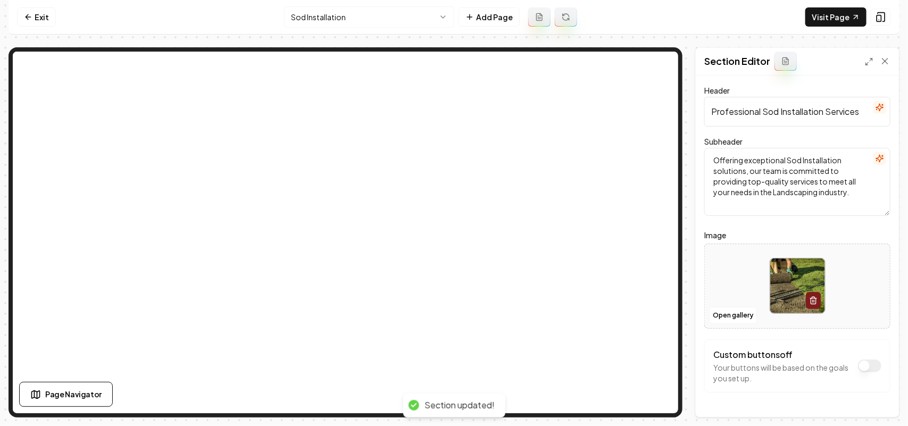
click at [341, 12] on html "Computer Required This feature is only available on a computer. Please switch t…" at bounding box center [454, 213] width 908 height 426
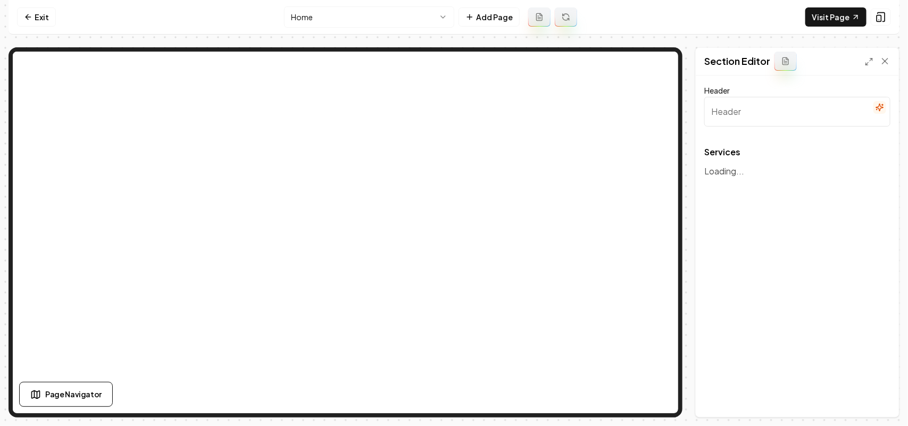
type input "Our Landscaping Services"
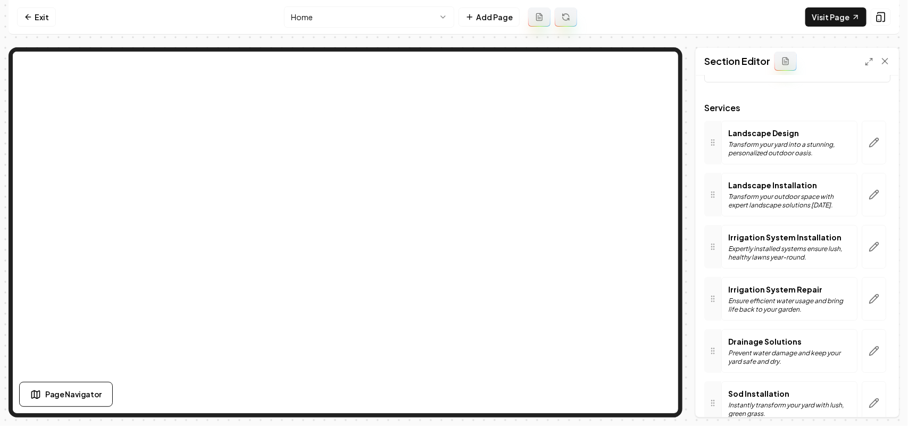
scroll to position [102, 0]
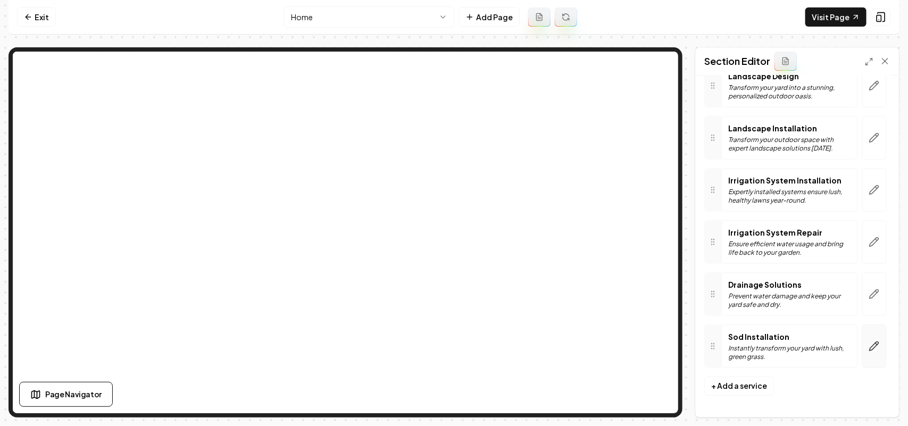
click at [869, 347] on icon "button" at bounding box center [874, 346] width 11 height 11
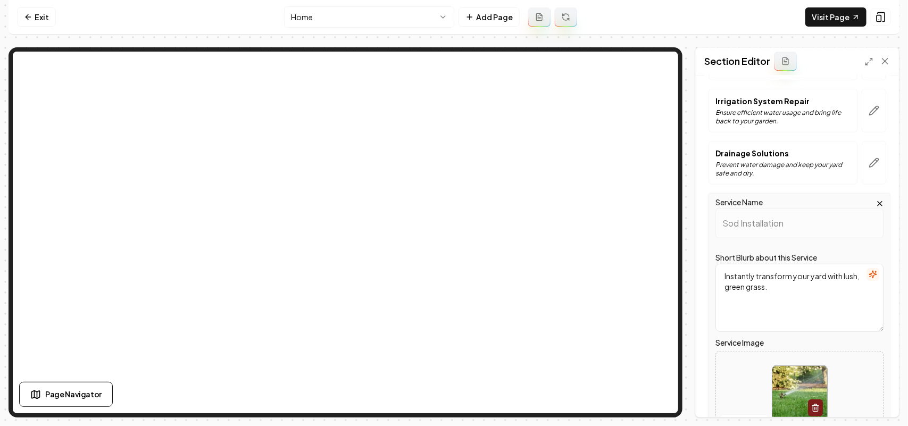
scroll to position [338, 0]
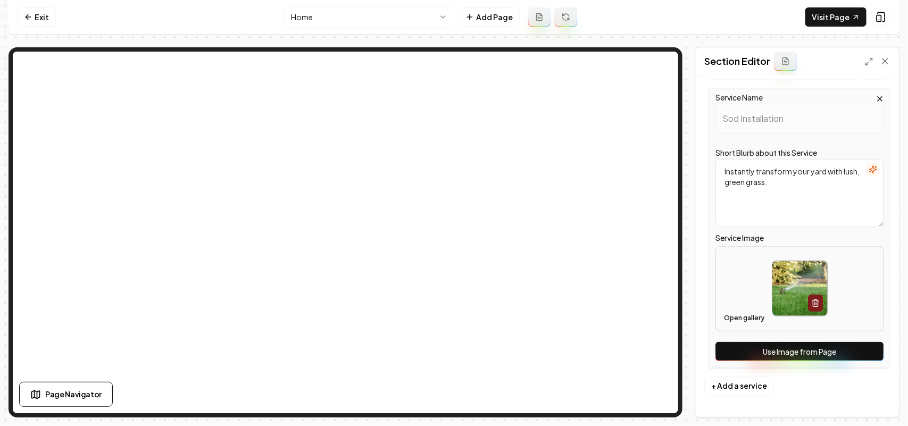
click at [741, 317] on button "Open gallery" at bounding box center [744, 318] width 48 height 17
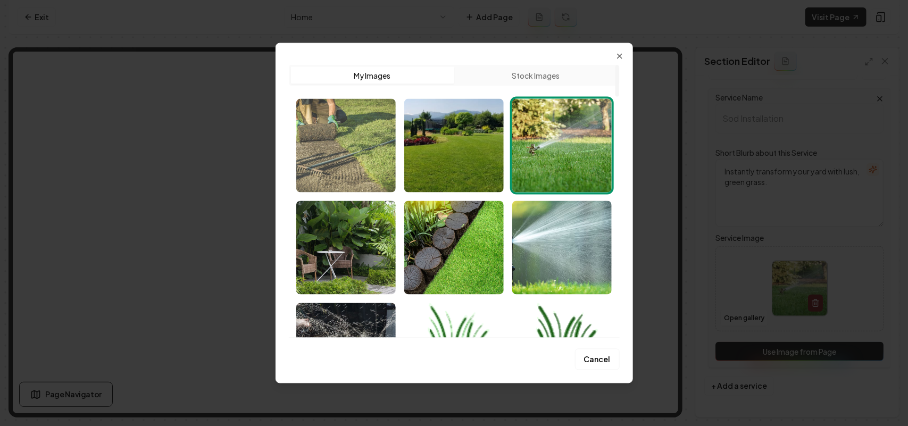
click at [343, 139] on img "Select image image_68bf1dd15c7cd75eb8ffedd2.jpeg" at bounding box center [345, 145] width 99 height 94
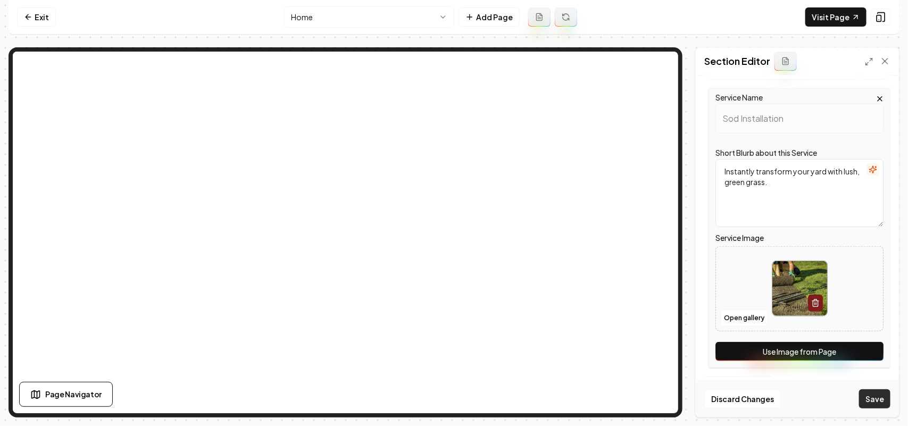
click at [884, 396] on button "Save" at bounding box center [874, 398] width 31 height 19
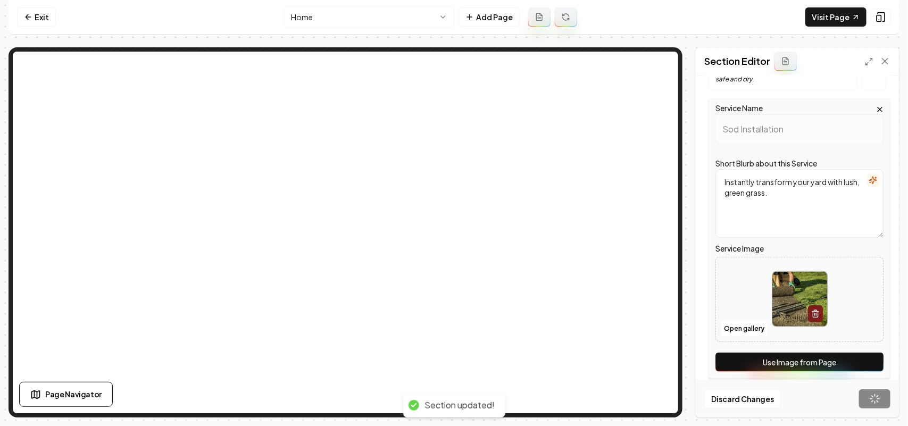
scroll to position [102, 0]
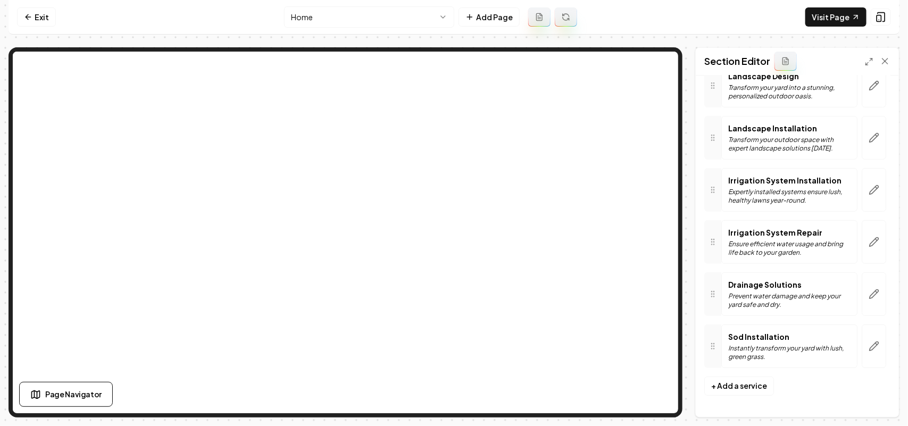
click at [97, 425] on div "Computer Required This feature is only available on a computer. Please switch t…" at bounding box center [454, 213] width 908 height 426
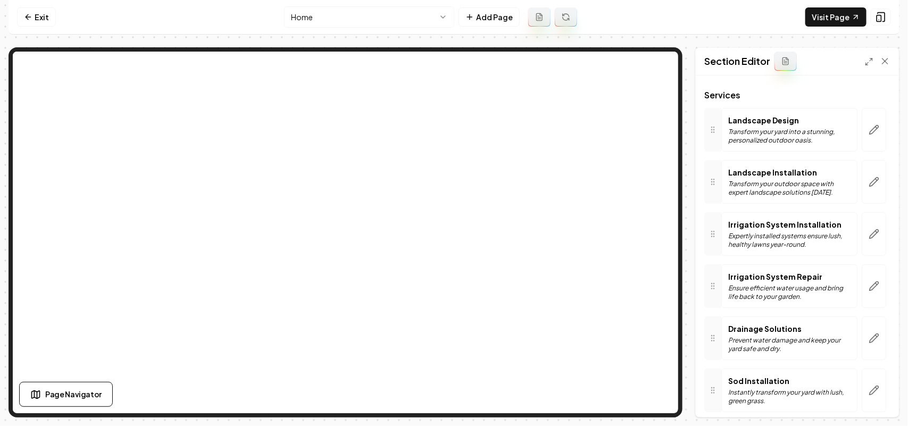
scroll to position [0, 0]
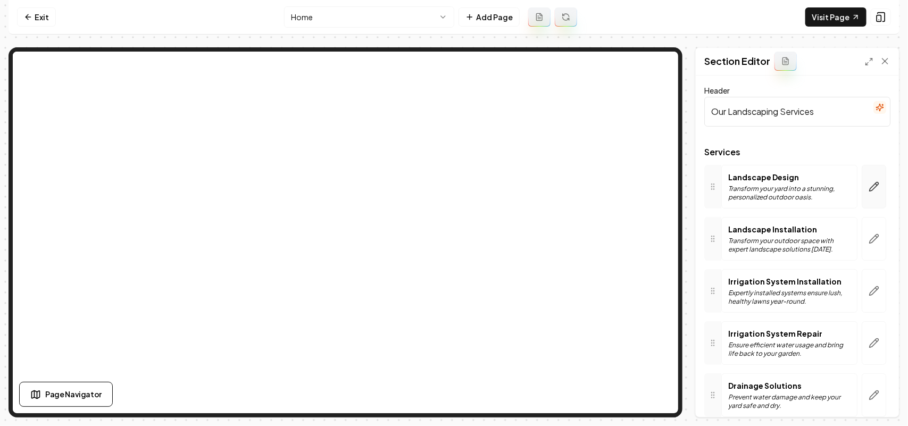
click at [863, 197] on button "button" at bounding box center [874, 187] width 24 height 44
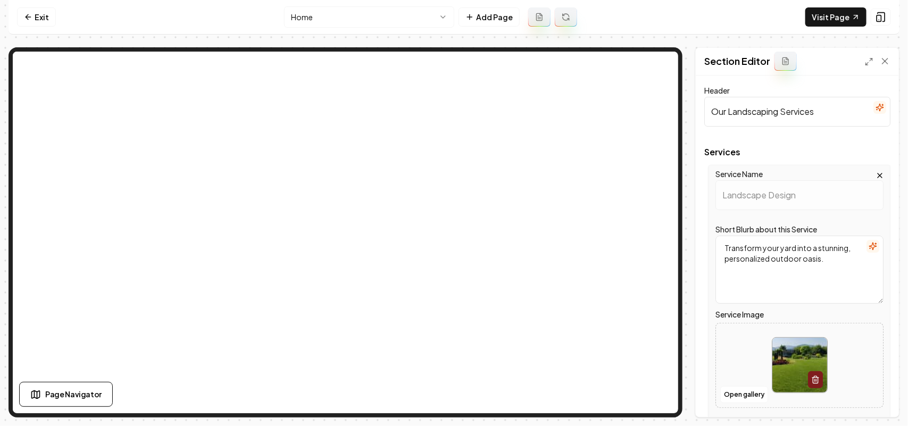
click at [862, 360] on div at bounding box center [799, 365] width 167 height 73
type input "**********"
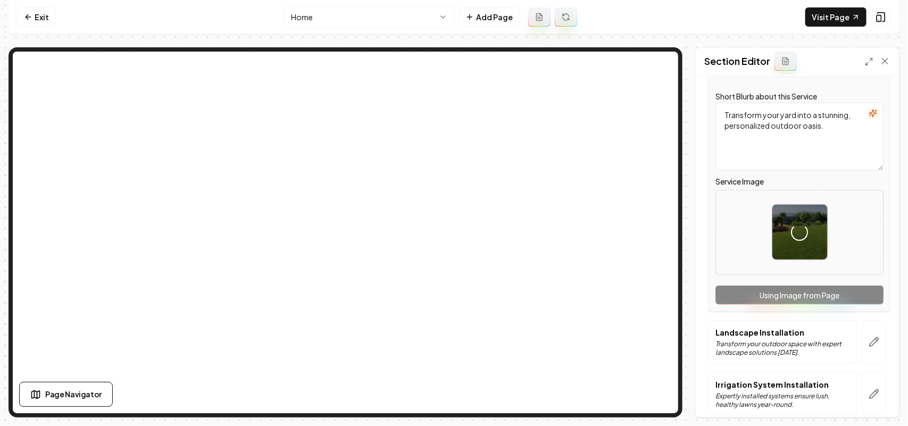
scroll to position [199, 0]
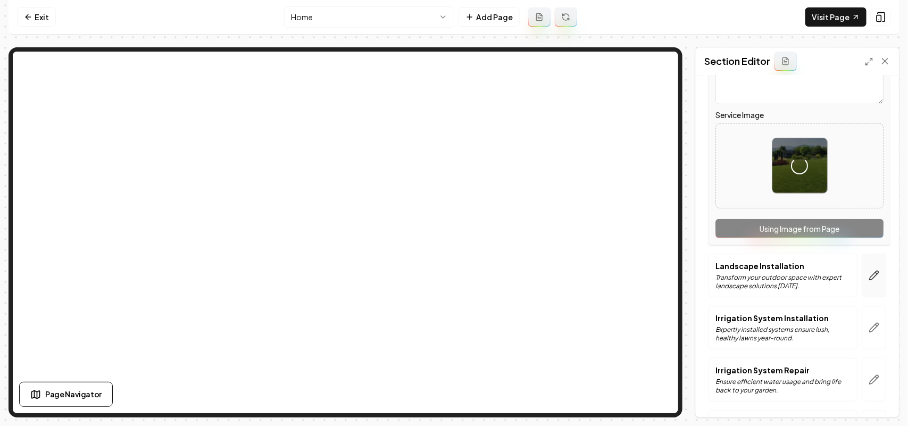
click at [869, 293] on button "button" at bounding box center [874, 276] width 24 height 44
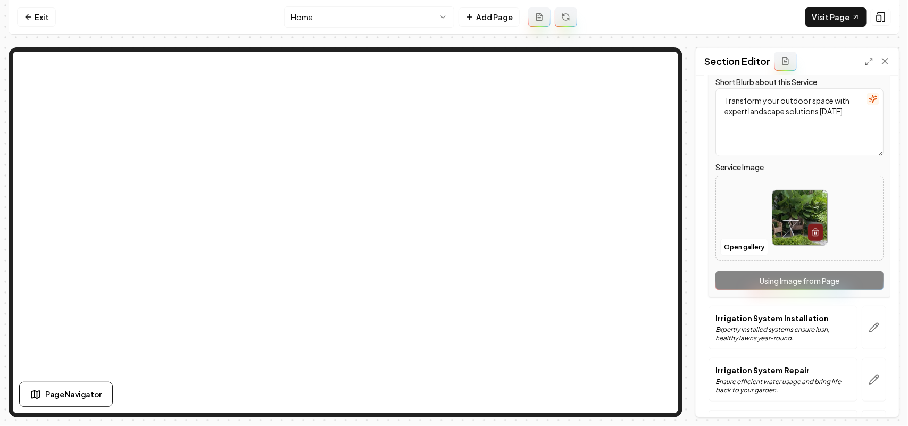
click at [849, 236] on div at bounding box center [799, 217] width 167 height 73
type input "**********"
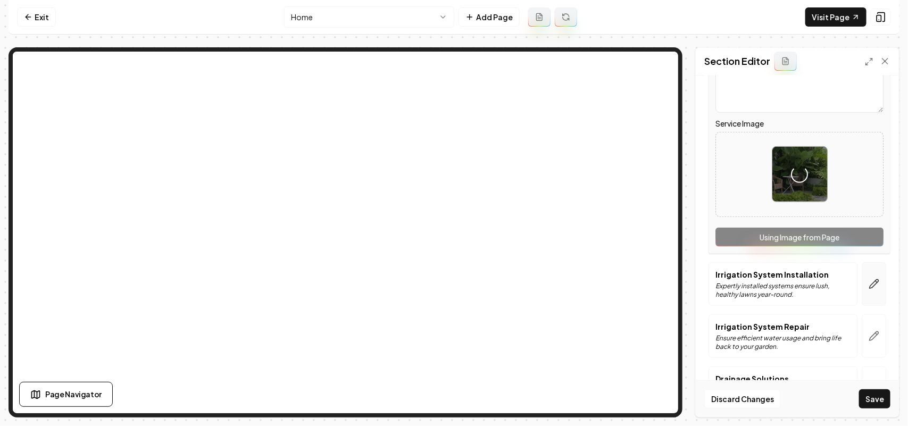
scroll to position [266, 0]
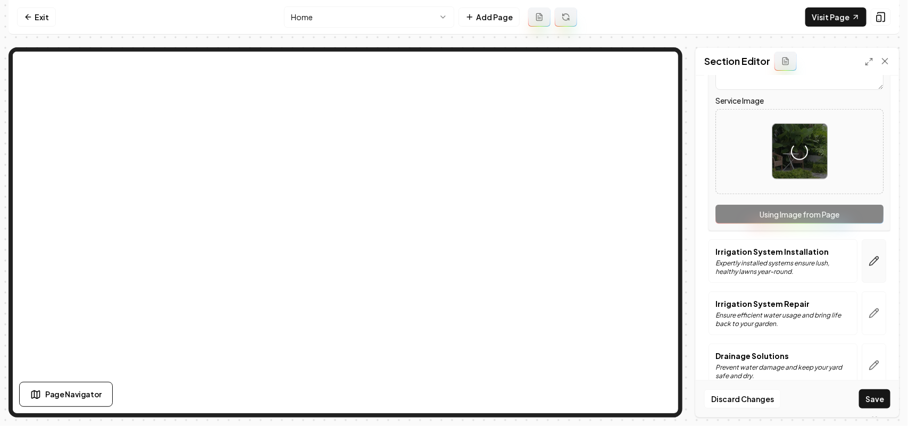
click at [874, 253] on button "button" at bounding box center [874, 261] width 24 height 44
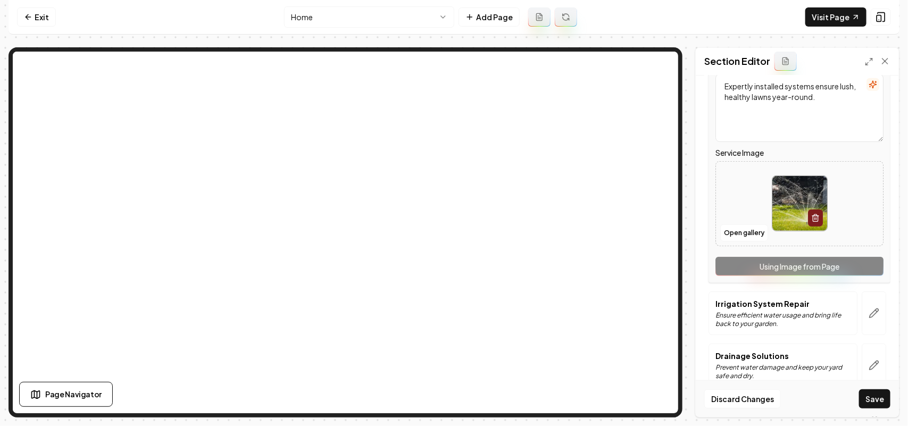
click at [870, 223] on div at bounding box center [799, 203] width 167 height 73
type input "**********"
click at [870, 318] on icon "button" at bounding box center [874, 312] width 9 height 9
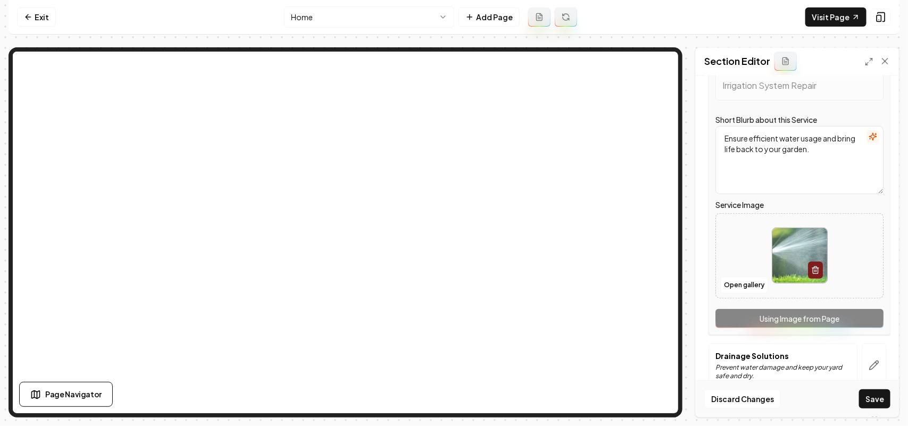
click at [857, 283] on div at bounding box center [799, 255] width 167 height 73
type input "**********"
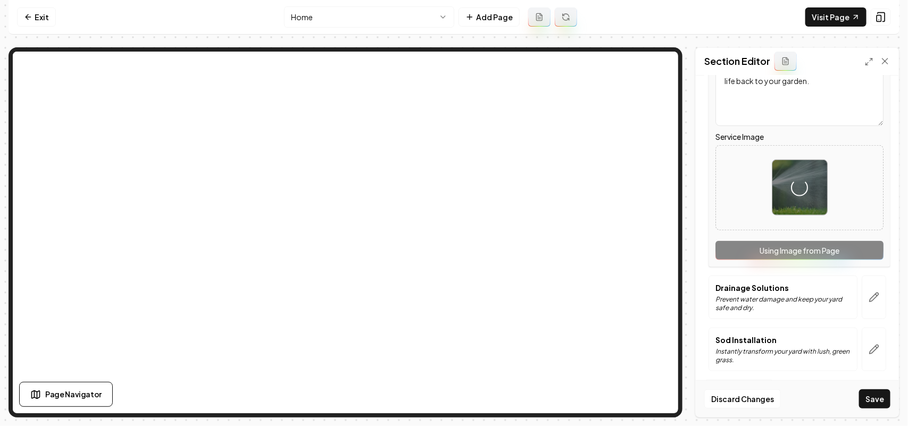
scroll to position [338, 0]
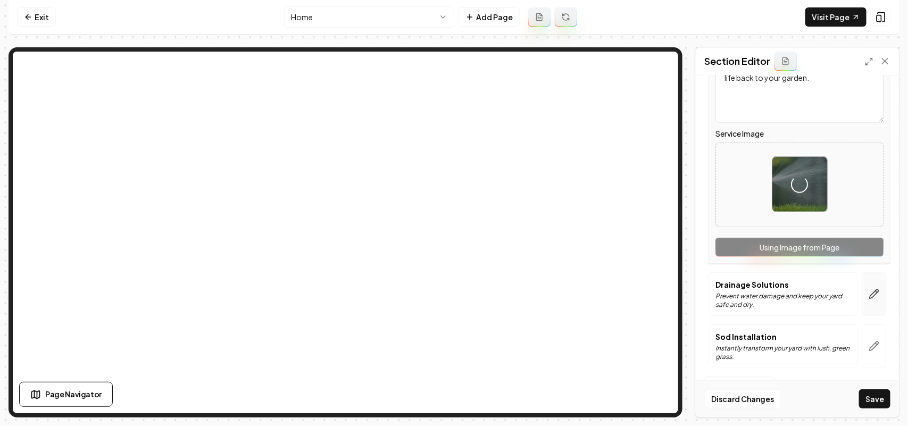
click at [869, 295] on icon "button" at bounding box center [874, 294] width 11 height 11
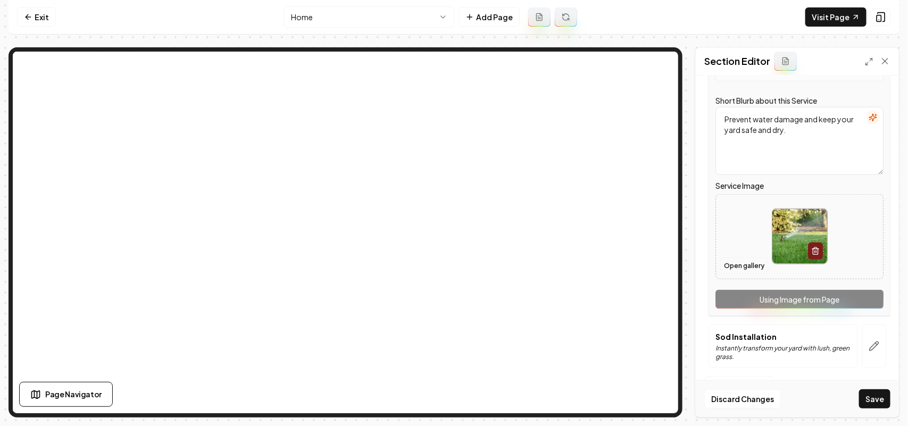
click at [732, 269] on button "Open gallery" at bounding box center [744, 265] width 48 height 17
click at [847, 240] on div at bounding box center [799, 236] width 167 height 73
type input "**********"
click at [869, 341] on icon "button" at bounding box center [874, 346] width 11 height 11
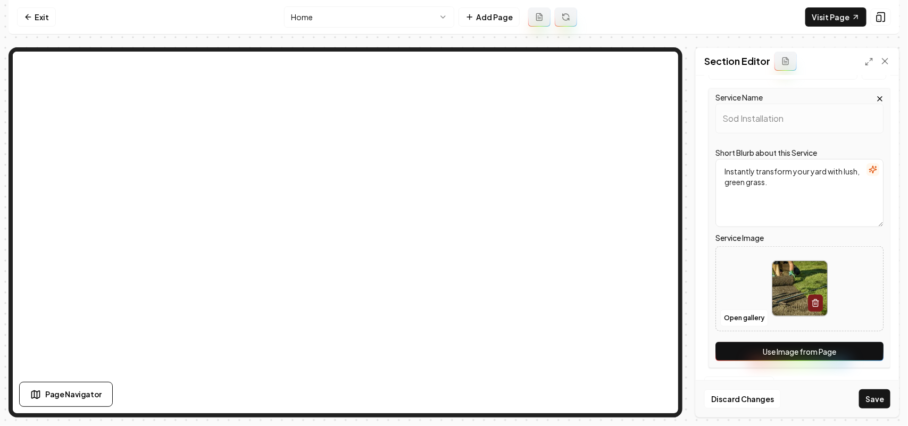
click at [860, 312] on div at bounding box center [799, 288] width 167 height 73
type input "**********"
click at [879, 397] on button "Save" at bounding box center [874, 398] width 31 height 19
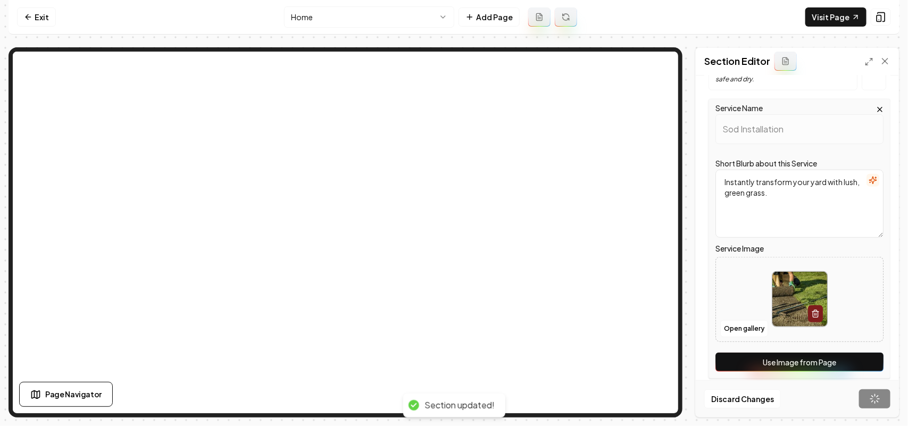
scroll to position [102, 0]
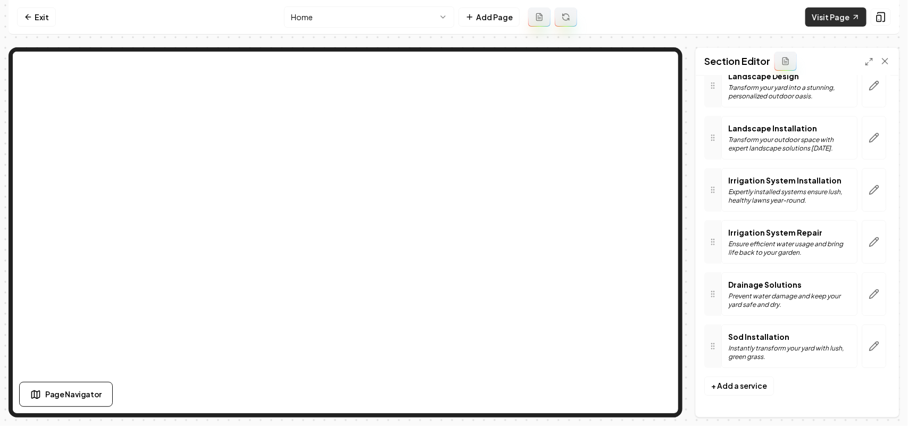
click at [826, 16] on link "Visit Page" at bounding box center [835, 16] width 61 height 19
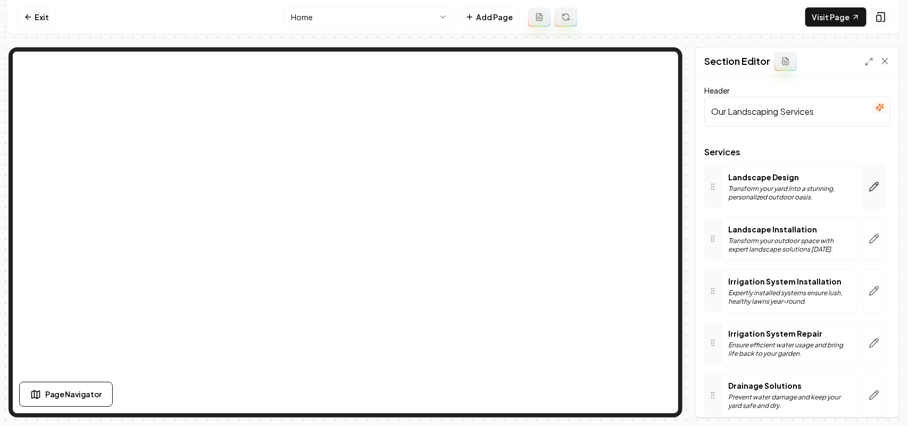
click at [867, 168] on button "button" at bounding box center [874, 187] width 24 height 44
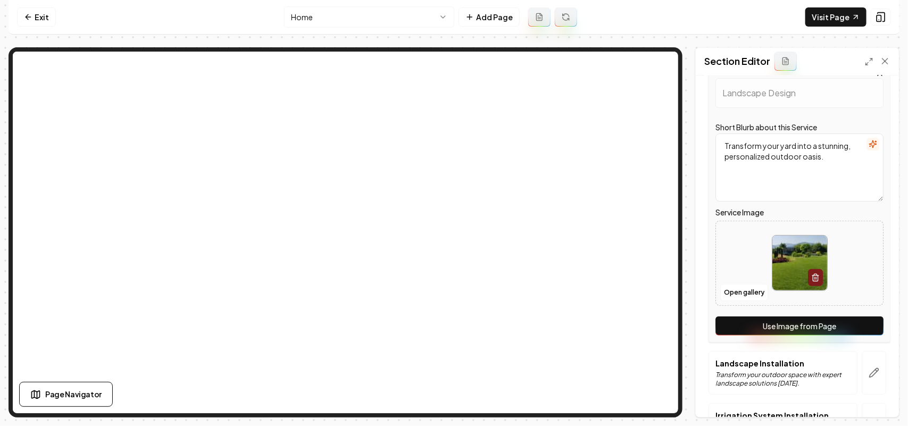
scroll to position [133, 0]
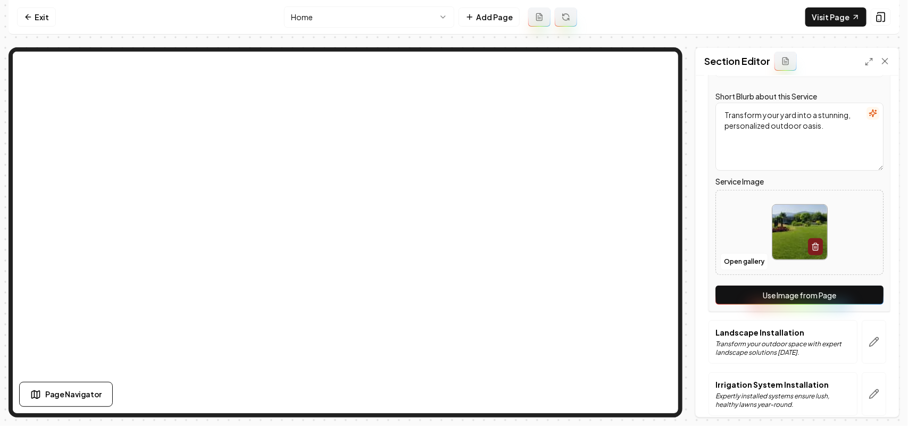
click at [851, 252] on div at bounding box center [799, 232] width 167 height 73
type input "**********"
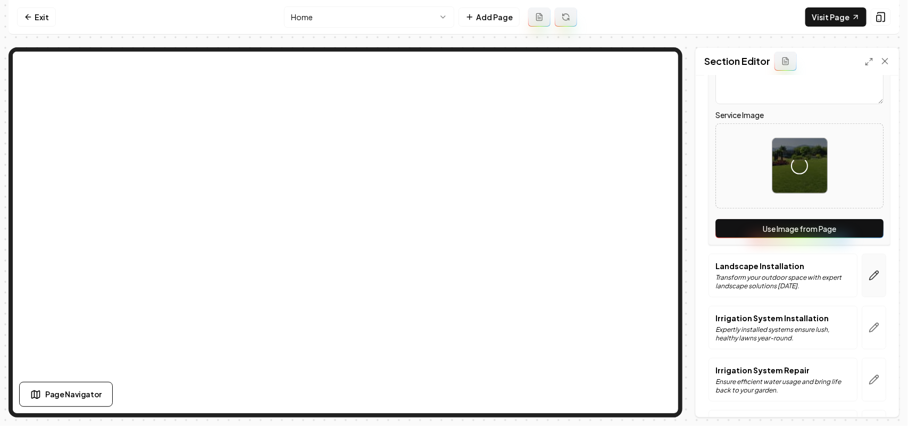
click at [862, 261] on button "button" at bounding box center [874, 276] width 24 height 44
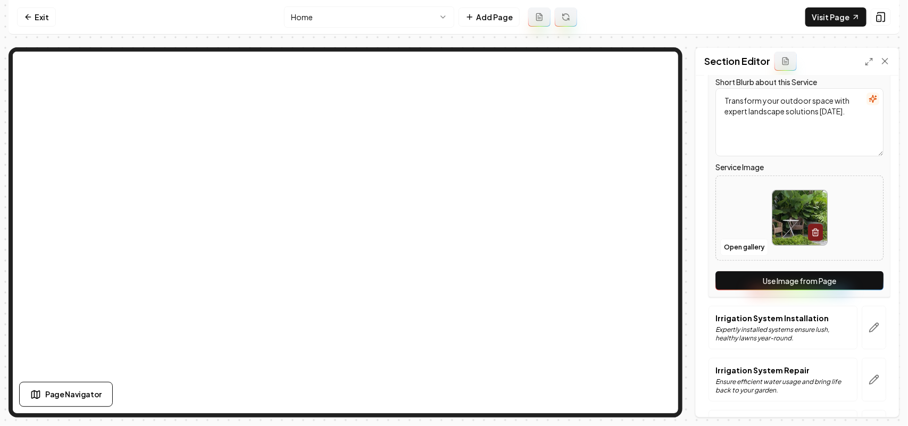
click at [861, 262] on div "Service Name Landscape Installation Short Blurb about this Service Transform yo…" at bounding box center [799, 158] width 182 height 280
click at [861, 222] on div at bounding box center [799, 217] width 167 height 73
type input "**********"
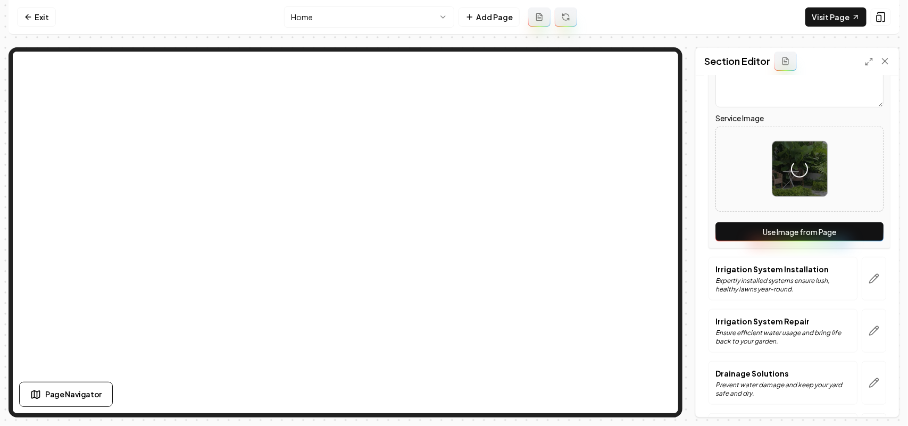
scroll to position [332, 0]
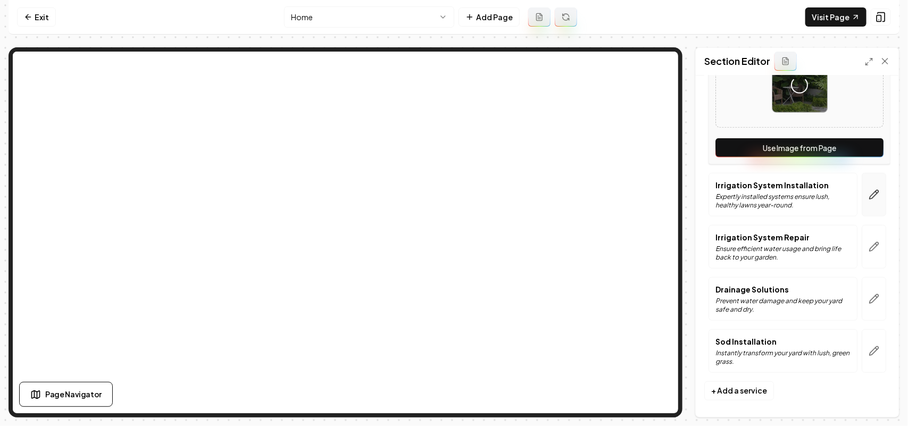
click at [862, 208] on button "button" at bounding box center [874, 195] width 24 height 44
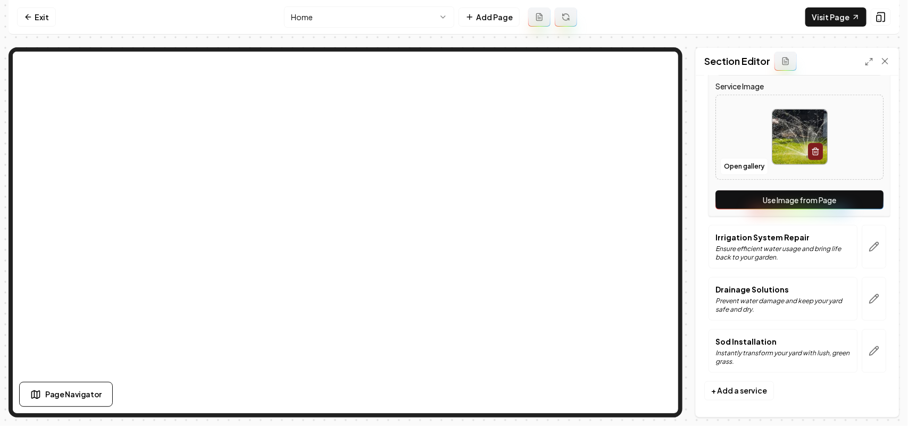
click at [861, 157] on div at bounding box center [799, 137] width 167 height 73
type input "**********"
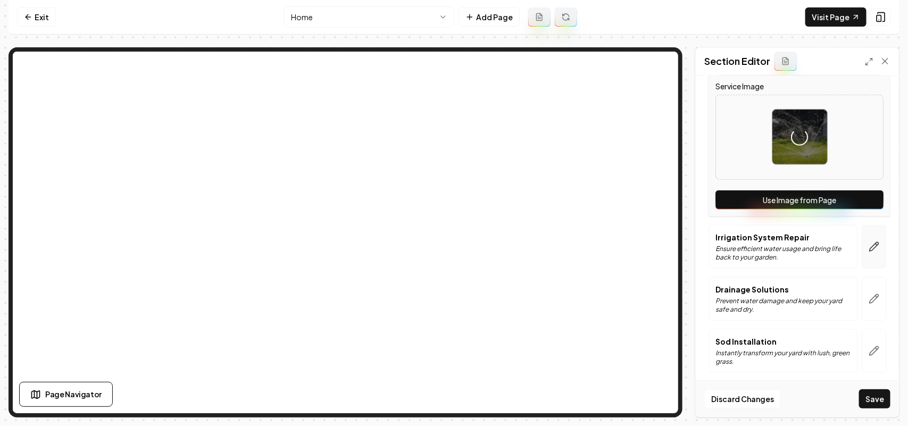
click at [862, 242] on button "button" at bounding box center [874, 247] width 24 height 44
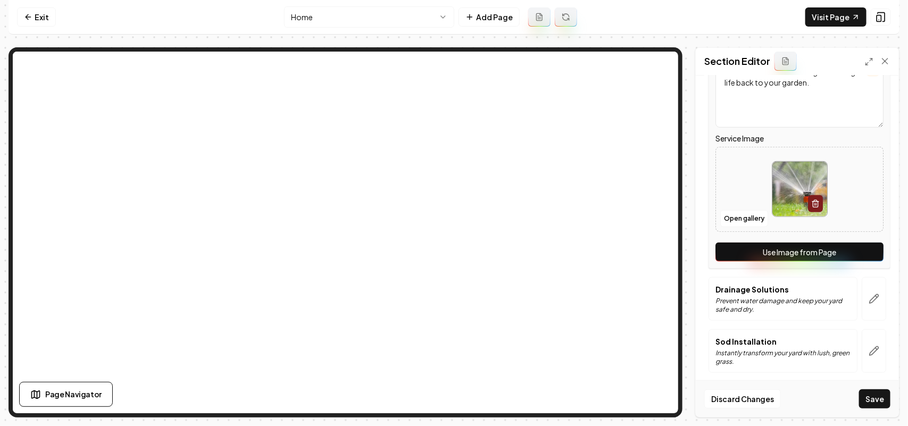
click at [855, 201] on div at bounding box center [799, 189] width 167 height 73
type input "**********"
click at [862, 295] on button "button" at bounding box center [874, 299] width 24 height 44
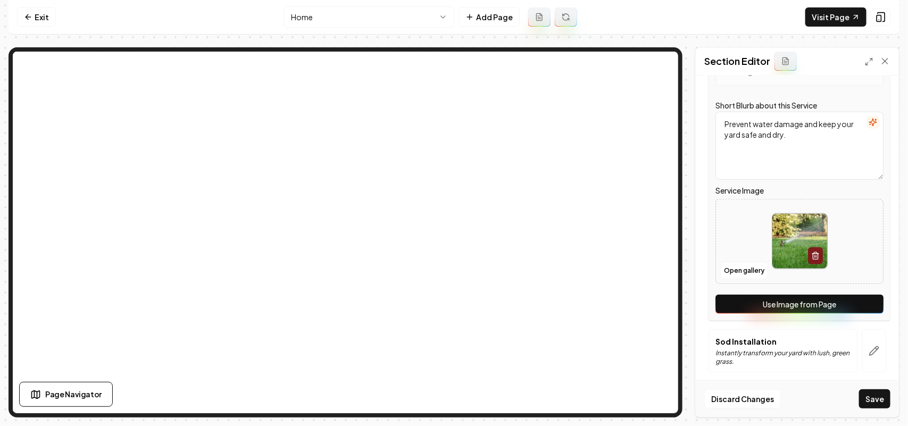
click at [851, 258] on div at bounding box center [799, 241] width 167 height 73
type input "**********"
click at [869, 347] on icon "button" at bounding box center [874, 351] width 11 height 11
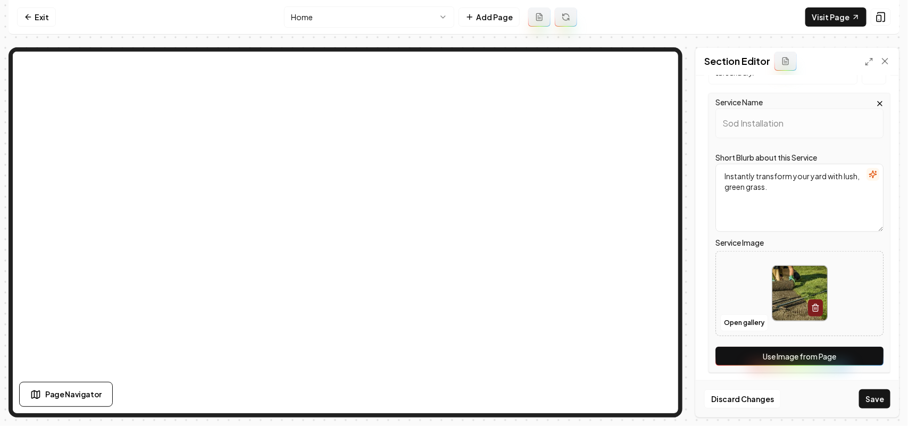
click at [854, 306] on div at bounding box center [799, 293] width 167 height 73
type input "**********"
click at [876, 400] on button "Save" at bounding box center [874, 398] width 31 height 19
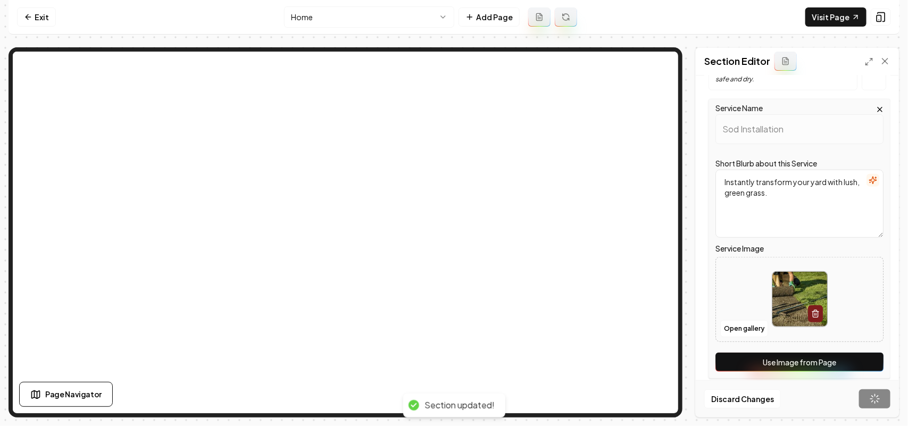
scroll to position [102, 0]
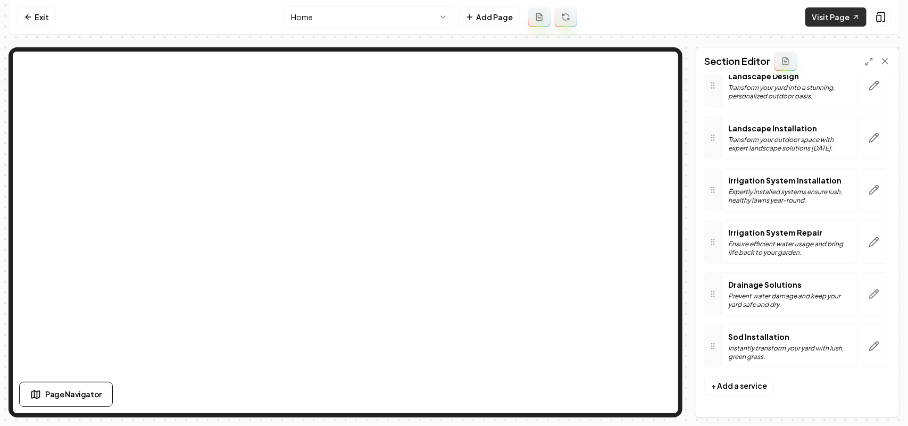
click at [836, 17] on link "Visit Page" at bounding box center [835, 16] width 61 height 19
click at [37, 14] on link "Exit" at bounding box center [36, 16] width 39 height 19
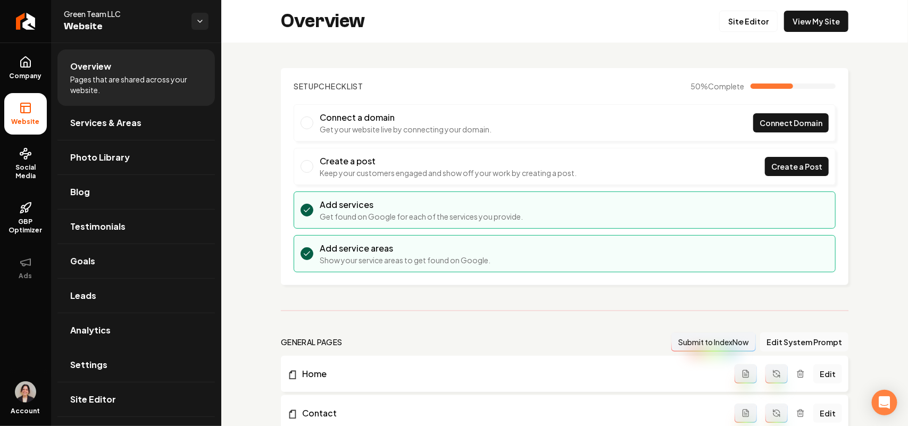
click at [107, 365] on link "Settings" at bounding box center [135, 365] width 157 height 34
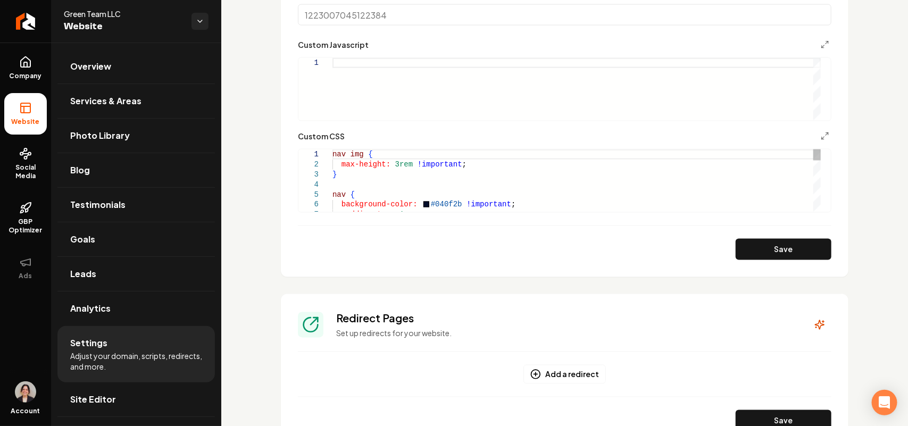
scroll to position [690, 0]
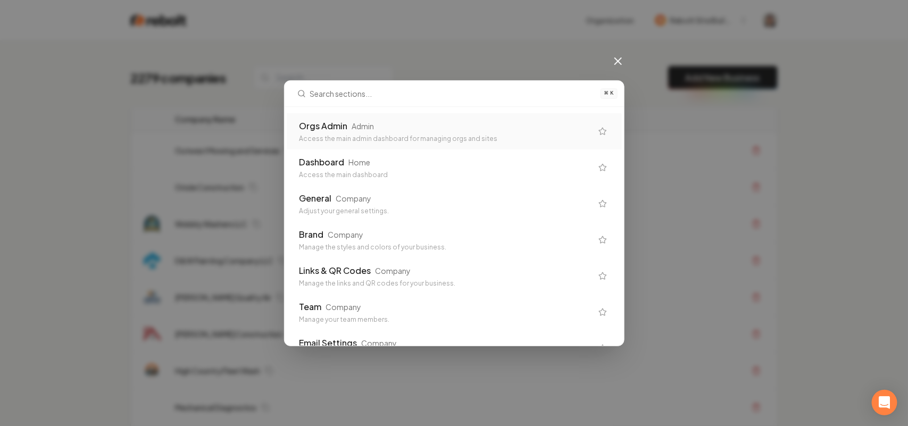
click at [360, 138] on div "Access the main admin dashboard for managing orgs and sites" at bounding box center [445, 139] width 293 height 9
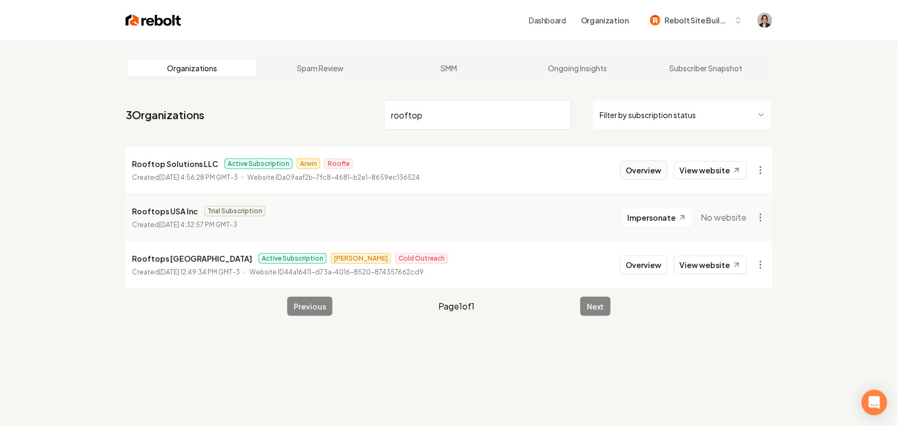
type input "rooftop"
click at [653, 174] on button "Overview" at bounding box center [643, 170] width 47 height 19
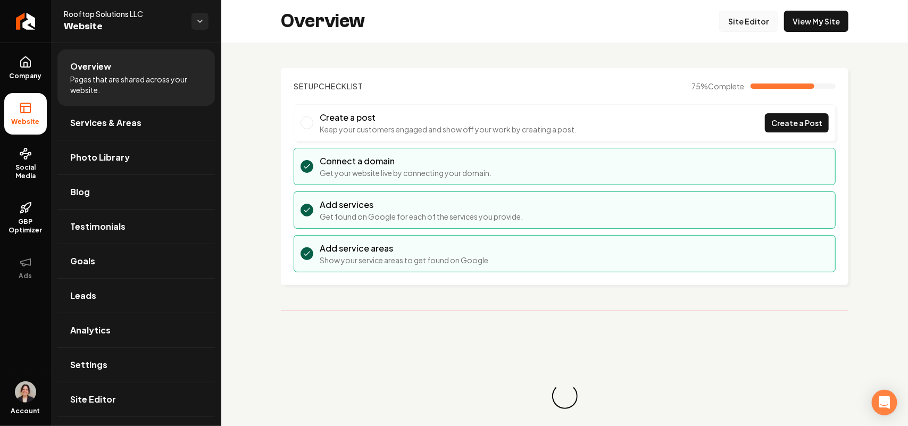
click at [757, 27] on link "Site Editor" at bounding box center [748, 21] width 59 height 21
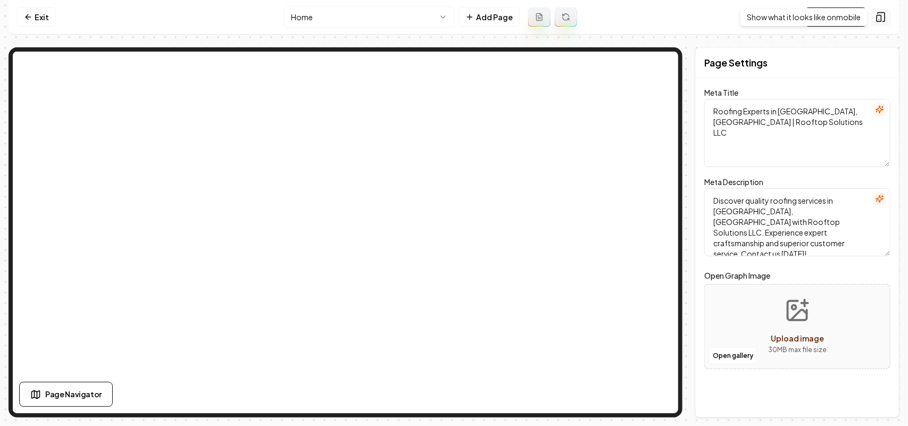
click at [887, 20] on button at bounding box center [881, 17] width 20 height 17
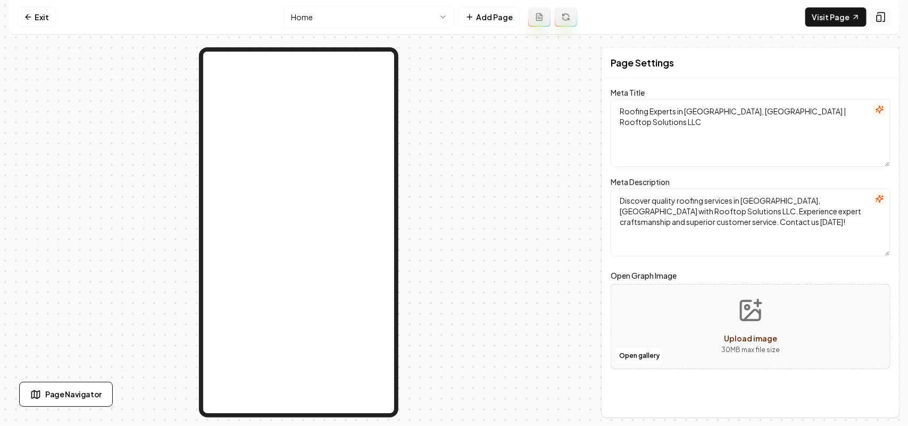
click at [887, 20] on button at bounding box center [881, 17] width 20 height 17
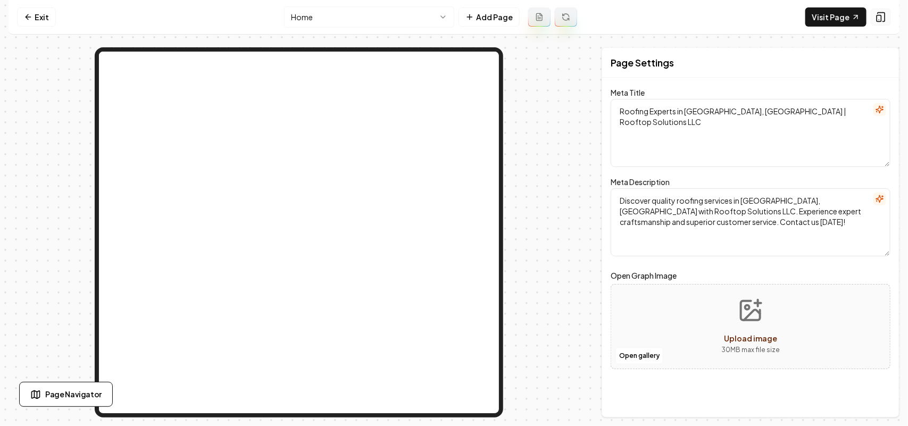
click at [887, 20] on button at bounding box center [881, 17] width 20 height 17
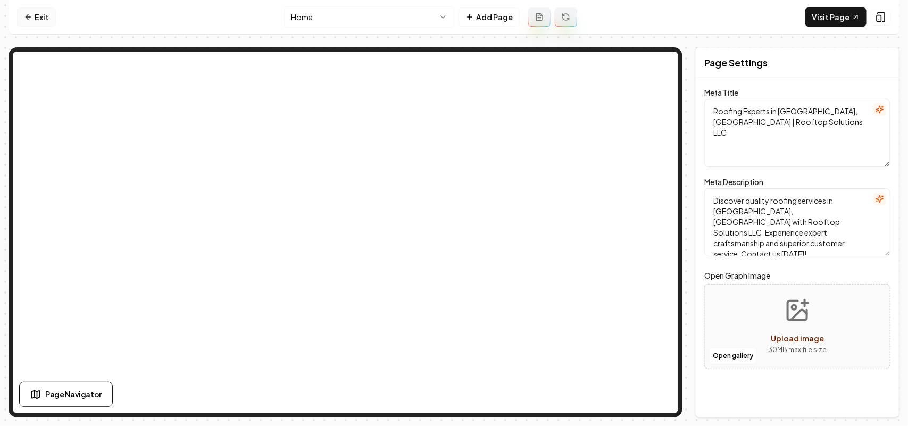
click at [32, 13] on icon at bounding box center [28, 17] width 9 height 9
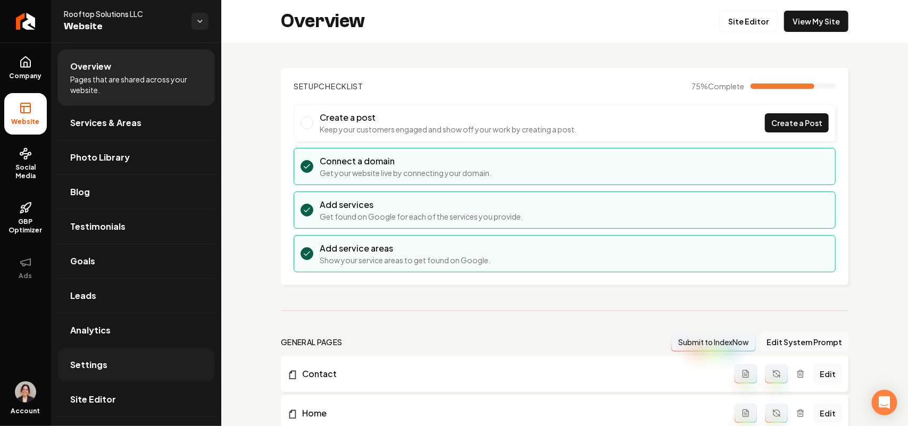
click at [115, 361] on link "Settings" at bounding box center [135, 365] width 157 height 34
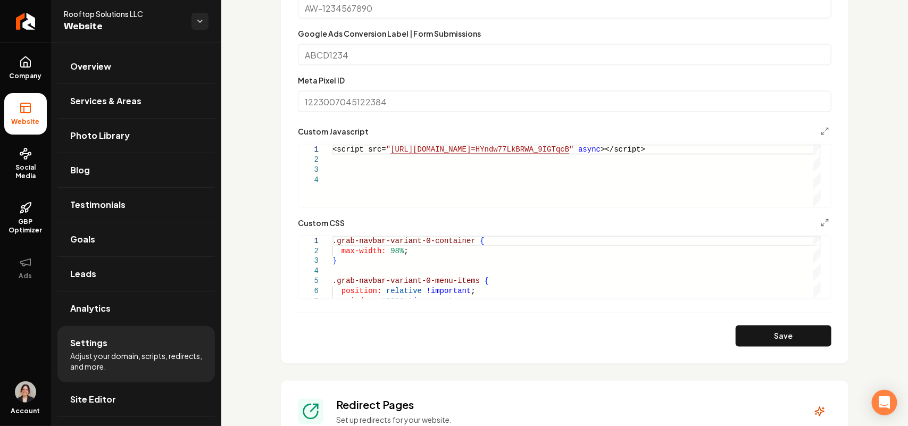
scroll to position [665, 0]
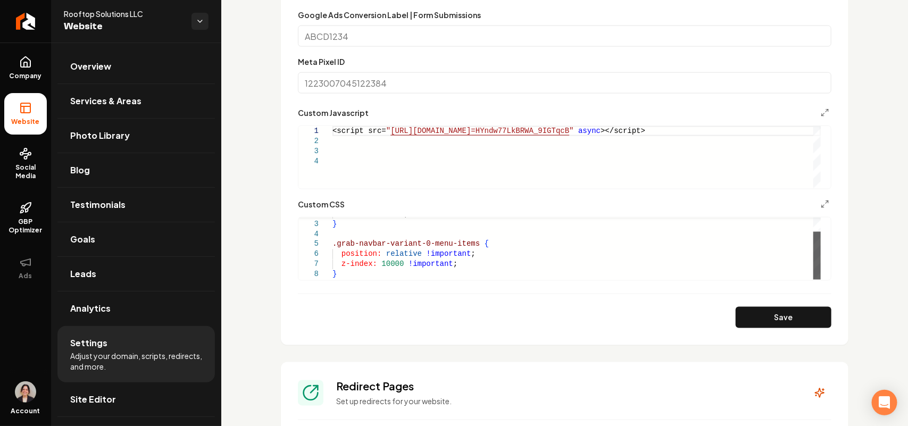
click at [821, 272] on div "Main content area" at bounding box center [816, 256] width 7 height 48
drag, startPoint x: 89, startPoint y: 64, endPoint x: 106, endPoint y: 61, distance: 17.2
click at [89, 64] on span "Overview" at bounding box center [90, 66] width 41 height 13
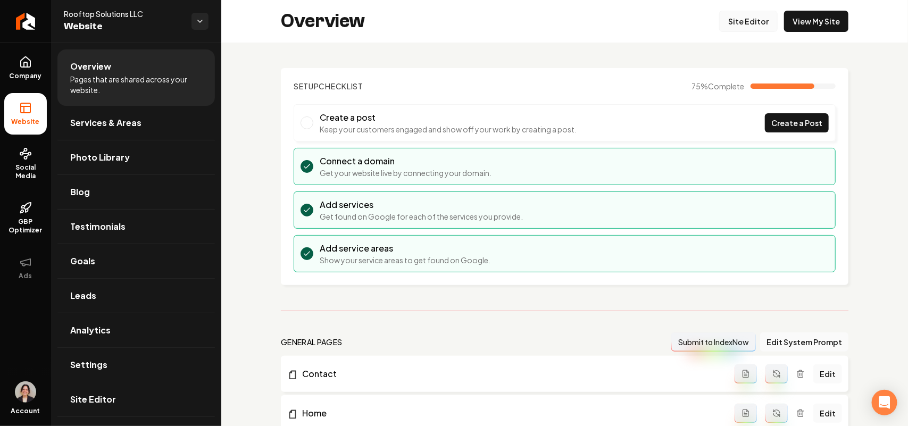
click at [732, 23] on link "Site Editor" at bounding box center [748, 21] width 59 height 21
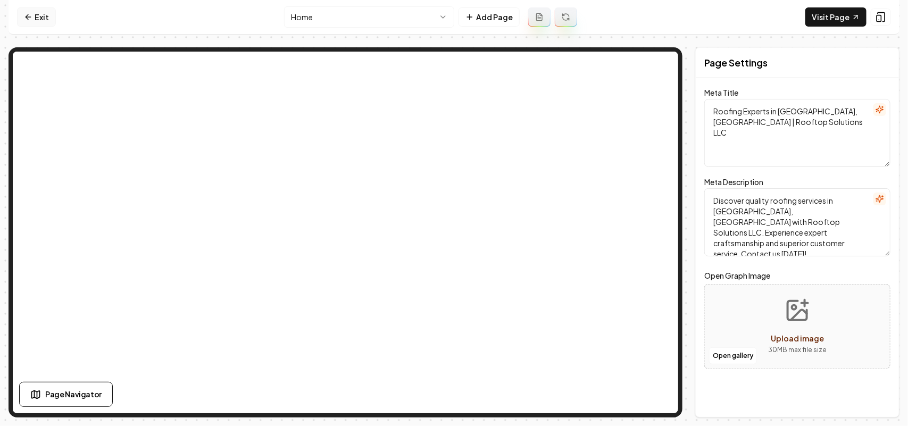
click at [19, 19] on link "Exit" at bounding box center [36, 16] width 39 height 19
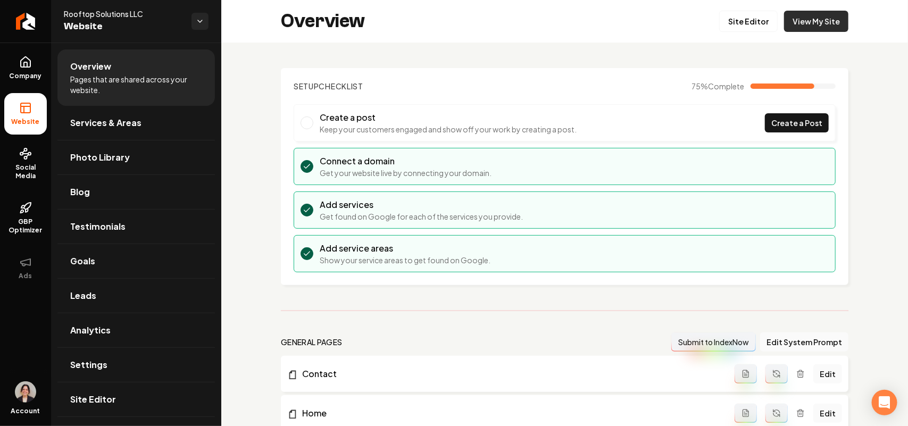
click at [826, 16] on link "View My Site" at bounding box center [816, 21] width 64 height 21
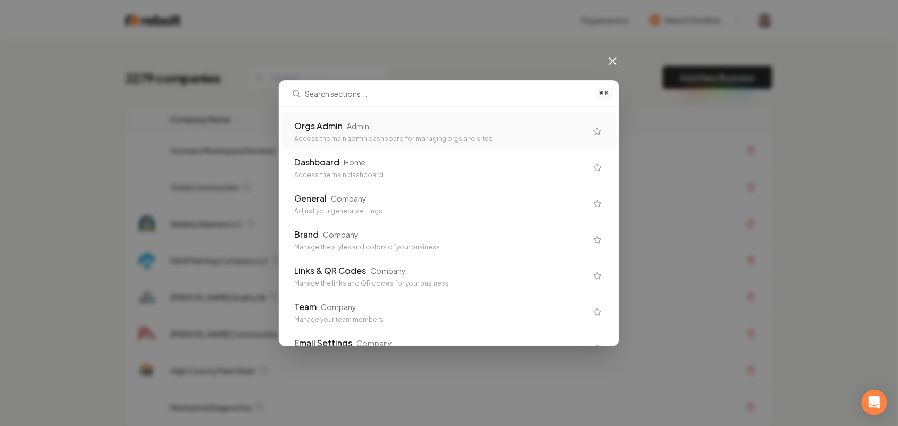
click at [411, 121] on div "Orgs Admin Admin" at bounding box center [440, 126] width 293 height 13
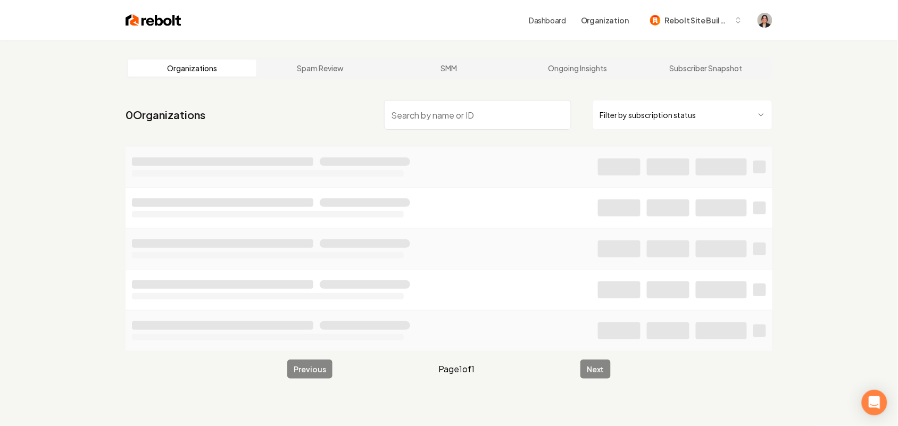
click at [421, 118] on input "search" at bounding box center [477, 115] width 187 height 30
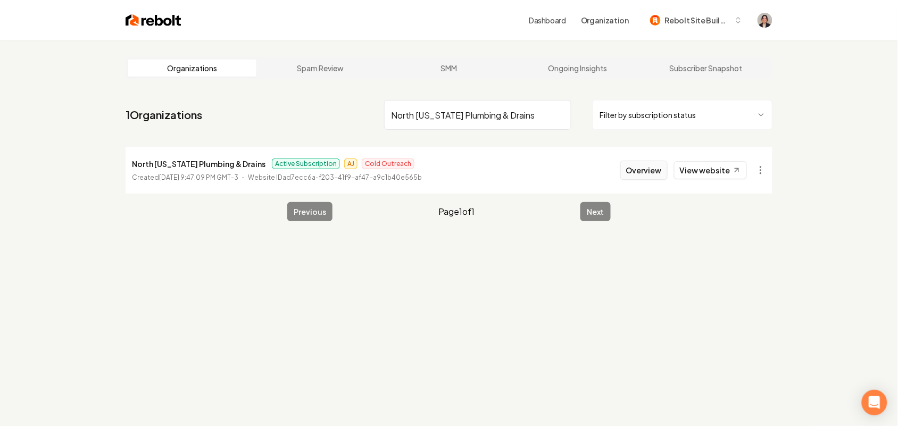
type input "North [US_STATE] Plumbing & Drains"
click at [653, 168] on button "Overview" at bounding box center [643, 170] width 47 height 19
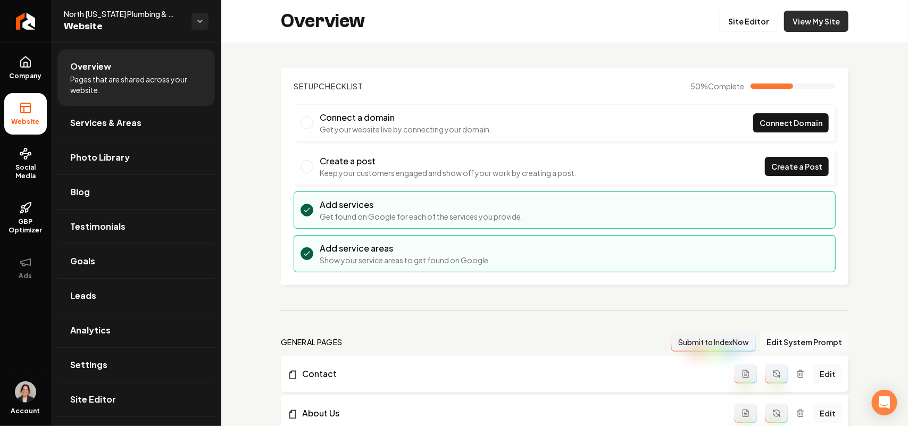
click at [800, 27] on link "View My Site" at bounding box center [816, 21] width 64 height 21
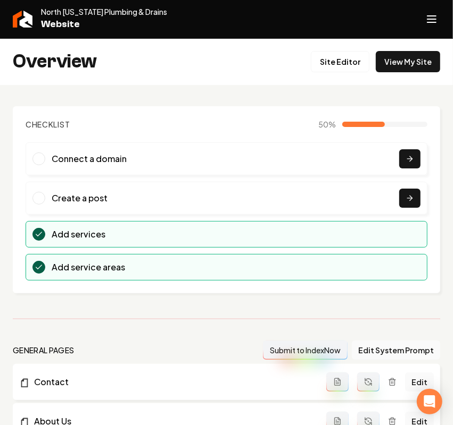
click at [430, 20] on icon "Open navigation menu" at bounding box center [431, 19] width 13 height 17
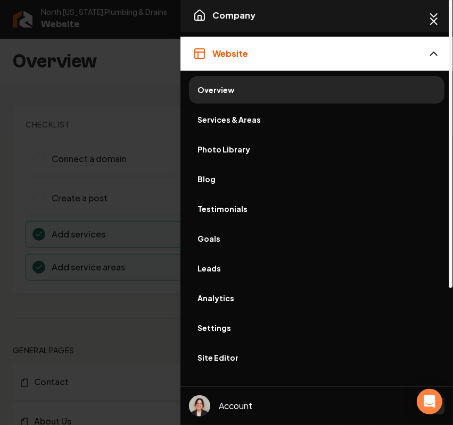
click at [273, 15] on button "Company" at bounding box center [316, 15] width 272 height 34
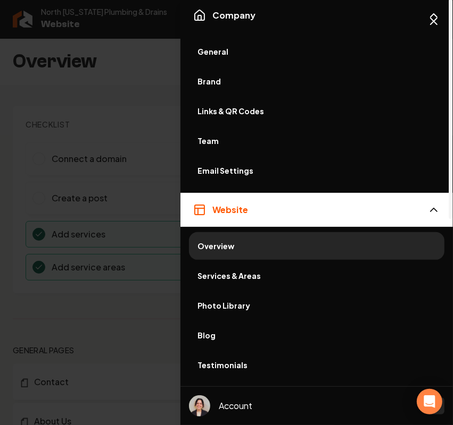
click at [208, 48] on span "General" at bounding box center [316, 51] width 238 height 11
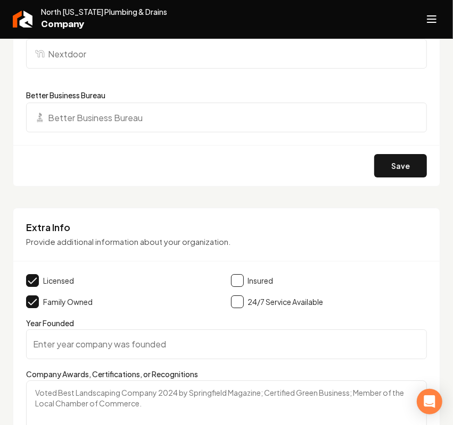
scroll to position [1662, 0]
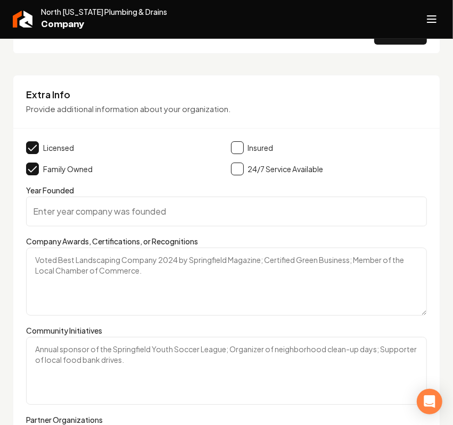
click at [231, 176] on button "Main content area" at bounding box center [237, 169] width 13 height 13
click at [231, 154] on button "Main content area" at bounding box center [237, 147] width 13 height 13
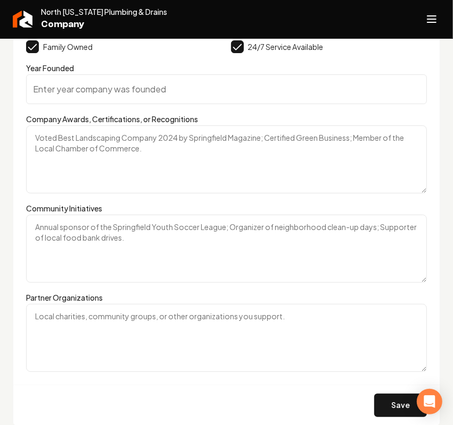
scroll to position [1761, 0]
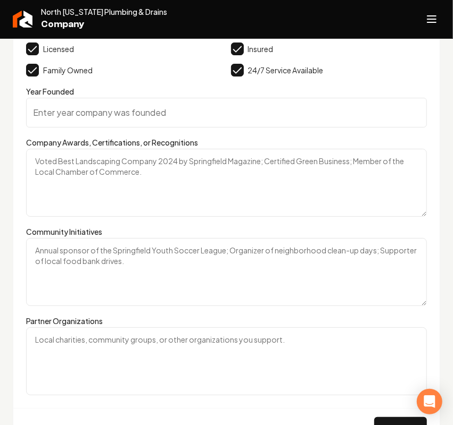
click at [123, 128] on input "Year Founded" at bounding box center [226, 113] width 400 height 30
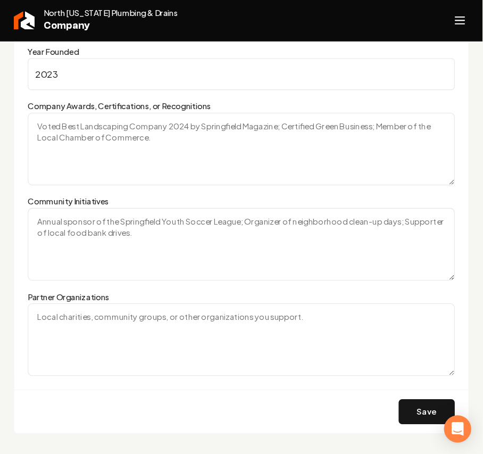
scroll to position [1827, 0]
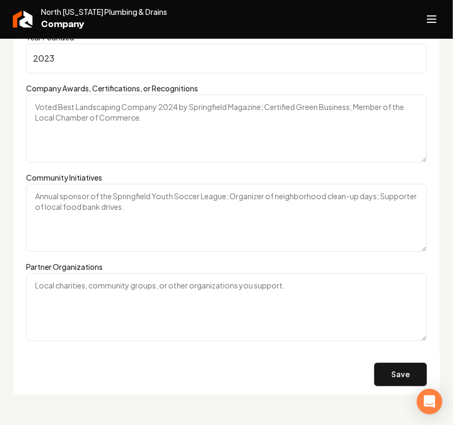
type input "2023"
click at [388, 390] on div "Save" at bounding box center [226, 374] width 426 height 41
click at [391, 378] on button "Save" at bounding box center [400, 374] width 53 height 23
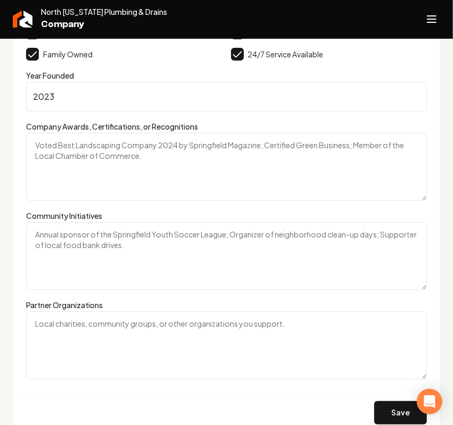
scroll to position [1777, 0]
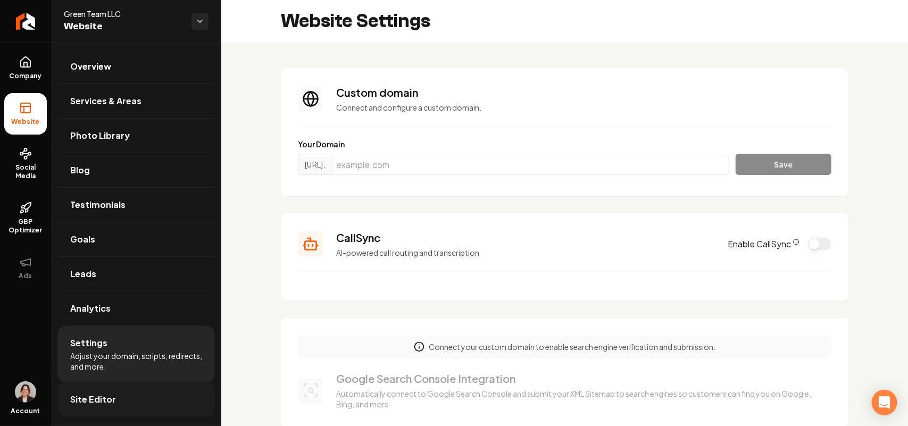
click at [80, 396] on span "Site Editor" at bounding box center [93, 399] width 46 height 13
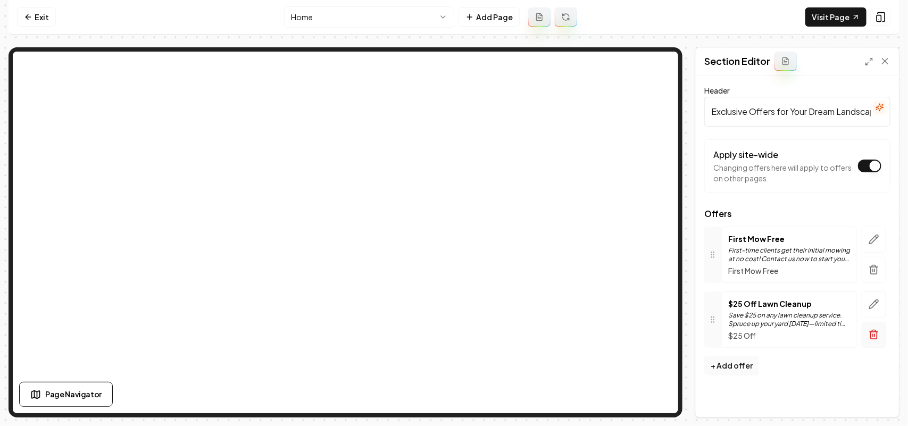
click at [452, 275] on icon "button" at bounding box center [874, 269] width 11 height 11
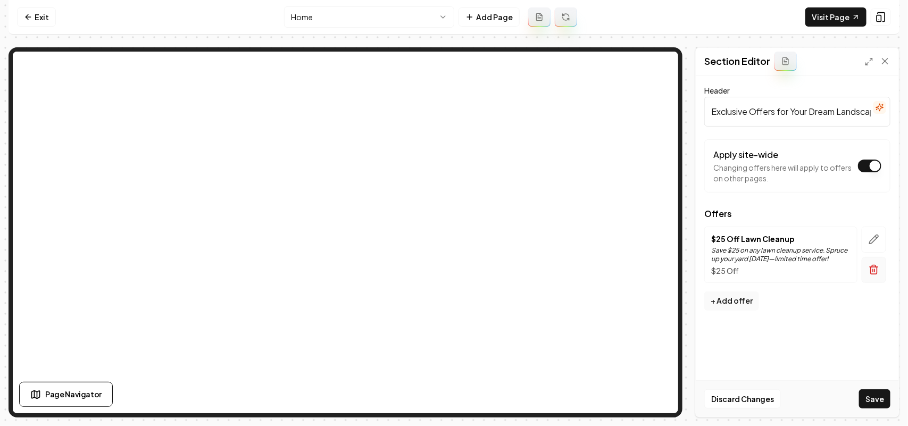
click at [452, 267] on icon "button" at bounding box center [874, 269] width 11 height 11
click at [452, 242] on button "+ Add offer" at bounding box center [731, 236] width 55 height 19
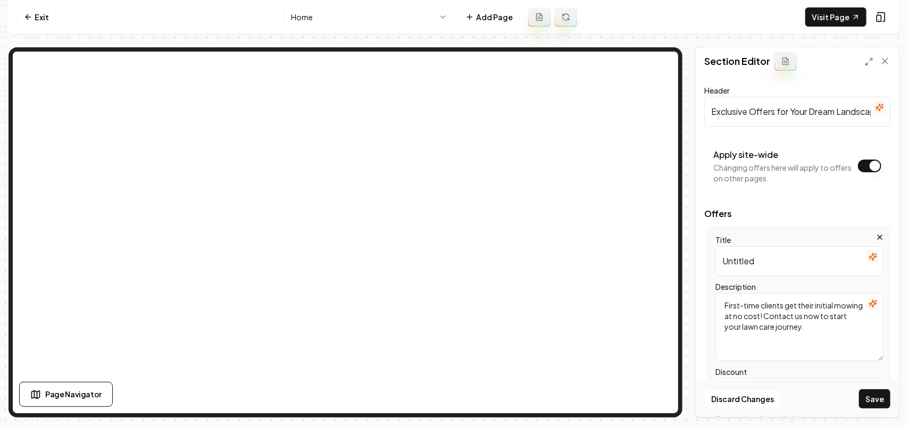
drag, startPoint x: 790, startPoint y: 261, endPoint x: 675, endPoint y: 264, distance: 114.4
click at [452, 213] on div "Page Settings Section Editor Header Exclusive Offers for Your Dream Landscape A…" at bounding box center [454, 232] width 891 height 370
drag, startPoint x: 807, startPoint y: 269, endPoint x: 678, endPoint y: 260, distance: 129.6
click at [452, 204] on div "Page Settings Section Editor Header Exclusive Offers for Your Dream Landscape A…" at bounding box center [454, 232] width 891 height 370
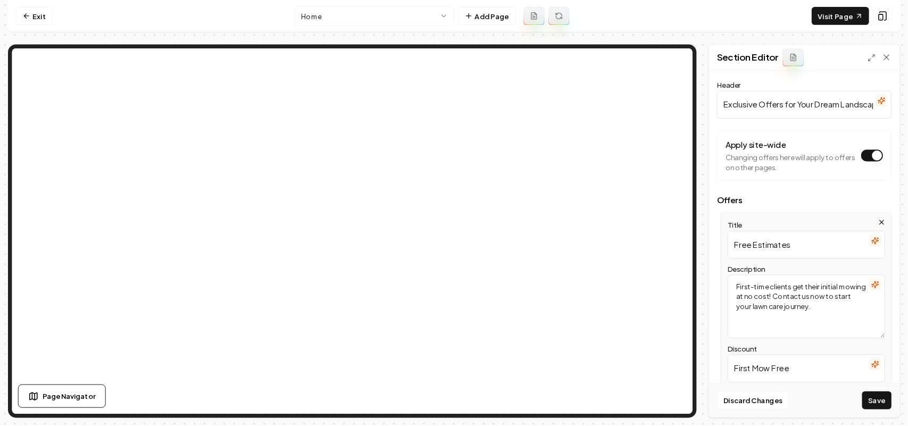
scroll to position [71, 0]
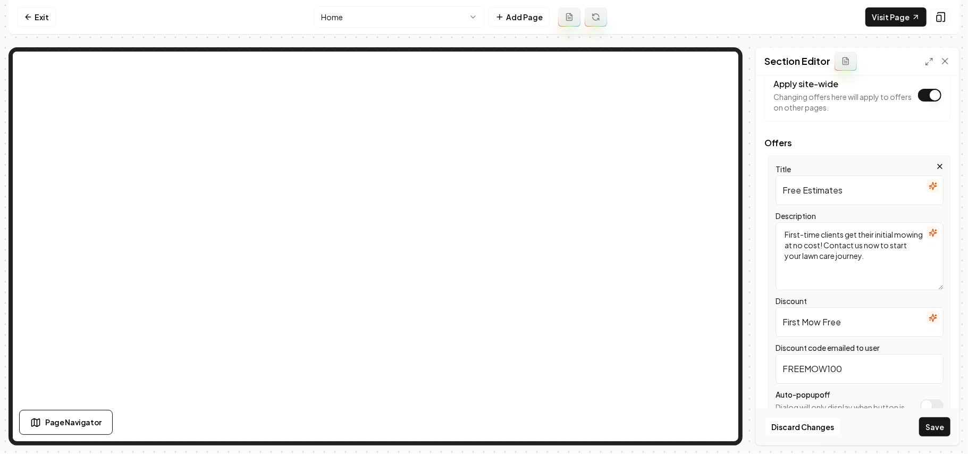
type input "Free Estimates"
drag, startPoint x: 781, startPoint y: 222, endPoint x: 746, endPoint y: 207, distance: 38.4
click at [452, 211] on div "Page Settings Section Editor Header Exclusive Offers for Your Dream Landscape A…" at bounding box center [484, 246] width 951 height 398
paste textarea "ree Estimates"
type textarea "Free Estimates"
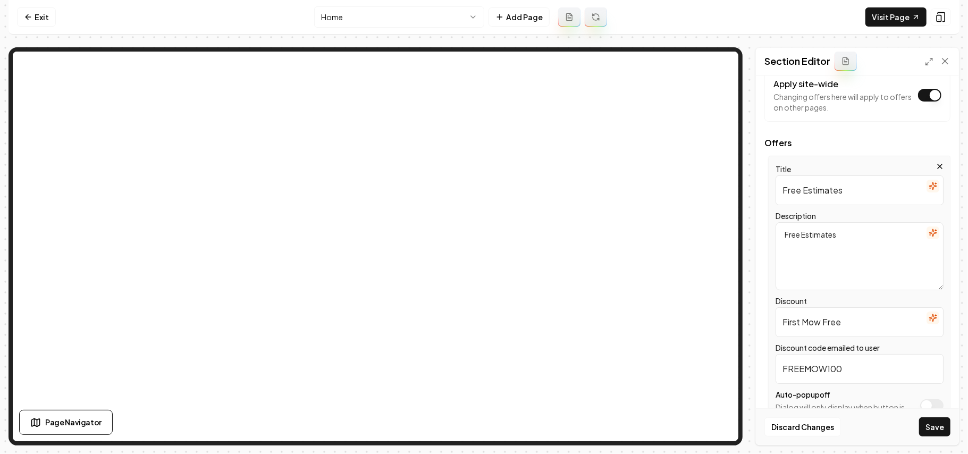
click at [452, 11] on nav "Exit Home Add Page Visit Page" at bounding box center [484, 17] width 951 height 35
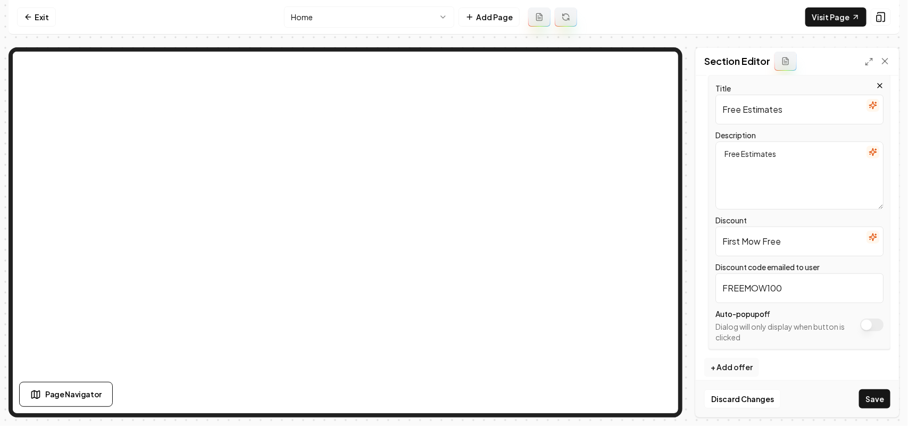
scroll to position [161, 0]
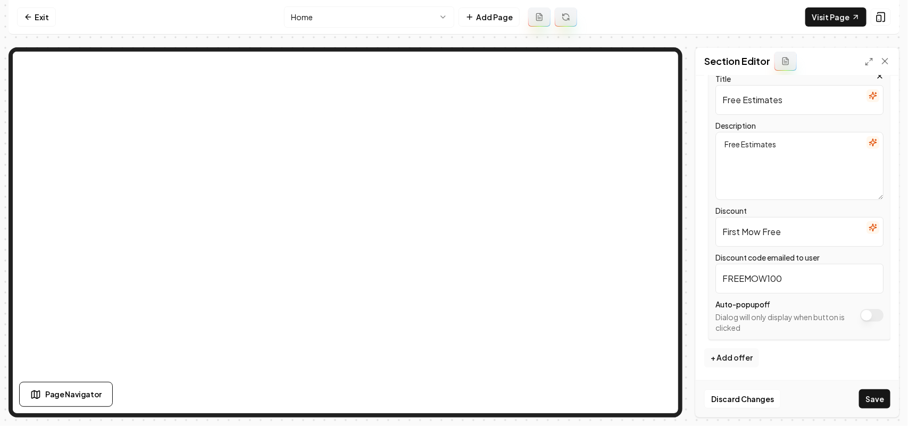
drag, startPoint x: 692, startPoint y: 229, endPoint x: 663, endPoint y: 227, distance: 29.4
click at [452, 174] on div "Page Settings Section Editor Header Exclusive Offers for Your Dream Landscape A…" at bounding box center [454, 232] width 891 height 370
type input "FREE"
drag, startPoint x: 805, startPoint y: 287, endPoint x: 742, endPoint y: 283, distance: 62.4
click at [452, 283] on input "FREEMOW100" at bounding box center [799, 279] width 168 height 30
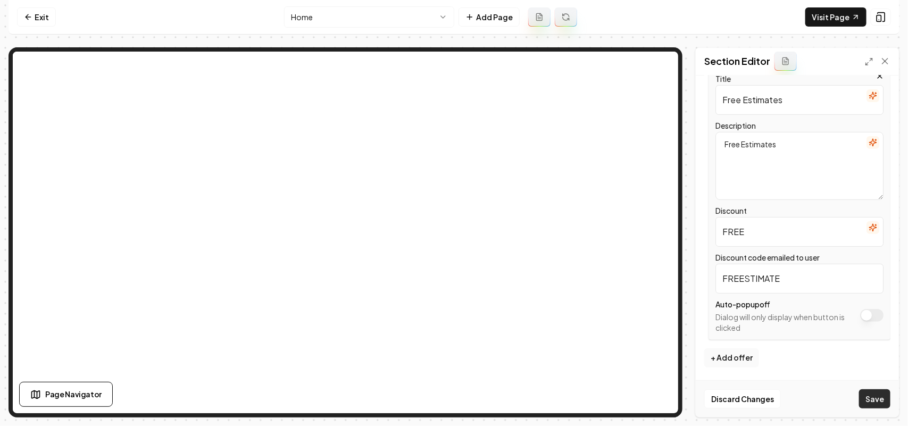
type input "FREESTIMATE"
click at [452, 398] on button "Save" at bounding box center [874, 398] width 31 height 19
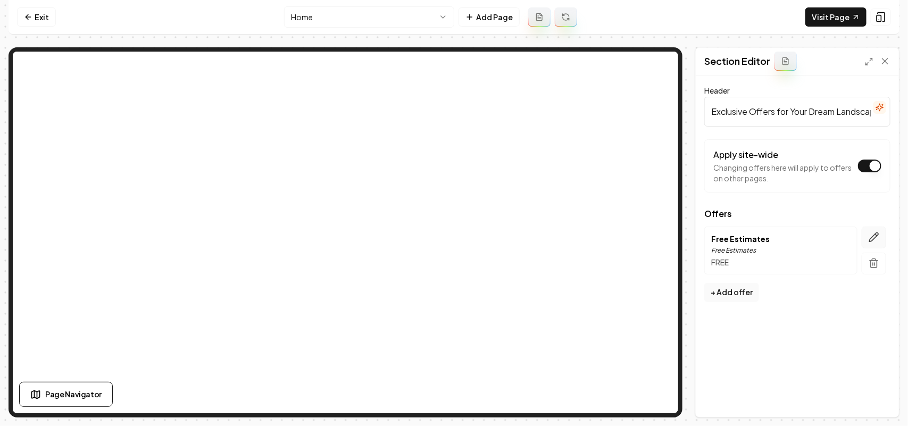
click at [452, 235] on icon "button" at bounding box center [876, 235] width 2 height 2
click at [452, 301] on icon "button" at bounding box center [872, 303] width 7 height 7
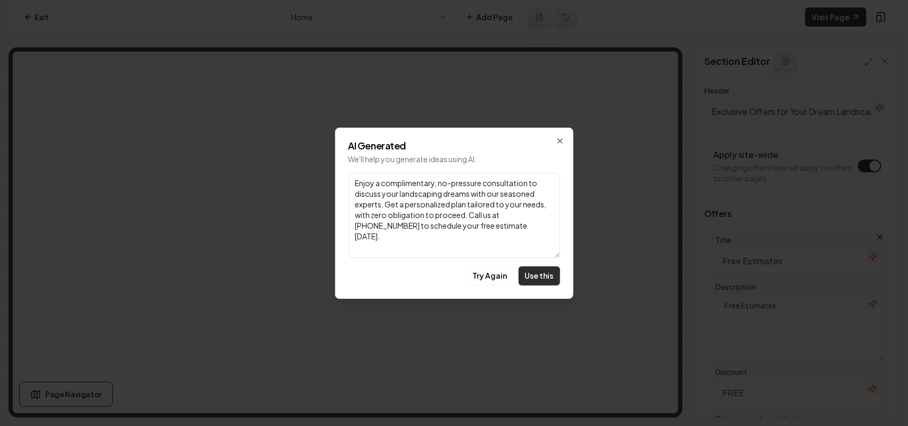
click at [452, 270] on button "Use this" at bounding box center [539, 275] width 41 height 19
type textarea "Enjoy a complimentary, no-pressure consultation to discuss your landscaping dre…"
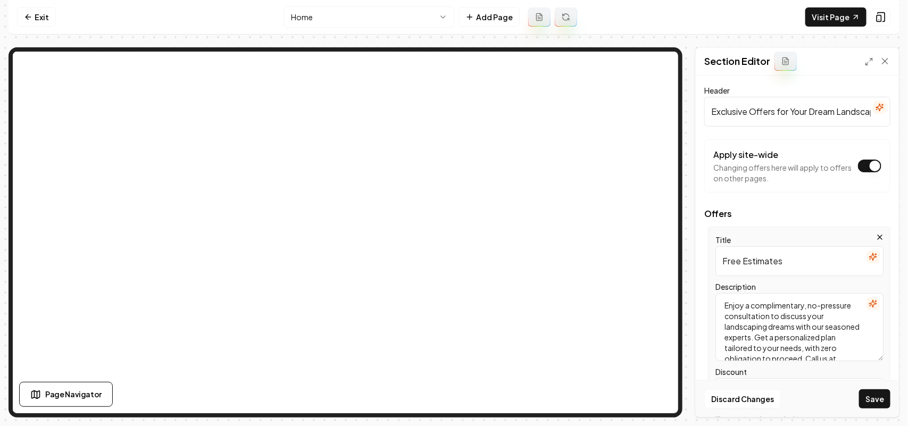
click at [452, 258] on icon "button" at bounding box center [873, 257] width 9 height 9
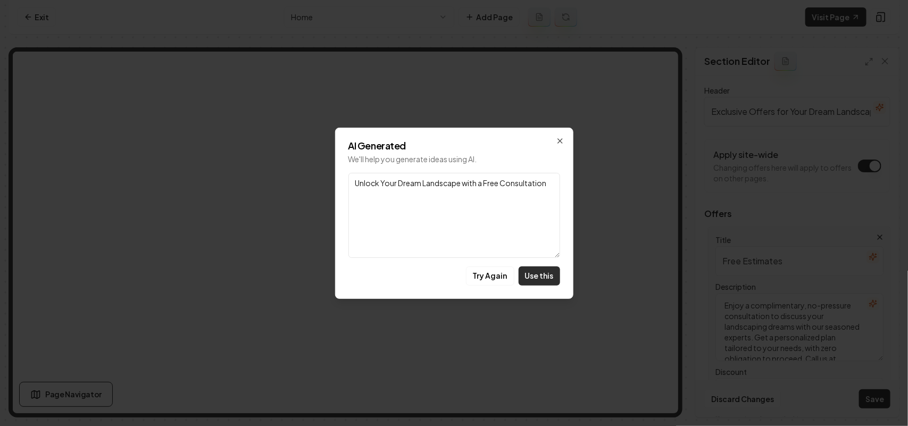
click at [452, 269] on button "Use this" at bounding box center [539, 275] width 41 height 19
type input "Unlock Your Dream Landscape with a Free Consultation"
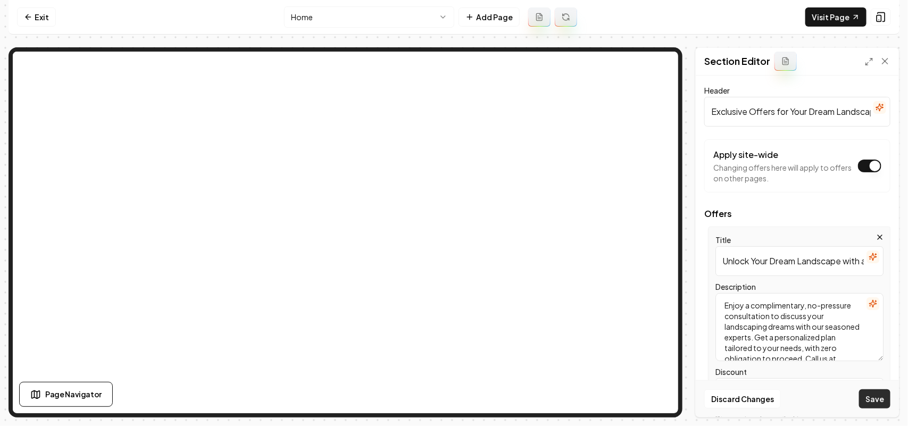
click at [452, 390] on button "Save" at bounding box center [874, 398] width 31 height 19
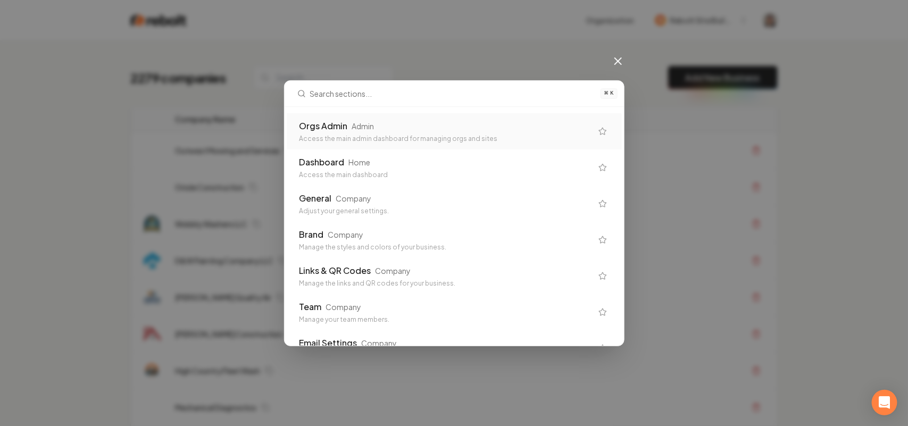
click at [368, 137] on div "Access the main admin dashboard for managing orgs and sites" at bounding box center [445, 139] width 293 height 9
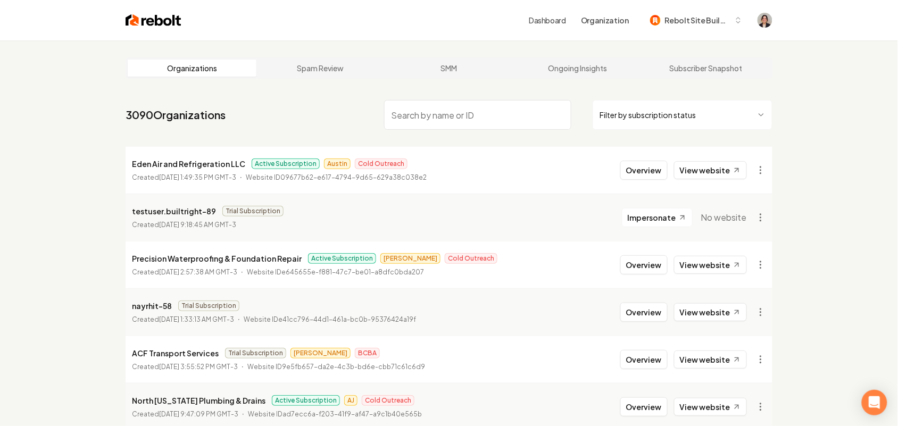
paste input "North [US_STATE] Plumbing & Drains"
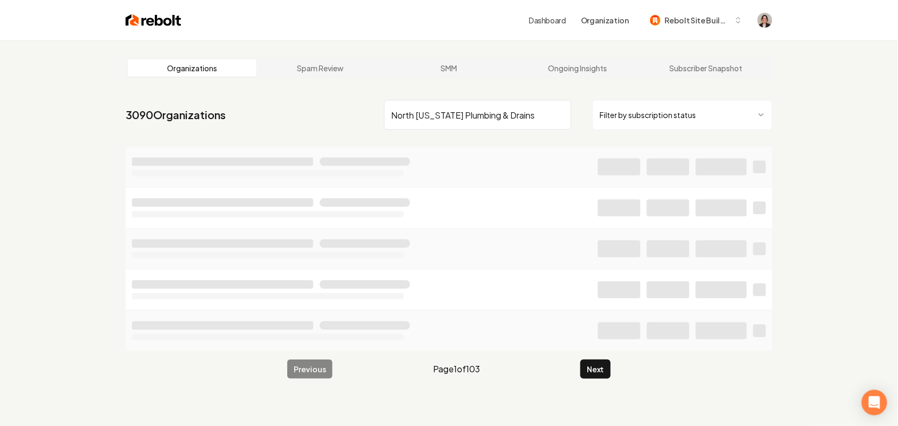
type input "North [US_STATE] Plumbing & Drains"
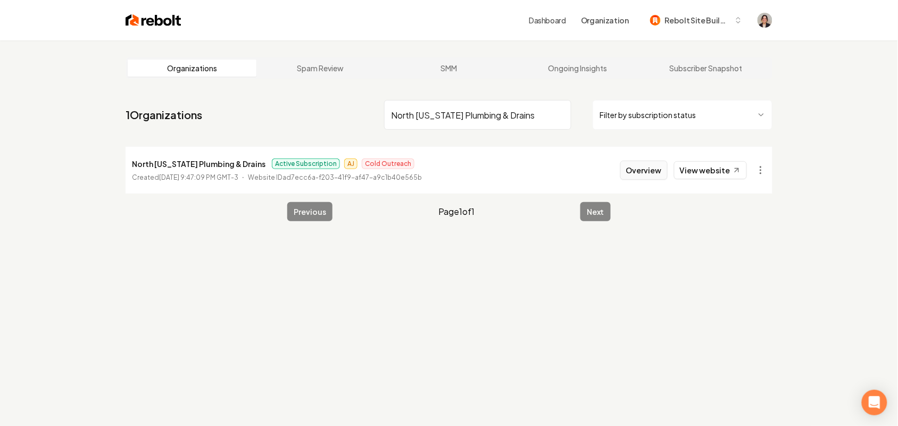
click at [665, 169] on button "Overview" at bounding box center [643, 170] width 47 height 19
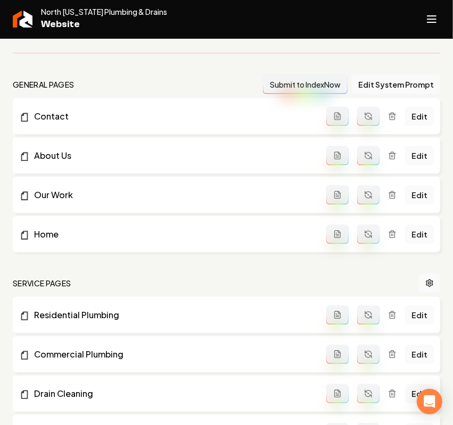
scroll to position [665, 0]
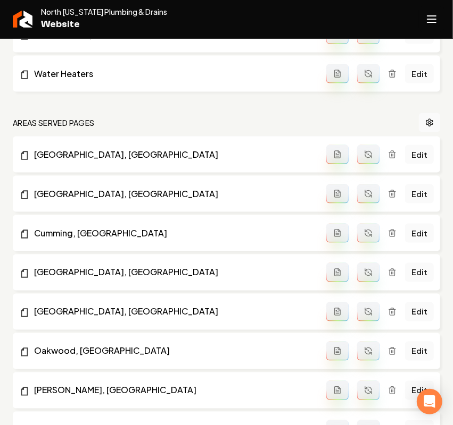
click at [437, 24] on icon "Open navigation menu" at bounding box center [431, 19] width 13 height 17
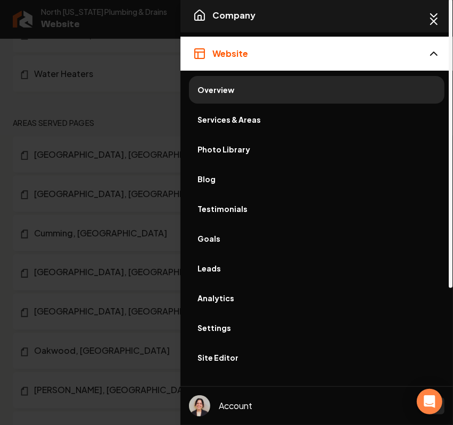
click at [289, 28] on button "Company" at bounding box center [316, 15] width 272 height 34
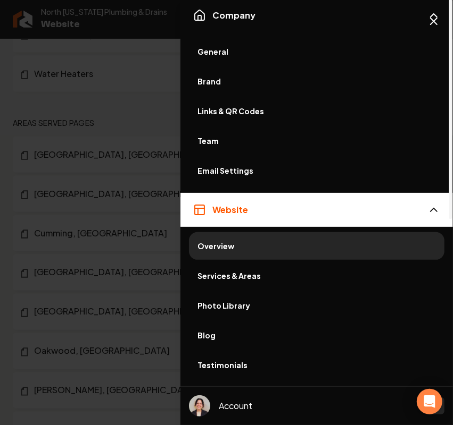
click at [227, 54] on span "General" at bounding box center [316, 51] width 238 height 11
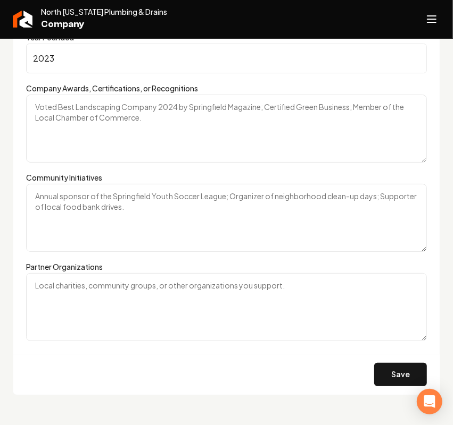
scroll to position [1827, 0]
click at [394, 383] on button "Save" at bounding box center [400, 374] width 53 height 23
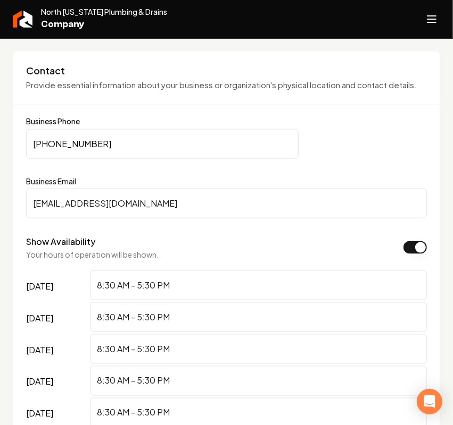
scroll to position [532, 0]
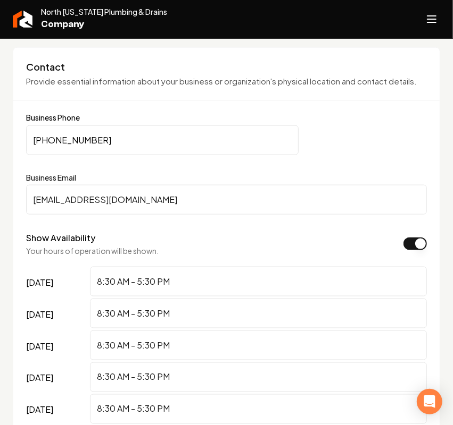
drag, startPoint x: -2, startPoint y: 156, endPoint x: -83, endPoint y: 158, distance: 81.9
click at [0, 158] on html "Company Website Social Media GBP Optimizer Ads Account [GEOGRAPHIC_DATA][US_STA…" at bounding box center [226, 212] width 453 height 425
drag, startPoint x: 245, startPoint y: 205, endPoint x: -128, endPoint y: 213, distance: 372.9
click at [0, 213] on html "Company Website Social Media GBP Optimizer Ads Account [GEOGRAPHIC_DATA][US_STA…" at bounding box center [226, 212] width 453 height 425
paste input "northgpd"
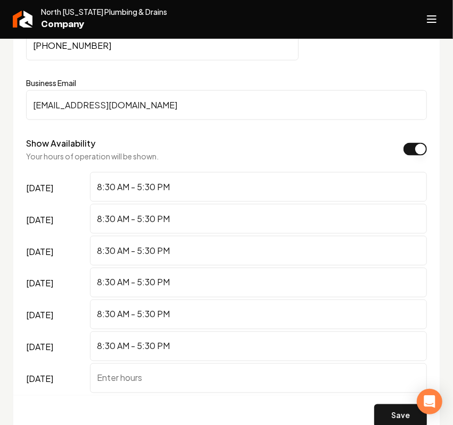
scroll to position [798, 0]
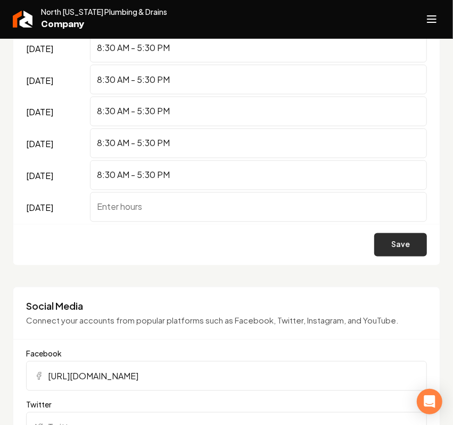
type input "[EMAIL_ADDRESS][DOMAIN_NAME]"
click at [383, 257] on button "Save" at bounding box center [400, 244] width 53 height 23
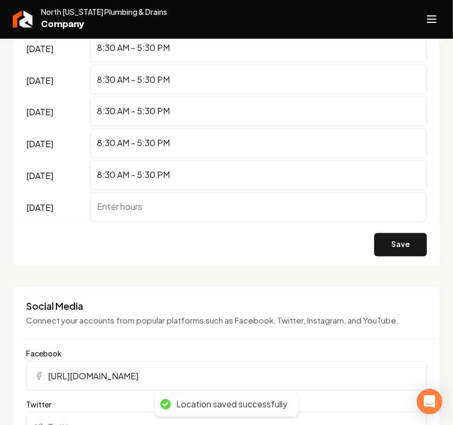
click at [432, 12] on icon "Open navigation menu" at bounding box center [431, 19] width 13 height 17
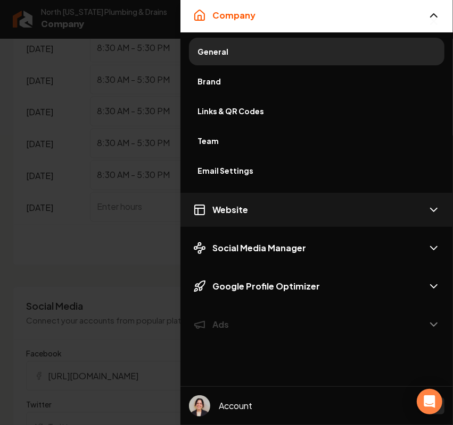
click at [296, 213] on button "Website" at bounding box center [316, 210] width 272 height 34
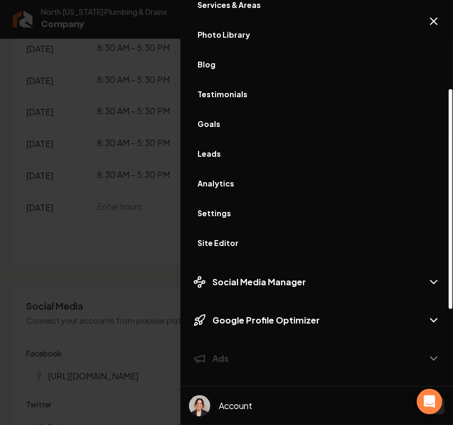
scroll to position [273, 0]
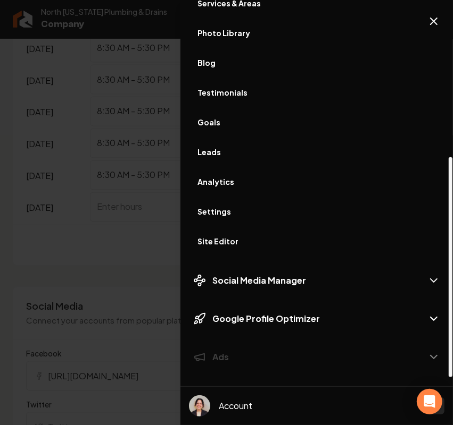
click at [224, 240] on span "Site Editor" at bounding box center [316, 241] width 238 height 11
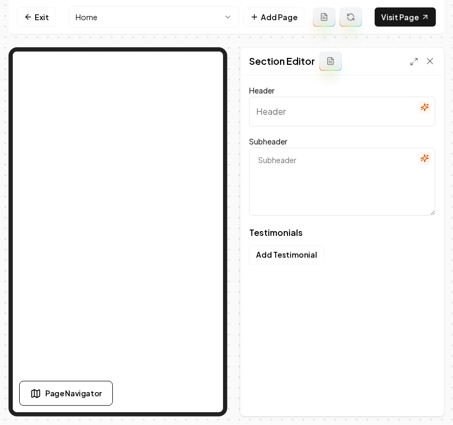
type input "See the Change We Make"
type textarea "Genuine stories on how our plumbing fixes have made a difference"
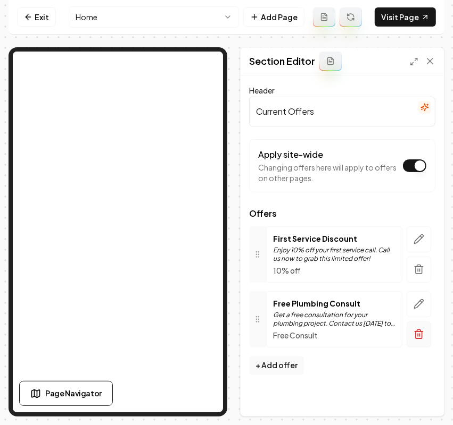
click at [419, 330] on icon "button" at bounding box center [418, 334] width 11 height 11
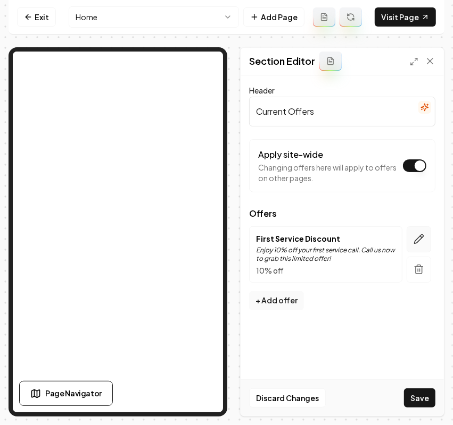
click at [418, 240] on icon "button" at bounding box center [418, 239] width 11 height 11
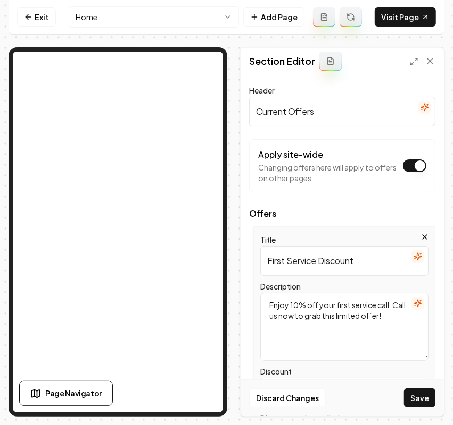
drag, startPoint x: 370, startPoint y: 266, endPoint x: 11, endPoint y: 227, distance: 361.7
click at [11, 227] on div "Page Settings Section Editor Header Current Offers Apply site-wide Changing off…" at bounding box center [227, 232] width 436 height 370
paste input "$49 Service Valuation"
type input "$49 Service Valuation"
click at [346, 322] on textarea "Enjoy 10% off your first service call. Call us now to grab this limited offer!" at bounding box center [344, 327] width 168 height 68
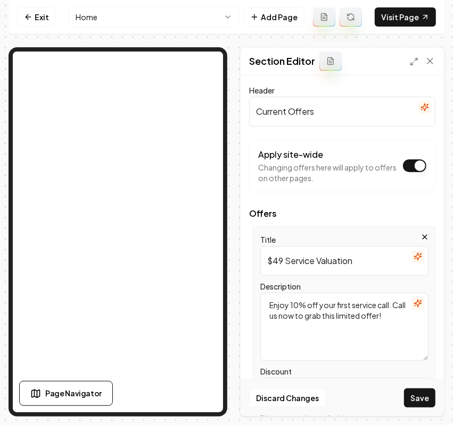
click at [346, 322] on textarea "Enjoy 10% off your first service call. Call us now to grab this limited offer!" at bounding box center [344, 327] width 168 height 68
paste textarea "Pay just $49 for your service valuation—fee waived when you choose our services"
type textarea "Pay just $49 for your service valuation—fee waived when you choose our services!"
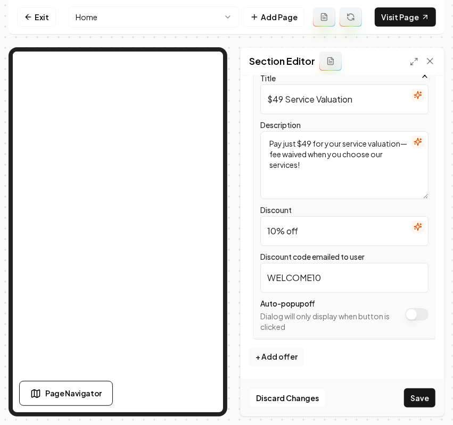
drag, startPoint x: 333, startPoint y: 283, endPoint x: 216, endPoint y: 278, distance: 117.1
click at [149, 226] on div "Page Settings Section Editor Header Current Offers Apply site-wide Changing off…" at bounding box center [227, 232] width 436 height 370
paste input "VAL49WAIVED"
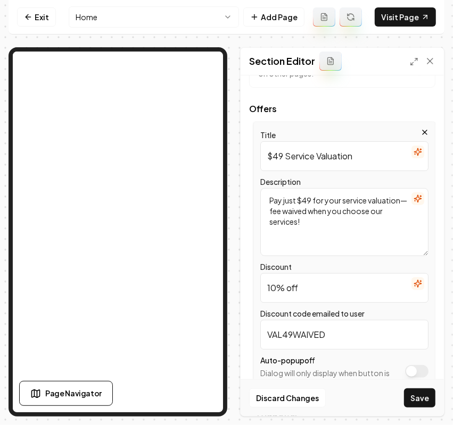
scroll to position [29, 0]
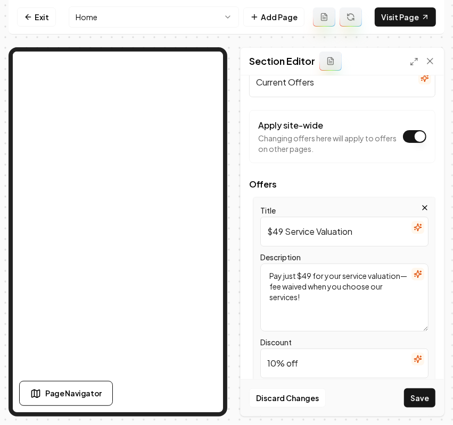
type input "VAL49WAIVED"
drag, startPoint x: 293, startPoint y: 366, endPoint x: 240, endPoint y: 368, distance: 52.7
click at [240, 368] on div "Page Settings Section Editor Header Current Offers Apply site-wide Changing off…" at bounding box center [342, 232] width 204 height 370
click at [264, 365] on input "10% off" at bounding box center [344, 364] width 168 height 30
drag, startPoint x: 286, startPoint y: 363, endPoint x: 221, endPoint y: 363, distance: 64.4
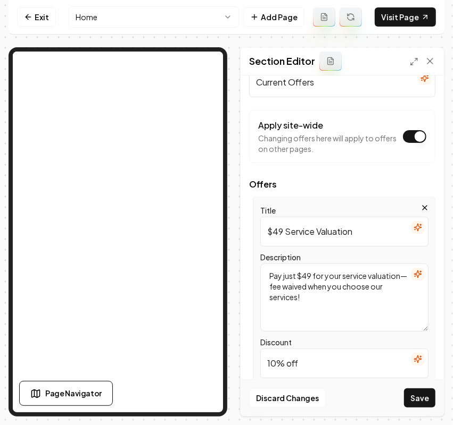
click at [186, 313] on div "Page Settings Section Editor Header Current Offers Apply site-wide Changing off…" at bounding box center [227, 232] width 436 height 370
type input "$49 off"
click at [416, 402] on button "Save" at bounding box center [419, 398] width 31 height 19
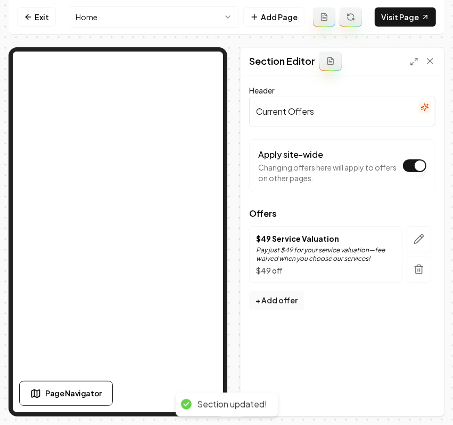
scroll to position [0, 0]
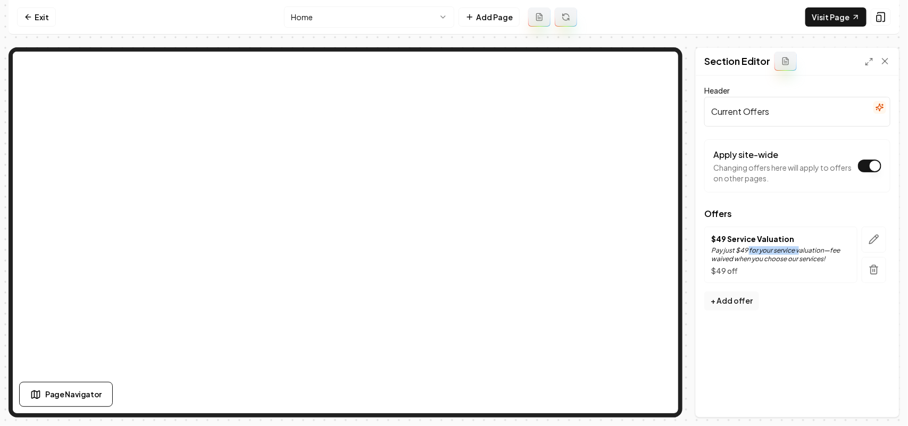
drag, startPoint x: 799, startPoint y: 245, endPoint x: 748, endPoint y: 249, distance: 51.2
click at [748, 249] on div "$49 Service Valuation Pay just $49 for your service valuation—fee waived when y…" at bounding box center [780, 254] width 139 height 43
drag, startPoint x: 728, startPoint y: 240, endPoint x: 793, endPoint y: 239, distance: 65.4
click at [793, 239] on p "$49 Service Valuation" at bounding box center [780, 238] width 139 height 11
copy p "Service Valuation"
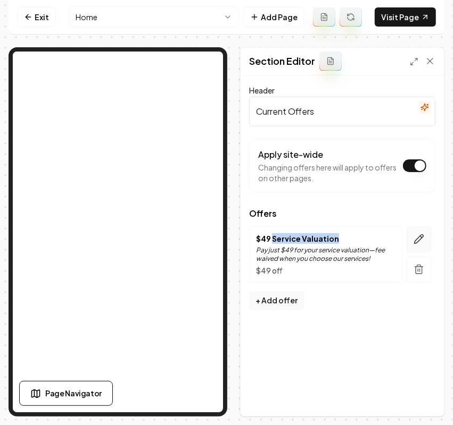
click at [413, 242] on icon "button" at bounding box center [418, 239] width 11 height 11
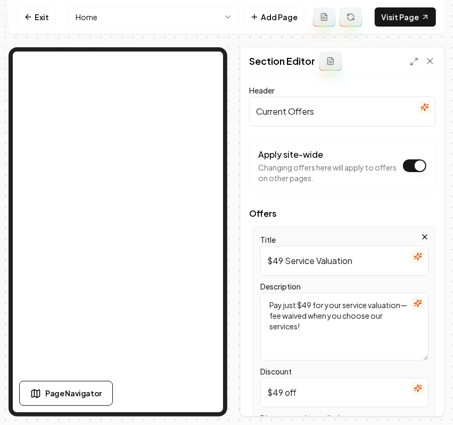
drag, startPoint x: 374, startPoint y: 261, endPoint x: 2, endPoint y: 258, distance: 372.3
click at [9, 263] on div "Page Settings Section Editor Header Current Offers Apply site-wide Changing off…" at bounding box center [227, 232] width 436 height 370
paste input "Waived Valuation Fee"
type input "Waived Valuation Fee"
drag, startPoint x: 270, startPoint y: 312, endPoint x: 210, endPoint y: 296, distance: 61.7
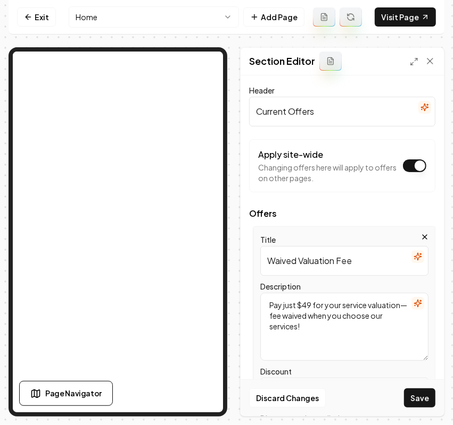
click at [130, 230] on div "Page Settings Section Editor Header Current Offers Apply site-wide Changing off…" at bounding box center [227, 232] width 436 height 370
paste textarea "Your $49 valuation is free when you book our services—no hidden costs."
drag, startPoint x: 264, startPoint y: 304, endPoint x: 246, endPoint y: 304, distance: 18.1
click at [246, 304] on div "Header Current Offers Apply site-wide Changing offers here will apply to offers…" at bounding box center [341, 246] width 203 height 341
type textarea "Your $49 valuation is free when you book our services—no hidden costs."
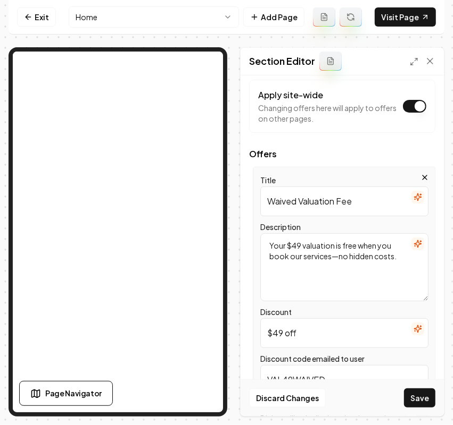
scroll to position [162, 0]
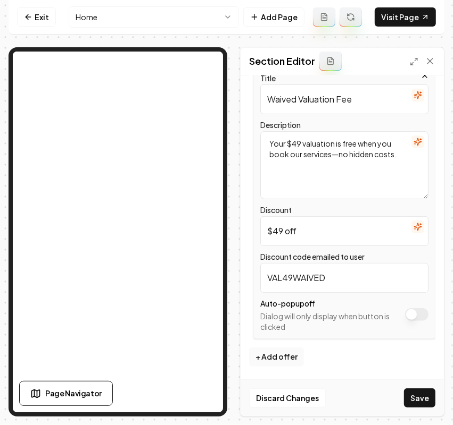
drag, startPoint x: 350, startPoint y: 274, endPoint x: 208, endPoint y: 267, distance: 142.2
click at [149, 214] on div "Page Settings Section Editor Header Current Offers Apply site-wide Changing off…" at bounding box center [227, 232] width 436 height 370
paste input "FREEVAL49"
type input "FREEVAL49"
drag, startPoint x: 323, startPoint y: 233, endPoint x: 214, endPoint y: 218, distance: 109.5
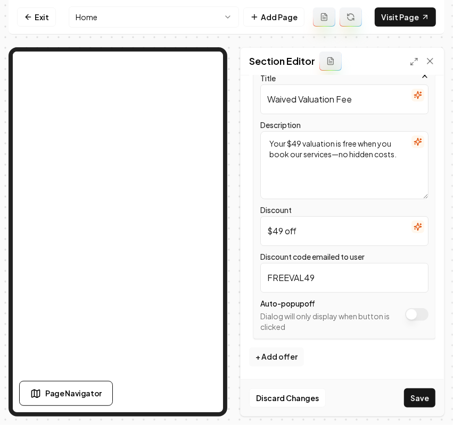
click at [77, 161] on div "Page Settings Section Editor Header Current Offers Apply site-wide Changing off…" at bounding box center [227, 232] width 436 height 370
type input "FREE"
click at [427, 405] on button "Save" at bounding box center [419, 398] width 31 height 19
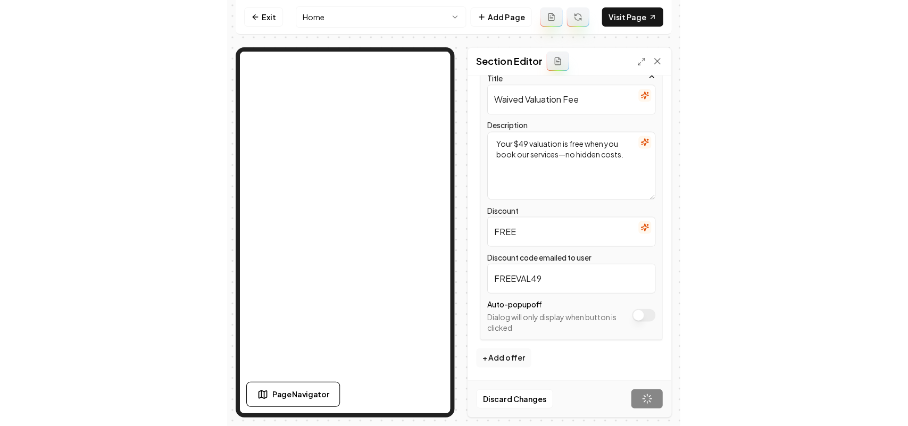
scroll to position [0, 0]
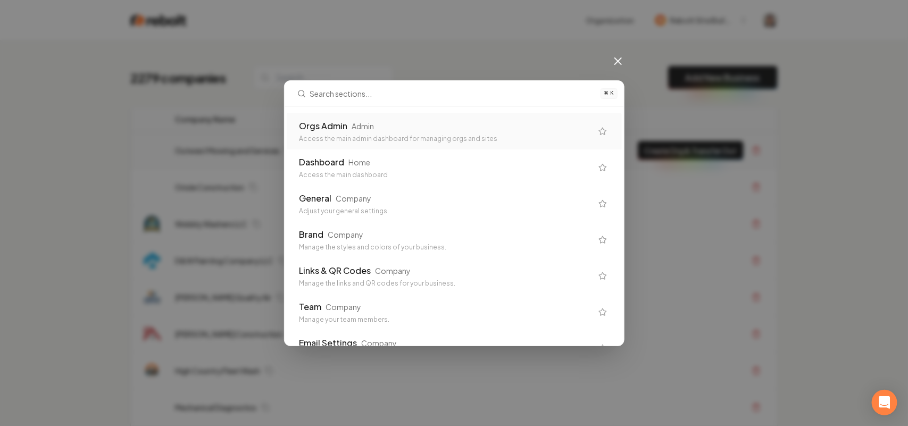
click at [344, 137] on div "Access the main admin dashboard for managing orgs and sites" at bounding box center [445, 139] width 293 height 9
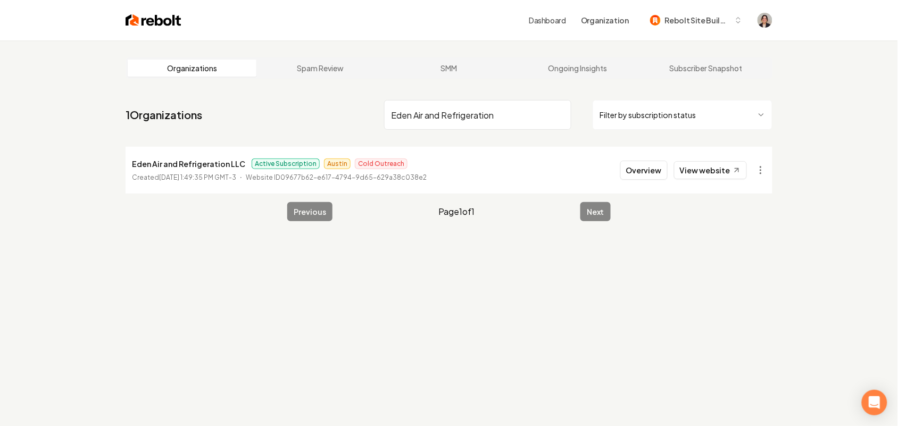
type input "Eden Air and Refrigeration"
click at [640, 168] on button "Overview" at bounding box center [643, 170] width 47 height 19
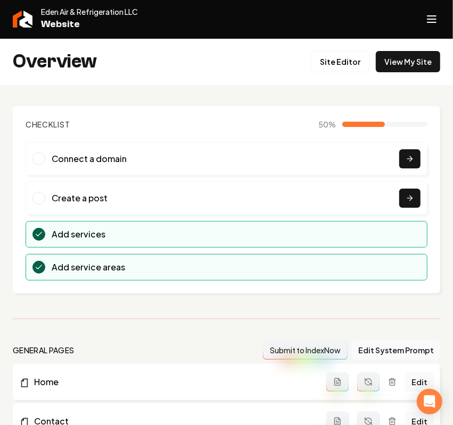
click at [415, 15] on div "Eden Air & Refrigeration LLC Website" at bounding box center [216, 19] width 406 height 26
click at [427, 17] on icon "Open navigation menu" at bounding box center [431, 19] width 13 height 17
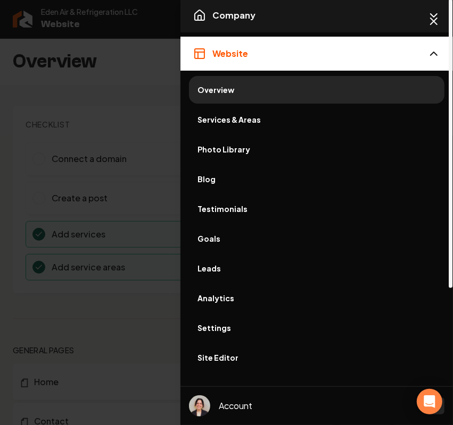
click at [296, 23] on button "Company" at bounding box center [316, 15] width 272 height 34
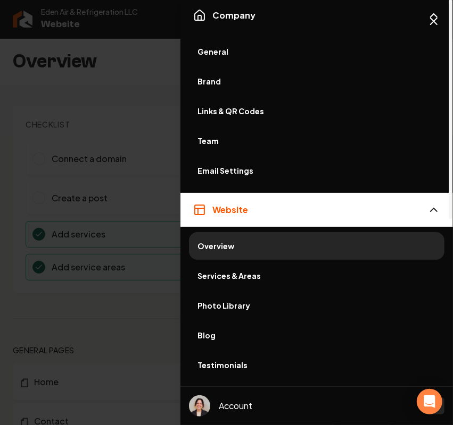
click at [225, 48] on span "General" at bounding box center [316, 51] width 238 height 11
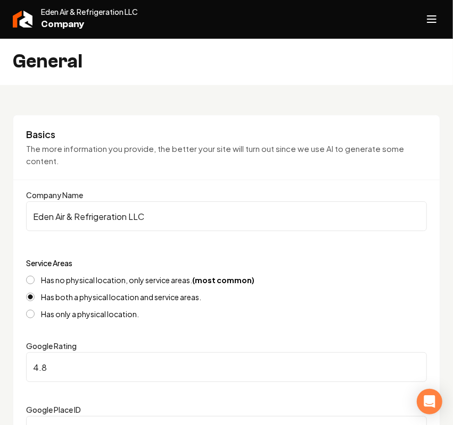
drag, startPoint x: 178, startPoint y: 207, endPoint x: -283, endPoint y: 194, distance: 461.3
click at [0, 194] on html "**********" at bounding box center [226, 212] width 453 height 425
paste input "and Refrigeration"
click at [134, 176] on div "Basics The more information you provide, the better your site will turn out sin…" at bounding box center [226, 154] width 426 height 52
drag, startPoint x: 173, startPoint y: 207, endPoint x: 168, endPoint y: 214, distance: 8.0
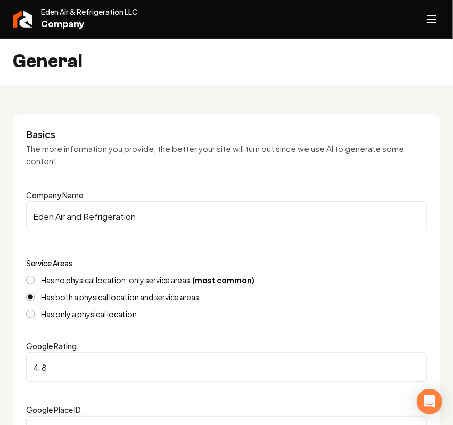
click at [170, 212] on input "Eden Air and Refrigeration" at bounding box center [226, 217] width 400 height 30
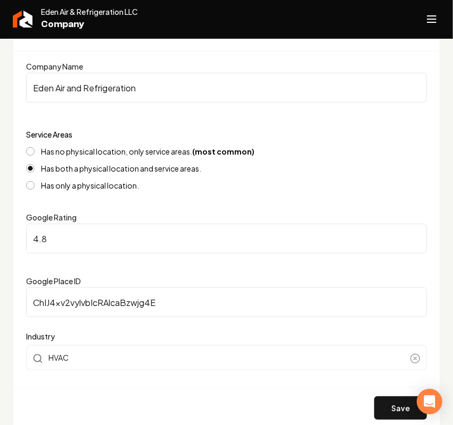
scroll to position [266, 0]
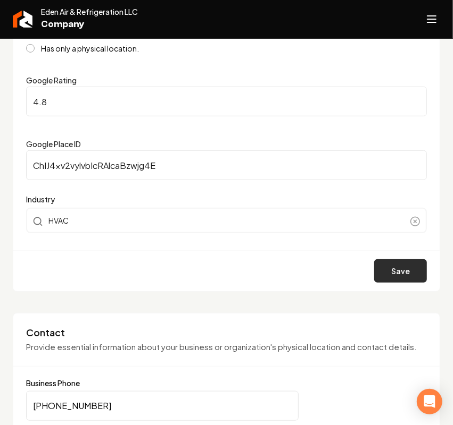
type input "Eden Air and Refrigeration"
click at [399, 282] on button "Save" at bounding box center [400, 271] width 53 height 23
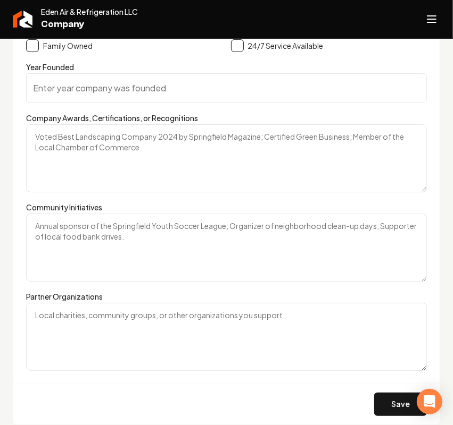
scroll to position [1568, 0]
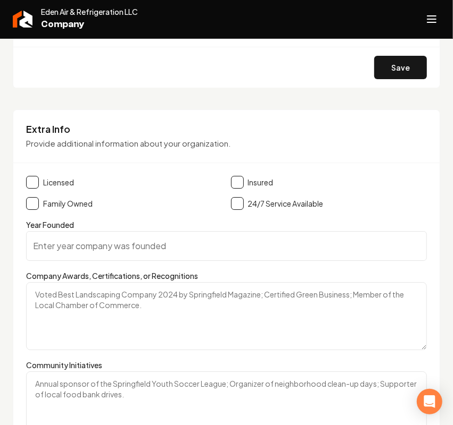
click at [30, 189] on button "Main content area" at bounding box center [32, 182] width 13 height 13
click at [231, 189] on button "Main content area" at bounding box center [237, 182] width 13 height 13
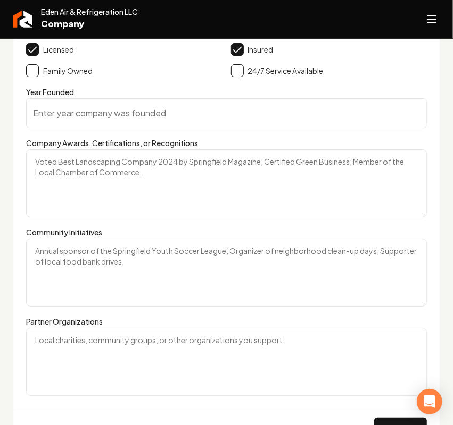
scroll to position [1767, 0]
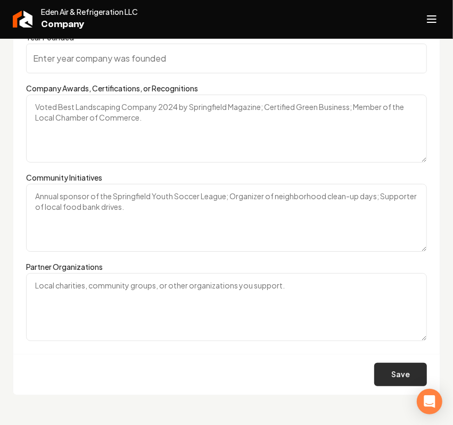
click at [374, 371] on button "Save" at bounding box center [400, 374] width 53 height 23
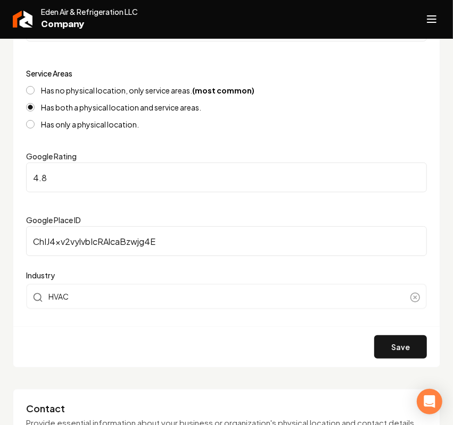
scroll to position [305, 0]
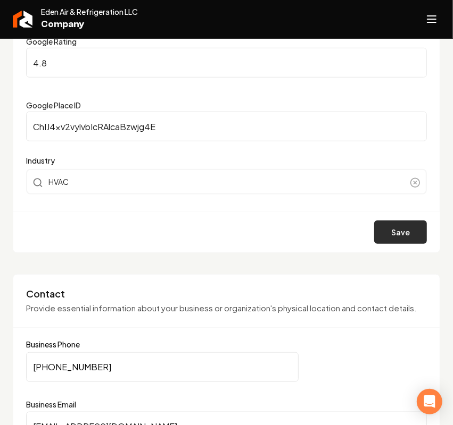
click at [387, 240] on button "Save" at bounding box center [400, 232] width 53 height 23
click at [437, 30] on button "Open navigation menu" at bounding box center [432, 19] width 26 height 26
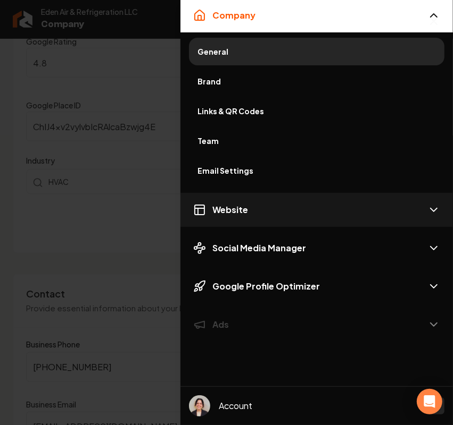
click at [227, 204] on span "Website" at bounding box center [230, 210] width 36 height 13
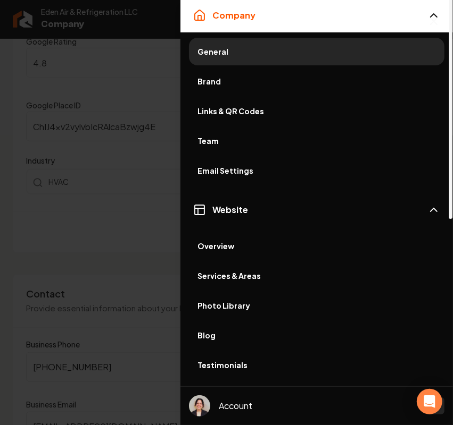
click at [239, 278] on span "Services & Areas" at bounding box center [316, 276] width 238 height 11
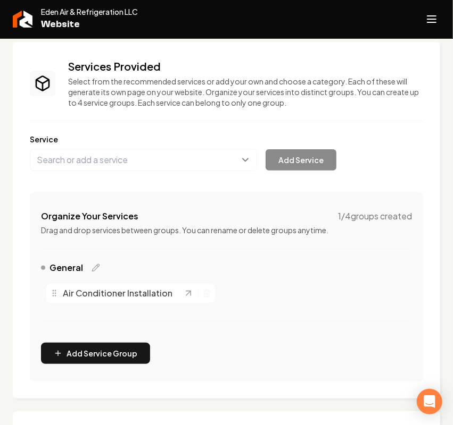
scroll to position [133, 0]
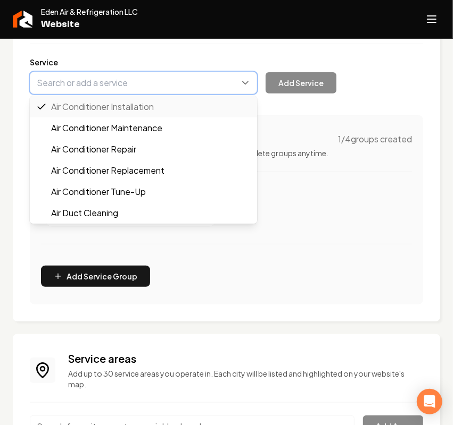
click at [132, 80] on button "Main content area" at bounding box center [143, 83] width 227 height 22
paste input "Heating and Cooling Services"
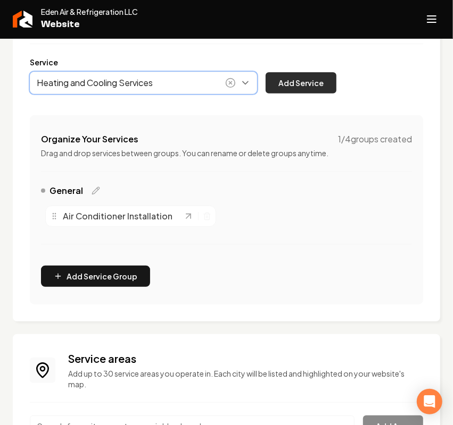
type input "Heating and Cooling Services"
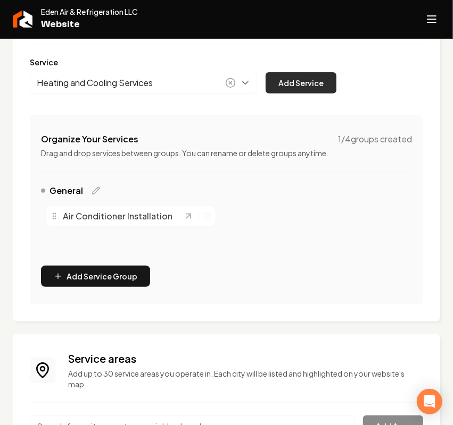
click at [282, 83] on button "Add Service" at bounding box center [300, 82] width 71 height 21
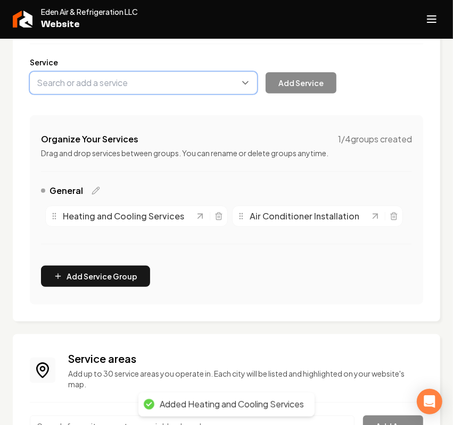
click at [118, 84] on button "Main content area" at bounding box center [143, 83] width 227 height 22
paste input "Dryer Vent Cleaning"
type input "Dryer Vent Cleaning"
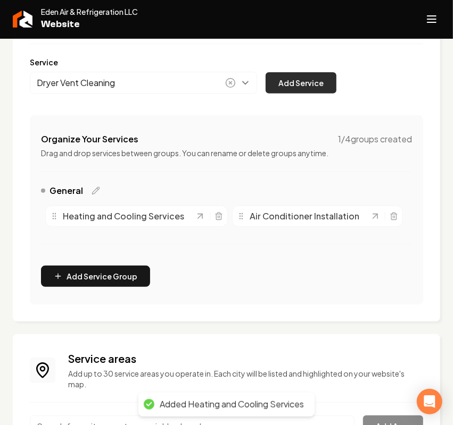
click at [325, 89] on button "Add Service" at bounding box center [300, 82] width 71 height 21
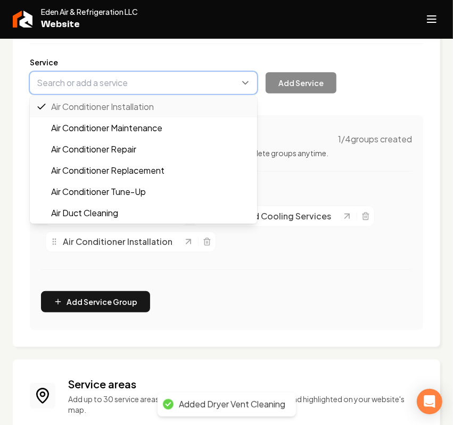
click at [166, 82] on button "Main content area" at bounding box center [143, 83] width 227 height 22
paste input "Air Duct Cleaning"
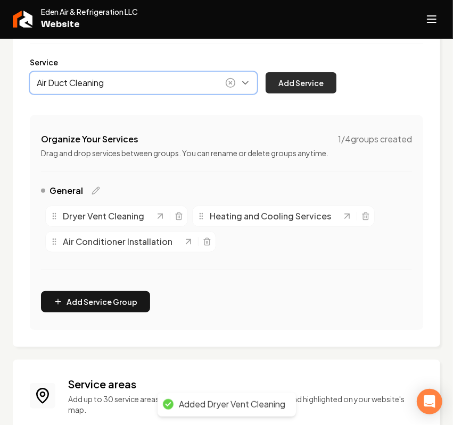
type input "Air Duct Cleaning"
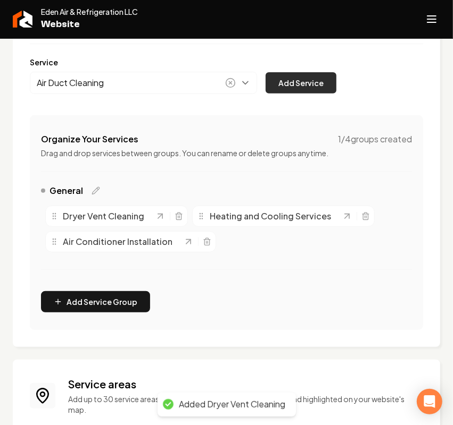
click at [283, 79] on button "Add Service" at bounding box center [300, 82] width 71 height 21
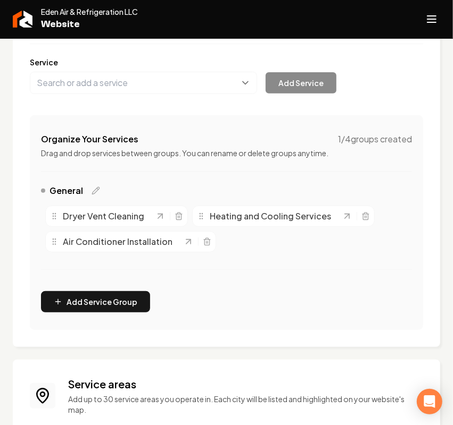
click at [269, 270] on div "Main content area" at bounding box center [226, 270] width 371 height 1
click at [390, 240] on icon "Main content area" at bounding box center [393, 240] width 6 height 0
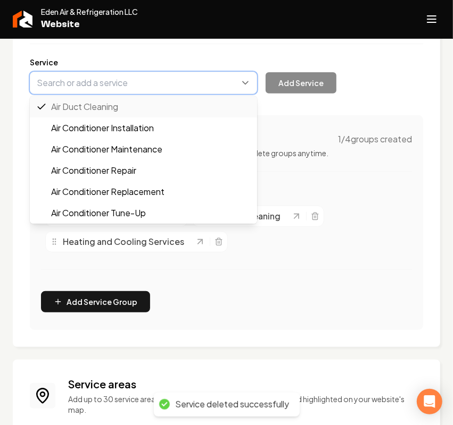
click at [89, 82] on button "Main content area" at bounding box center [143, 83] width 227 height 22
paste input "Plumbing Services"
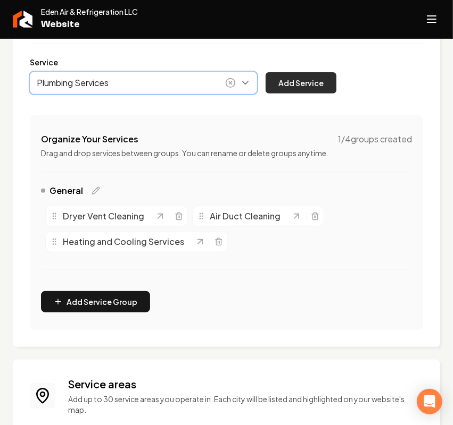
type input "Plumbing Services"
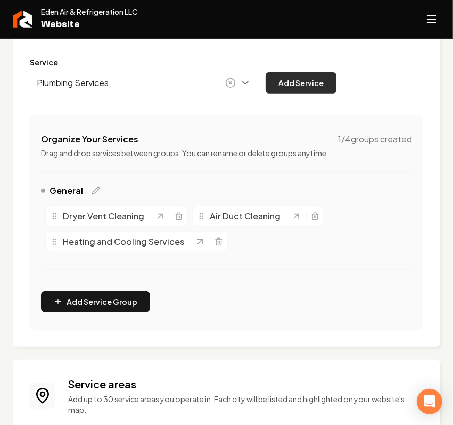
click at [286, 73] on button "Add Service" at bounding box center [300, 82] width 71 height 21
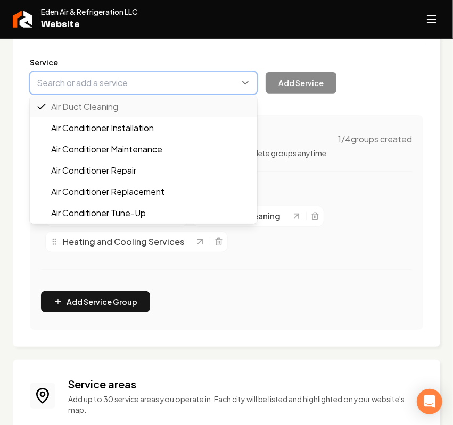
click at [127, 81] on button "Main content area" at bounding box center [143, 83] width 227 height 22
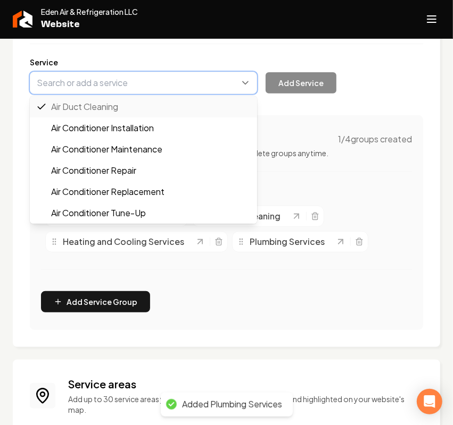
paste input "Thermostat Installation"
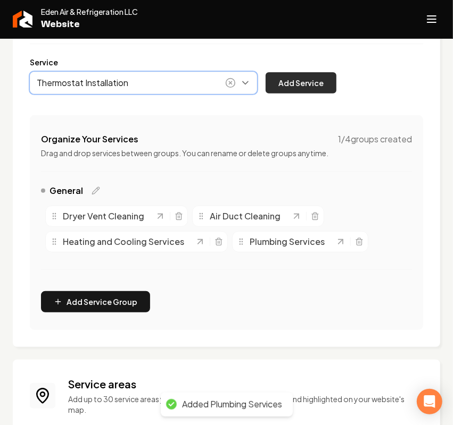
type input "Thermostat Installation"
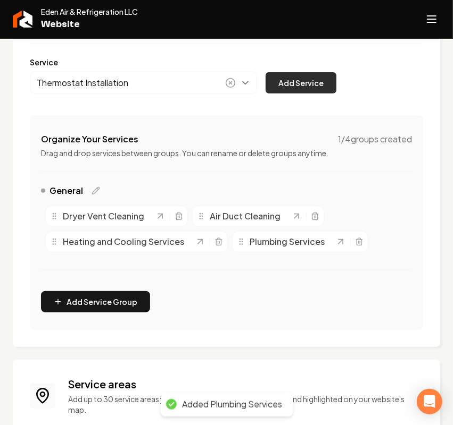
click at [277, 83] on button "Add Service" at bounding box center [300, 82] width 71 height 21
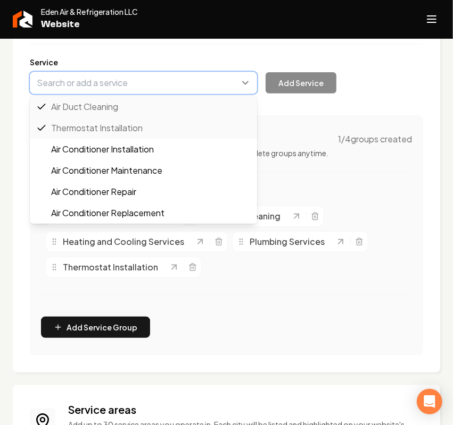
drag, startPoint x: 111, startPoint y: 88, endPoint x: 104, endPoint y: 92, distance: 7.4
click at [110, 89] on button "Main content area" at bounding box center [143, 83] width 227 height 22
paste input "Commercial Heating and Cooling Services"
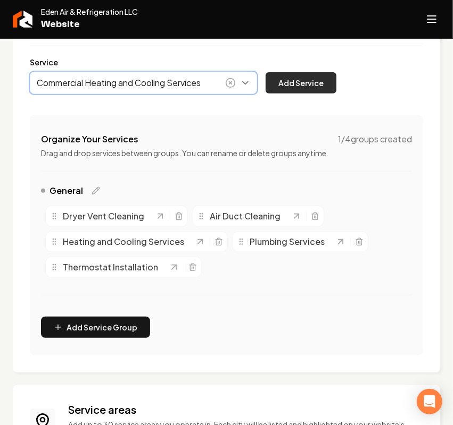
type input "Commercial Heating and Cooling Services"
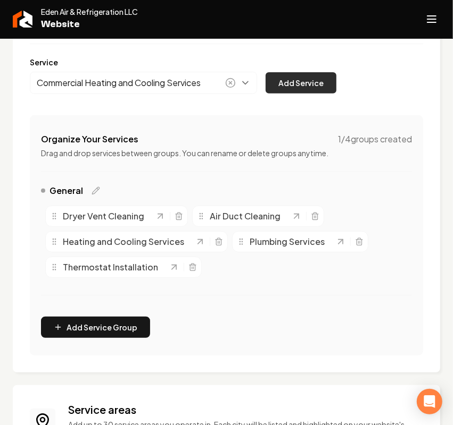
click at [288, 78] on button "Add Service" at bounding box center [300, 82] width 71 height 21
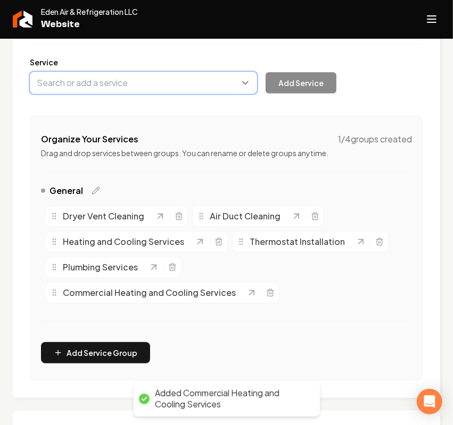
click at [94, 78] on button "Main content area" at bounding box center [143, 83] width 227 height 22
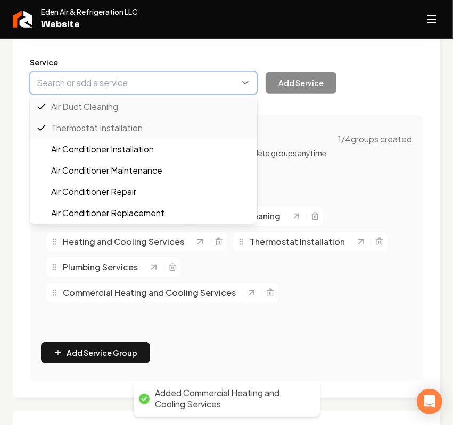
paste input "Commercial Repairs, Parts, Replacements"
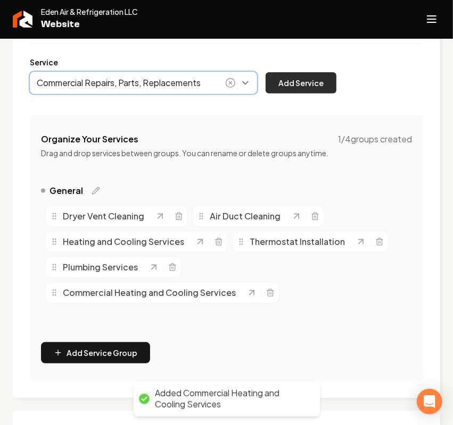
type input "Commercial Repairs, Parts, Replacements"
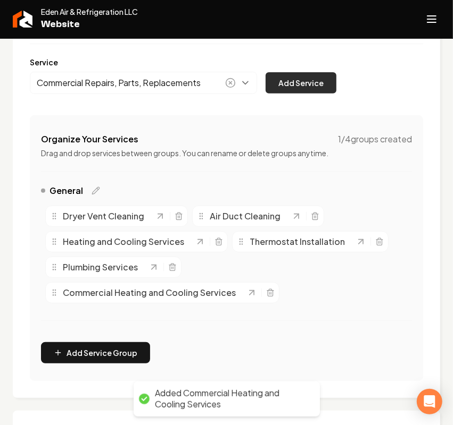
click at [271, 89] on button "Add Service" at bounding box center [300, 82] width 71 height 21
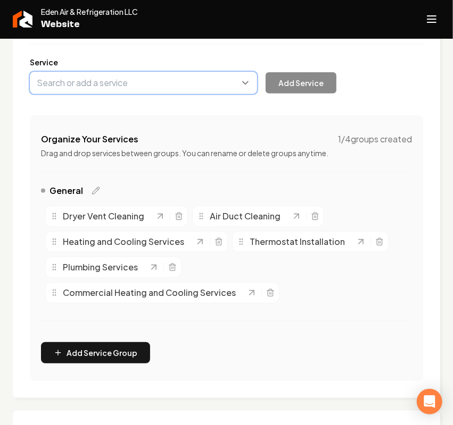
click at [115, 87] on button "Main content area" at bounding box center [143, 83] width 227 height 22
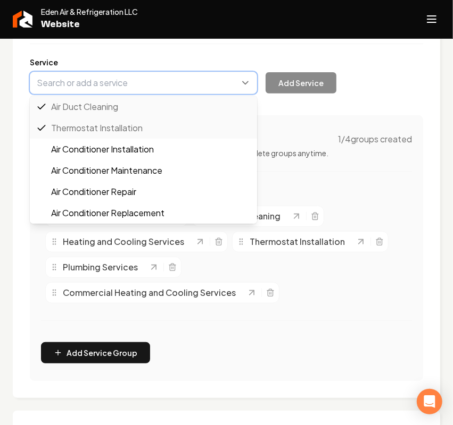
paste input "Commercial Installations"
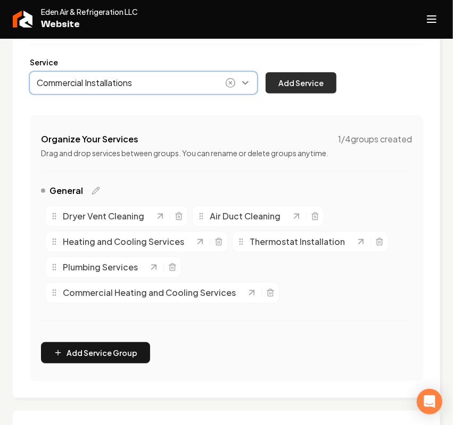
type input "Commercial Installations"
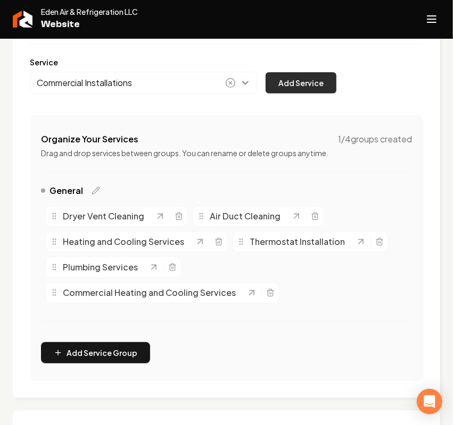
click at [279, 77] on button "Add Service" at bounding box center [300, 82] width 71 height 21
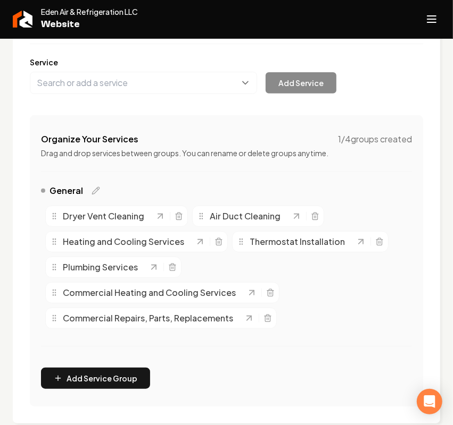
click at [101, 189] on div "General" at bounding box center [226, 193] width 371 height 17
click at [93, 188] on icon "Main content area" at bounding box center [95, 191] width 9 height 9
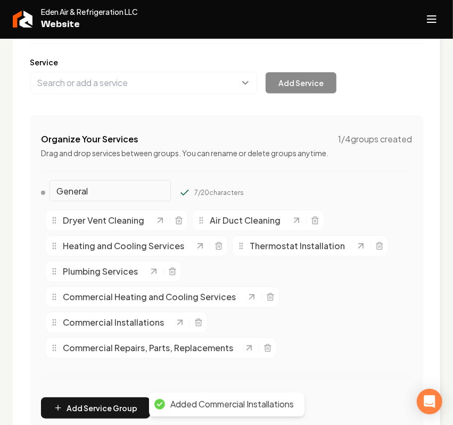
drag, startPoint x: 77, startPoint y: 190, endPoint x: -5, endPoint y: 187, distance: 82.5
click at [0, 187] on html "Company Website Social Media GBP Optimizer Ads Account Eden Air & Refrigeration…" at bounding box center [226, 212] width 453 height 425
paste input "Residenti"
type input "Residential"
click at [179, 193] on icon "Main content area" at bounding box center [184, 193] width 11 height 11
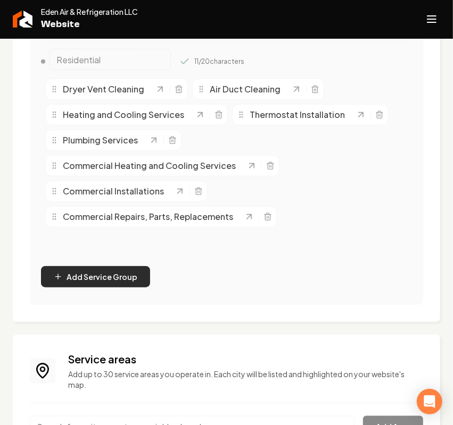
scroll to position [266, 0]
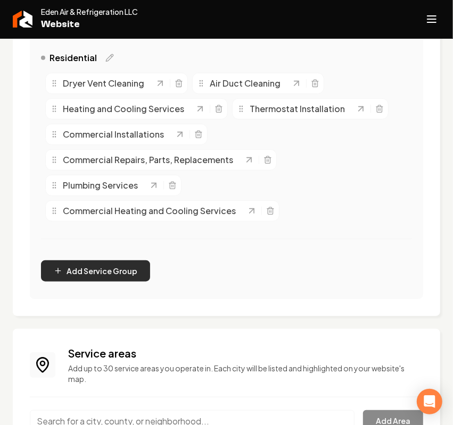
click at [113, 274] on button "Add Service Group" at bounding box center [95, 271] width 109 height 21
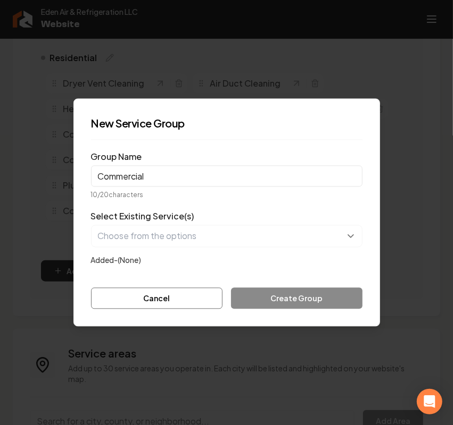
type input "Commercial"
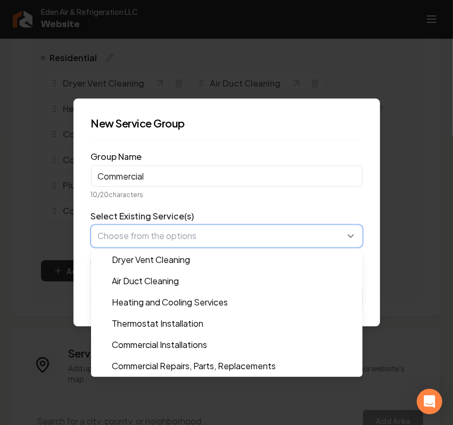
click at [163, 235] on button "button" at bounding box center [226, 237] width 271 height 22
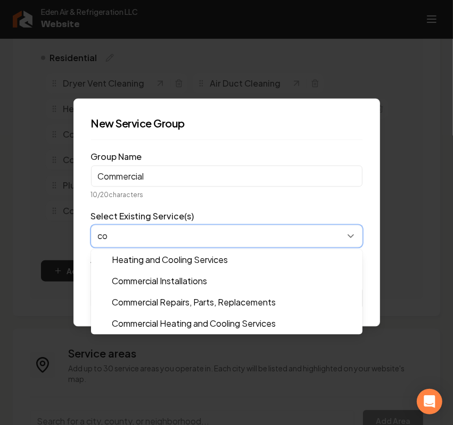
type input "com"
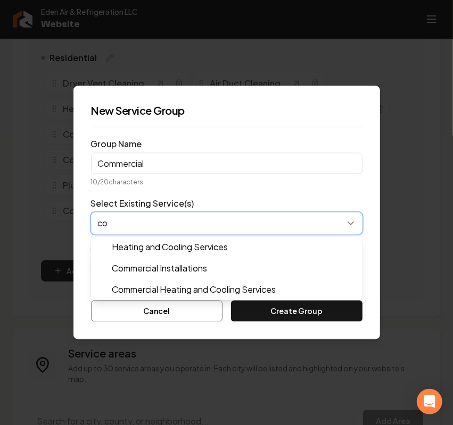
type input "com"
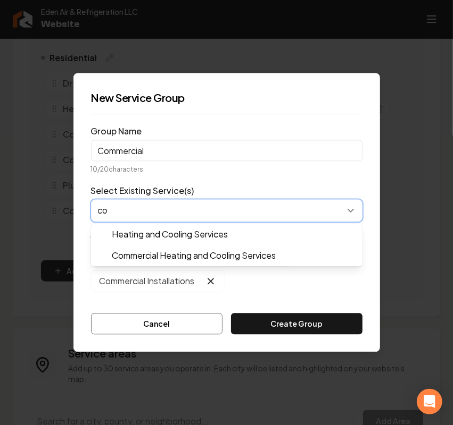
type input "com"
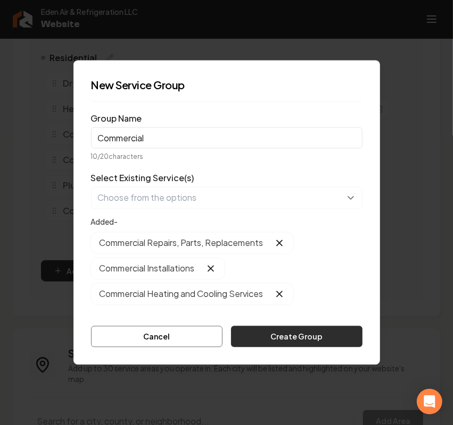
click at [278, 336] on button "Create Group" at bounding box center [296, 337] width 131 height 21
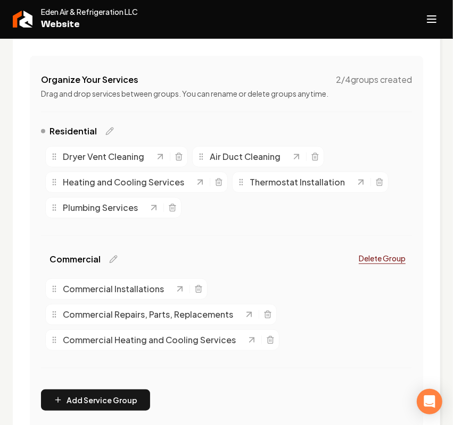
scroll to position [144, 0]
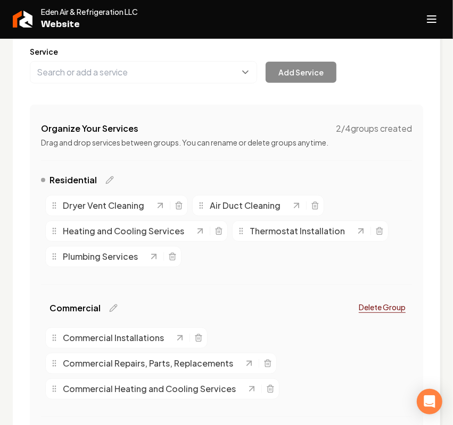
click at [430, 19] on line "Open navigation menu" at bounding box center [431, 19] width 9 height 0
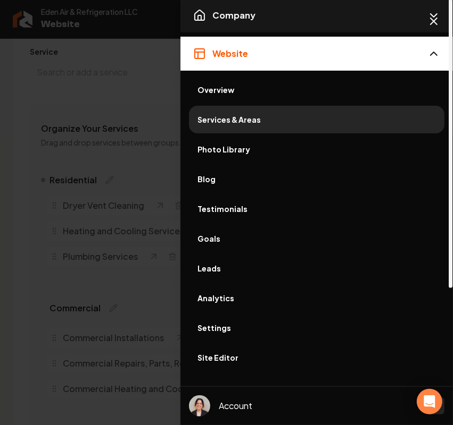
click at [215, 15] on span "Company" at bounding box center [233, 15] width 43 height 13
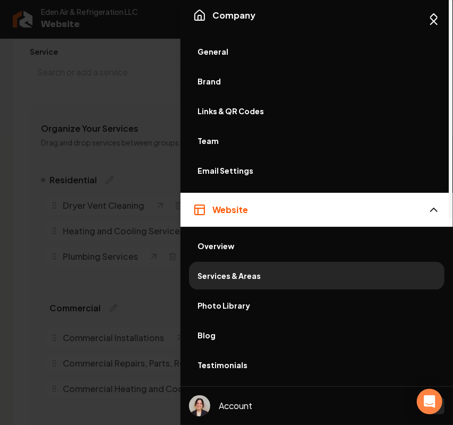
click at [237, 49] on span "General" at bounding box center [316, 51] width 238 height 11
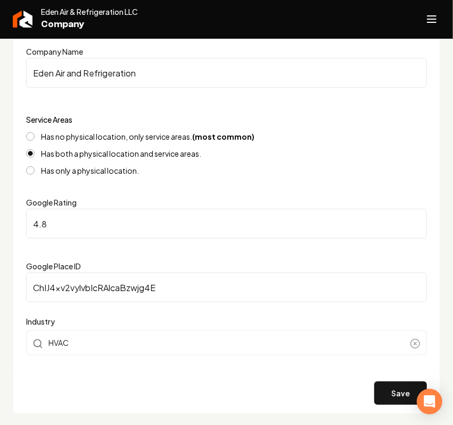
click at [425, 24] on icon "Open navigation menu" at bounding box center [431, 19] width 13 height 17
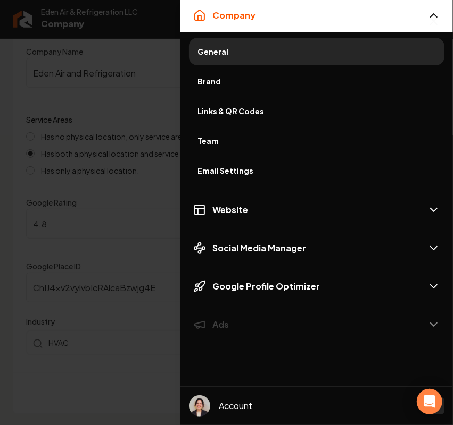
click at [222, 80] on span "Brand" at bounding box center [316, 81] width 238 height 11
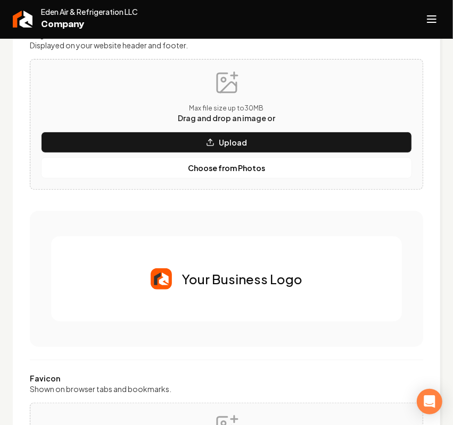
scroll to position [66, 0]
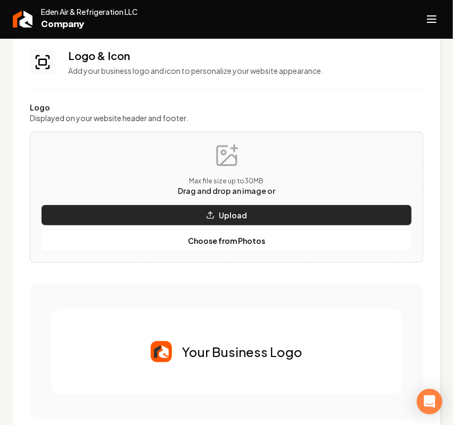
click at [174, 211] on button "Upload" at bounding box center [226, 215] width 371 height 21
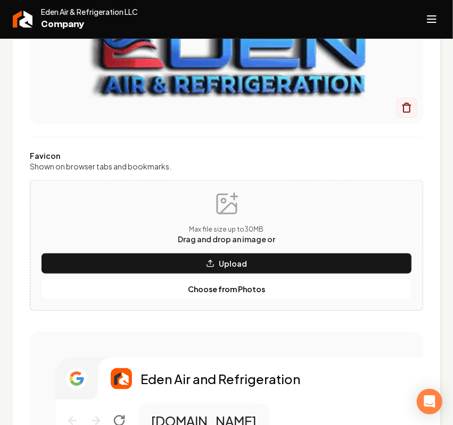
scroll to position [532, 0]
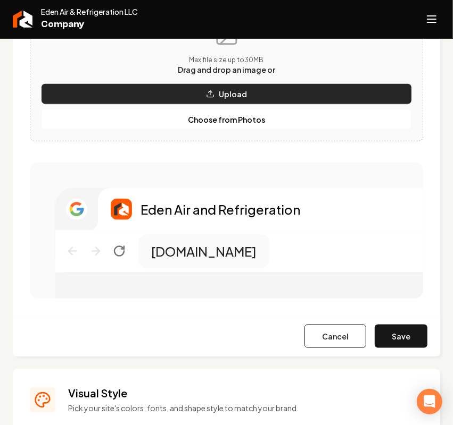
click at [219, 94] on p "Upload" at bounding box center [233, 94] width 28 height 11
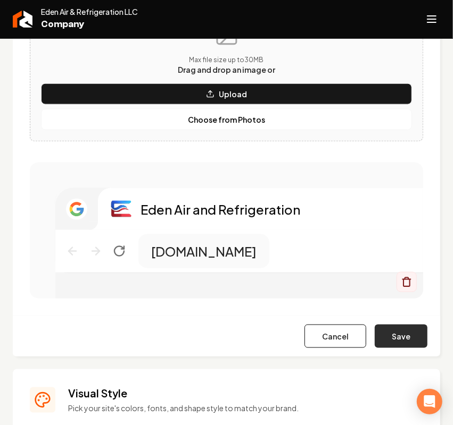
click at [407, 339] on button "Save" at bounding box center [400, 336] width 53 height 23
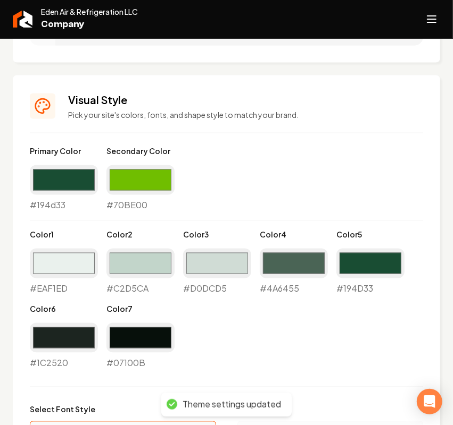
scroll to position [665, 0]
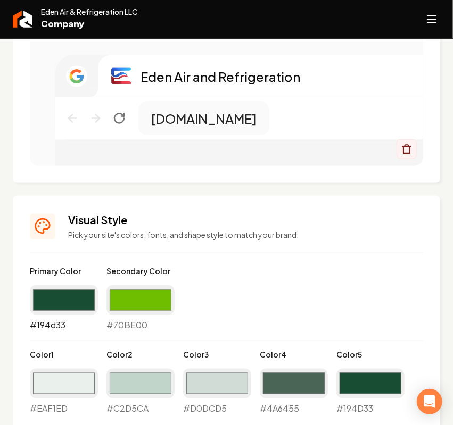
drag, startPoint x: 78, startPoint y: 299, endPoint x: 95, endPoint y: 315, distance: 23.3
click at [78, 299] on input "#194d33" at bounding box center [64, 301] width 68 height 30
type input "#42a0f4"
click at [138, 302] on input "#70be00" at bounding box center [140, 301] width 68 height 30
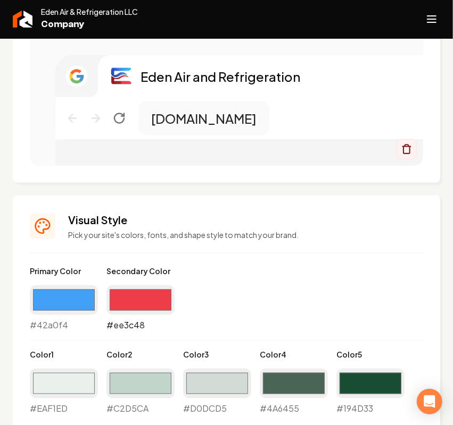
type input "#ee3c48"
click at [143, 305] on input "#ee3c48" at bounding box center [140, 301] width 68 height 30
click at [278, 313] on div "Primary Color #42a0f4 #42a0f4 Secondary Color #ee3c48 #ee3c48 Color 1 #eaf1ed #…" at bounding box center [226, 378] width 393 height 224
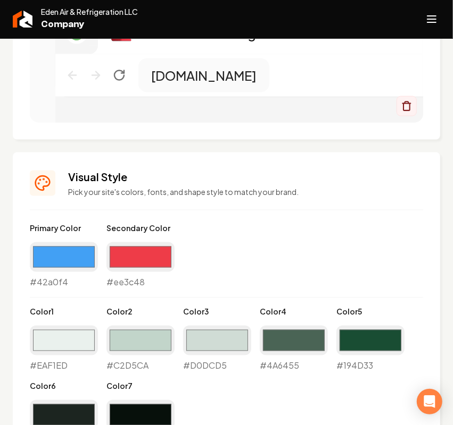
scroll to position [731, 0]
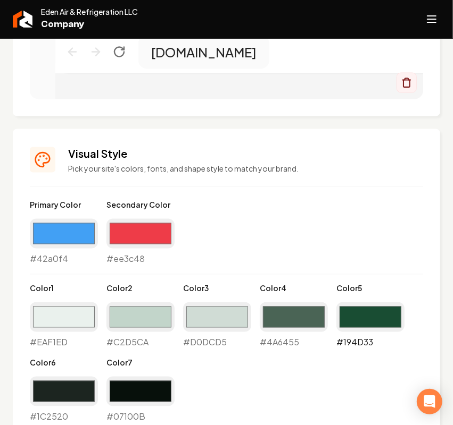
click at [377, 322] on input "#194d33" at bounding box center [370, 318] width 68 height 30
type input "#42a0f4"
click at [303, 322] on input "#4a6455" at bounding box center [294, 318] width 68 height 30
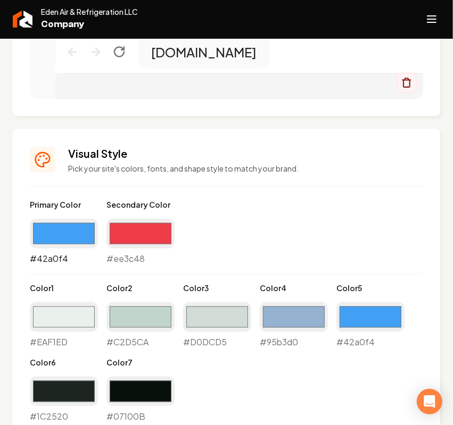
type input "#95b3d0"
click at [52, 237] on input "#42a0f4" at bounding box center [64, 234] width 68 height 30
click at [267, 264] on div "Primary Color #42a0f4 #42a0f4 Secondary Color #ee3c48 #ee3c48 Color 1 #eaf1ed #…" at bounding box center [226, 312] width 393 height 224
click at [222, 310] on input "#d0dcd5" at bounding box center [217, 318] width 68 height 30
type input "#c3d2df"
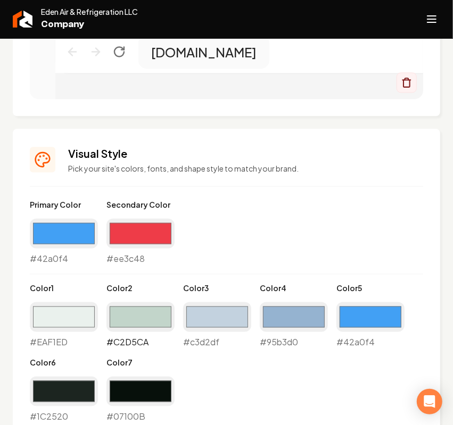
click at [127, 320] on input "#c2d5ca" at bounding box center [140, 318] width 68 height 30
type input "#e0ebf5"
click at [81, 321] on input "#eaf1ed" at bounding box center [64, 318] width 68 height 30
type input "#ebedef"
click at [335, 213] on div "Primary Color #42a0f4 #42a0f4 Secondary Color #ee3c48 #ee3c48 Color 1 #ebedef #…" at bounding box center [226, 312] width 393 height 224
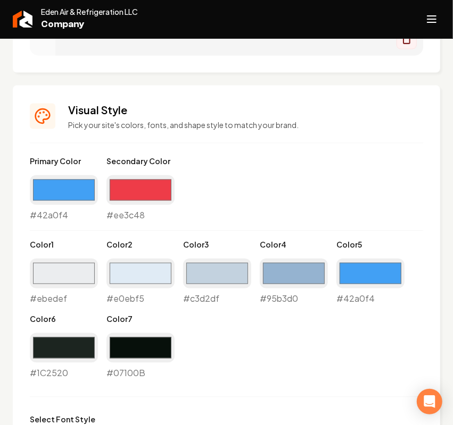
scroll to position [798, 0]
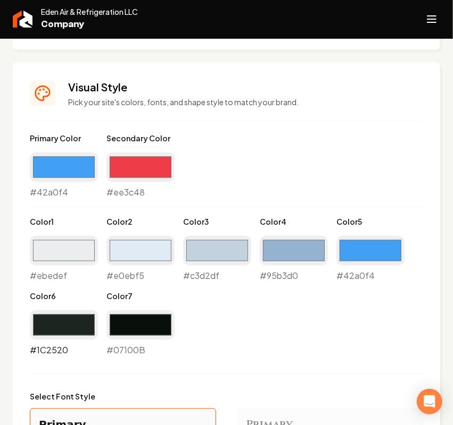
click at [72, 322] on input "#1c2520" at bounding box center [64, 326] width 68 height 30
type input "#2a333c"
click at [144, 327] on input "#07100b" at bounding box center [140, 326] width 68 height 30
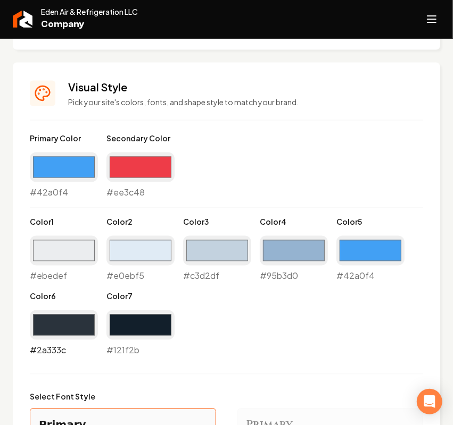
type input "#121f2b"
click at [86, 321] on input "#2a333c" at bounding box center [64, 326] width 68 height 30
type input "#273849"
click at [324, 375] on div "Primary Color #42a0f4 #42a0f4 Secondary Color #ee3c48 #ee3c48 Color 1 #ebedef #…" at bounding box center [226, 386] width 393 height 507
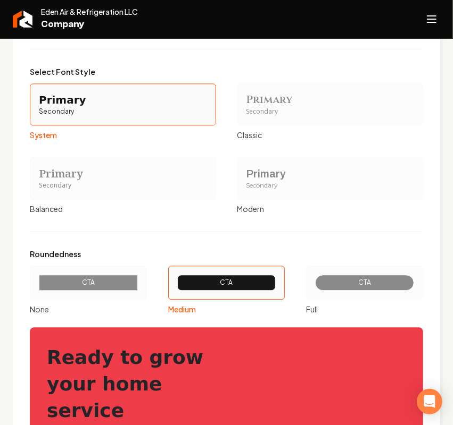
scroll to position [1130, 0]
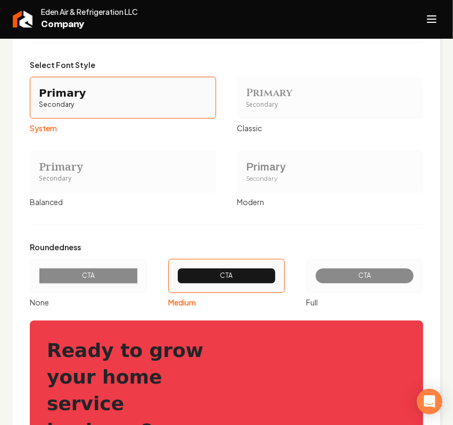
click at [275, 162] on div "Primary" at bounding box center [330, 167] width 168 height 15
click at [245, 167] on button "Primary Secondary Modern" at bounding box center [241, 171] width 9 height 9
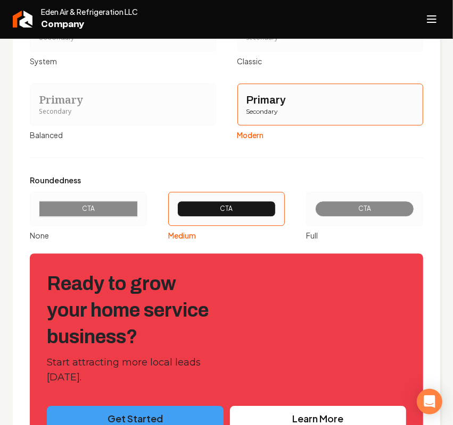
scroll to position [1292, 0]
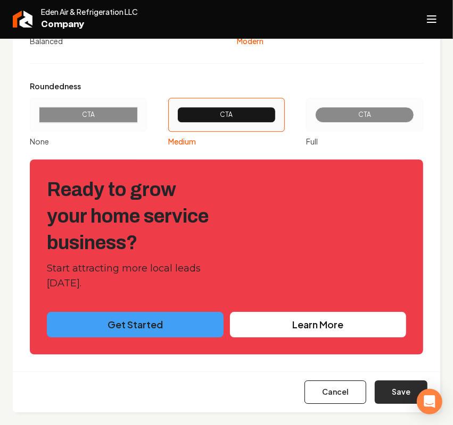
click at [386, 394] on button "Save" at bounding box center [400, 392] width 53 height 23
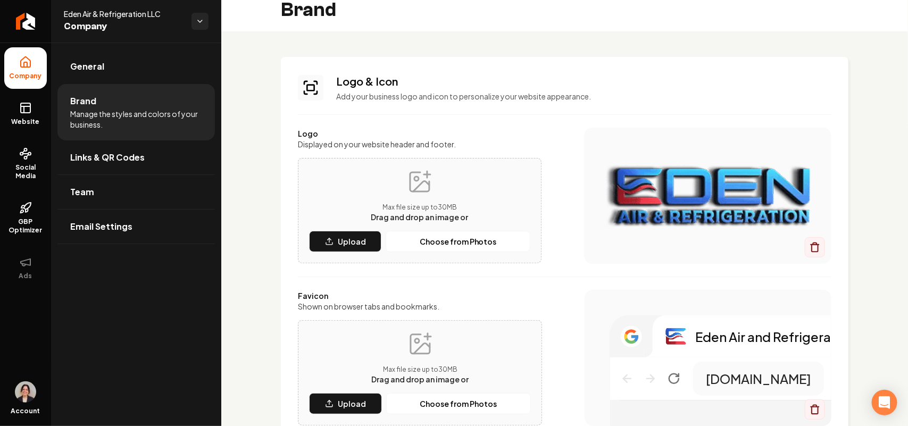
scroll to position [0, 0]
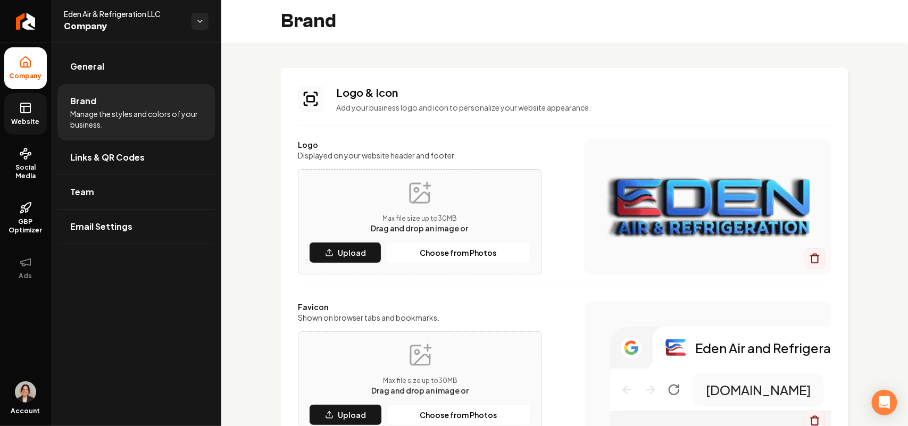
click at [26, 107] on icon at bounding box center [25, 108] width 13 height 13
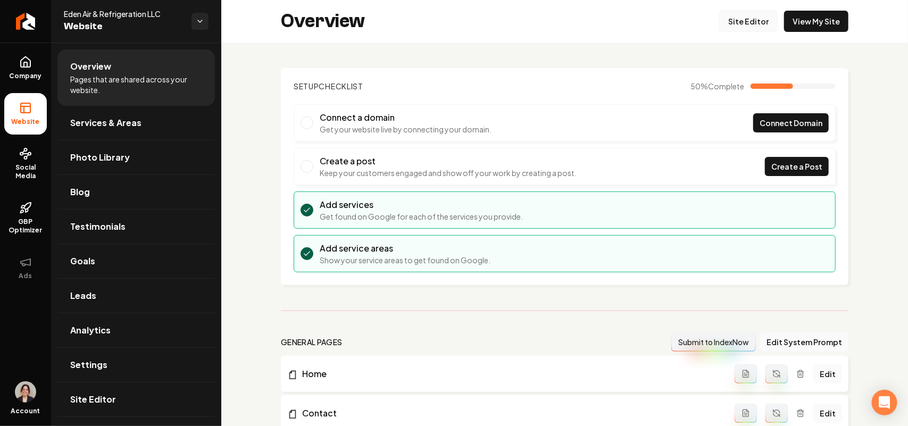
click at [742, 15] on link "Site Editor" at bounding box center [748, 21] width 59 height 21
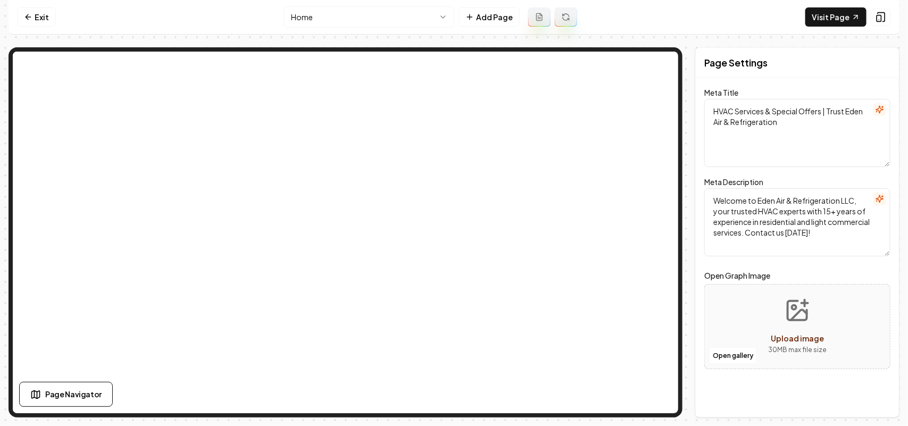
click at [716, 44] on div "Exit Home Add Page Visit Page Page Navigator Page Settings Meta Title HVAC Serv…" at bounding box center [454, 208] width 891 height 417
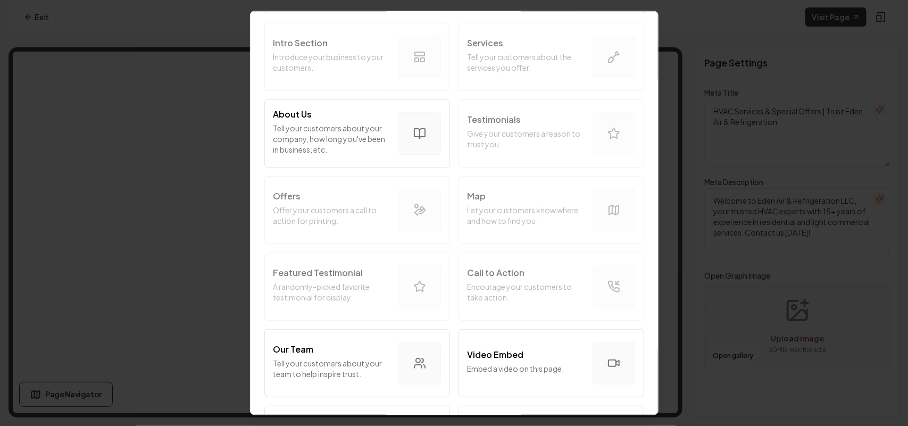
scroll to position [201, 0]
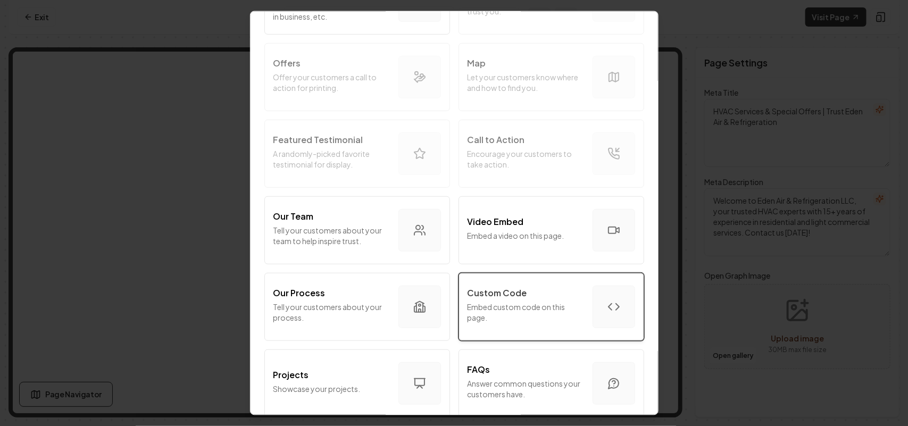
click at [520, 311] on p "Embed custom code on this page." at bounding box center [525, 311] width 116 height 21
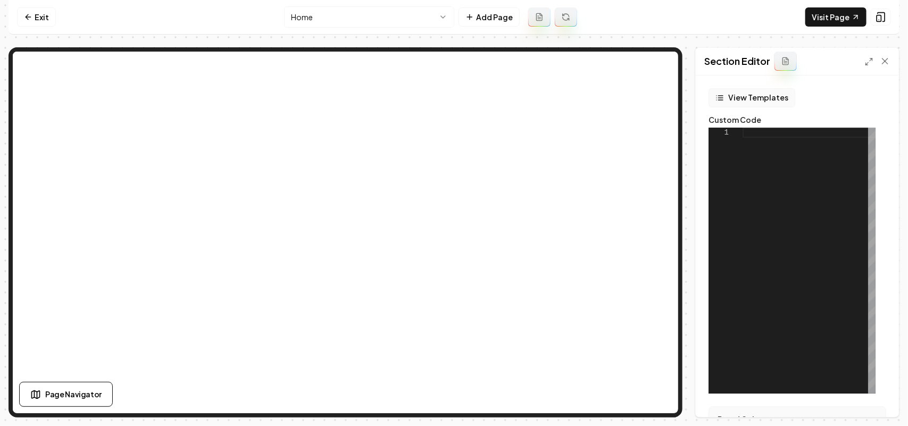
click at [754, 94] on button "View Templates" at bounding box center [751, 97] width 87 height 19
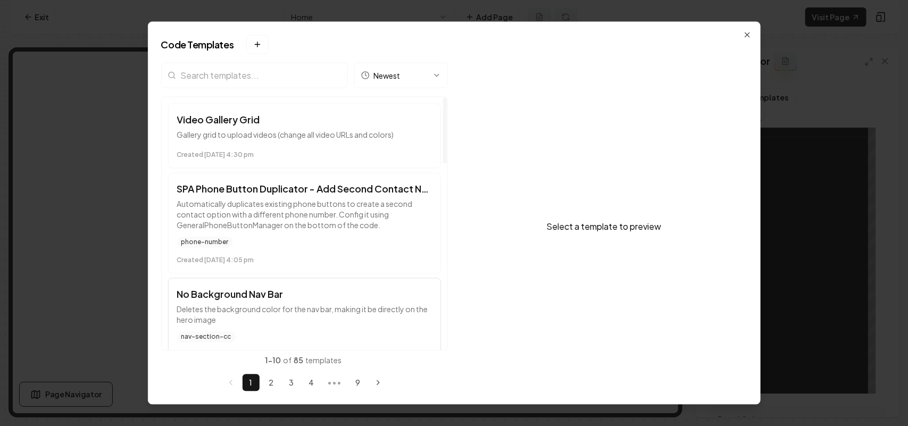
click at [306, 297] on h3 "No Background Nav Bar" at bounding box center [304, 294] width 255 height 15
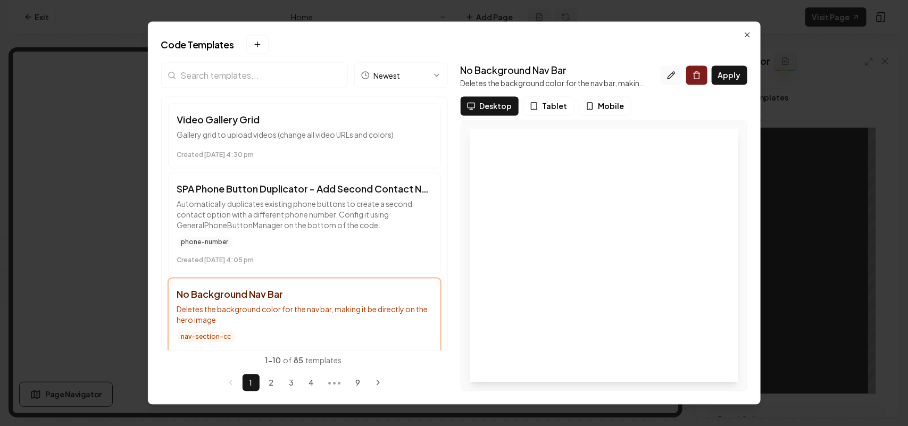
click at [668, 78] on icon at bounding box center [671, 75] width 9 height 9
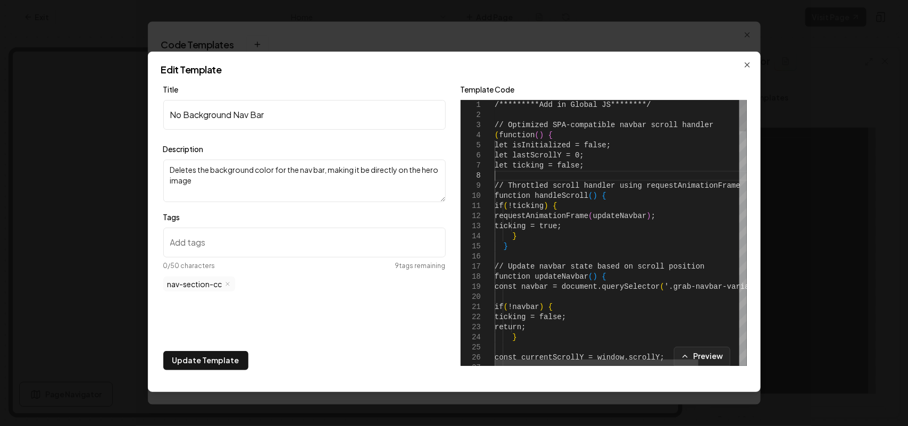
type textarea "**********"
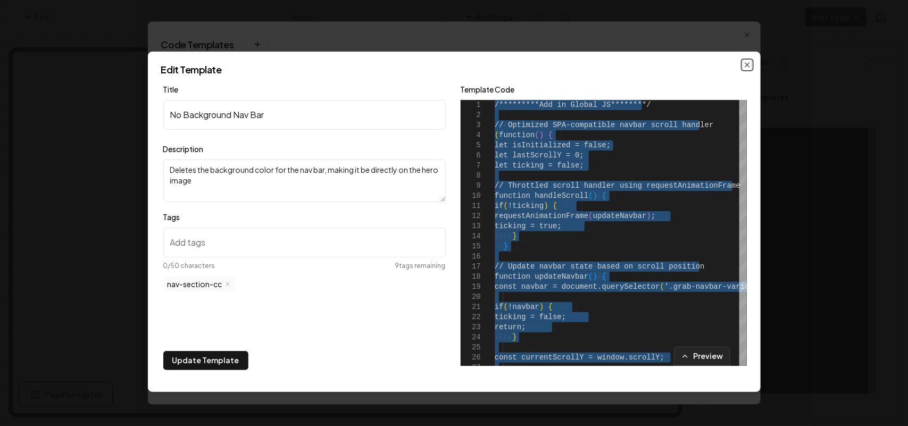
click at [745, 62] on icon "button" at bounding box center [747, 65] width 9 height 9
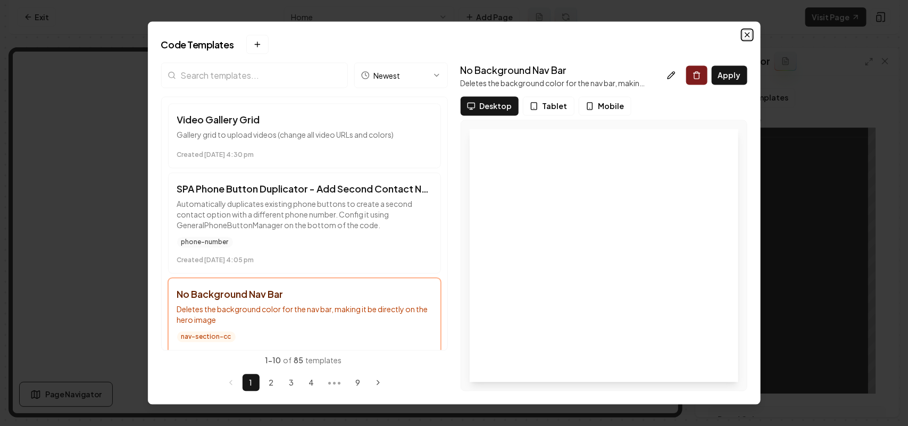
click at [750, 30] on icon "button" at bounding box center [747, 34] width 9 height 9
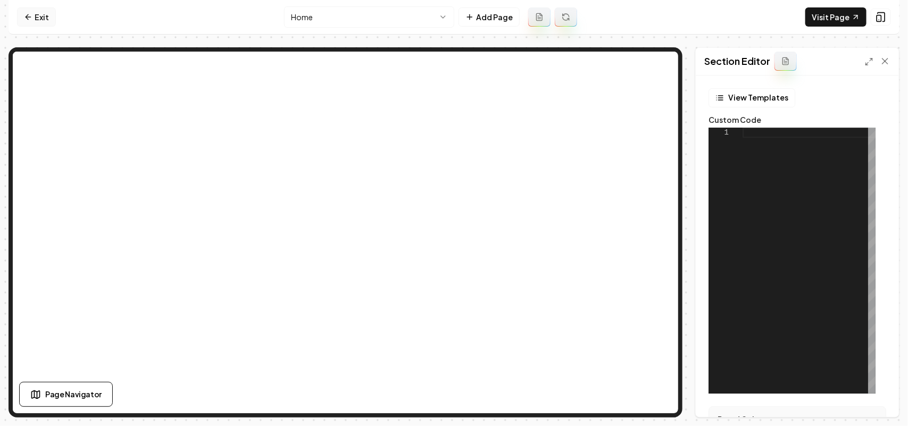
click at [51, 16] on link "Exit" at bounding box center [36, 16] width 39 height 19
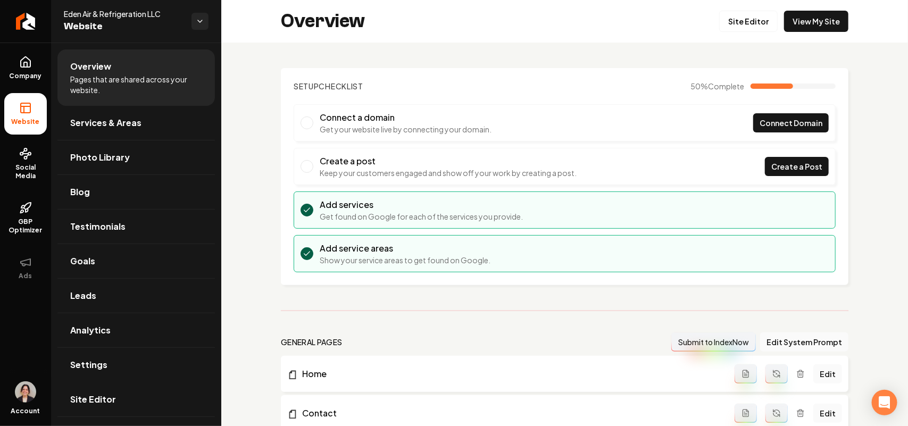
click at [88, 392] on link "Site Editor" at bounding box center [135, 399] width 157 height 34
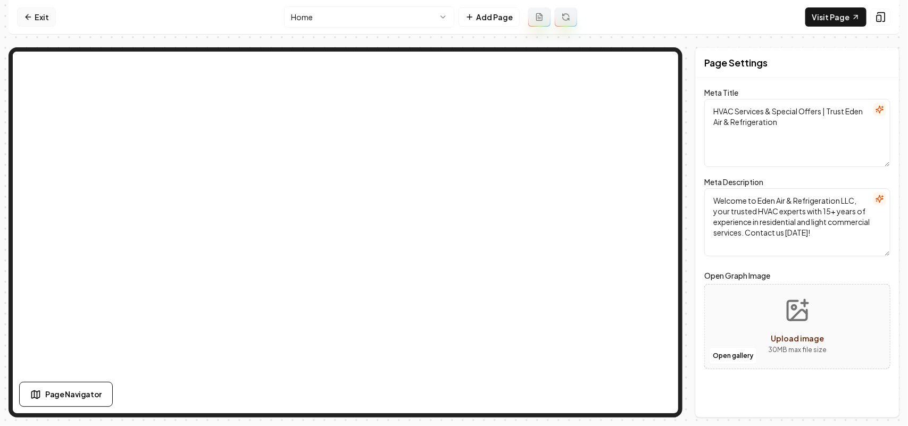
click at [37, 16] on link "Exit" at bounding box center [36, 16] width 39 height 19
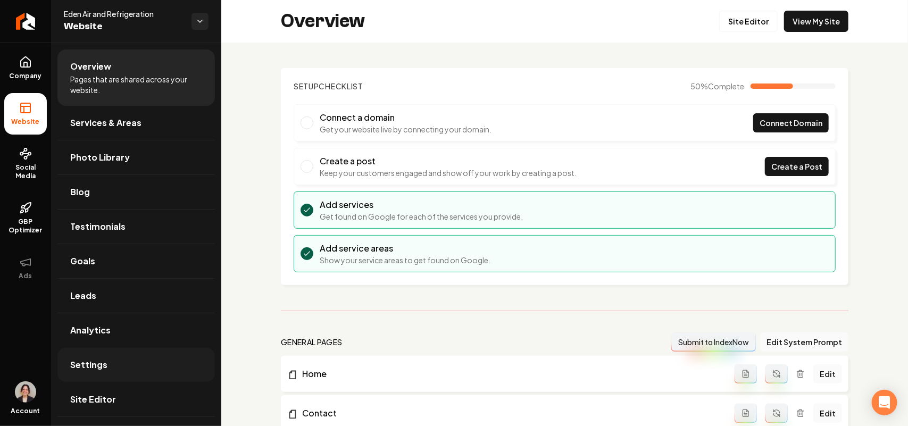
click at [83, 358] on link "Settings" at bounding box center [135, 365] width 157 height 34
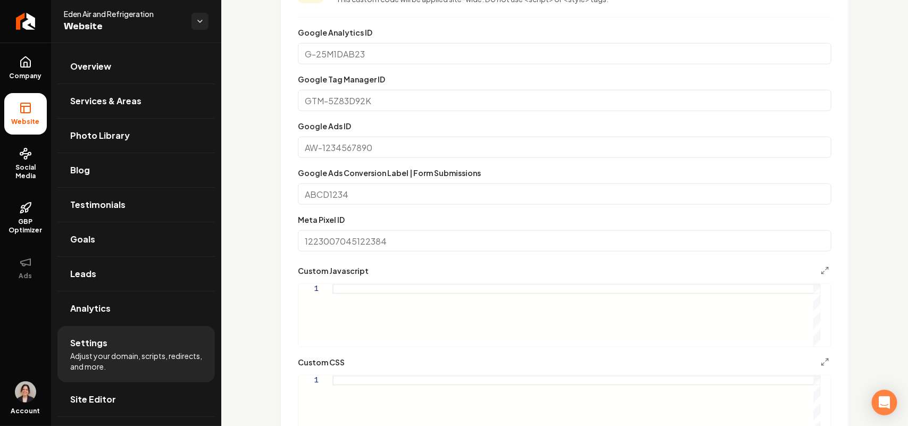
scroll to position [665, 0]
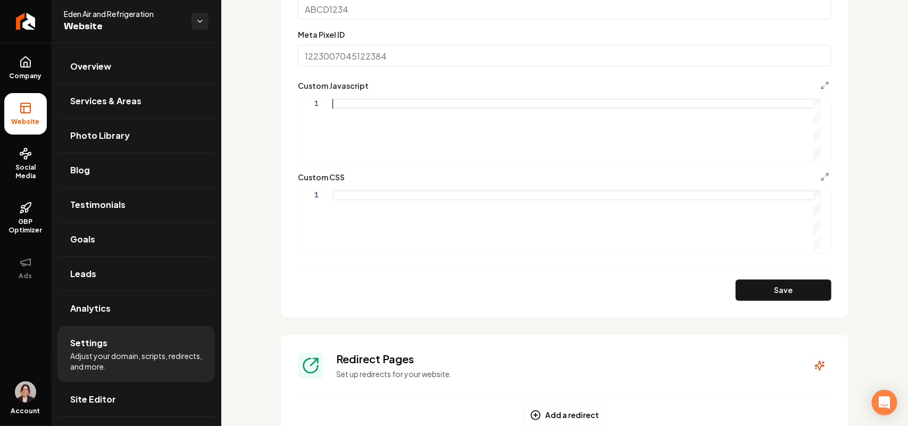
click at [416, 116] on div "Main content area" at bounding box center [576, 130] width 488 height 62
type textarea "*"
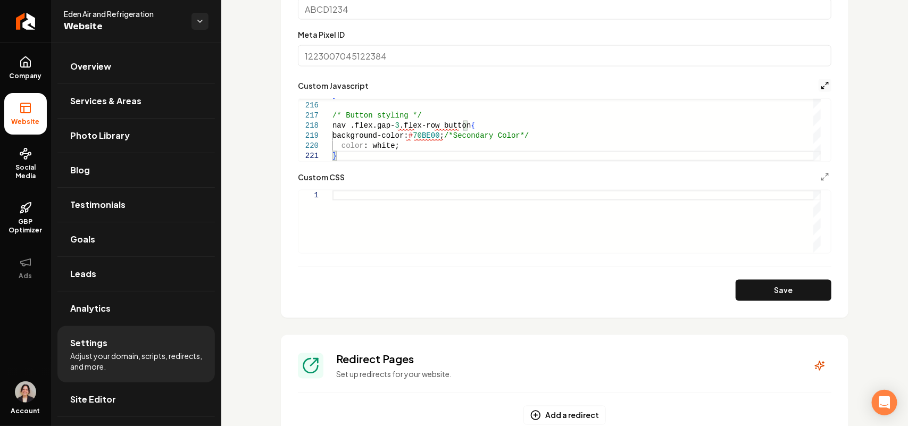
click at [821, 81] on icon "Main content area" at bounding box center [825, 85] width 9 height 9
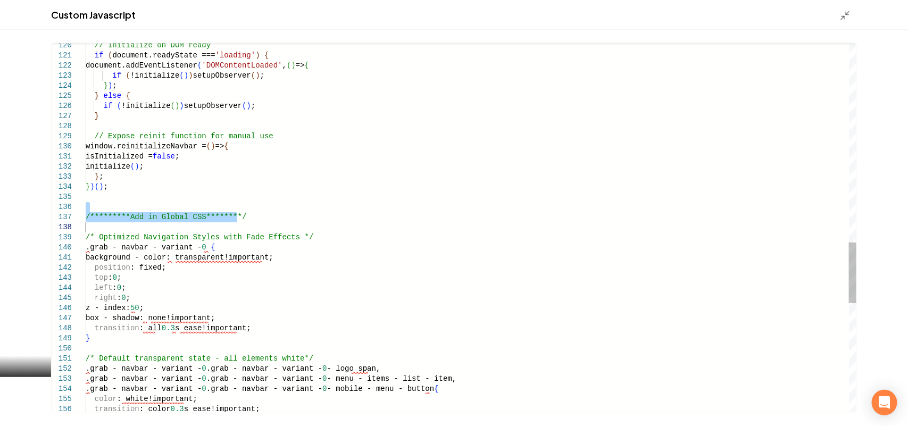
scroll to position [0, 0]
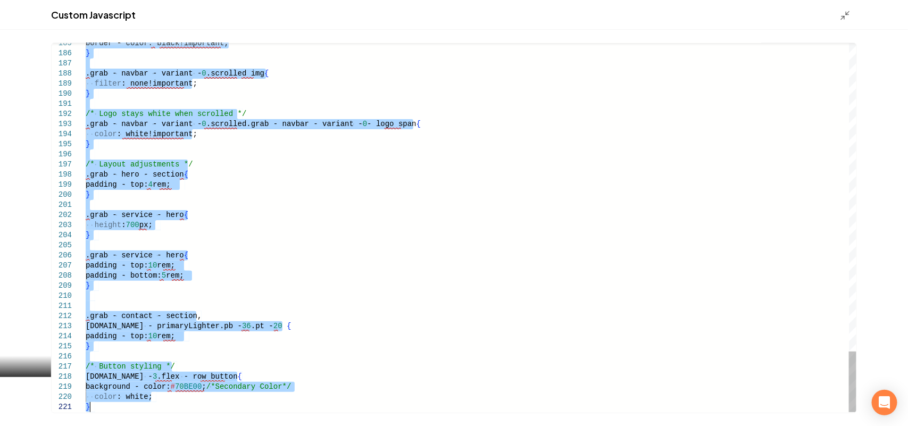
drag, startPoint x: 87, startPoint y: 203, endPoint x: 136, endPoint y: 452, distance: 253.7
type textarea "**********"
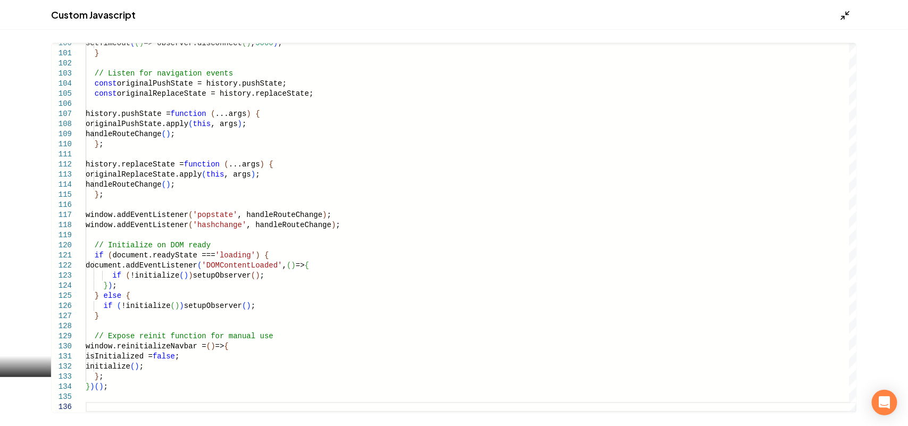
click at [847, 16] on icon "Main content area" at bounding box center [845, 15] width 11 height 11
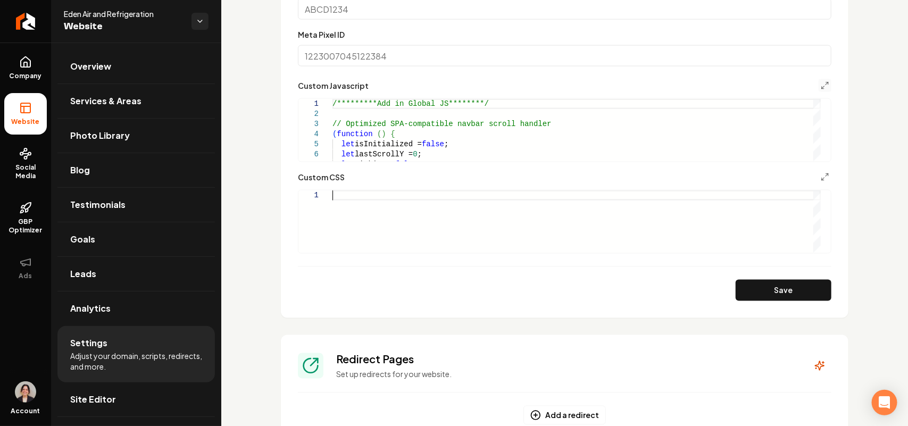
click at [386, 232] on div "Main content area" at bounding box center [576, 221] width 488 height 62
type textarea "**********"
click at [742, 283] on button "Save" at bounding box center [784, 290] width 96 height 21
click at [112, 403] on span "Site Editor" at bounding box center [93, 399] width 46 height 13
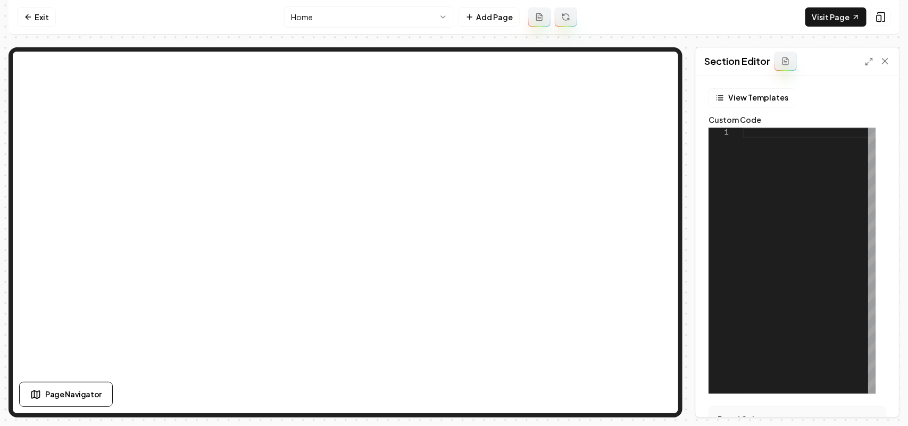
click at [751, 86] on div "View Templates Custom Code 1 Brand Colors Primary #42a0f4 Secondary #ee3c48 Col…" at bounding box center [797, 246] width 203 height 341
click at [747, 95] on button "View Templates" at bounding box center [751, 97] width 87 height 19
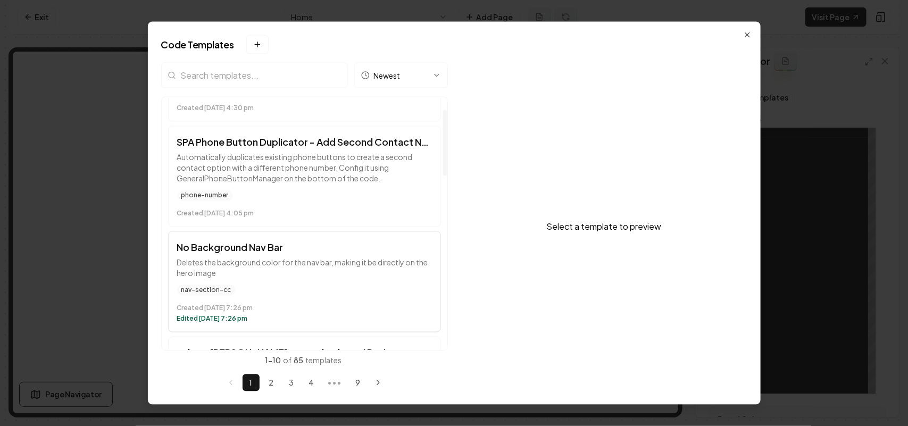
scroll to position [66, 0]
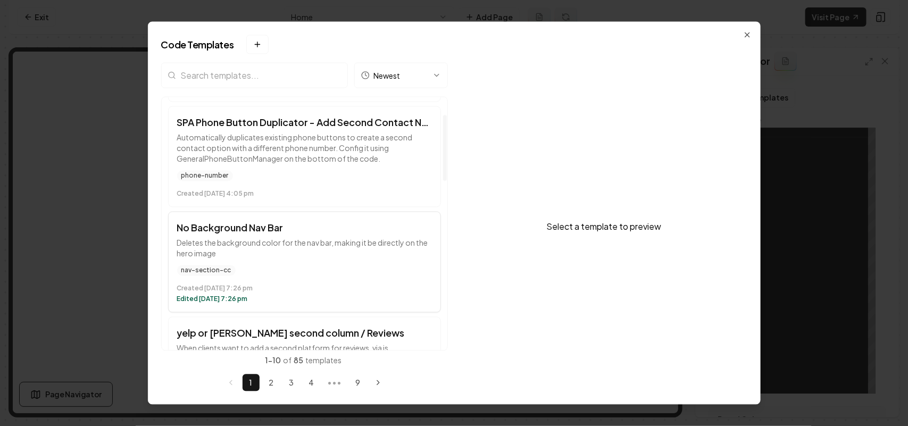
click at [223, 253] on p "Deletes the background color for the nav bar, making it be directly on the hero…" at bounding box center [304, 247] width 255 height 21
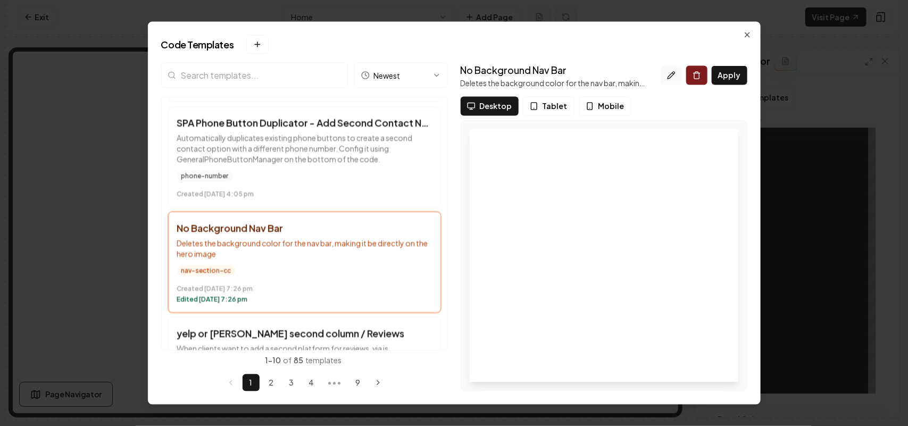
click at [674, 75] on icon at bounding box center [670, 74] width 7 height 7
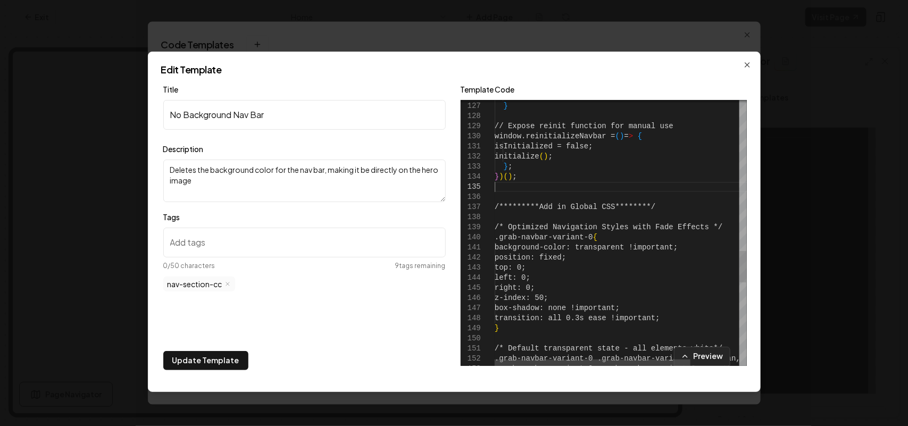
scroll to position [0, 0]
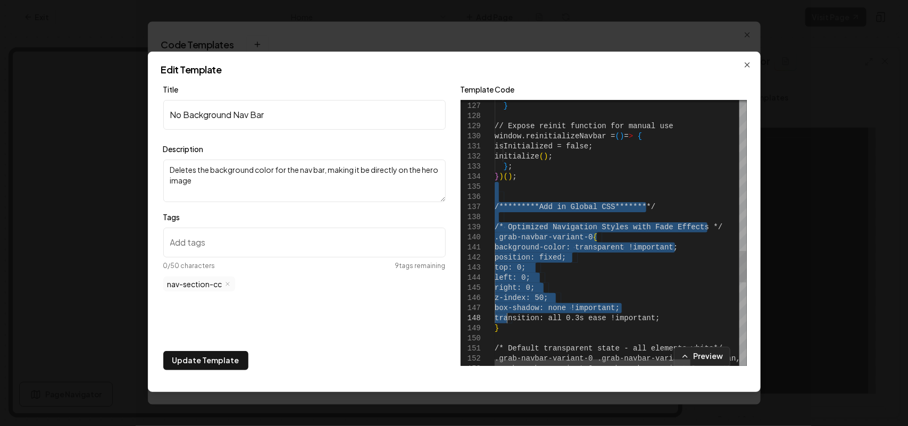
type textarea "**********"
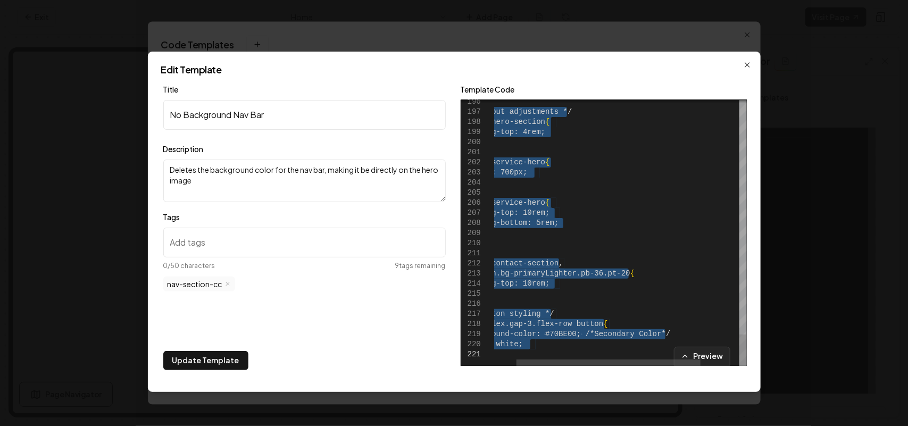
drag, startPoint x: 500, startPoint y: 189, endPoint x: 522, endPoint y: 452, distance: 263.6
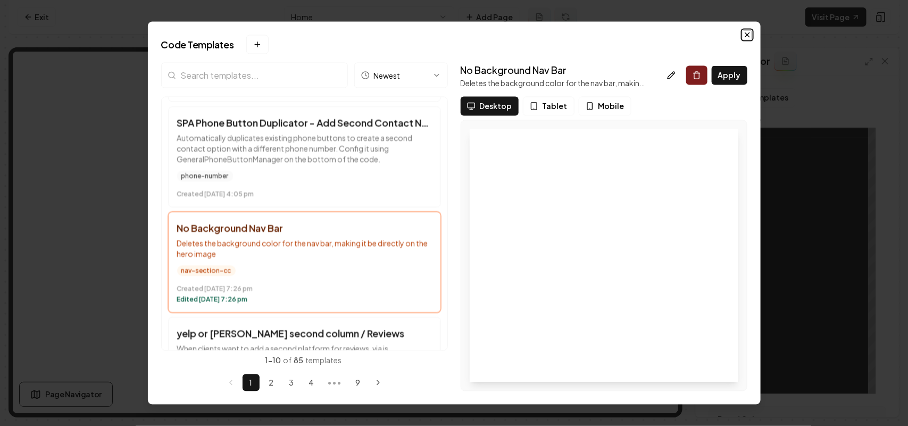
click at [747, 30] on icon "button" at bounding box center [747, 34] width 9 height 9
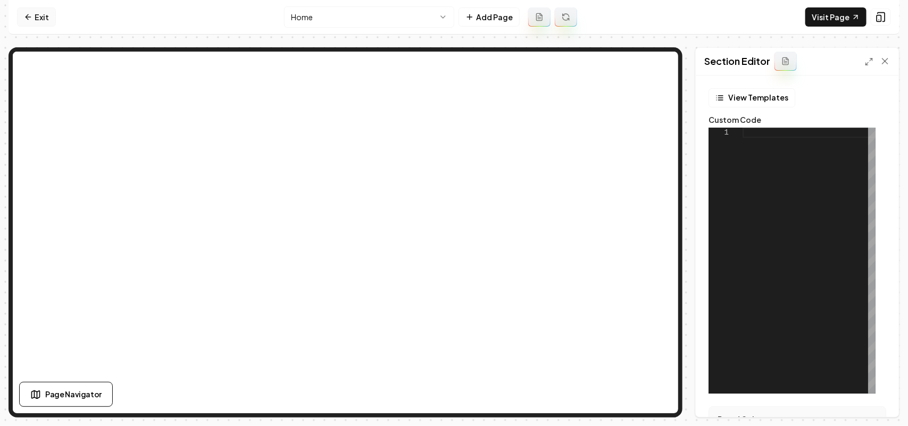
click at [34, 15] on link "Exit" at bounding box center [36, 16] width 39 height 19
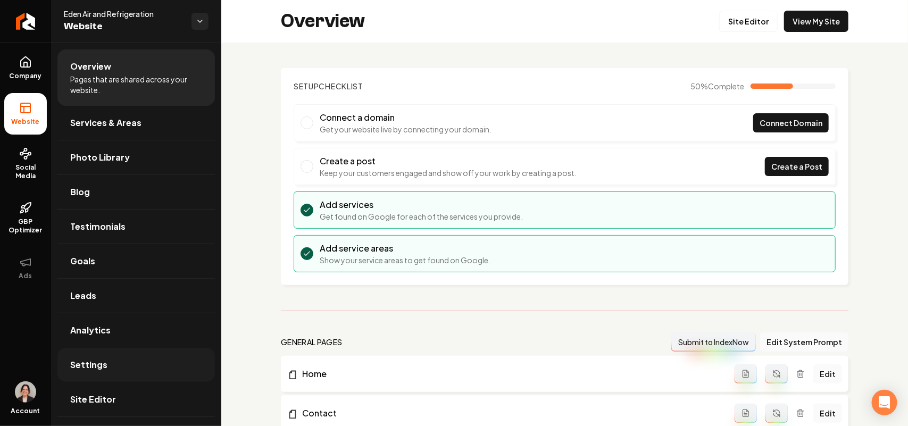
drag, startPoint x: 98, startPoint y: 370, endPoint x: 104, endPoint y: 357, distance: 14.0
click at [98, 369] on span "Settings" at bounding box center [88, 364] width 37 height 13
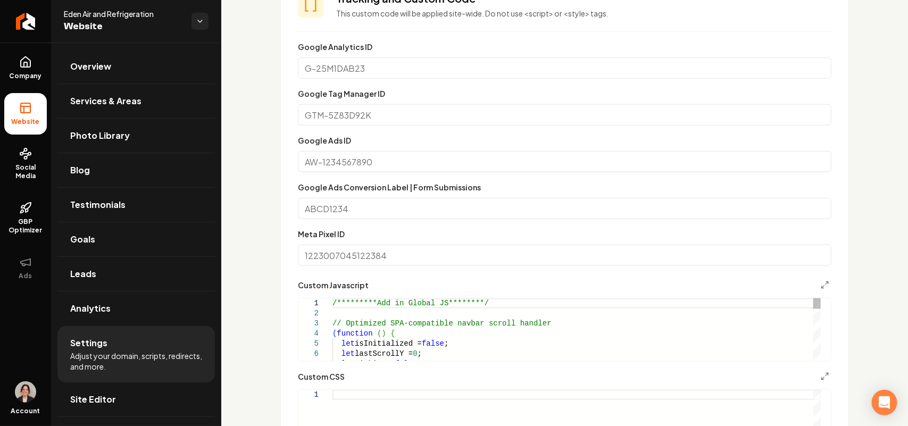
scroll to position [598, 0]
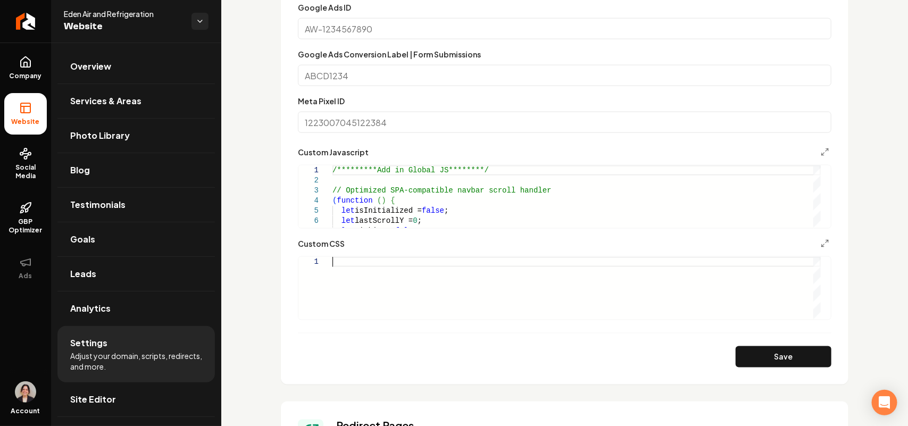
click at [391, 271] on div "Main content area" at bounding box center [576, 288] width 488 height 62
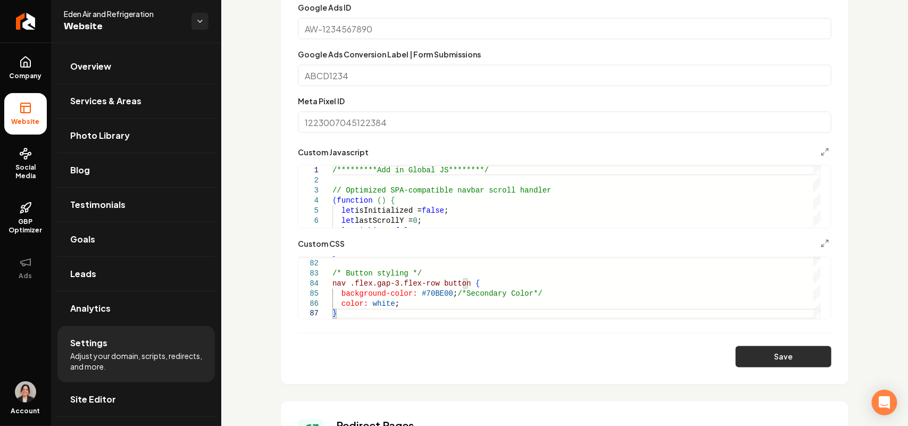
click at [780, 360] on button "Save" at bounding box center [784, 356] width 96 height 21
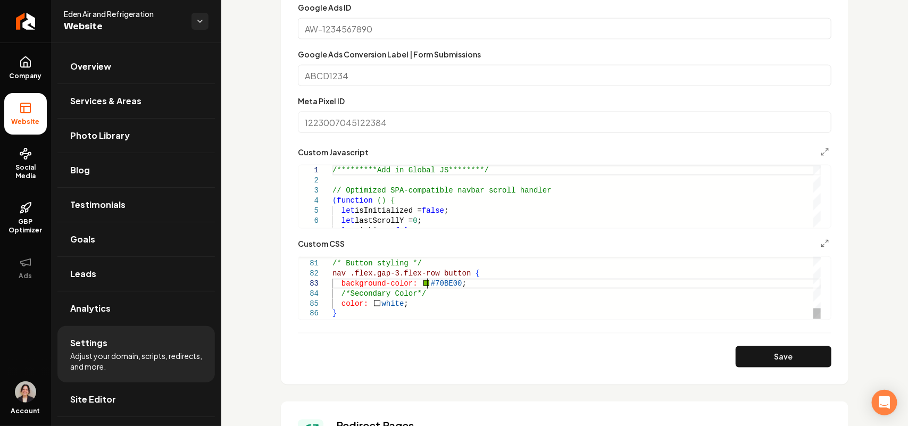
type textarea "**********"
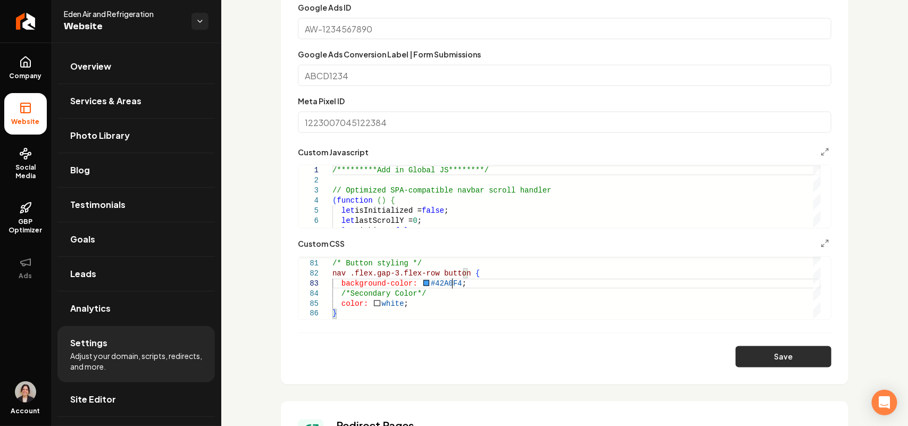
click at [774, 355] on button "Save" at bounding box center [784, 356] width 96 height 21
click at [769, 354] on button "Save" at bounding box center [784, 356] width 96 height 21
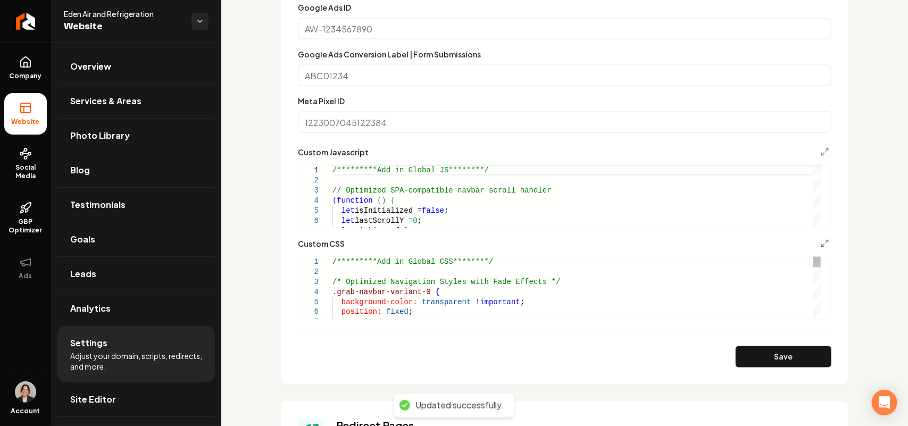
scroll to position [532, 0]
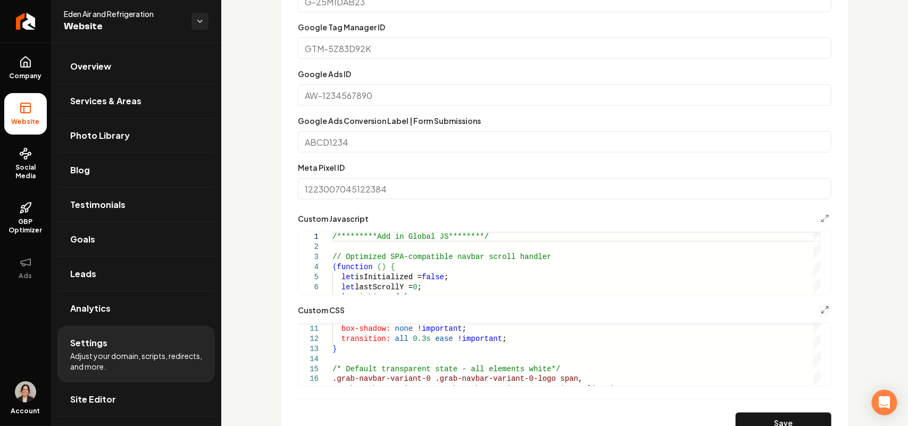
click at [819, 309] on button "Main content area" at bounding box center [825, 310] width 13 height 13
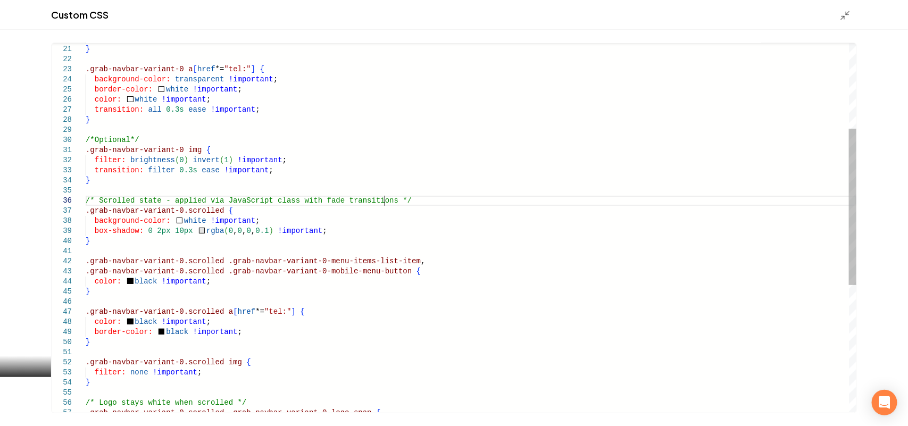
scroll to position [0, 0]
drag, startPoint x: 393, startPoint y: 200, endPoint x: 68, endPoint y: 201, distance: 325.0
click at [86, 201] on div "transition: color 0.3s ease !important ; } .grab-navbar-variant-0 a [ href *= "…" at bounding box center [471, 276] width 771 height 869
click at [124, 254] on div "transition: color 0.3s ease !important ; } .grab-navbar-variant-0 a [ href *= "…" at bounding box center [471, 276] width 771 height 869
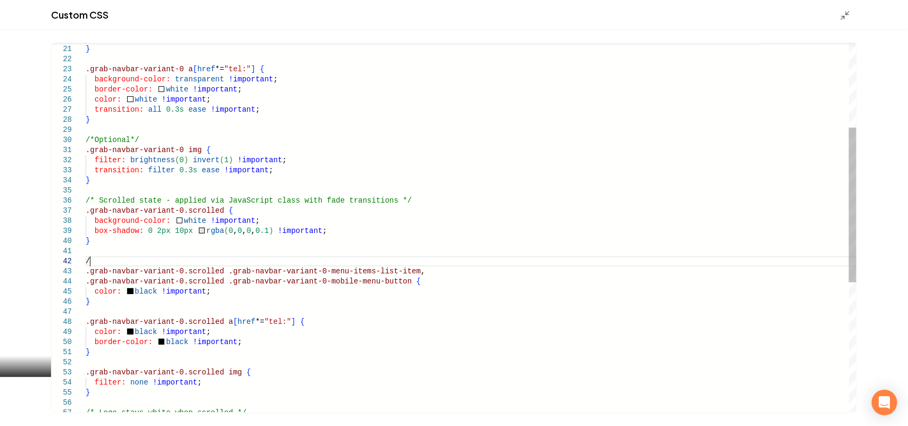
scroll to position [10, 7]
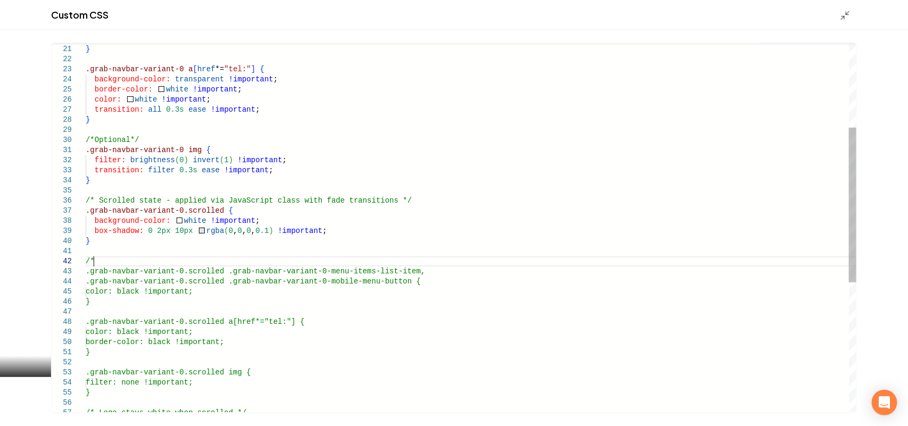
click at [107, 353] on div "transition: color 0.3s ease !important ; } .grab-navbar-variant-0 a [ href *= "…" at bounding box center [471, 281] width 771 height 879
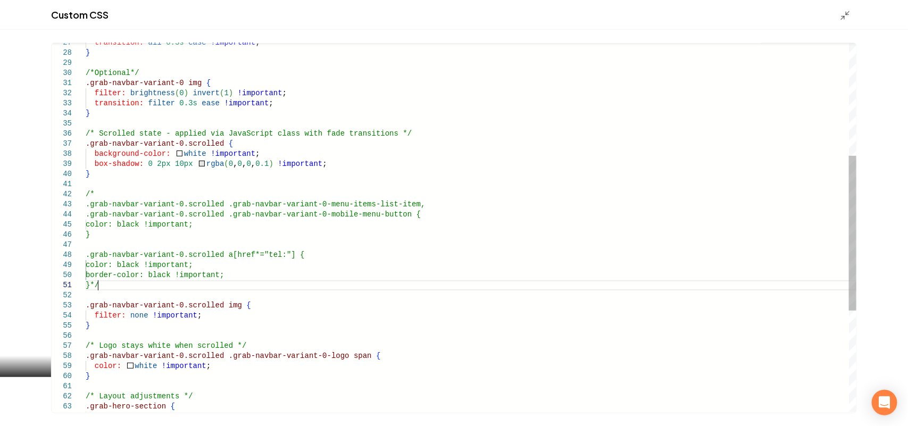
click at [94, 323] on div "transition: all 0.3s ease !important ; } /*Optional*/ .grab-navbar-variant-0 im…" at bounding box center [471, 214] width 771 height 879
drag, startPoint x: 105, startPoint y: 283, endPoint x: 89, endPoint y: 286, distance: 16.7
click at [89, 286] on div "transition: all 0.3s ease !important ; } /*Optional*/ .grab-navbar-variant-0 im…" at bounding box center [471, 214] width 771 height 879
drag, startPoint x: 94, startPoint y: 285, endPoint x: 102, endPoint y: 324, distance: 40.7
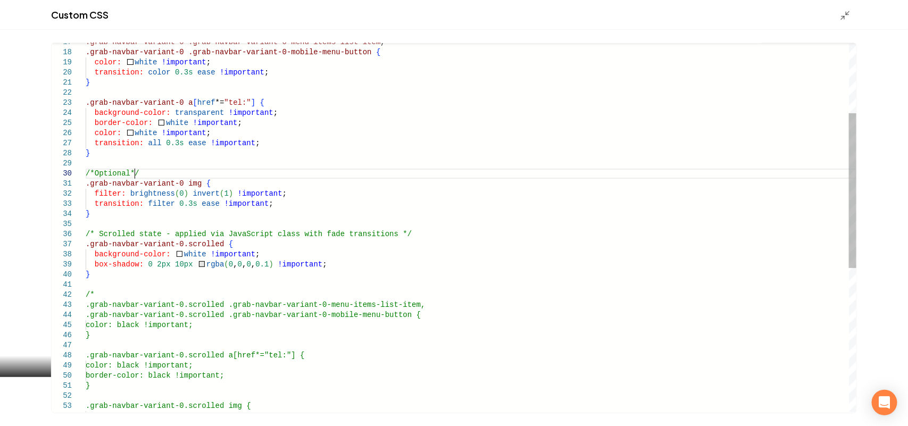
click at [141, 173] on div "transition: all 0.3s ease !important ; } /*Optional*/ .grab-navbar-variant-0 im…" at bounding box center [471, 315] width 771 height 879
drag, startPoint x: 148, startPoint y: 169, endPoint x: 126, endPoint y: 171, distance: 22.5
click at [126, 171] on div "transition: all 0.3s ease !important ; } /*Optional*/ .grab-navbar-variant-0 im…" at bounding box center [471, 315] width 771 height 879
drag, startPoint x: 131, startPoint y: 174, endPoint x: 126, endPoint y: 209, distance: 34.9
click at [180, 254] on div "transition: all 0.3s ease !important ; } /*Optional .grab-navbar-variant-0 img …" at bounding box center [471, 315] width 771 height 879
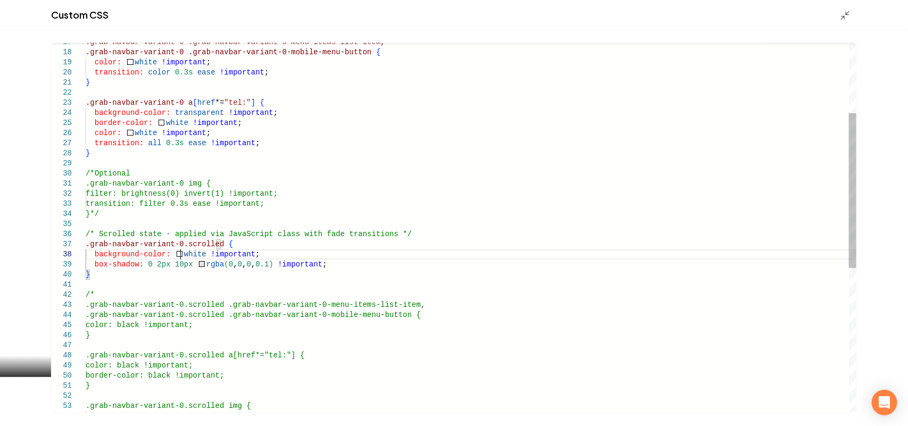
click at [180, 254] on div "transition: all 0.3s ease !important ; } /*Optional .grab-navbar-variant-0 img …" at bounding box center [471, 315] width 771 height 879
click at [216, 250] on div "transition: all 0.3s ease !important ; } /*Optional .grab-navbar-variant-0 img …" at bounding box center [471, 315] width 771 height 879
click at [222, 254] on div "transition: all 0.3s ease !important ; } /*Optional .grab-navbar-variant-0 img …" at bounding box center [471, 315] width 771 height 879
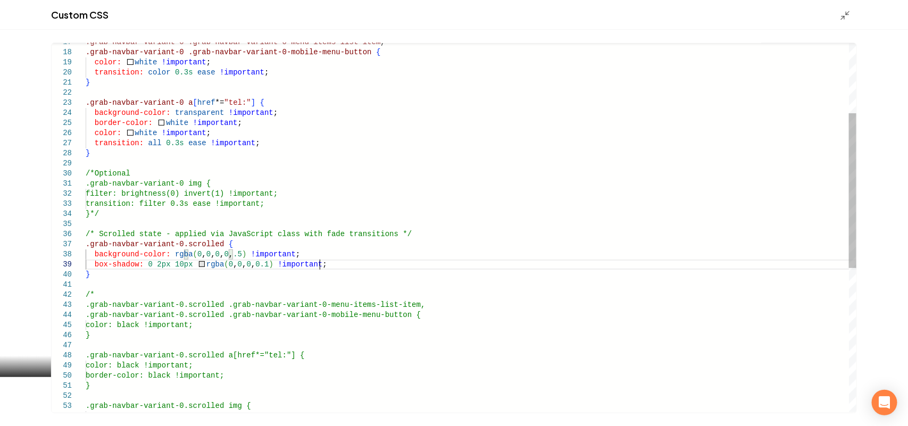
click at [358, 266] on div "transition: all 0.3s ease !important ; } /*Optional .grab-navbar-variant-0 img …" at bounding box center [471, 315] width 771 height 879
click at [221, 253] on div "transition: all 0.3s ease !important ; } /*Optional .grab-navbar-variant-0 img …" at bounding box center [471, 315] width 771 height 879
click at [354, 260] on div "transition: all 0.3s ease !important ; } /*Optional .grab-navbar-variant-0 img …" at bounding box center [471, 315] width 771 height 879
click at [354, 262] on div "transition: all 0.3s ease !important ; } /*Optional .grab-navbar-variant-0 img …" at bounding box center [471, 315] width 771 height 879
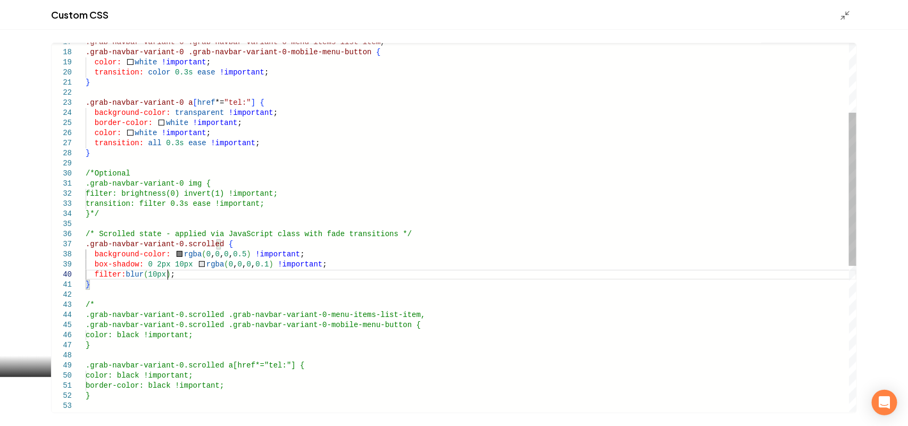
scroll to position [91, 80]
type textarea "**********"
click at [840, 16] on icon "Main content area" at bounding box center [845, 15] width 11 height 11
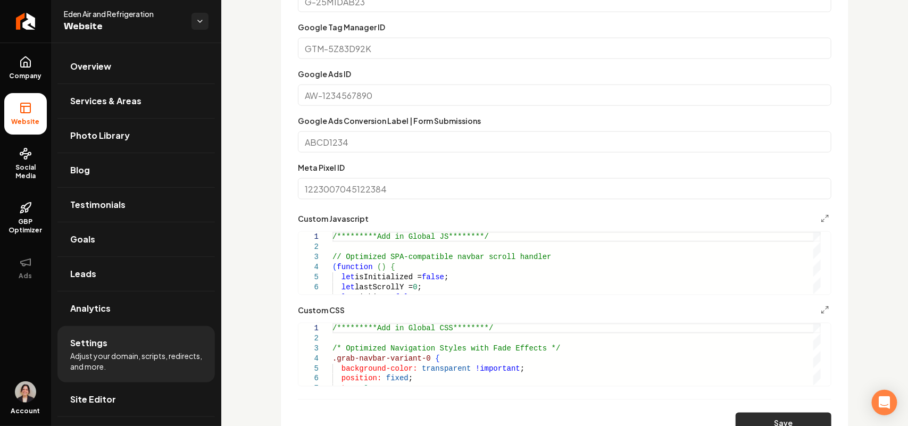
click at [769, 421] on button "Save" at bounding box center [784, 423] width 96 height 21
click at [820, 310] on button "Main content area" at bounding box center [825, 310] width 13 height 13
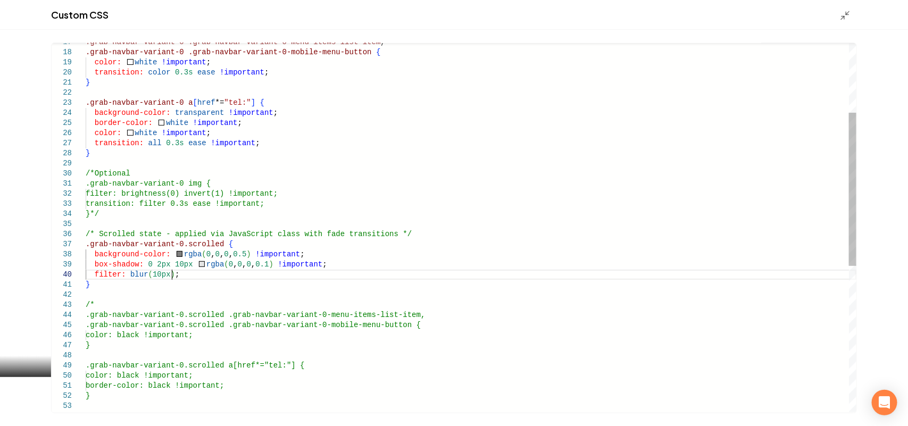
scroll to position [0, 0]
drag, startPoint x: 191, startPoint y: 273, endPoint x: 371, endPoint y: 266, distance: 179.3
click at [371, 266] on div ".grab-navbar-variant-0 .grab-navbar-variant-0-menu-items-list-item , .grab-navb…" at bounding box center [471, 320] width 771 height 889
click at [122, 275] on div ".grab-navbar-variant-0 .grab-navbar-variant-0-menu-items-list-item , .grab-navb…" at bounding box center [471, 320] width 771 height 889
click at [96, 272] on div ".grab-navbar-variant-0 .grab-navbar-variant-0-menu-items-list-item , .grab-navb…" at bounding box center [471, 320] width 771 height 889
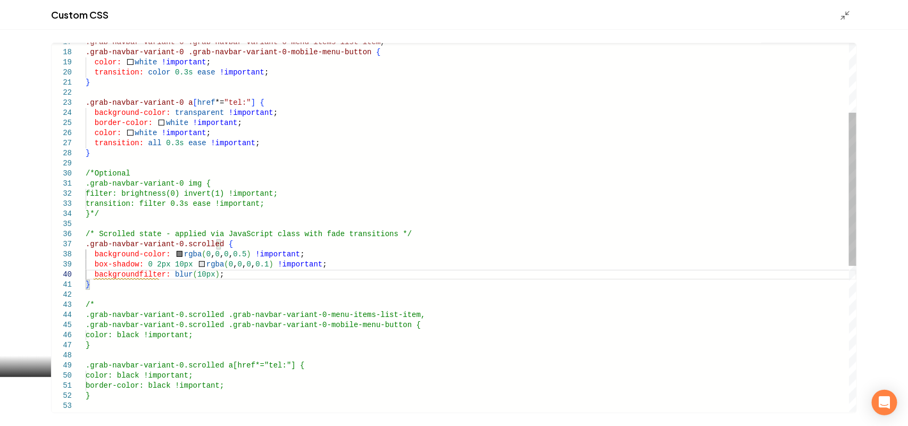
scroll to position [91, 52]
drag, startPoint x: 231, startPoint y: 275, endPoint x: 94, endPoint y: 277, distance: 137.8
click at [94, 277] on div ".grab-navbar-variant-0 .grab-navbar-variant-0-menu-items-list-item , .grab-navb…" at bounding box center [471, 320] width 771 height 889
type textarea "**********"
click at [843, 1] on div "Custom CSS" at bounding box center [454, 15] width 908 height 30
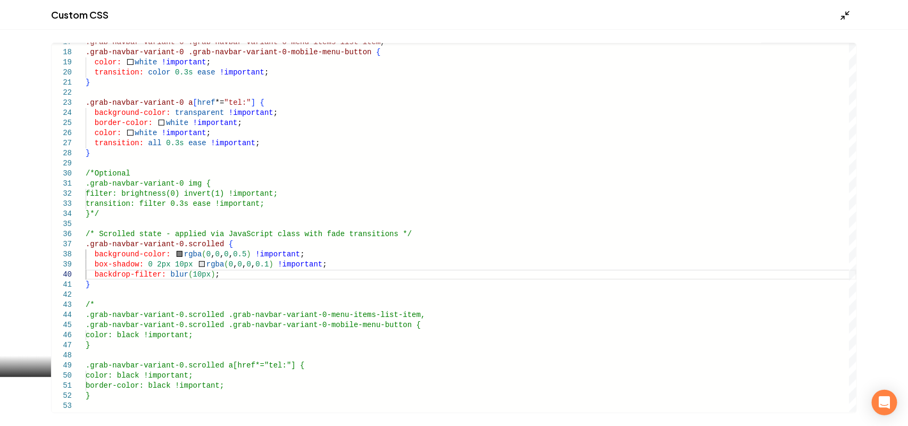
click at [845, 11] on icon "Main content area" at bounding box center [845, 15] width 11 height 11
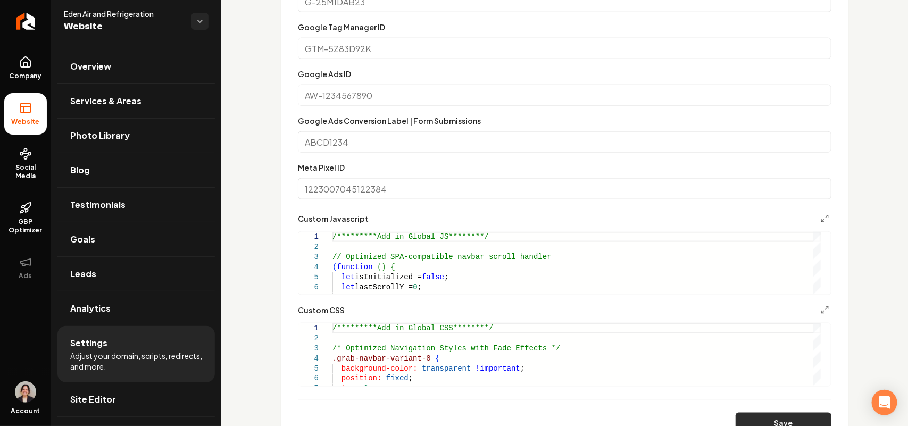
click at [771, 418] on button "Save" at bounding box center [784, 423] width 96 height 21
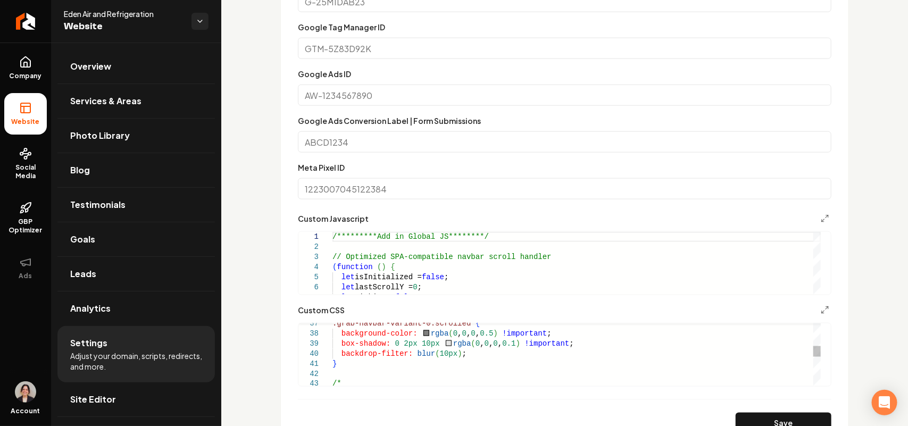
click at [341, 342] on div ".grab-navbar-variant-0.scrolled { background-color: rgba ( 0 , 0 , 0 , 0.5 ) !i…" at bounding box center [576, 399] width 488 height 889
click at [593, 347] on div ".grab-navbar-variant-0.scrolled { background-color: rgba ( 0 , 0 , 0 , 0.5 ) !i…" at bounding box center [576, 399] width 488 height 889
click at [806, 425] on button "Save" at bounding box center [784, 423] width 96 height 21
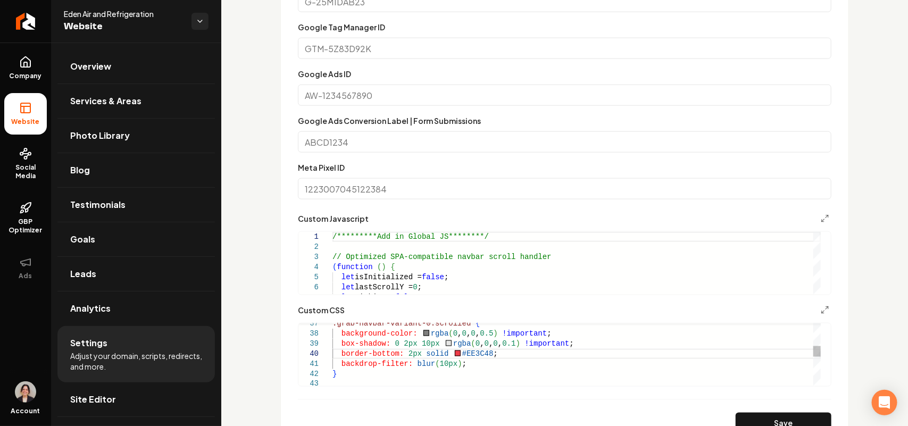
click at [404, 357] on div "border-bottom: 2px solid #EE3C48 ; .grab-navbar-variant-0.scrolled { background…" at bounding box center [576, 404] width 488 height 899
type textarea "**********"
click at [764, 416] on button "Save" at bounding box center [784, 423] width 96 height 21
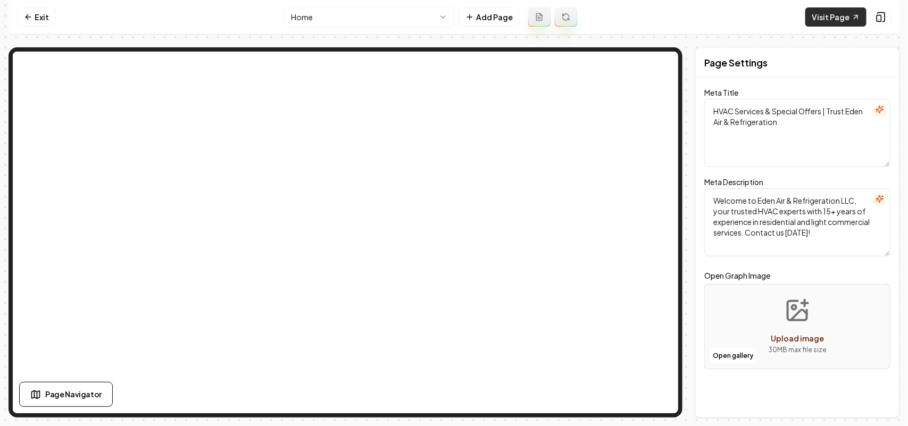
click at [834, 18] on link "Visit Page" at bounding box center [835, 16] width 61 height 19
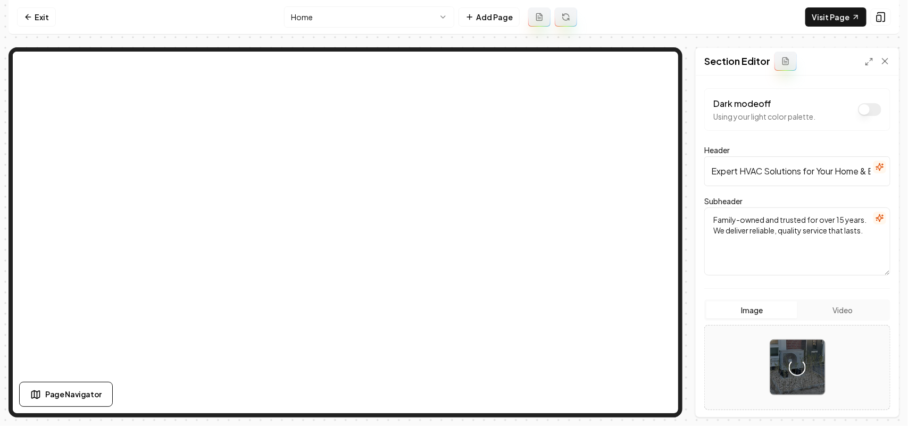
click at [876, 287] on form "Dark mode off Using your light color palette. Header Expert HVAC Solutions for …" at bounding box center [797, 307] width 186 height 439
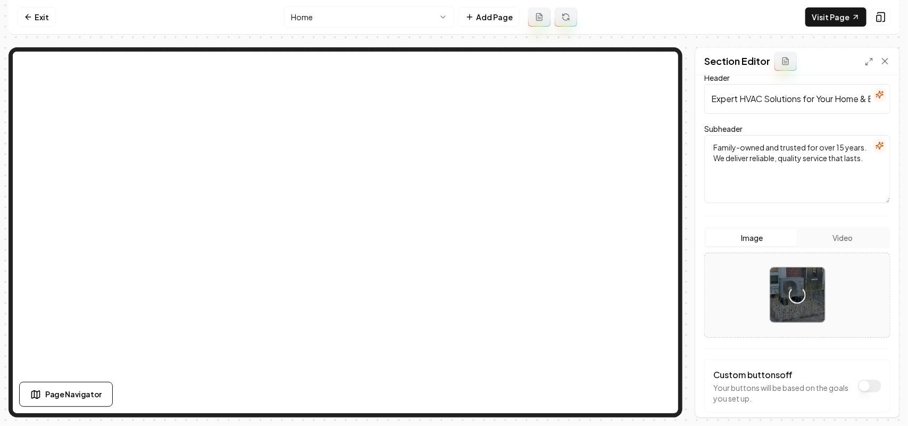
scroll to position [123, 0]
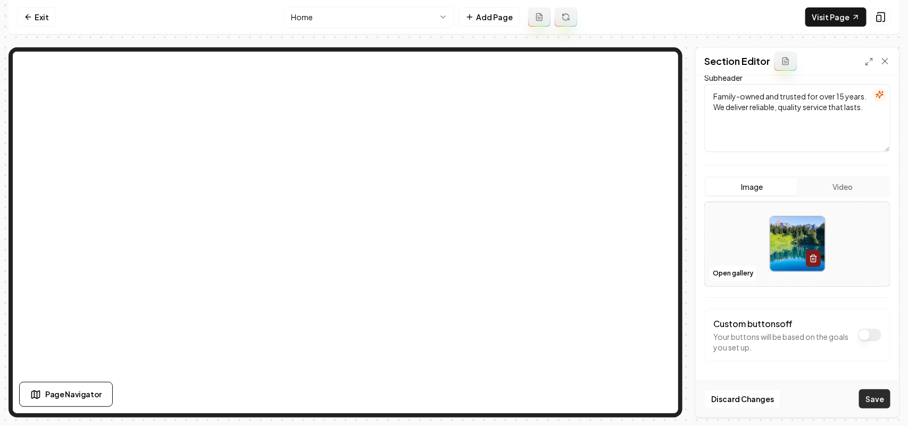
click at [862, 398] on button "Save" at bounding box center [874, 398] width 31 height 19
click at [824, 15] on link "Visit Page" at bounding box center [835, 16] width 61 height 19
click at [842, 8] on link "Visit Page" at bounding box center [835, 16] width 61 height 19
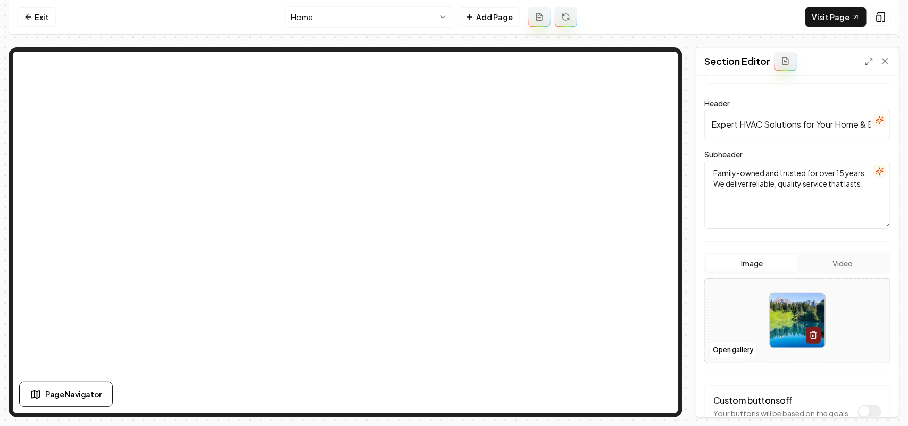
scroll to position [0, 0]
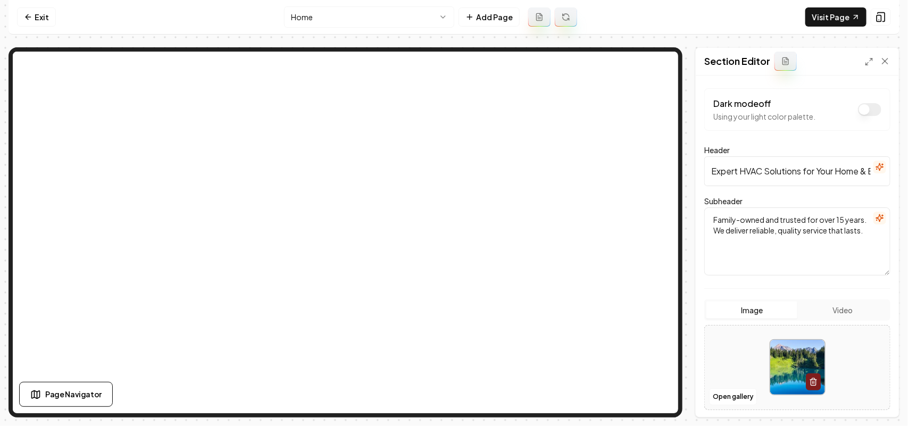
click at [873, 173] on button "button" at bounding box center [879, 167] width 13 height 13
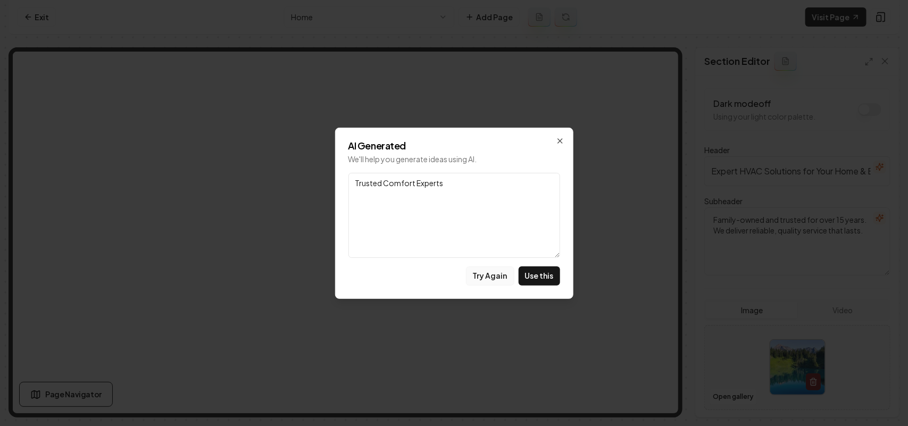
click at [493, 275] on button "Try Again" at bounding box center [490, 275] width 48 height 19
click at [490, 272] on button "Try Again" at bounding box center [490, 275] width 48 height 19
click at [557, 139] on icon "button" at bounding box center [560, 141] width 9 height 9
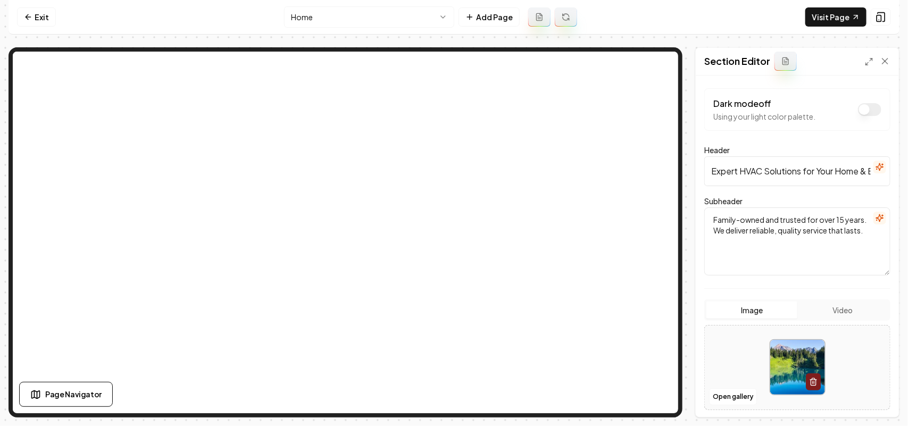
click at [804, 171] on input "Expert HVAC Solutions for Your Home & Business" at bounding box center [797, 171] width 186 height 30
click at [763, 176] on input "Expert HVAC Solutions for Your Home & Business" at bounding box center [797, 171] width 186 height 30
click at [805, 174] on input "Expert HVAC & Plumbi8ng Solutions for Your Home & Business" at bounding box center [797, 171] width 186 height 30
drag, startPoint x: 831, startPoint y: 171, endPoint x: 863, endPoint y: 169, distance: 31.5
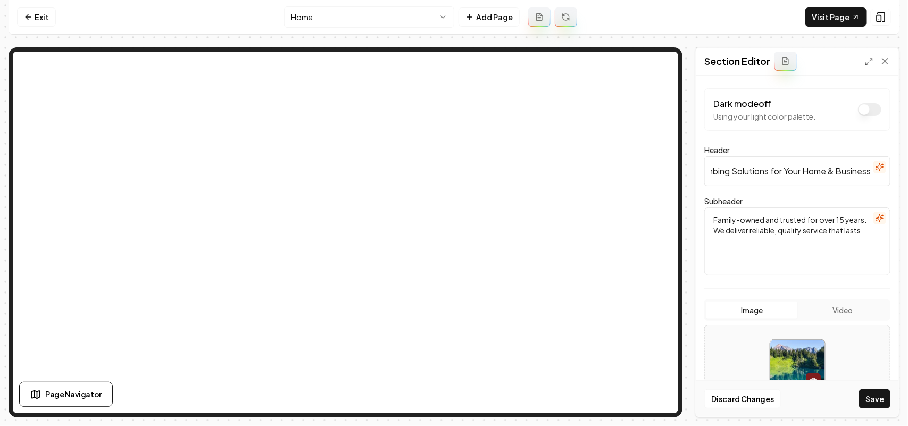
click at [863, 169] on div "Header Expert HVAC & Plumbing Solutions for Your Home & Business" at bounding box center [797, 165] width 186 height 43
click at [818, 173] on input "Expert HVAC & Plumbing Solutions for Your Home & Business" at bounding box center [797, 171] width 186 height 30
drag, startPoint x: 817, startPoint y: 172, endPoint x: 907, endPoint y: 181, distance: 90.3
click at [907, 181] on div "Computer Required This feature is only available on a computer. Please switch t…" at bounding box center [454, 213] width 908 height 426
click at [778, 176] on input "Expert HVAC & Plumbing Solutions for Your Home & Business" at bounding box center [797, 171] width 186 height 30
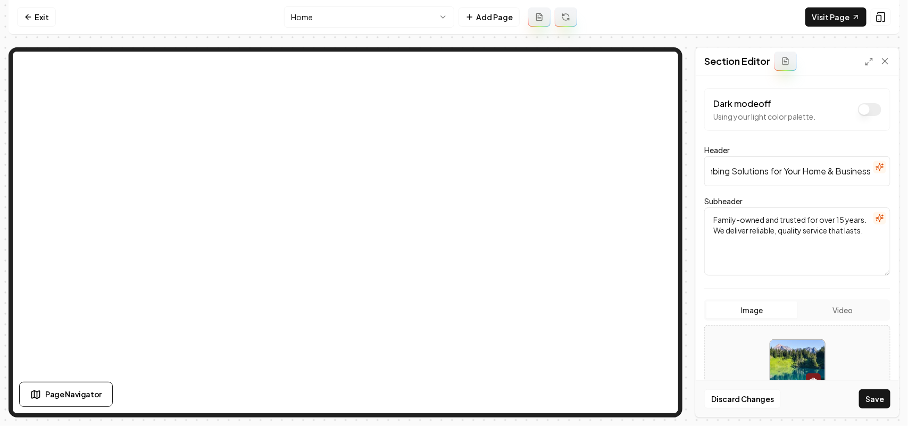
click at [859, 172] on input "Expert HVAC & Plumbing Solutions for Your Home & Business" at bounding box center [797, 171] width 186 height 30
type input "Expert HVAC & Plumbing Solutions for Your Home & Business in [US_STATE]"
click at [867, 399] on button "Save" at bounding box center [874, 398] width 31 height 19
